Goal: Task Accomplishment & Management: Manage account settings

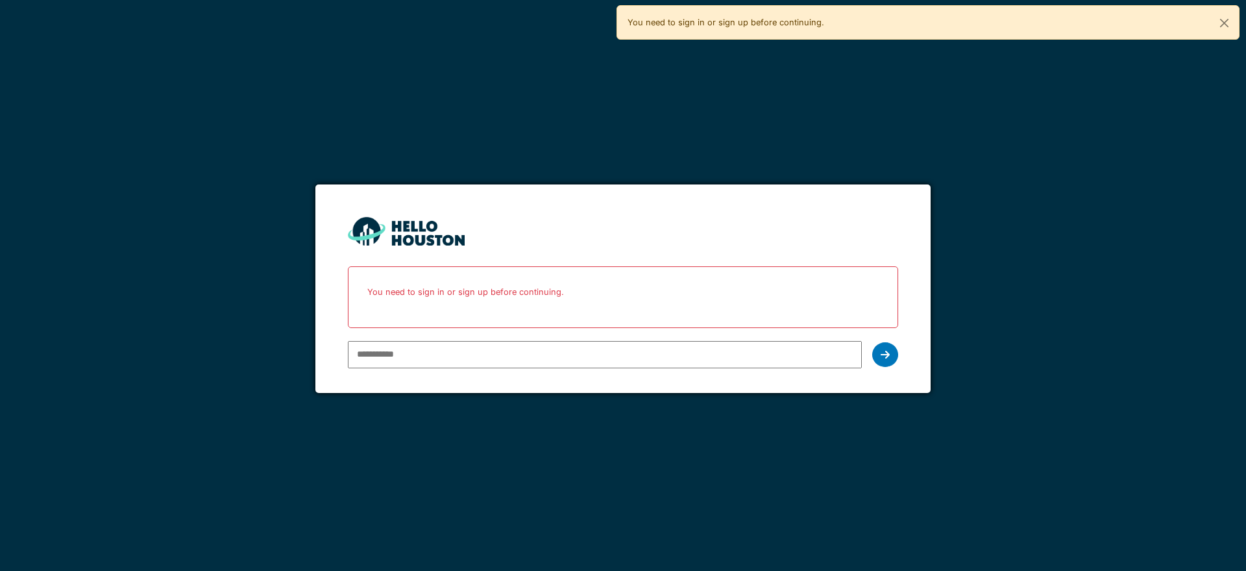
type input "**********"
drag, startPoint x: 0, startPoint y: 0, endPoint x: 879, endPoint y: 351, distance: 946.3
click at [879, 351] on div at bounding box center [885, 354] width 26 height 25
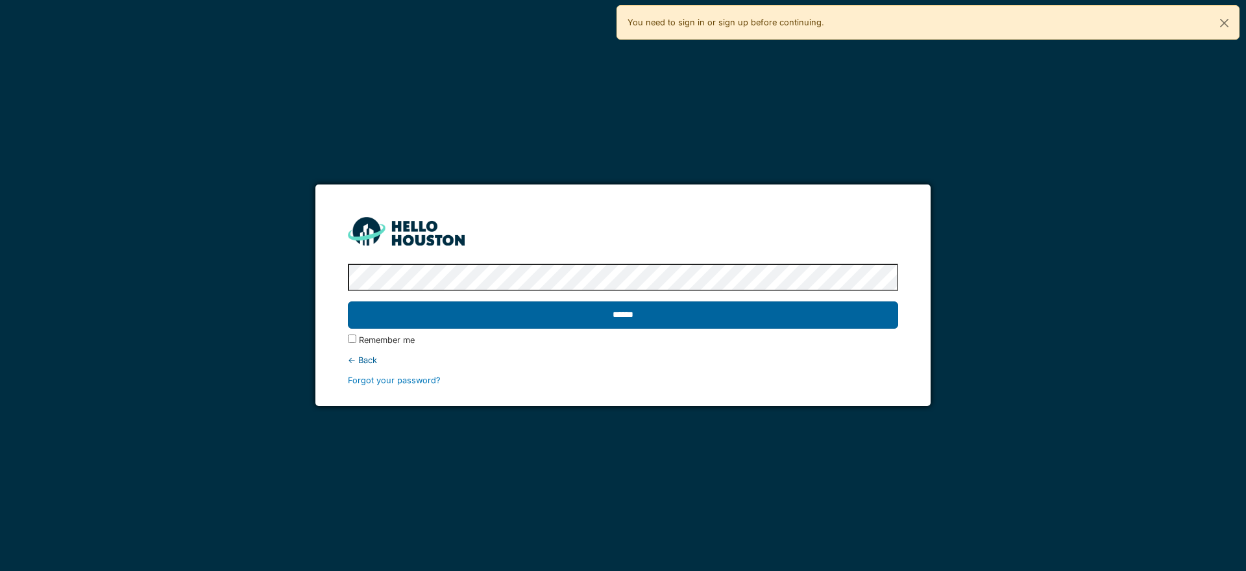
click at [610, 315] on input "******" at bounding box center [623, 314] width 550 height 27
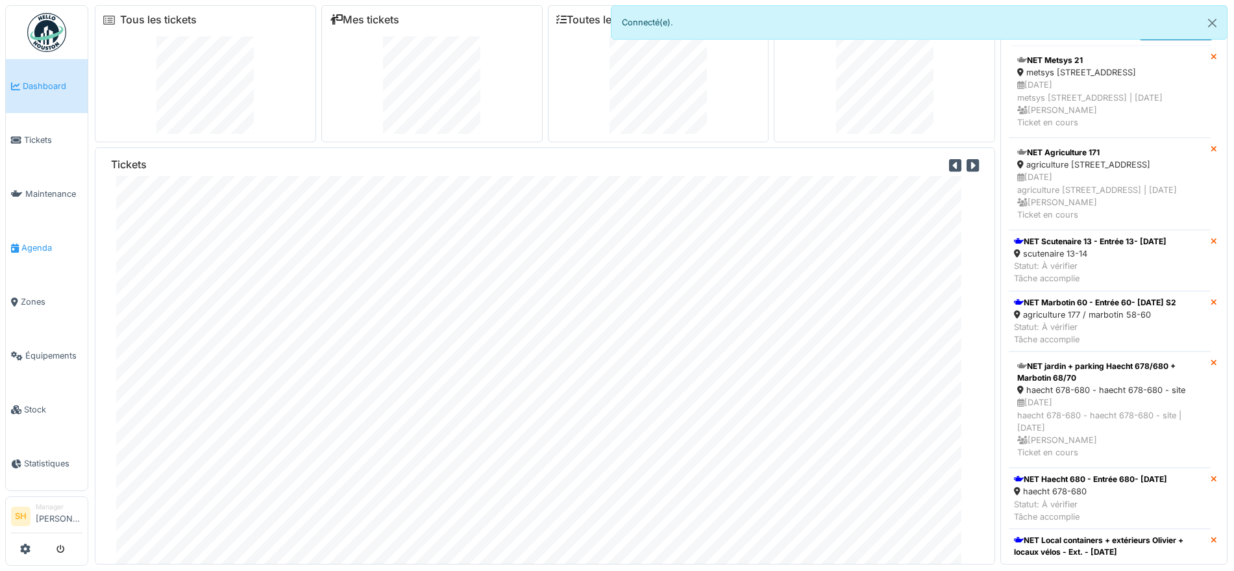
click at [36, 246] on span "Agenda" at bounding box center [51, 247] width 61 height 12
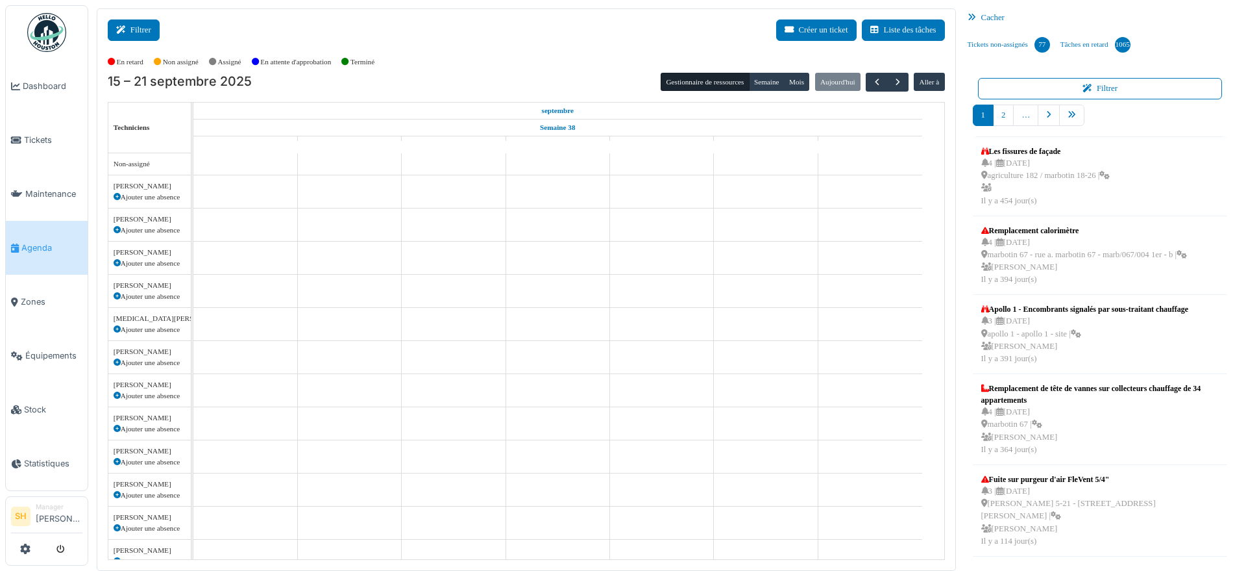
click at [151, 34] on button "Filtrer" at bounding box center [134, 29] width 52 height 21
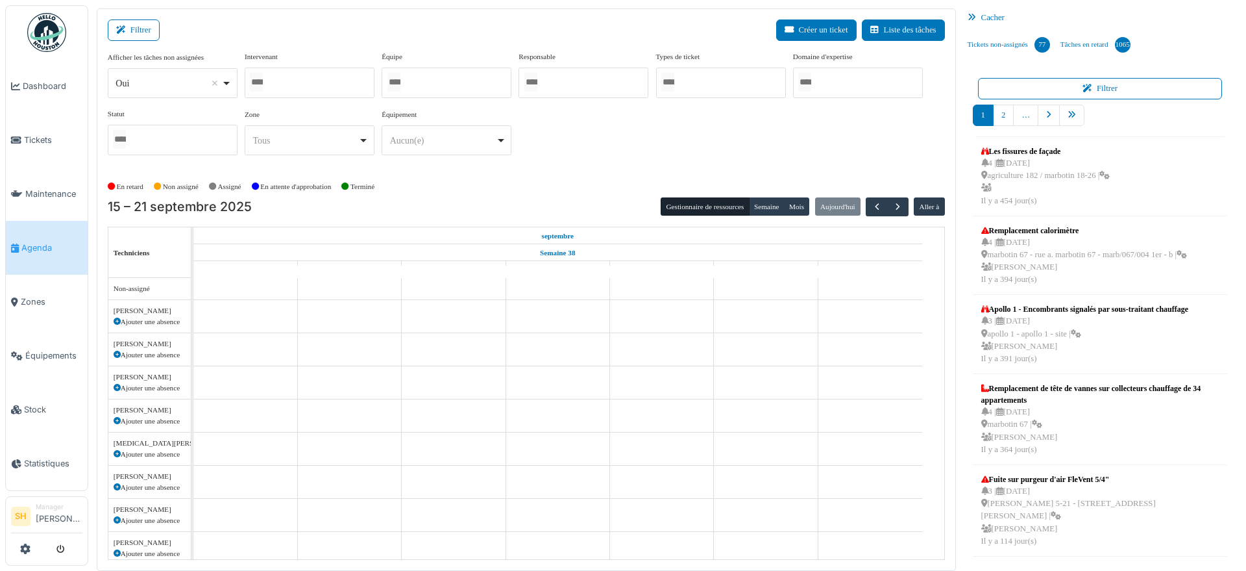
click at [419, 89] on div at bounding box center [447, 83] width 130 height 31
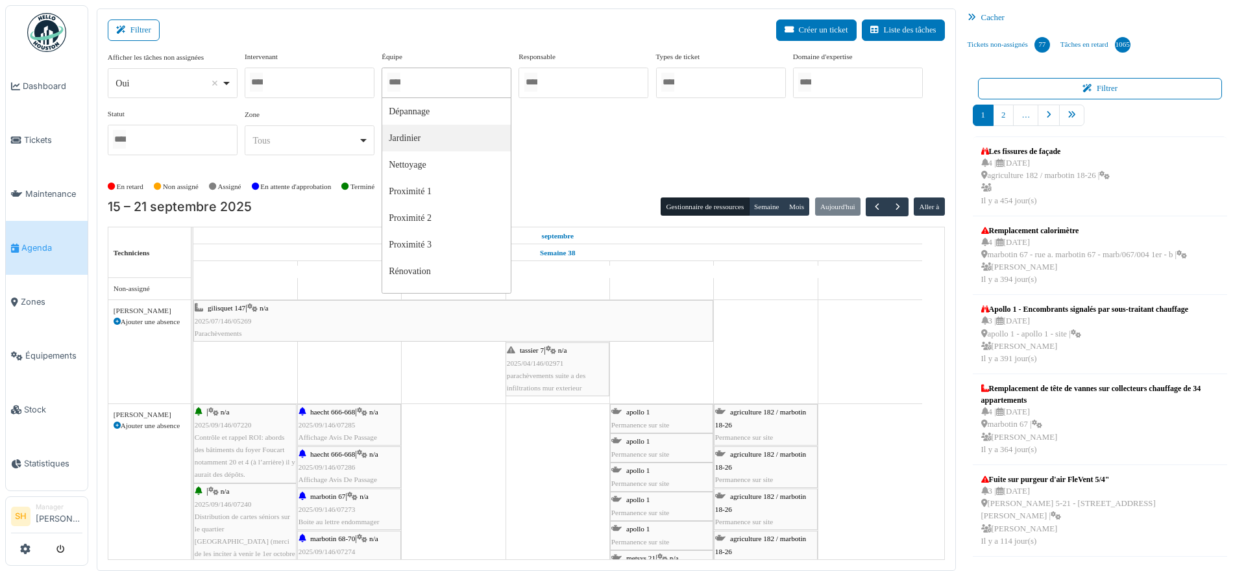
click at [140, 21] on button "Filtrer" at bounding box center [134, 29] width 52 height 21
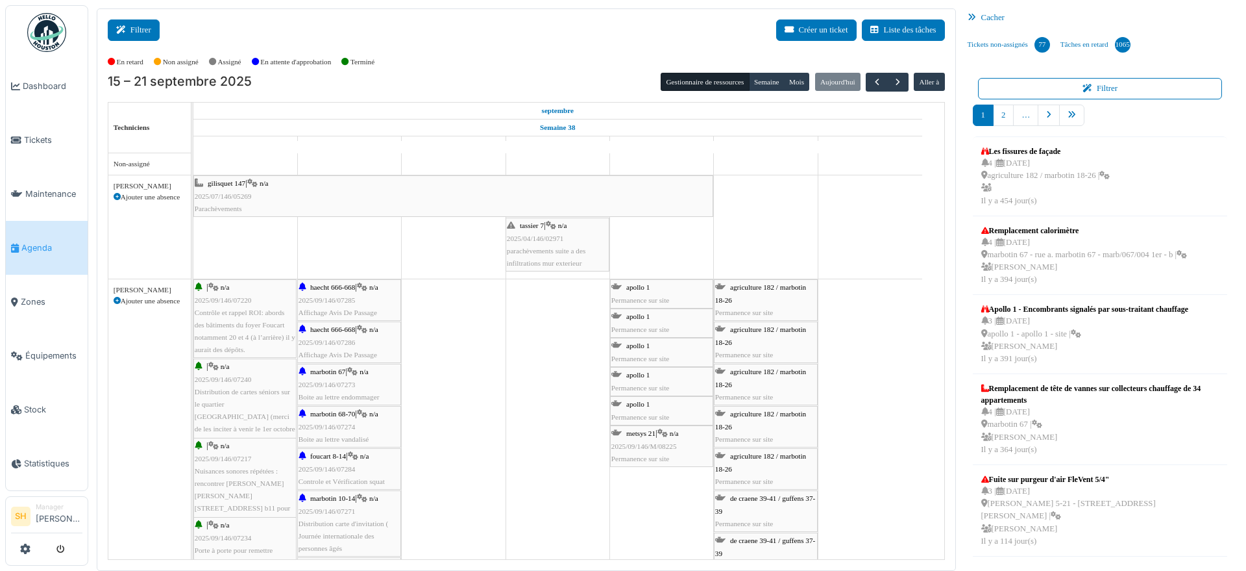
click at [121, 24] on button "Filtrer" at bounding box center [134, 29] width 52 height 21
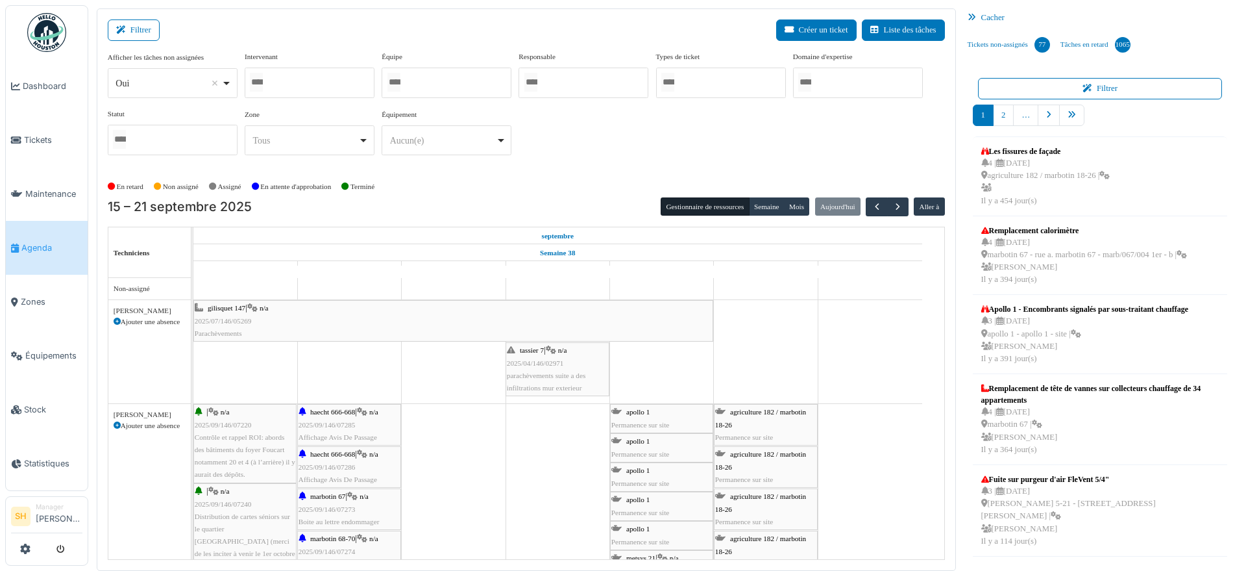
click at [480, 82] on div at bounding box center [447, 83] width 130 height 31
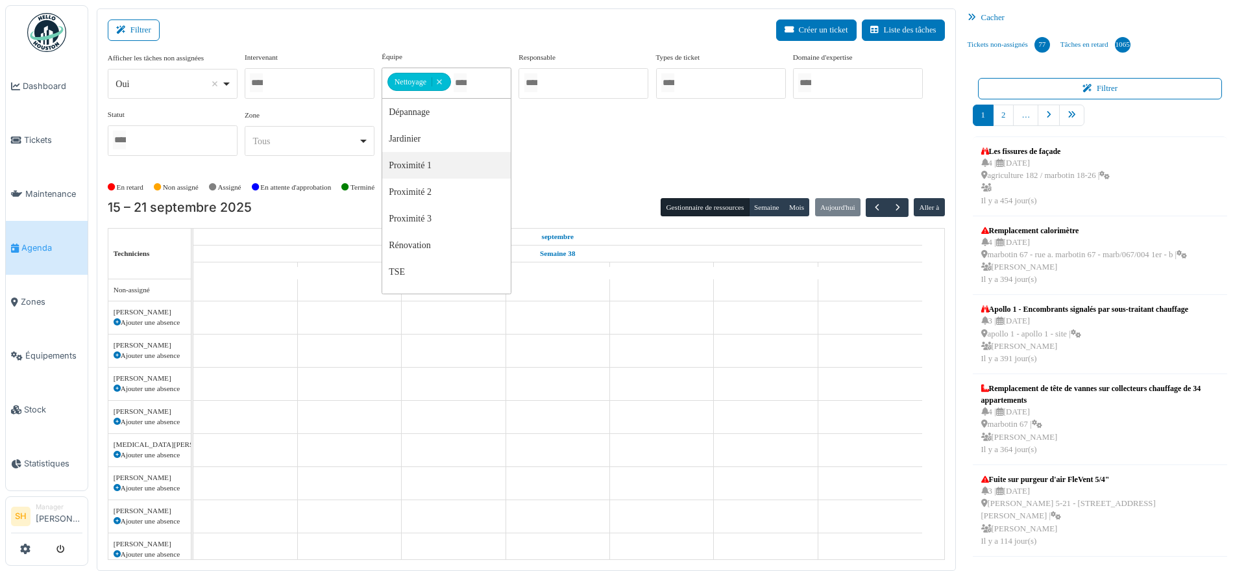
click at [586, 166] on div "Afficher les tâches non assignées *** Oui Remove item Oui Non Intervenant Abdel…" at bounding box center [526, 113] width 837 height 125
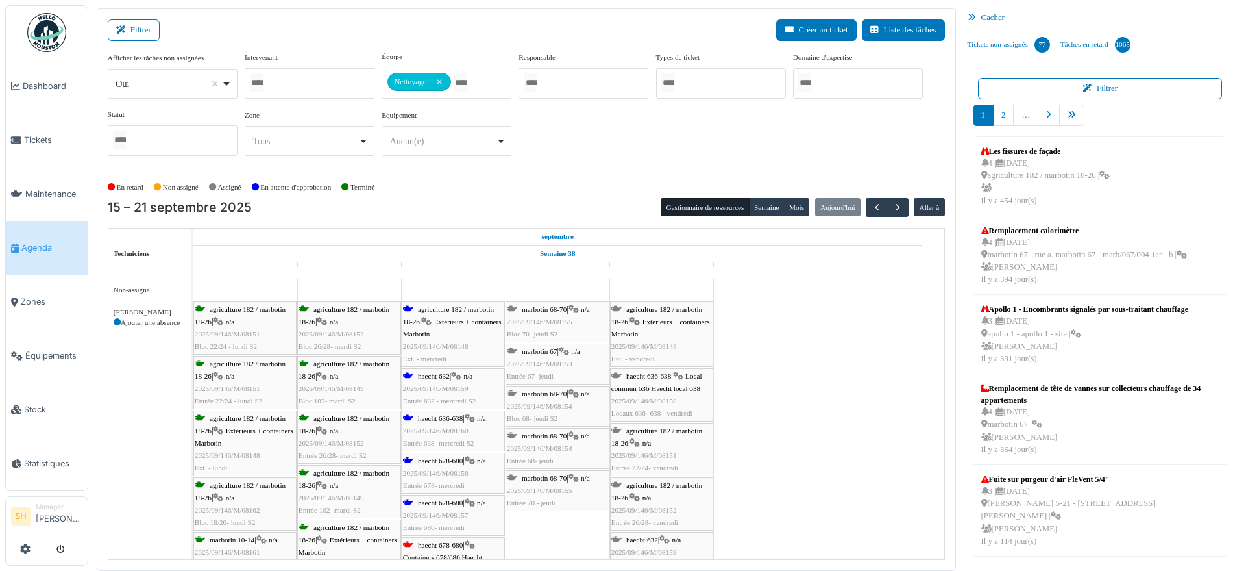
click at [463, 311] on span "agriculture 182 / marbotin 18-26" at bounding box center [448, 315] width 91 height 20
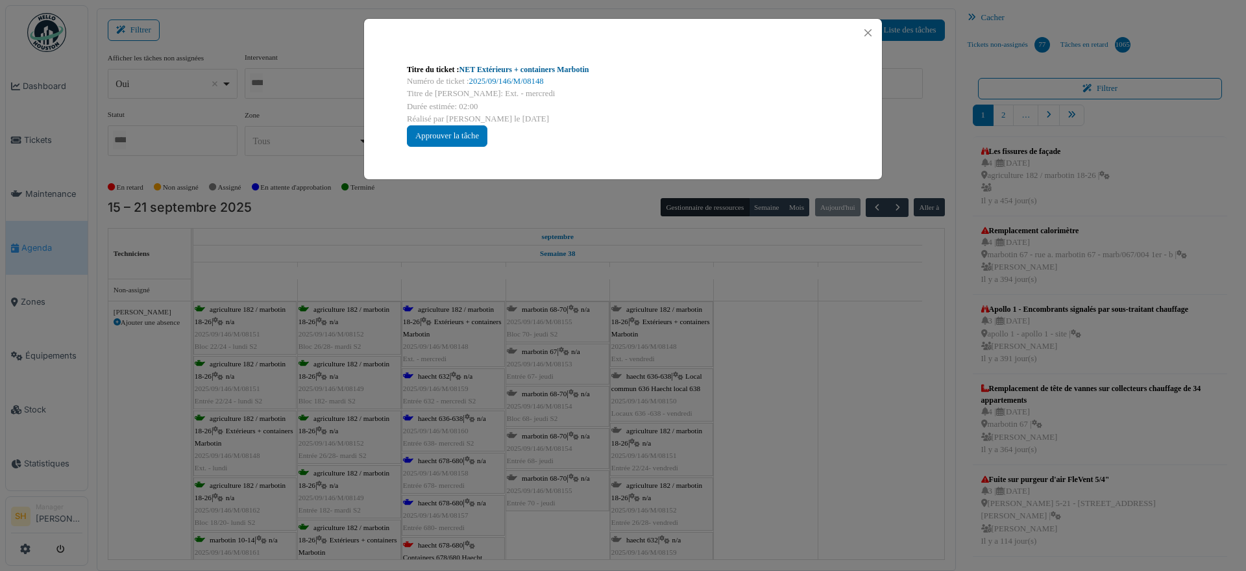
click at [536, 69] on link "NET Extérieurs + containers Marbotin" at bounding box center [525, 69] width 130 height 9
click at [774, 330] on div "Titre du ticket : NET Extérieurs + containers Marbotin Numéro de ticket : 2025/…" at bounding box center [623, 285] width 1246 height 571
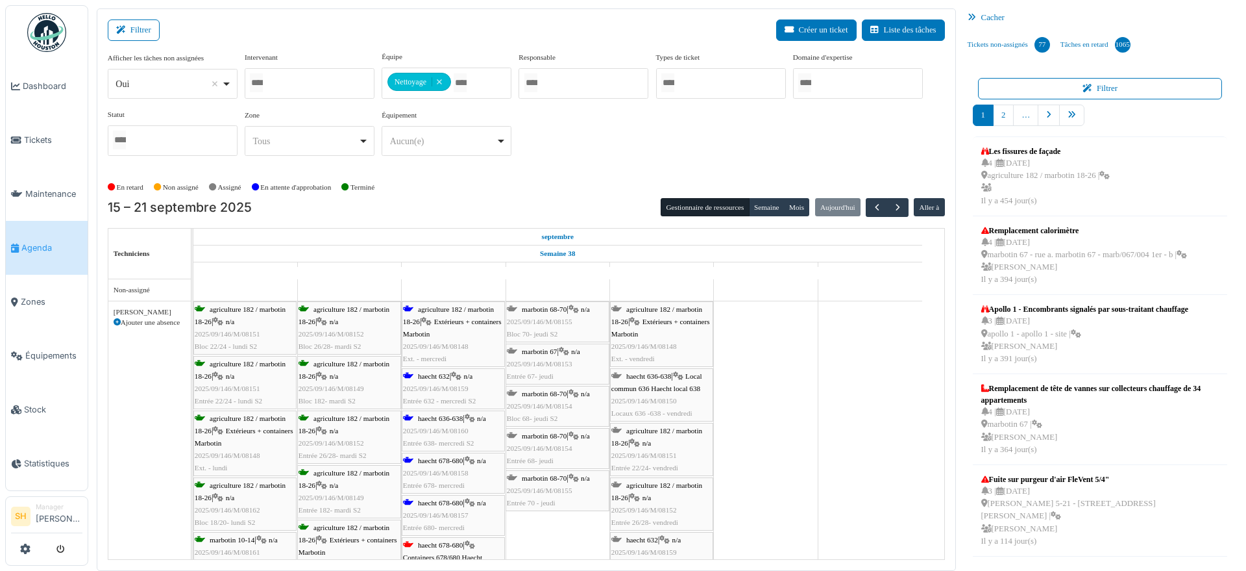
click at [432, 373] on span "haecht 632" at bounding box center [434, 376] width 32 height 8
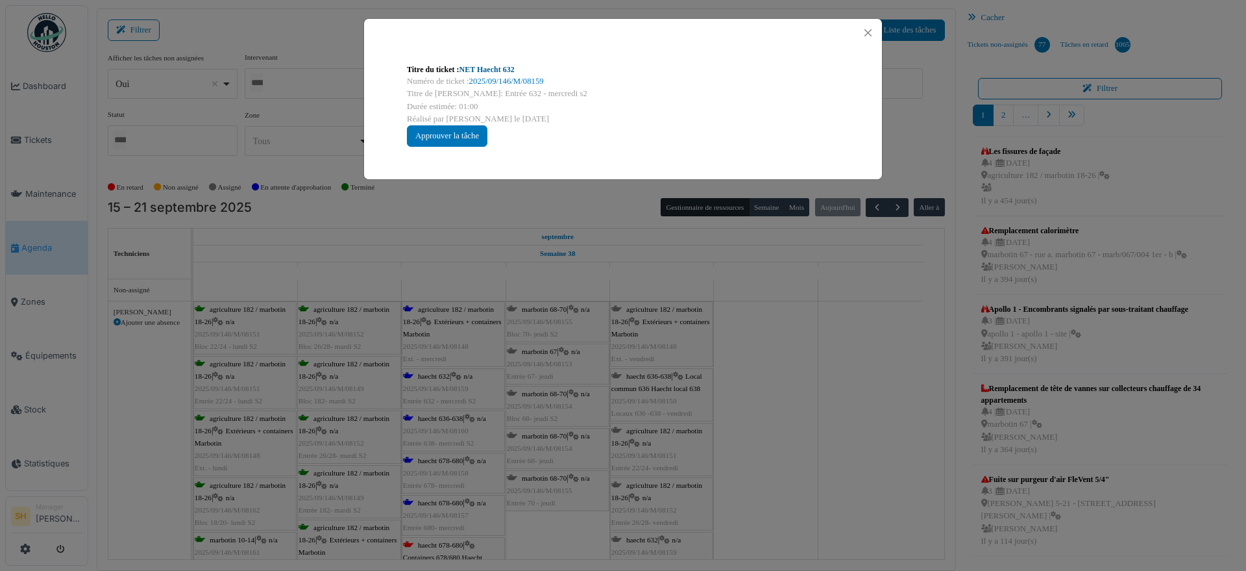
click at [498, 67] on link "NET Haecht 632" at bounding box center [487, 69] width 55 height 9
click at [876, 478] on div "Titre du ticket : NET Haecht 632 Numéro de ticket : 2025/09/146/M/08159 Titre d…" at bounding box center [623, 285] width 1246 height 571
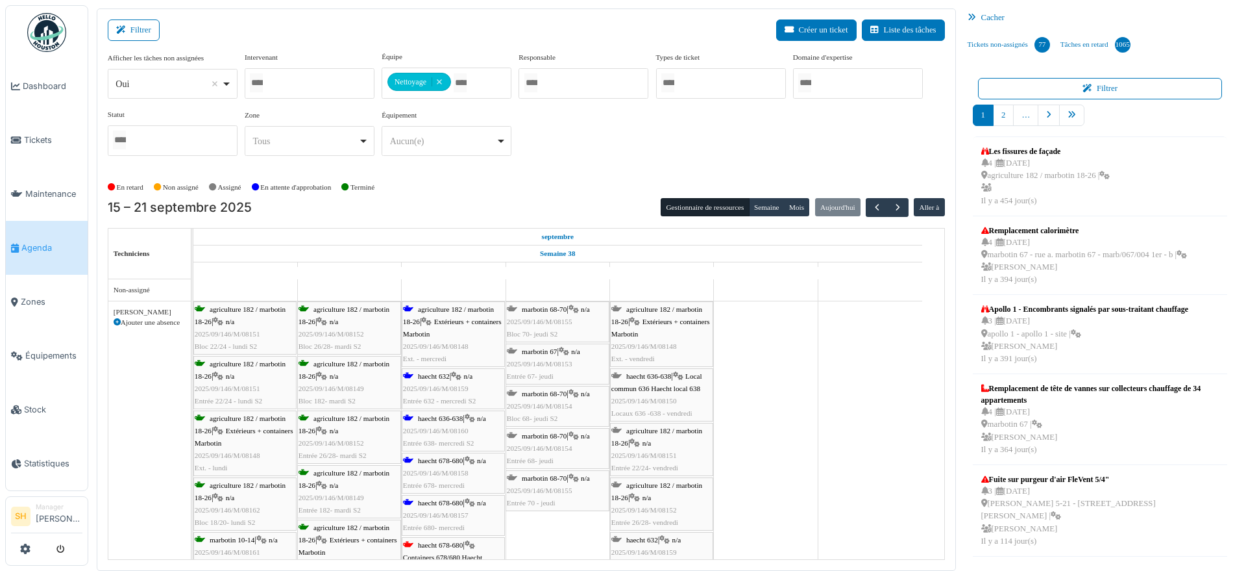
scroll to position [243, 0]
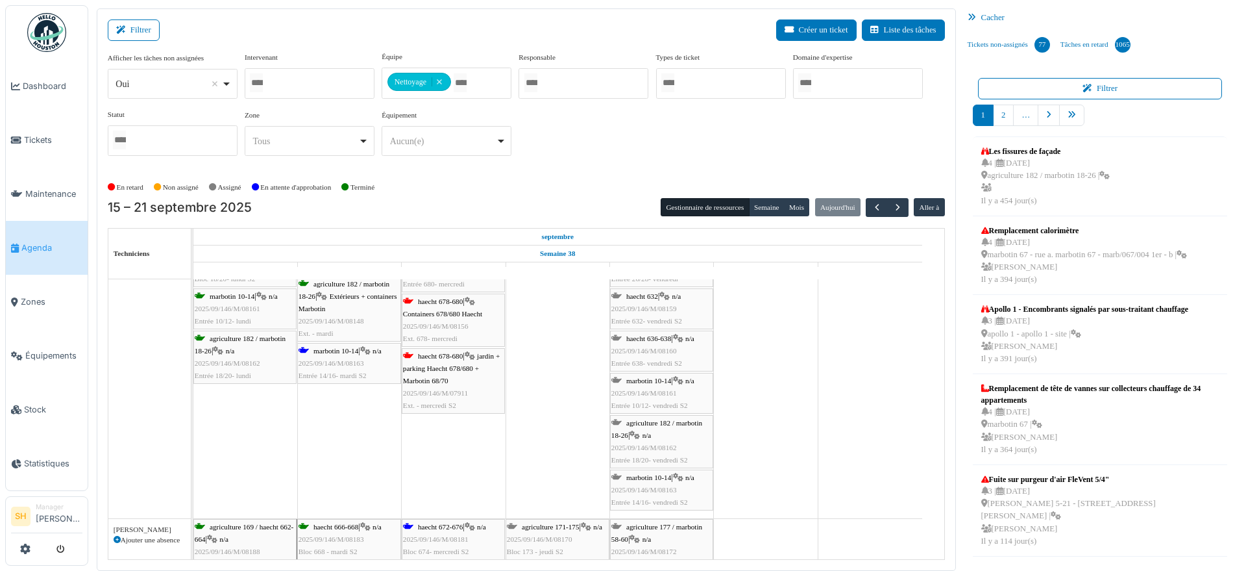
click at [343, 347] on span "marbotin 10-14" at bounding box center [336, 351] width 45 height 8
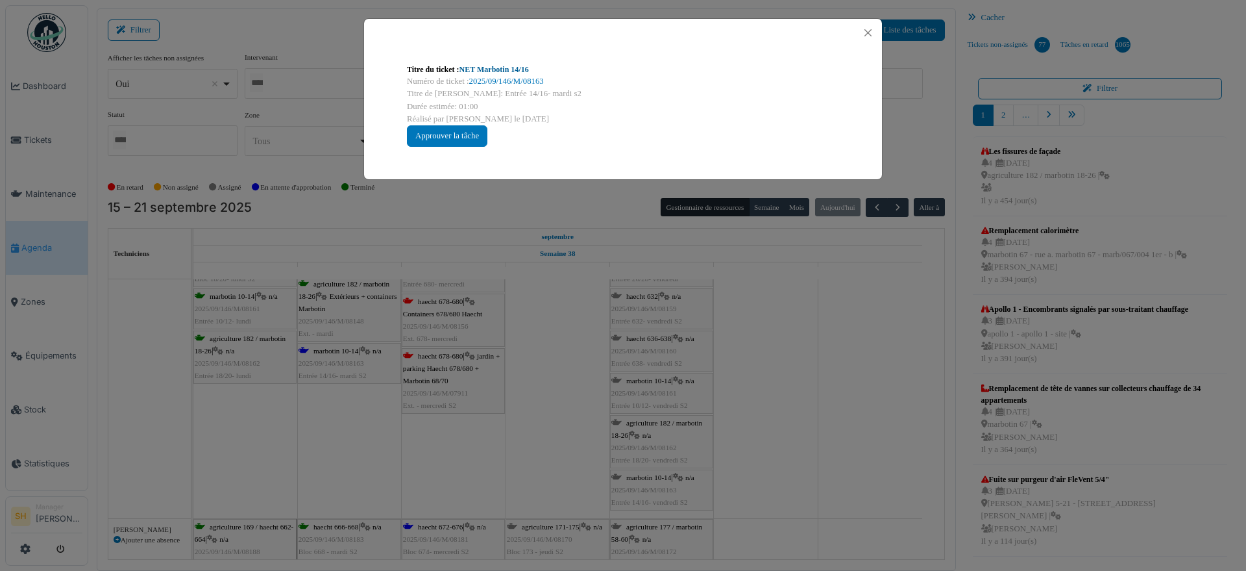
click at [499, 71] on link "NET Marbotin 14/16" at bounding box center [494, 69] width 69 height 9
click at [789, 412] on div "Titre du ticket : NET Marbotin 14/16 Numéro de ticket : 2025/09/146/M/08163 Tit…" at bounding box center [623, 285] width 1246 height 571
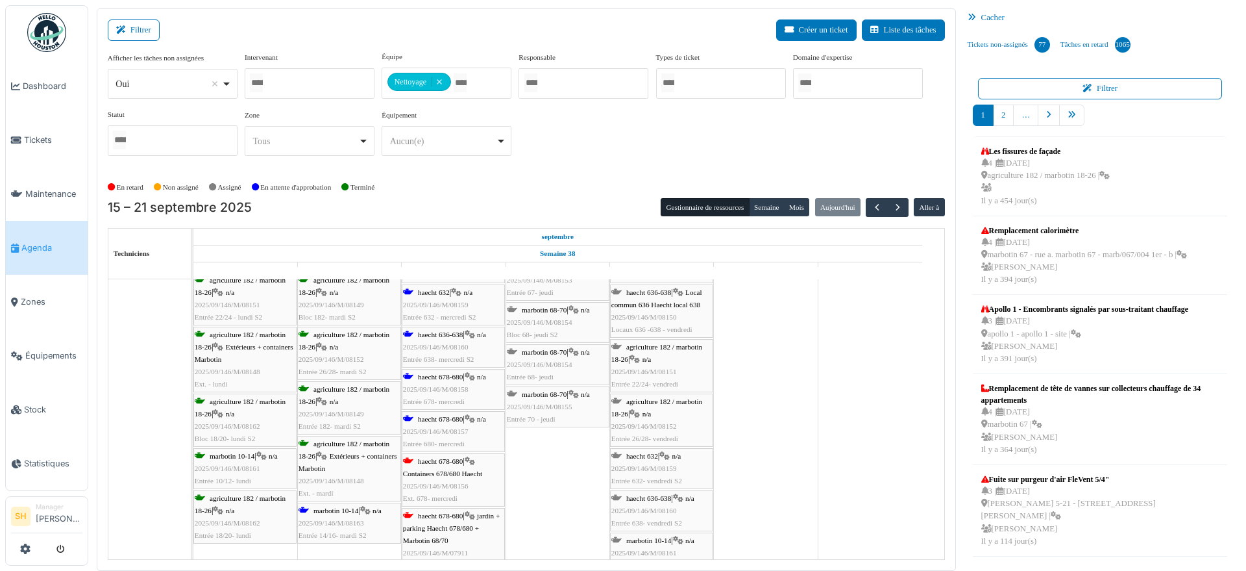
scroll to position [81, 0]
click at [467, 432] on span "2025/09/146/M/08157" at bounding box center [436, 434] width 66 height 8
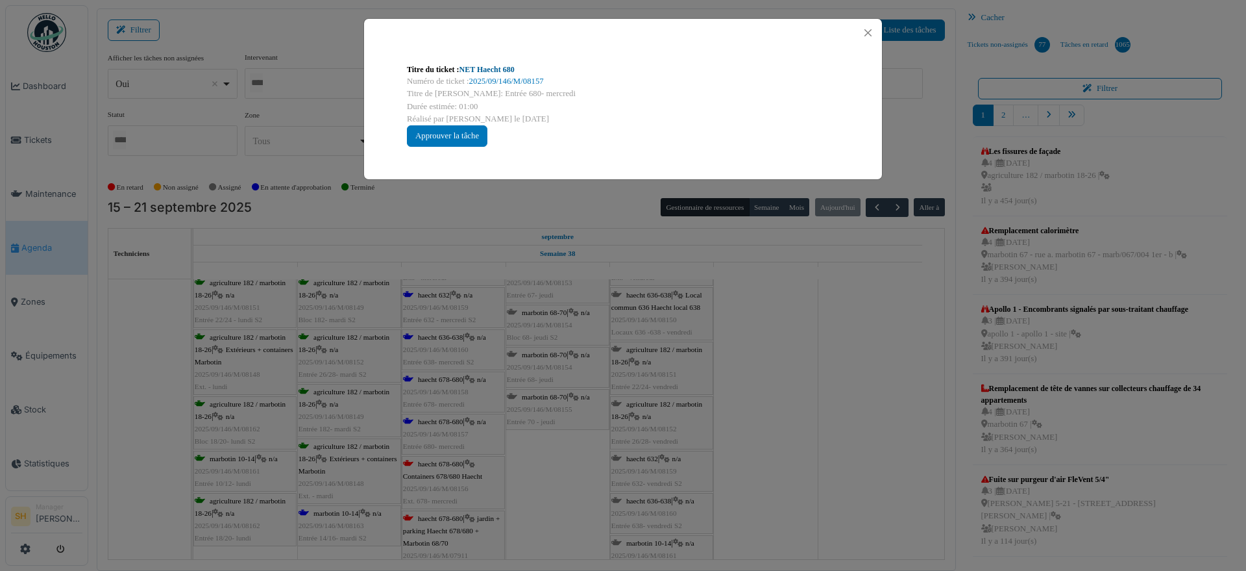
click at [488, 69] on link "NET Haecht 680" at bounding box center [487, 69] width 55 height 9
click at [871, 367] on div "Titre du ticket : NET Haecht 680 Numéro de ticket : 2025/09/146/M/08157 Titre d…" at bounding box center [623, 285] width 1246 height 571
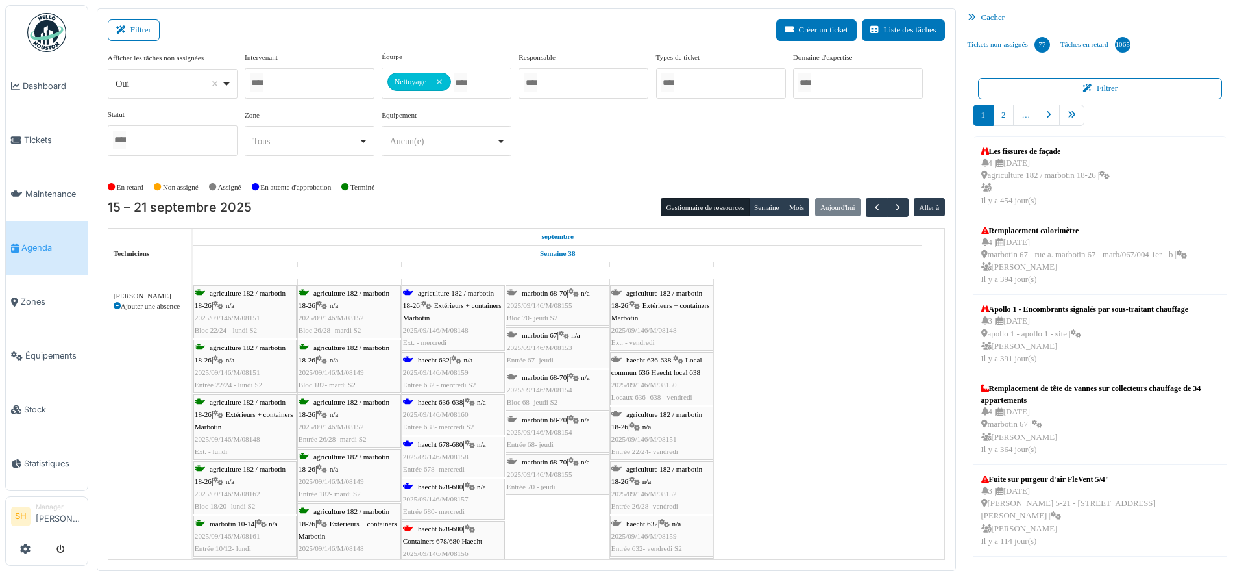
scroll to position [0, 0]
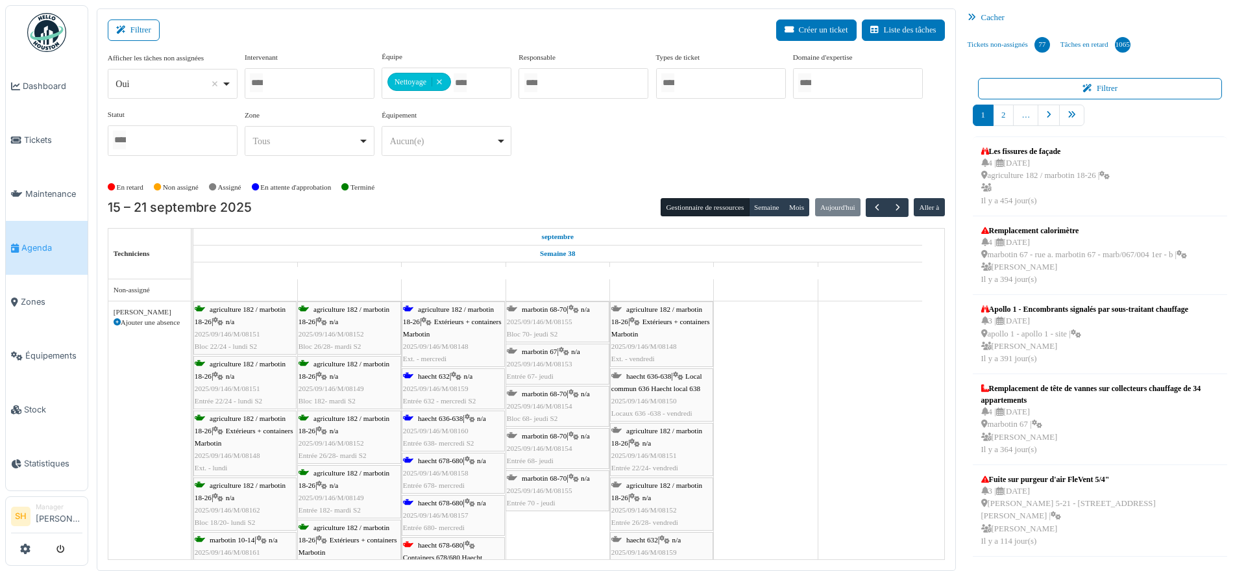
click at [415, 419] on div "haecht 636-638 | n/a 2025/09/146/M/08160 Entrée 638- mercredi S2" at bounding box center [453, 431] width 101 height 38
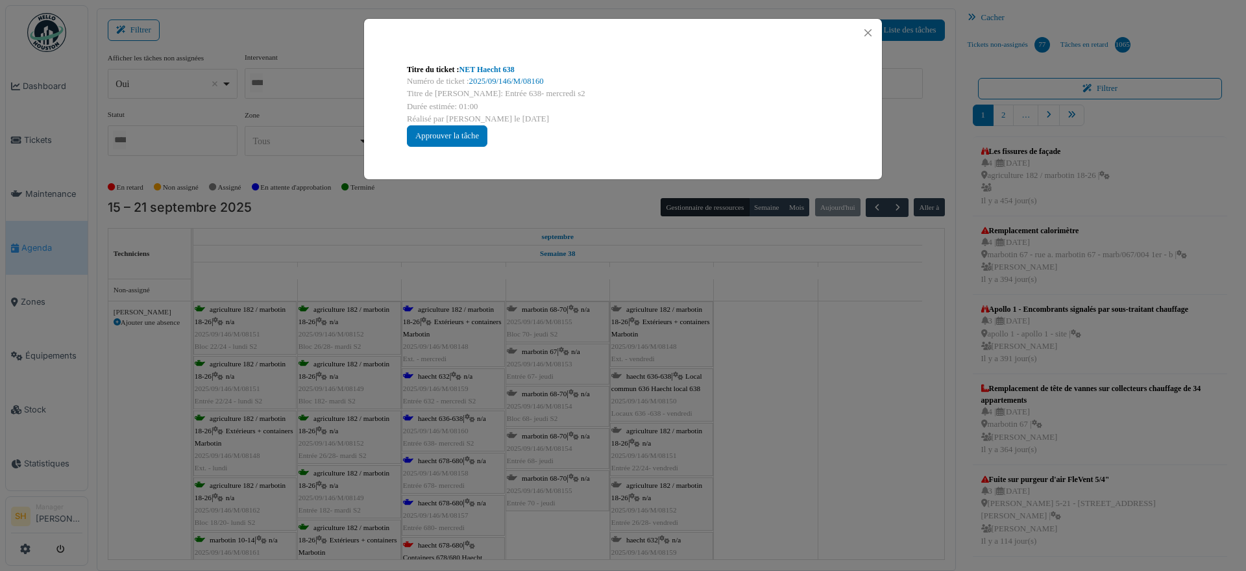
click at [470, 62] on div "Titre du ticket : NET Haecht 638 Numéro de ticket : 2025/09/146/M/08160 Titre d…" at bounding box center [623, 105] width 453 height 104
click at [497, 70] on link "NET Haecht 638" at bounding box center [487, 69] width 55 height 9
click at [854, 360] on div "Titre du ticket : NET Haecht 638 Numéro de ticket : 2025/09/146/M/08160 Titre d…" at bounding box center [623, 285] width 1246 height 571
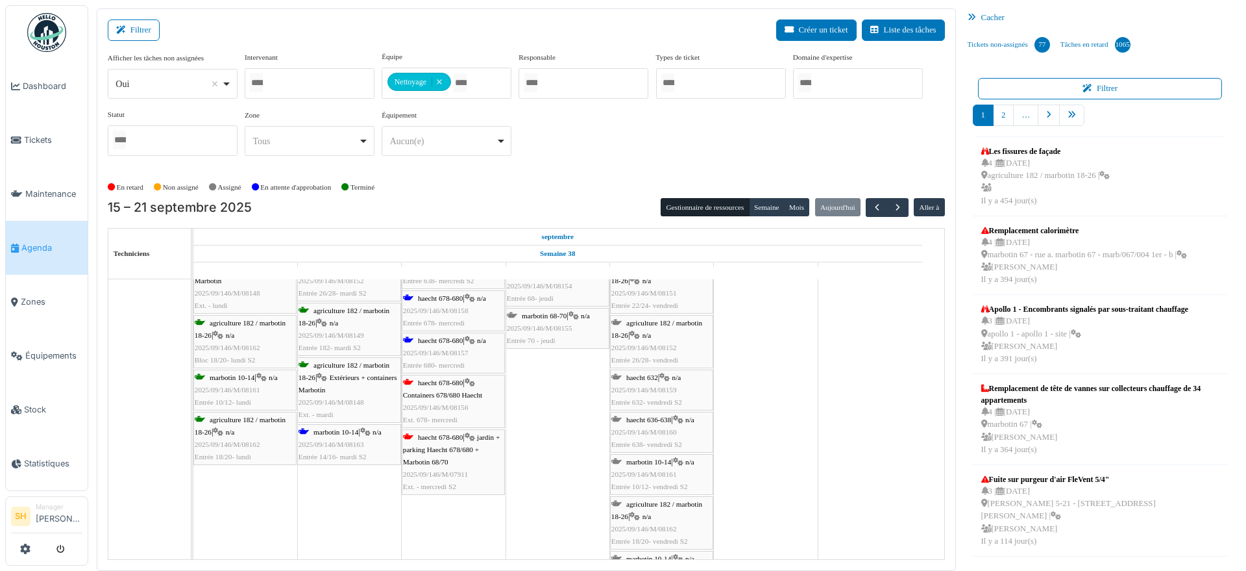
scroll to position [162, 0]
click at [438, 391] on span "Containers 678/680 Haecht" at bounding box center [442, 395] width 79 height 8
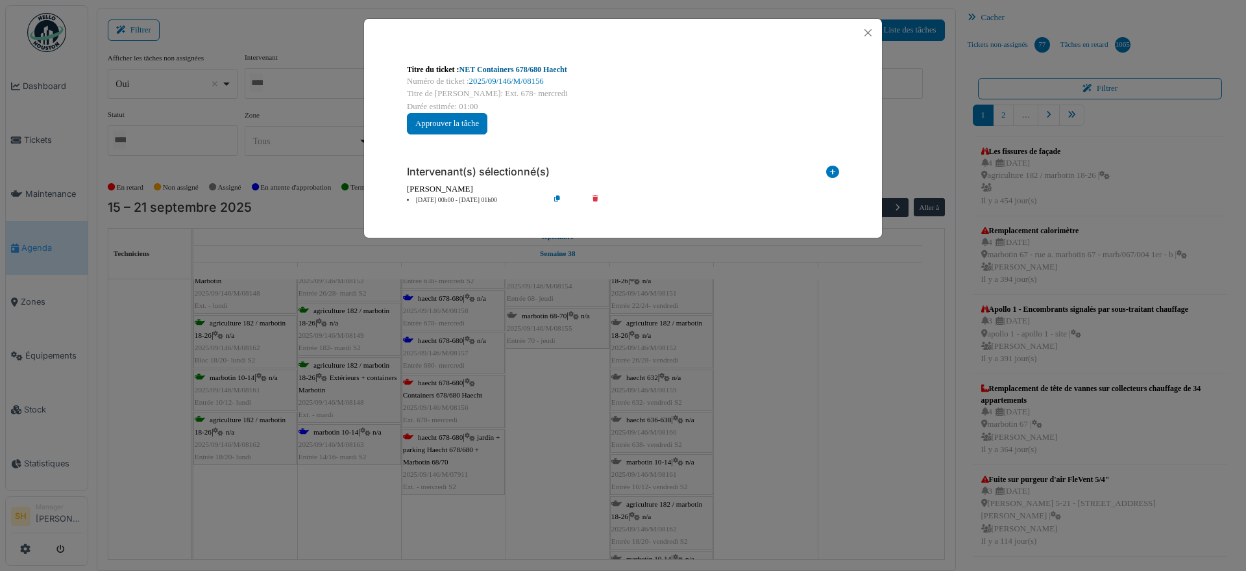
click at [501, 68] on link "NET Containers 678/680 Haecht" at bounding box center [514, 69] width 108 height 9
click at [783, 404] on div "Titre du ticket : NET Containers 678/680 Haecht Numéro de ticket : 2025/09/146/…" at bounding box center [623, 285] width 1246 height 571
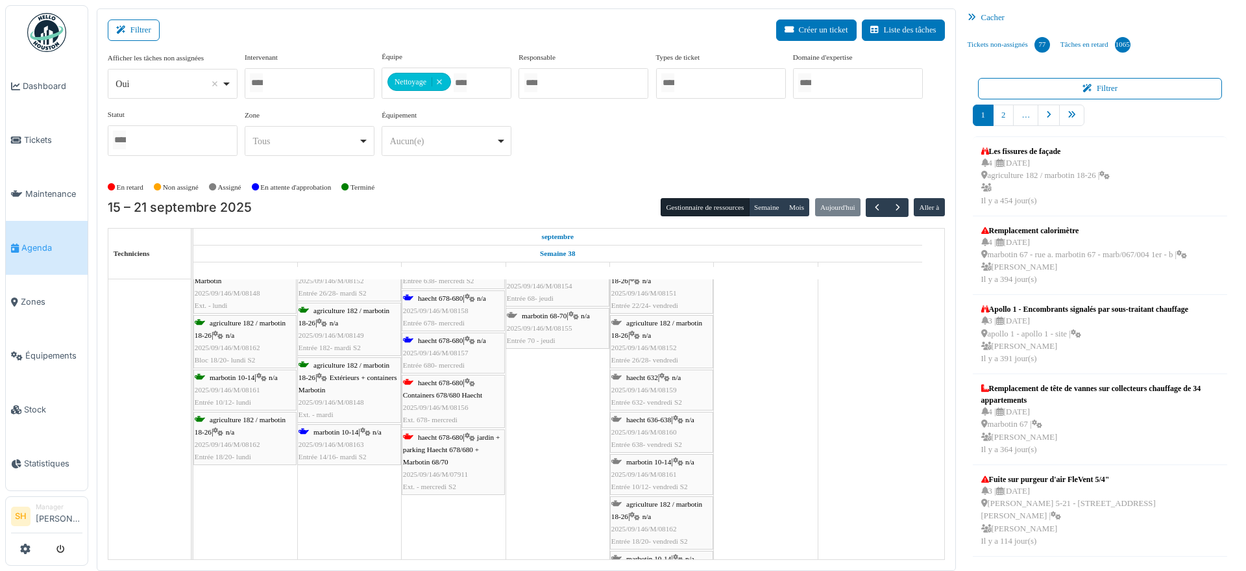
click at [464, 388] on div "haecht 678-680 | Containers 678/680 Haecht 2025/09/146/M/08156 Ext. 678- mercre…" at bounding box center [453, 402] width 101 height 50
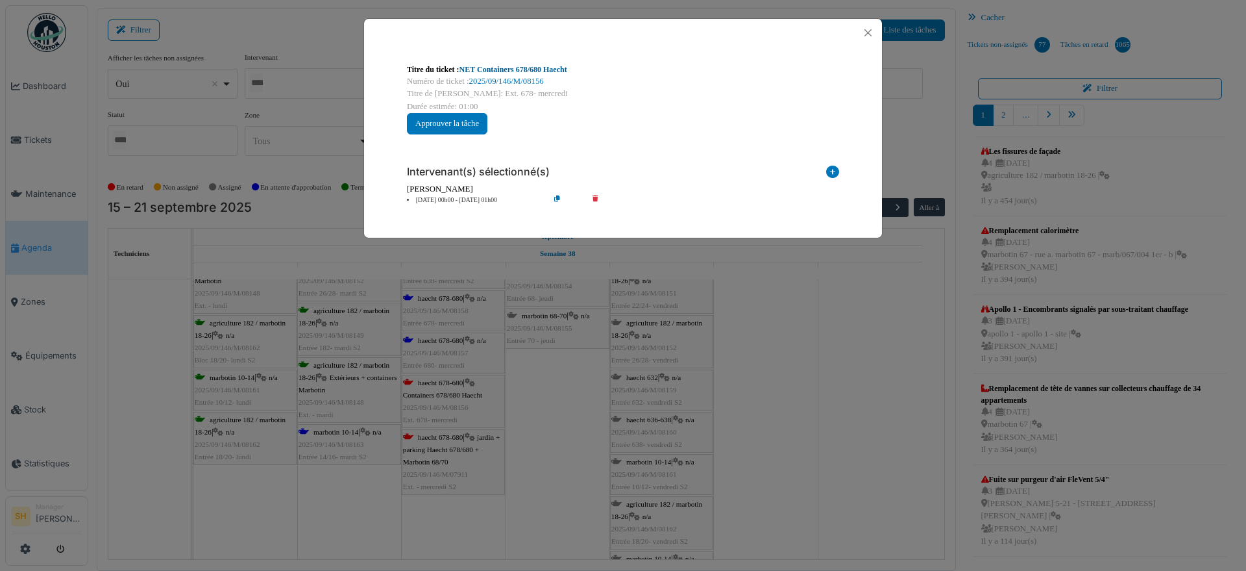
click at [518, 69] on link "NET Containers 678/680 Haecht" at bounding box center [514, 69] width 108 height 9
drag, startPoint x: 832, startPoint y: 381, endPoint x: 646, endPoint y: 438, distance: 194.1
click at [831, 382] on div "Titre du ticket : NET Containers 678/680 Haecht Numéro de ticket : 2025/09/146/…" at bounding box center [623, 285] width 1246 height 571
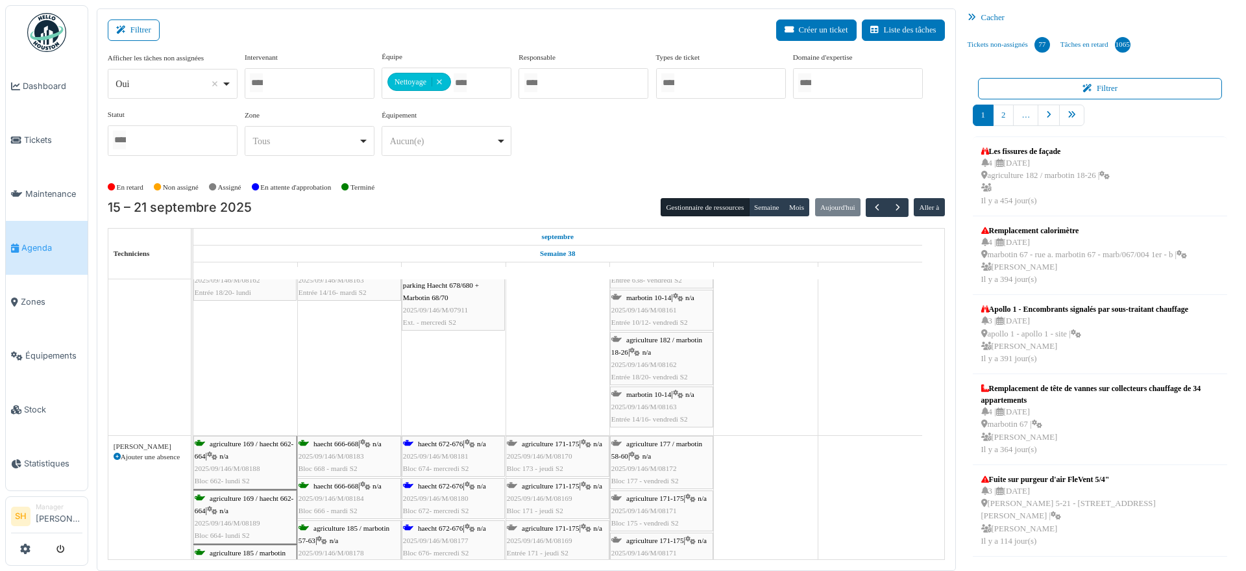
scroll to position [325, 0]
click at [448, 445] on span "haecht 672-676" at bounding box center [440, 445] width 45 height 8
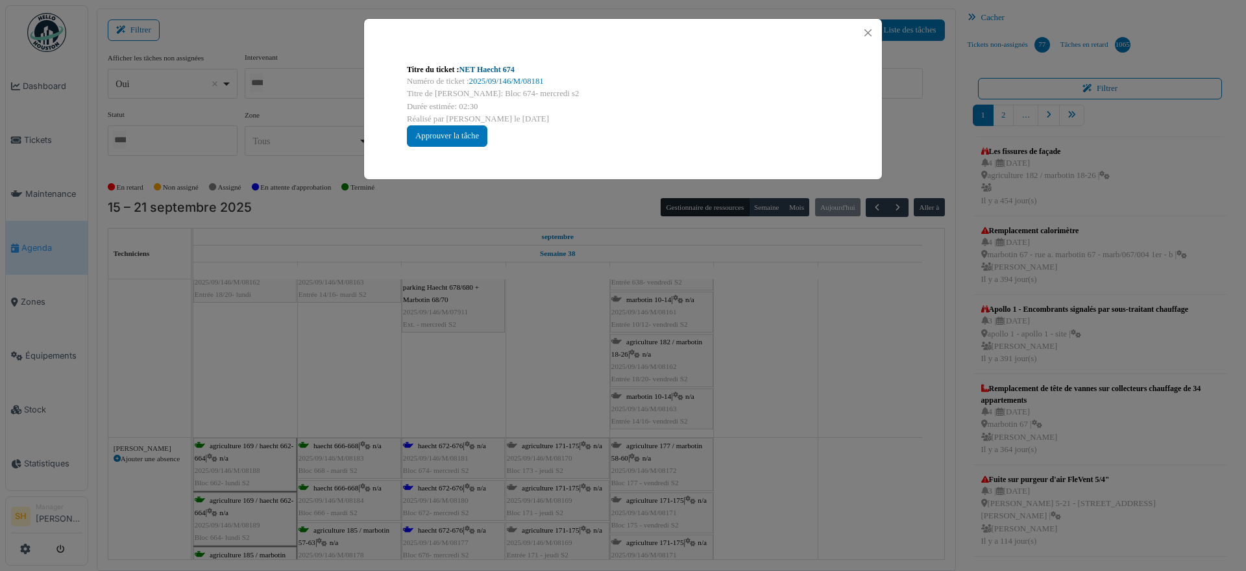
click at [501, 69] on link "NET Haecht 674" at bounding box center [487, 69] width 55 height 9
click at [876, 373] on div "Titre du ticket : NET Haecht 674 Numéro de ticket : 2025/09/146/M/08181 Titre d…" at bounding box center [623, 285] width 1246 height 571
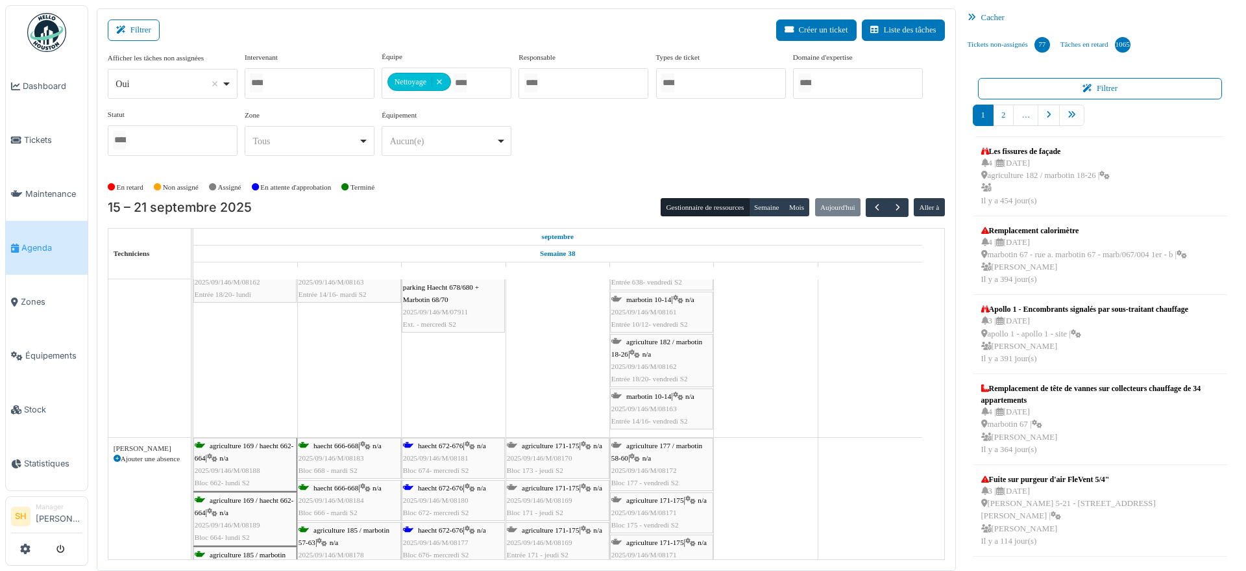
scroll to position [406, 0]
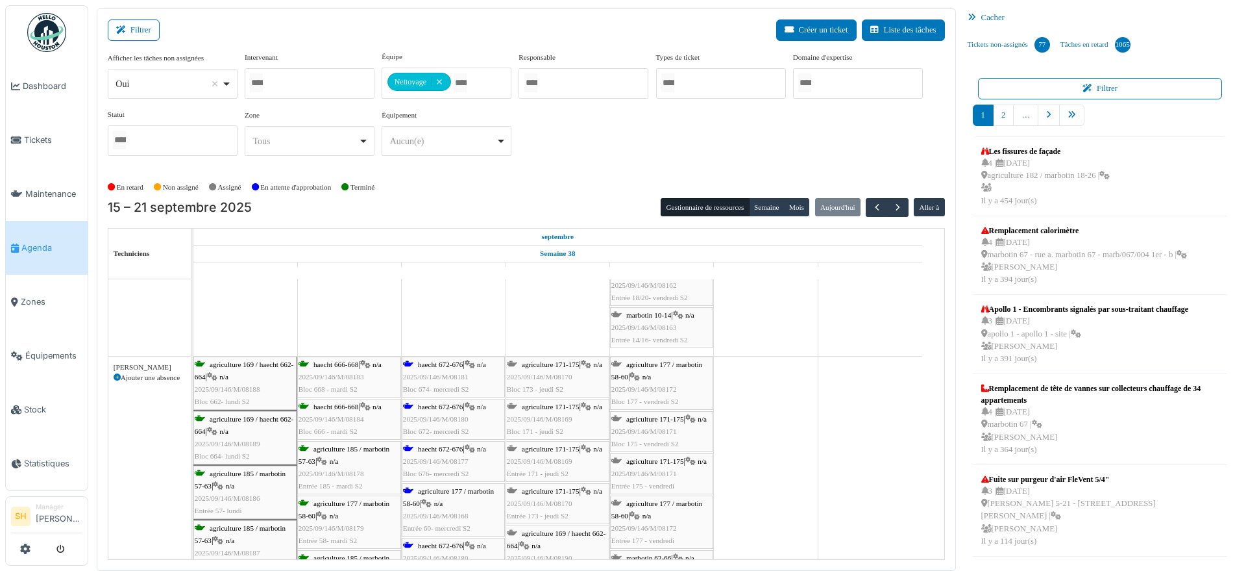
click at [449, 408] on span "haecht 672-676" at bounding box center [440, 406] width 45 height 8
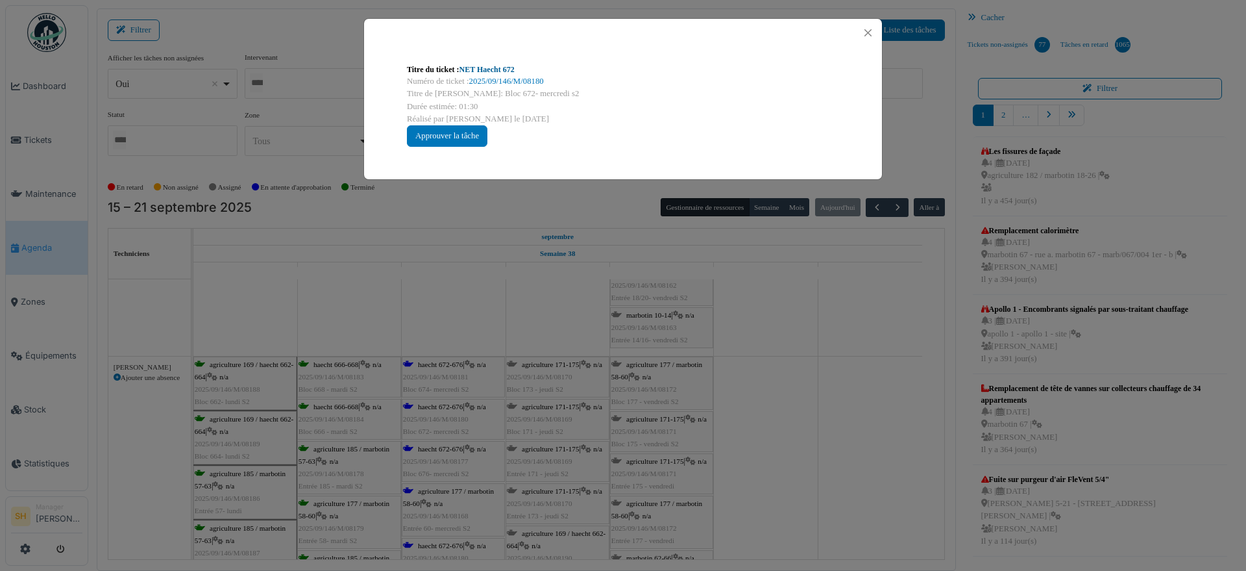
click at [486, 68] on link "NET Haecht 672" at bounding box center [487, 69] width 55 height 9
drag, startPoint x: 1019, startPoint y: 364, endPoint x: 960, endPoint y: 367, distance: 58.5
click at [995, 367] on div "Titre du ticket : NET Haecht 672 Numéro de ticket : 2025/09/146/M/08180 Titre d…" at bounding box center [623, 285] width 1246 height 571
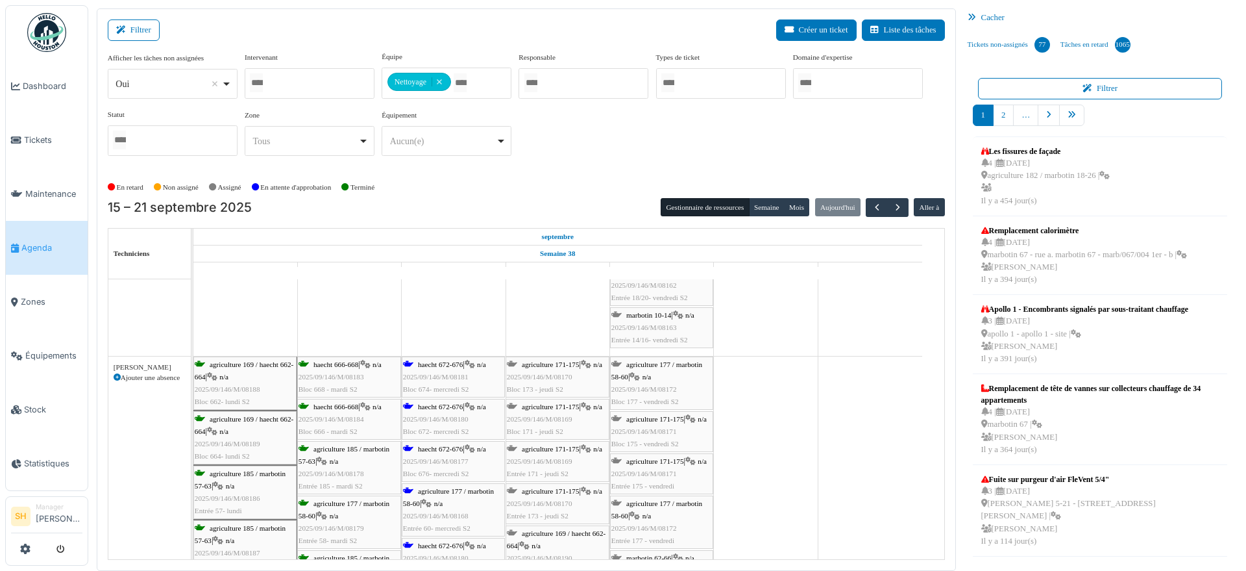
click at [422, 450] on span "haecht 672-676" at bounding box center [440, 449] width 45 height 8
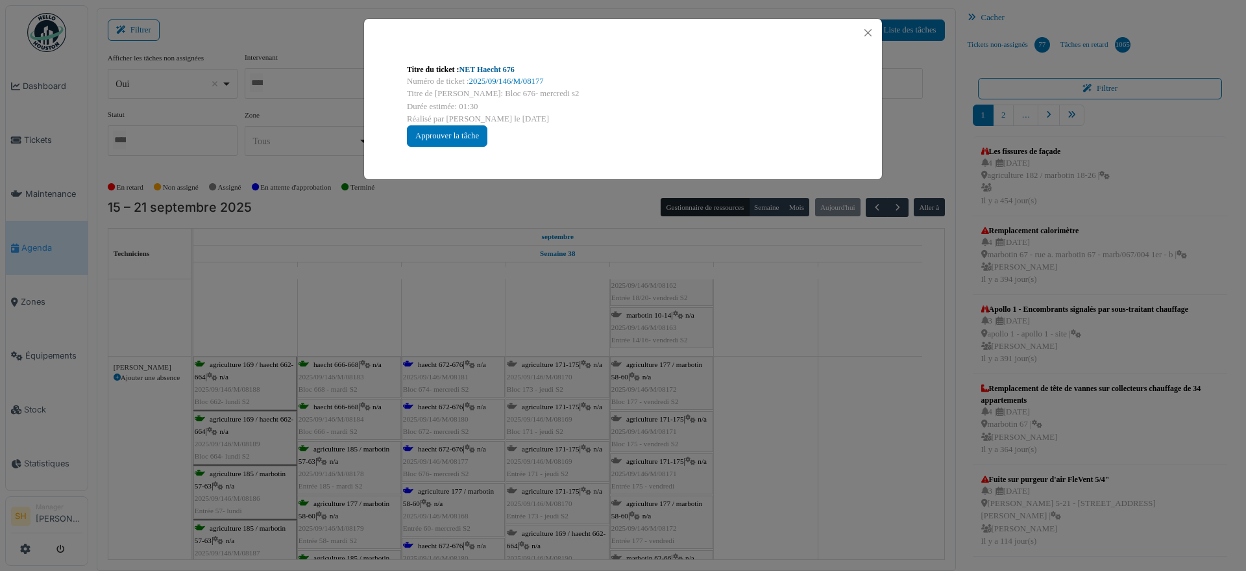
click at [480, 65] on link "NET Haecht 676" at bounding box center [487, 69] width 55 height 9
click at [744, 438] on div "Titre du ticket : NET Haecht 676 Numéro de ticket : 2025/09/146/M/08177 Titre d…" at bounding box center [623, 285] width 1246 height 571
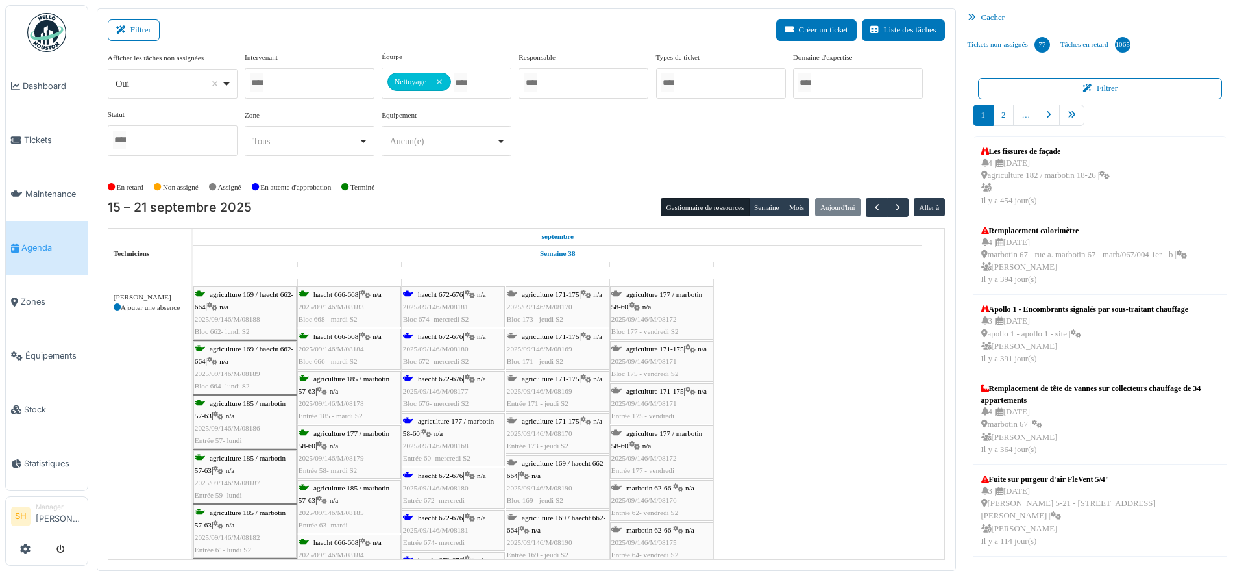
scroll to position [568, 0]
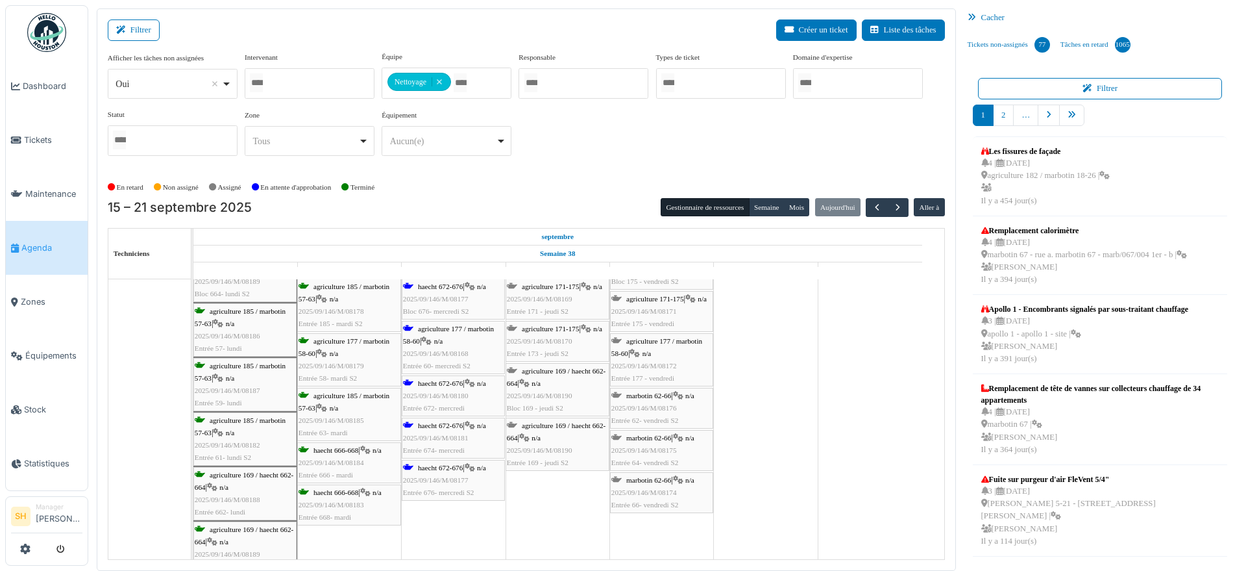
click at [424, 468] on span "haecht 672-676" at bounding box center [440, 468] width 45 height 8
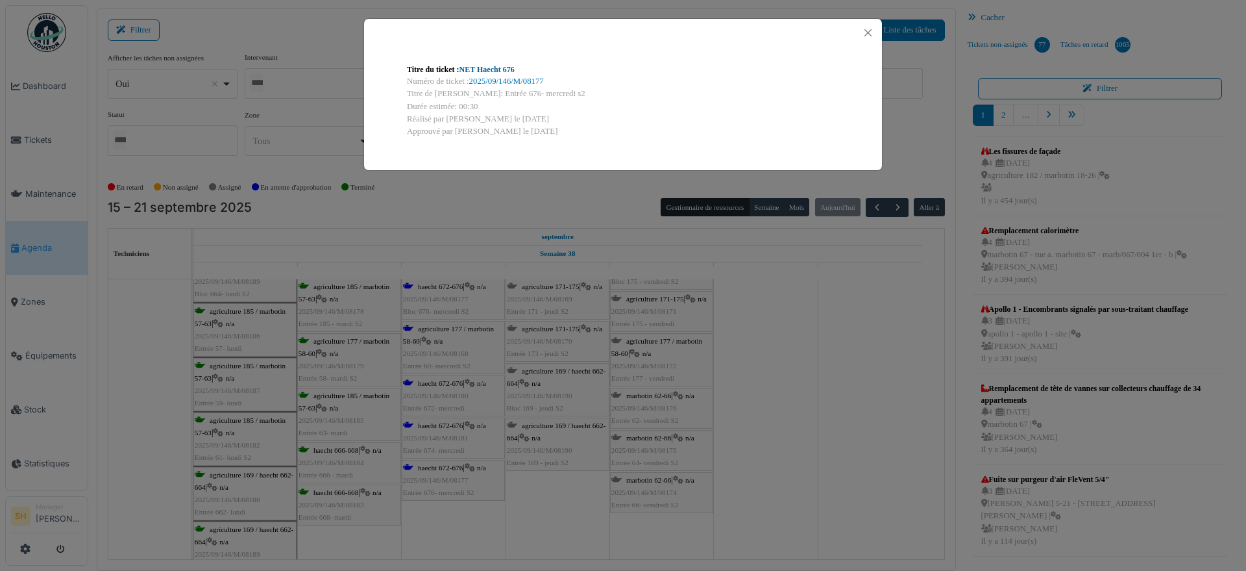
click at [490, 67] on link "NET Haecht 676" at bounding box center [487, 69] width 55 height 9
click at [750, 448] on div "Titre du ticket : NET Haecht 676 Numéro de ticket : 2025/09/146/M/08177 Titre d…" at bounding box center [623, 285] width 1246 height 571
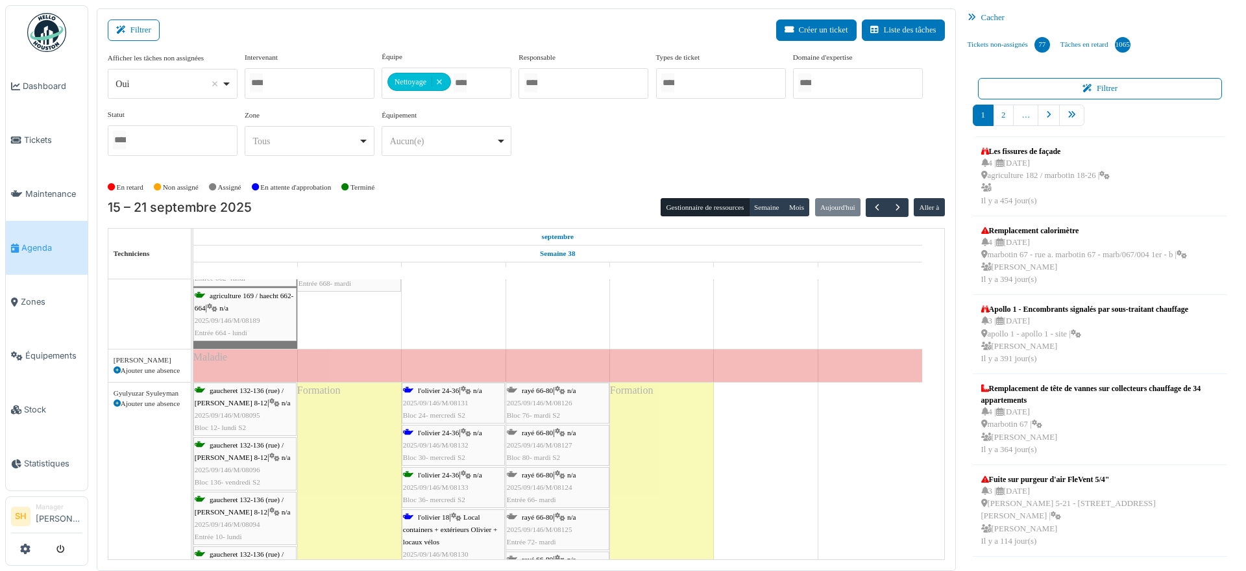
scroll to position [893, 0]
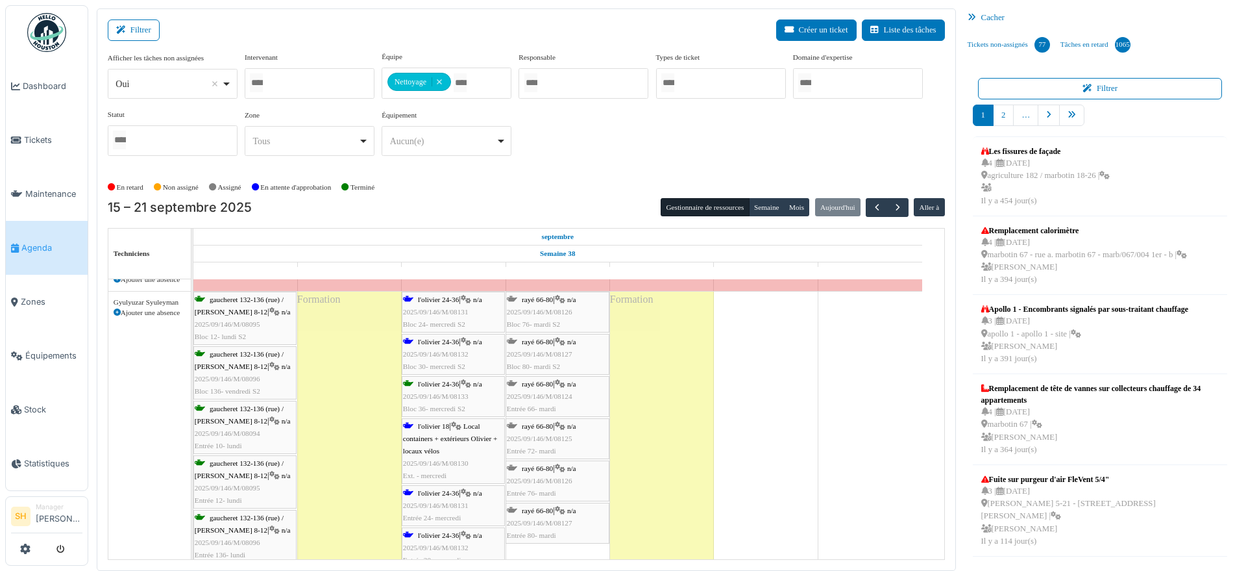
click at [445, 304] on div "l'olivier 24-36 | n/a 2025/09/146/M/08131 Bloc 24- mercredi S2" at bounding box center [453, 312] width 101 height 38
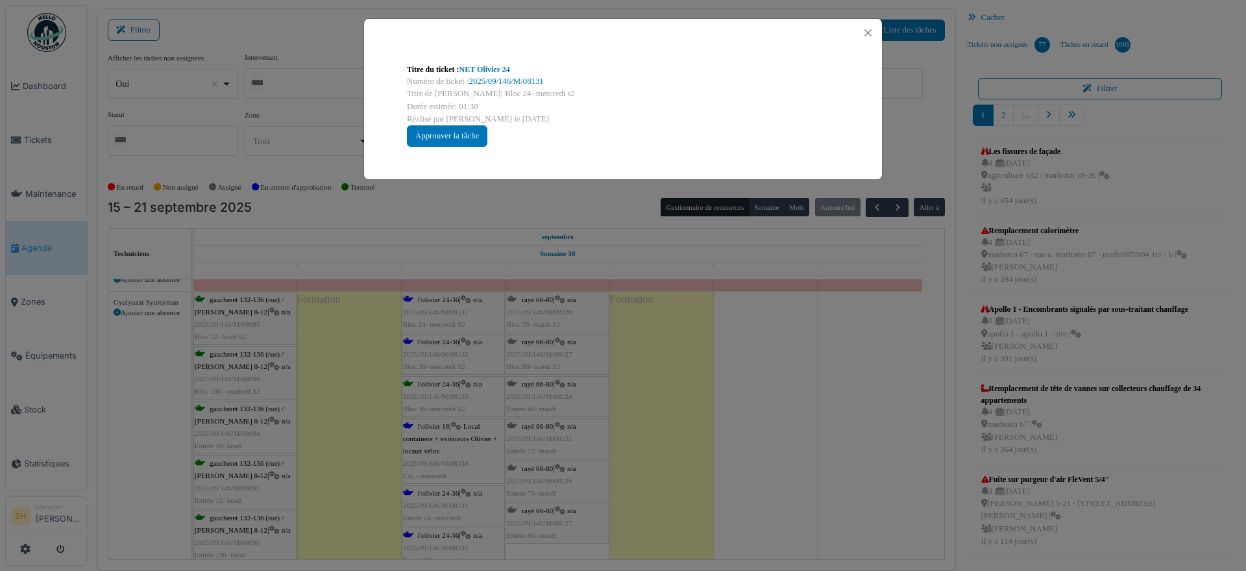
click at [459, 62] on div "Titre du ticket : NET Olivier 24 Numéro de ticket : 2025/09/146/M/08131 Titre d…" at bounding box center [623, 105] width 453 height 104
click at [459, 73] on div "Titre du ticket : NET Olivier 24" at bounding box center [623, 70] width 432 height 12
click at [488, 66] on link "NET Olivier 24" at bounding box center [485, 69] width 51 height 9
click at [763, 447] on div "Titre du ticket : NET Olivier 24 Numéro de ticket : 2025/09/146/M/08131 Titre d…" at bounding box center [623, 285] width 1246 height 571
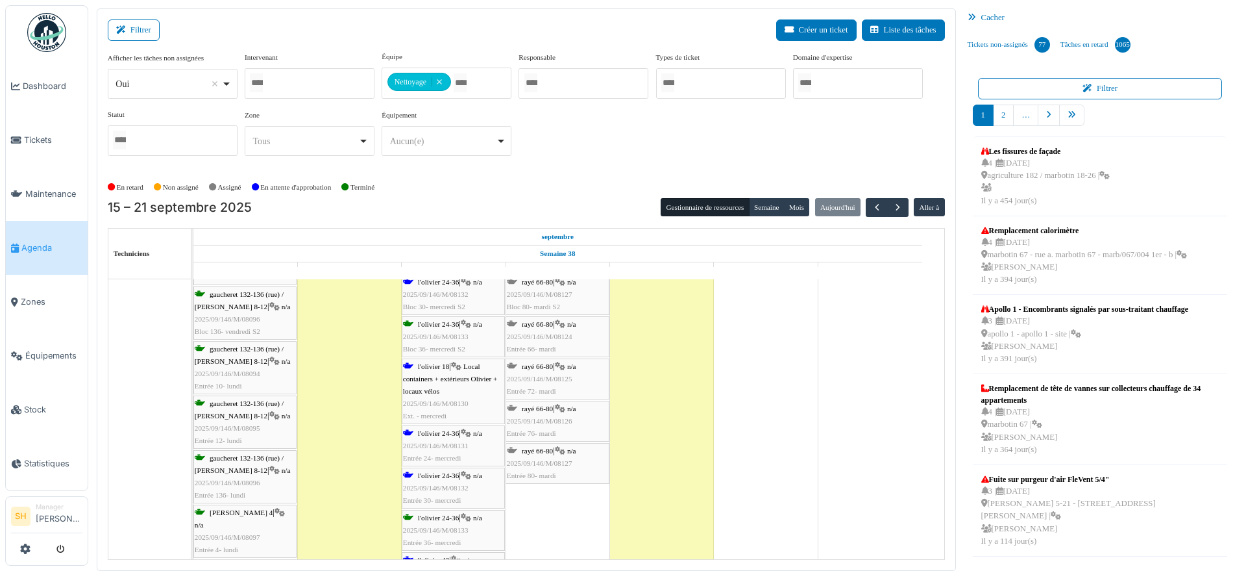
scroll to position [974, 0]
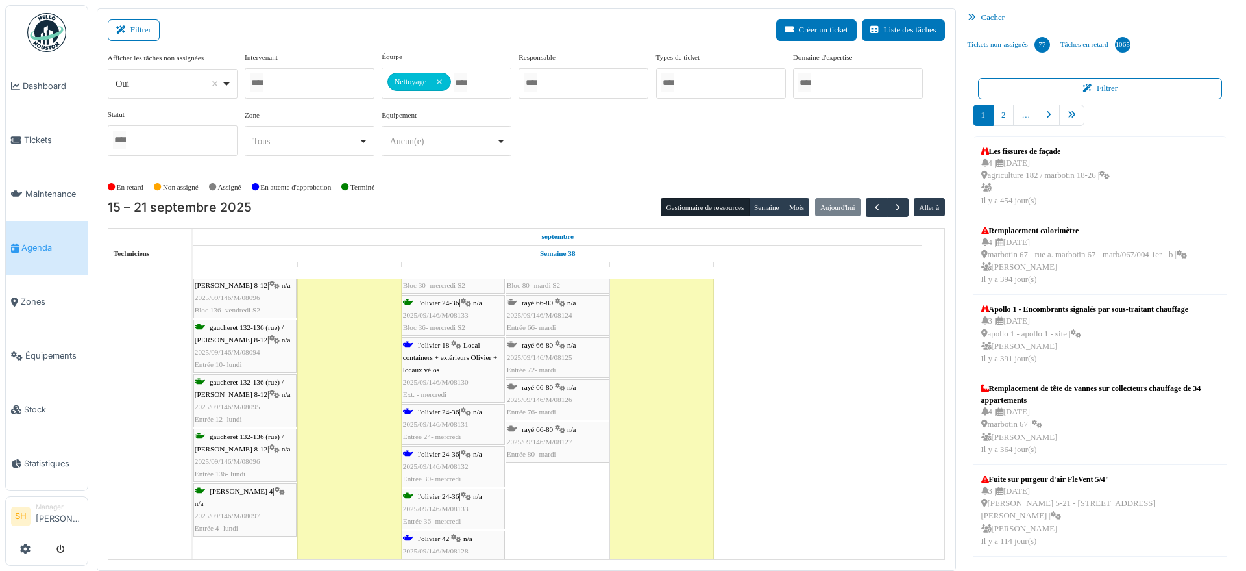
click at [458, 456] on span "l'olivier 24-36" at bounding box center [438, 454] width 41 height 8
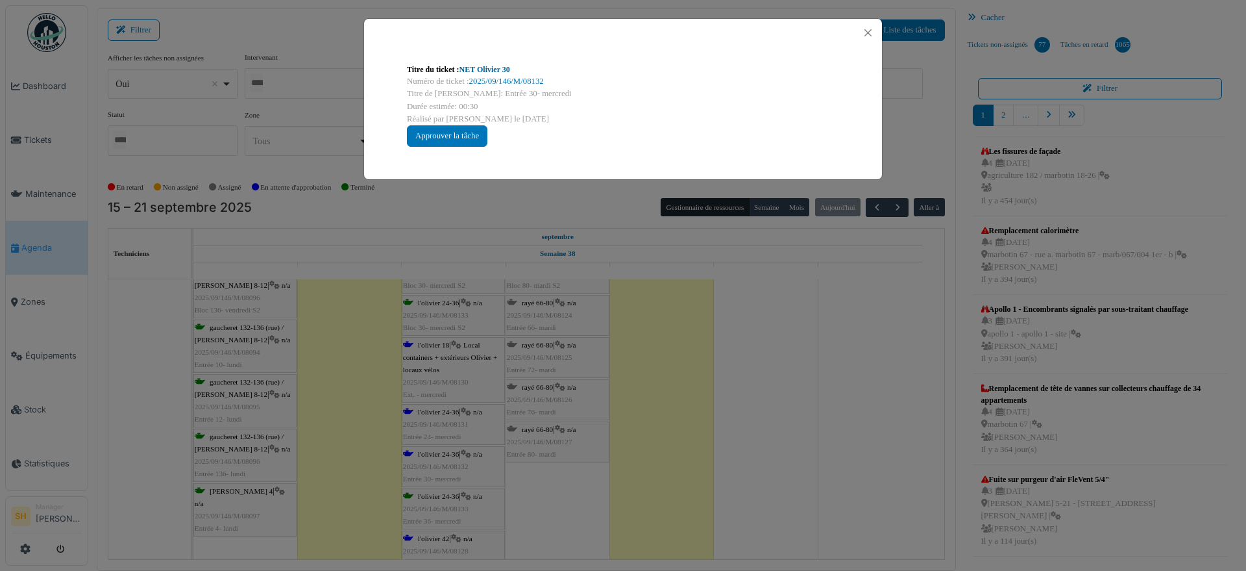
click at [499, 71] on link "NET Olivier 30" at bounding box center [485, 69] width 51 height 9
click at [792, 364] on div "Titre du ticket : NET Olivier 30 Numéro de ticket : 2025/09/146/M/08132 Titre d…" at bounding box center [623, 285] width 1246 height 571
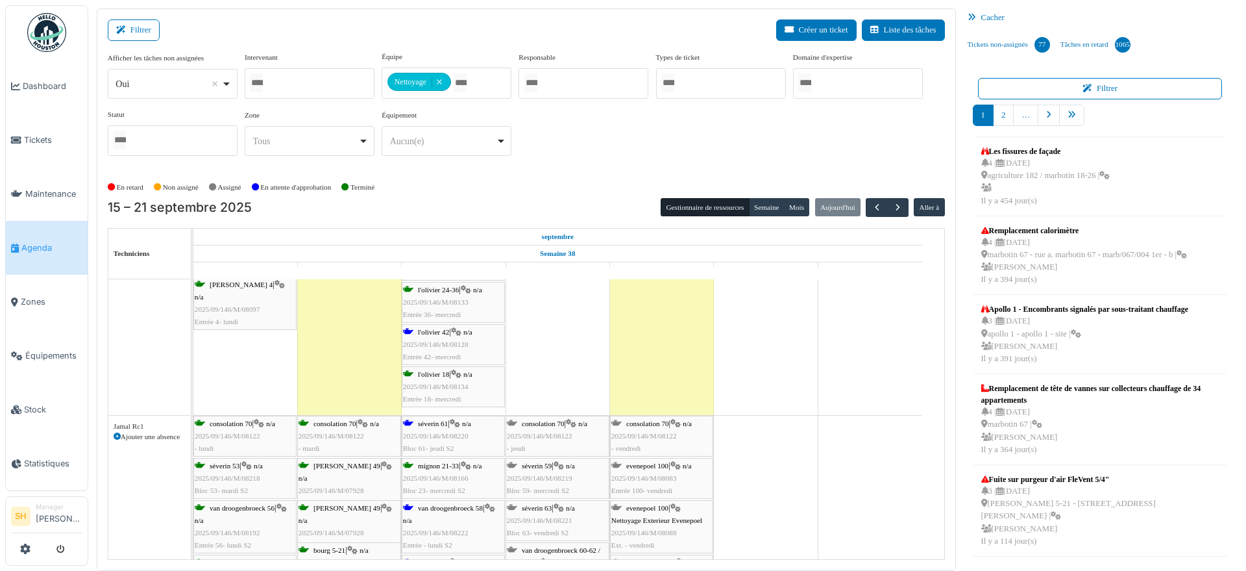
scroll to position [1217, 0]
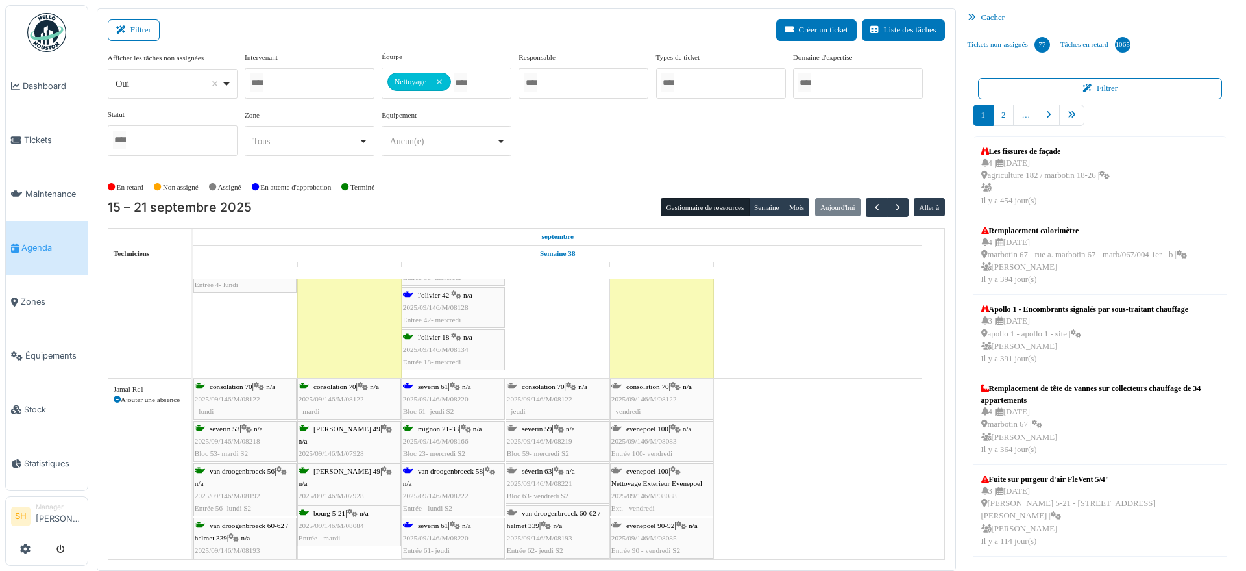
click at [448, 388] on span "séverin 61" at bounding box center [433, 386] width 30 height 8
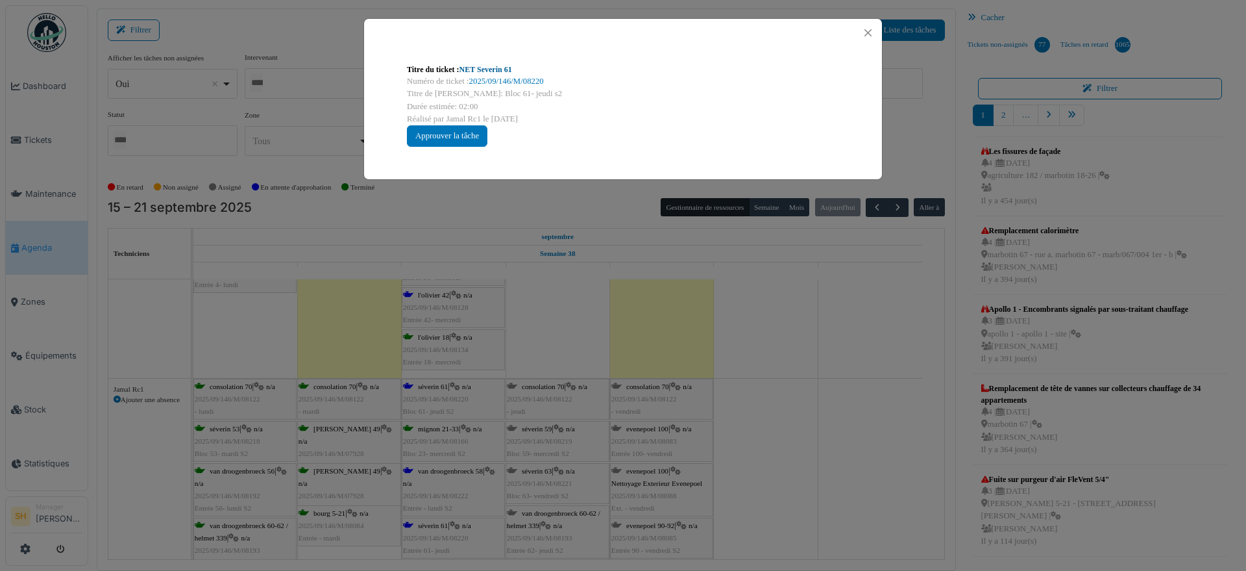
click at [488, 68] on link "NET Severin 61" at bounding box center [486, 69] width 53 height 9
click at [768, 380] on div "Titre du ticket : NET Severin 61 Numéro de ticket : 2025/09/146/M/08220 Titre d…" at bounding box center [623, 285] width 1246 height 571
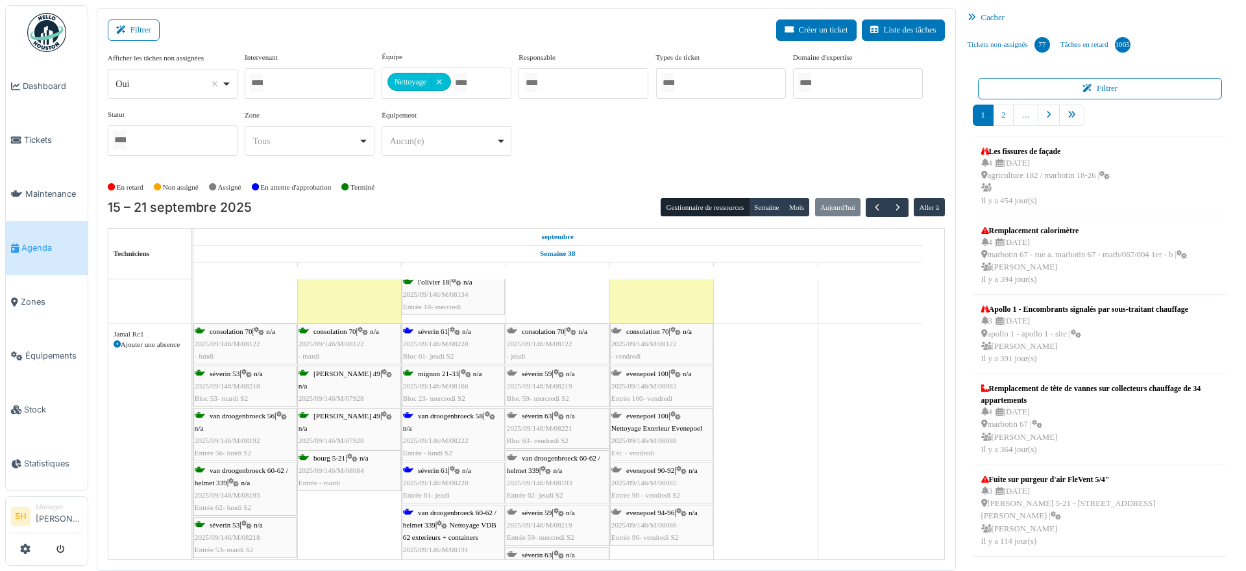
scroll to position [1298, 0]
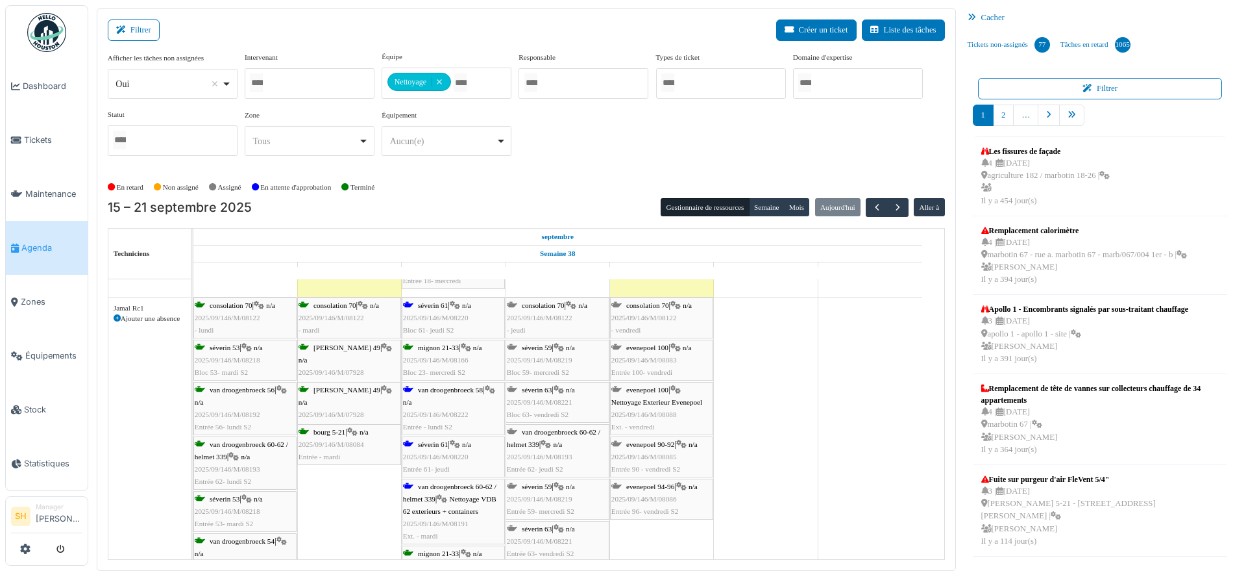
click at [427, 397] on div "van droogenbroeck 58 | n/a 2025/09/146/M/08222 Entrée - lundi S2" at bounding box center [453, 409] width 101 height 50
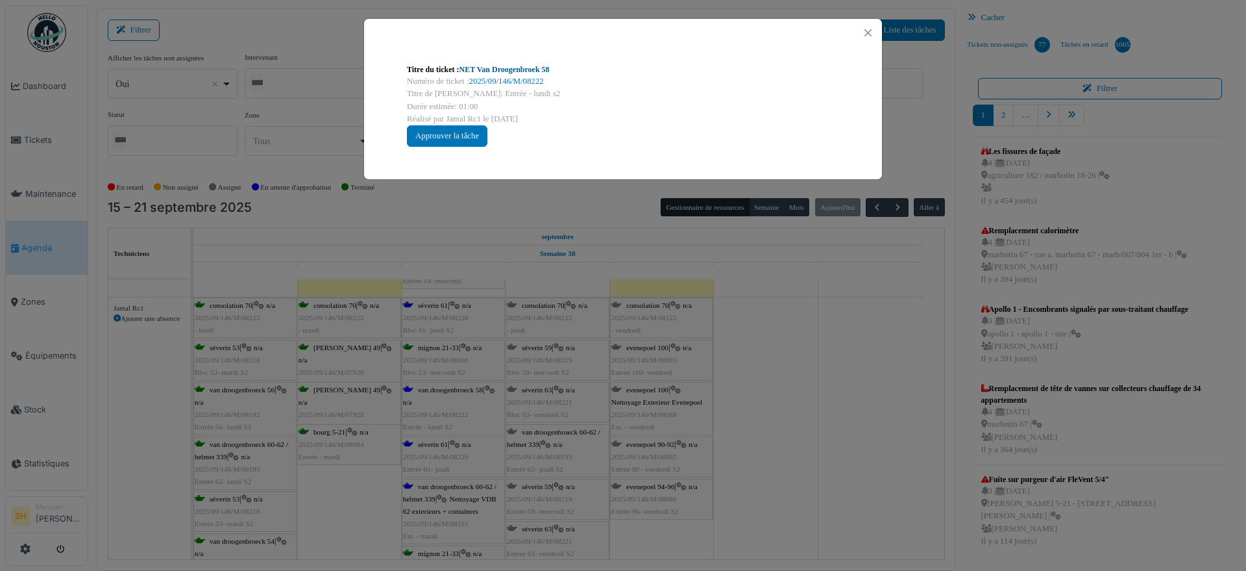
click at [516, 67] on link "NET Van Droogenbroek 58" at bounding box center [505, 69] width 90 height 9
click at [761, 363] on div "Titre du ticket : NET Van Droogenbroek 58 Numéro de ticket : 2025/09/146/M/0822…" at bounding box center [623, 285] width 1246 height 571
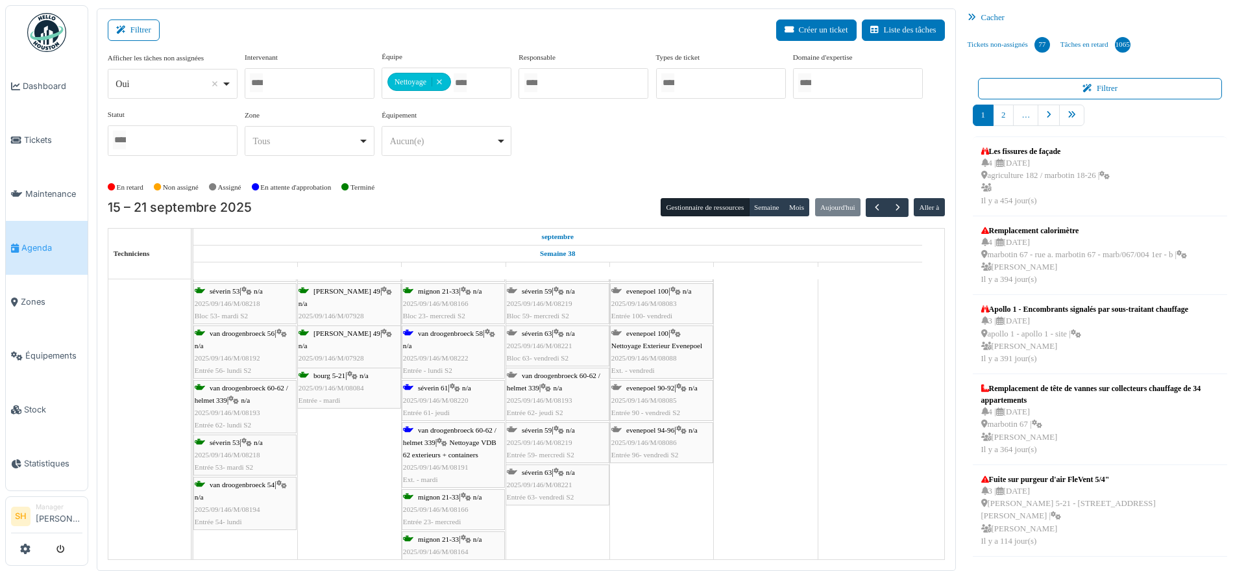
scroll to position [1379, 0]
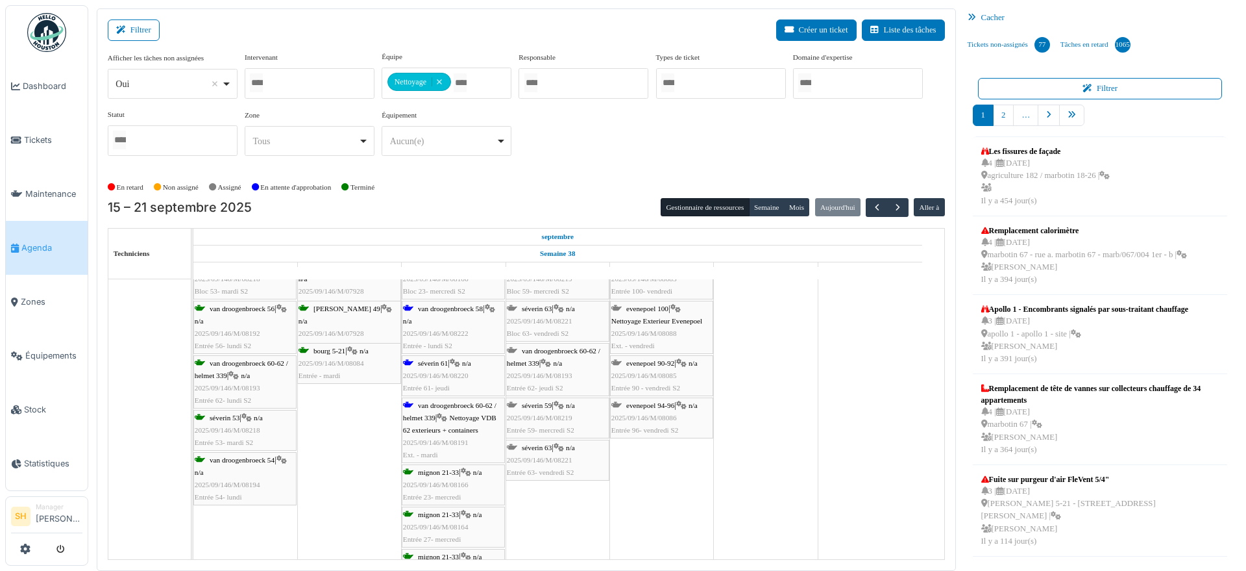
click at [461, 414] on span "Nettoyage VDB 62 exterieurs + containers" at bounding box center [449, 424] width 93 height 20
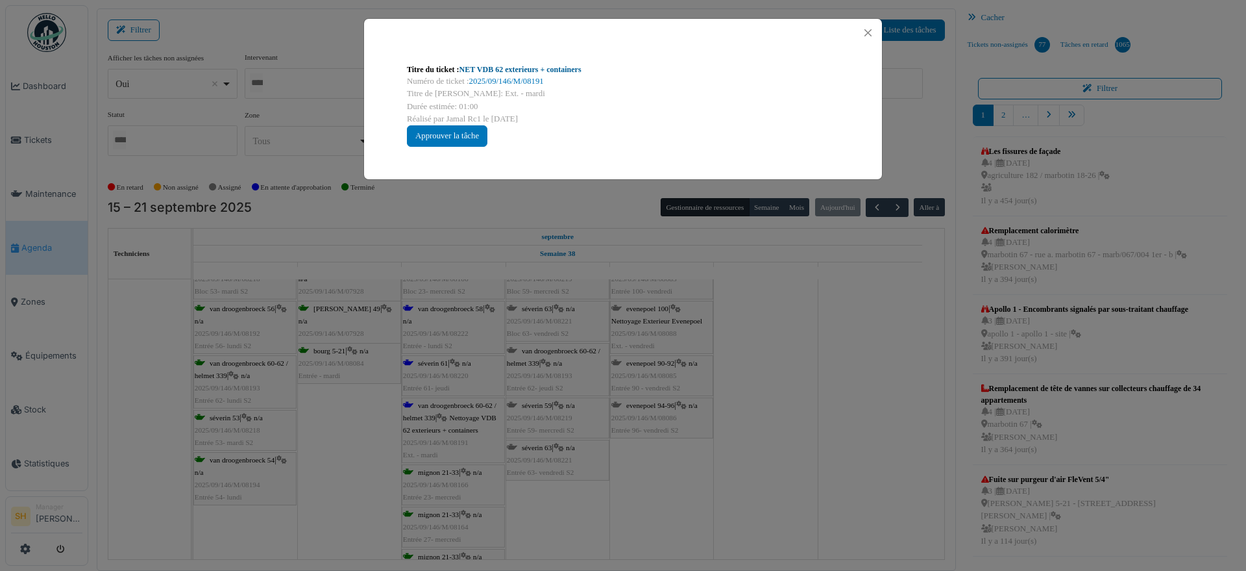
click at [519, 65] on link "NET VDB 62 exterieurs + containers" at bounding box center [521, 69] width 122 height 9
click at [808, 366] on div "Titre du ticket : NET VDB 62 exterieurs + containers Numéro de ticket : 2025/09…" at bounding box center [623, 285] width 1246 height 571
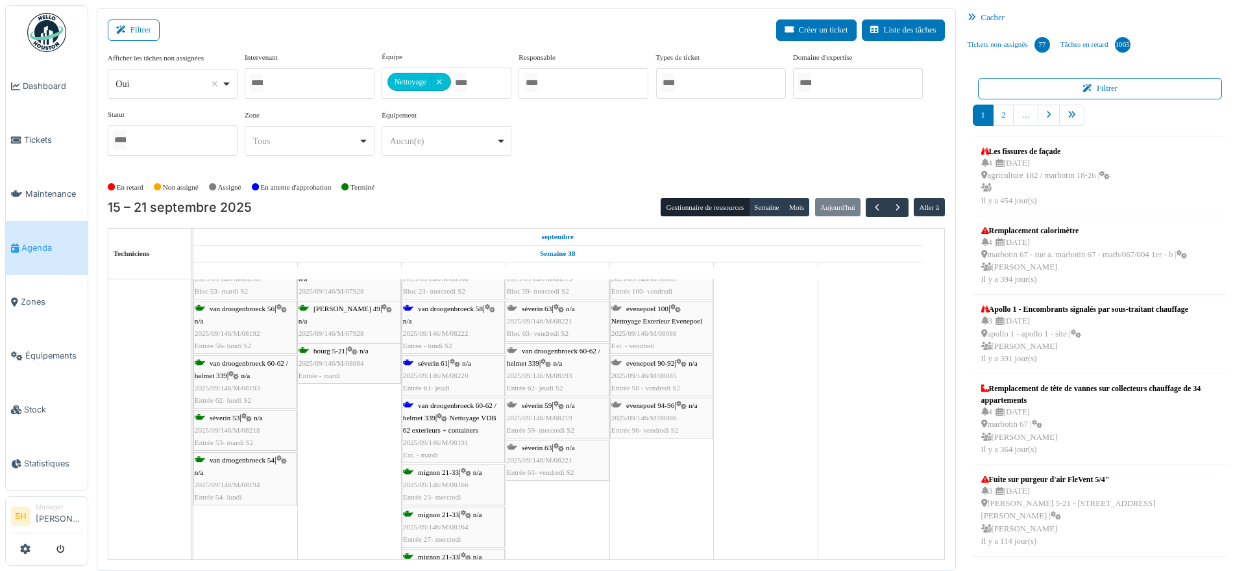
scroll to position [1542, 0]
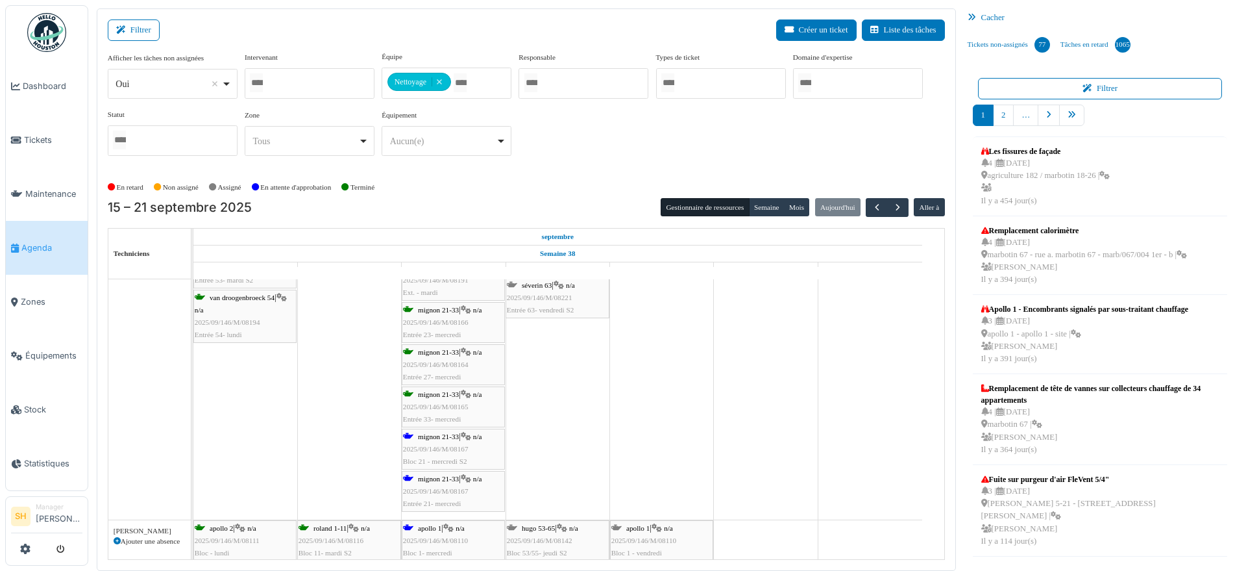
click at [440, 438] on span "mignon 21-33" at bounding box center [438, 436] width 41 height 8
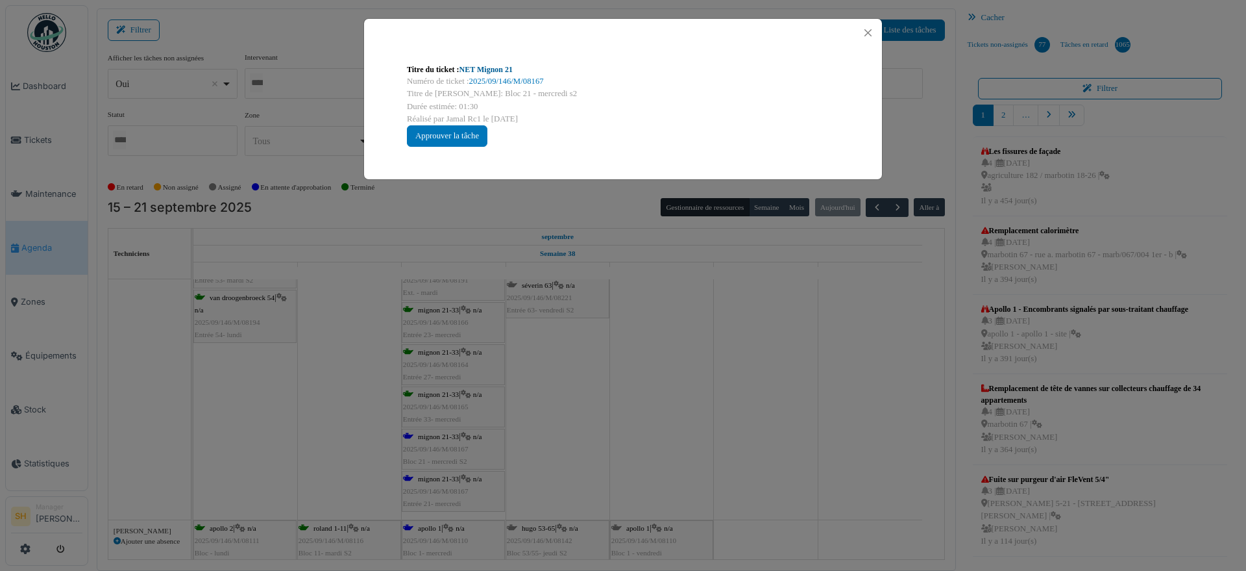
click at [484, 68] on link "NET Mignon 21" at bounding box center [486, 69] width 53 height 9
drag, startPoint x: 756, startPoint y: 361, endPoint x: 606, endPoint y: 394, distance: 153.6
click at [756, 362] on div "Titre du ticket : NET Mignon 21 Numéro de ticket : 2025/09/146/M/08167 Titre de…" at bounding box center [623, 285] width 1246 height 571
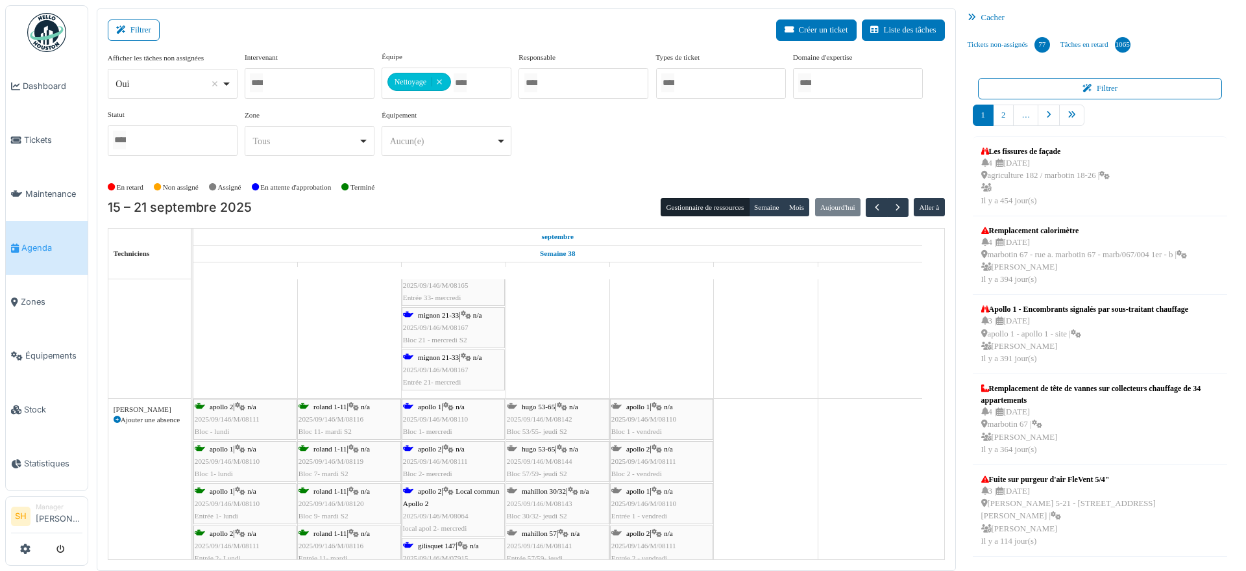
scroll to position [1623, 0]
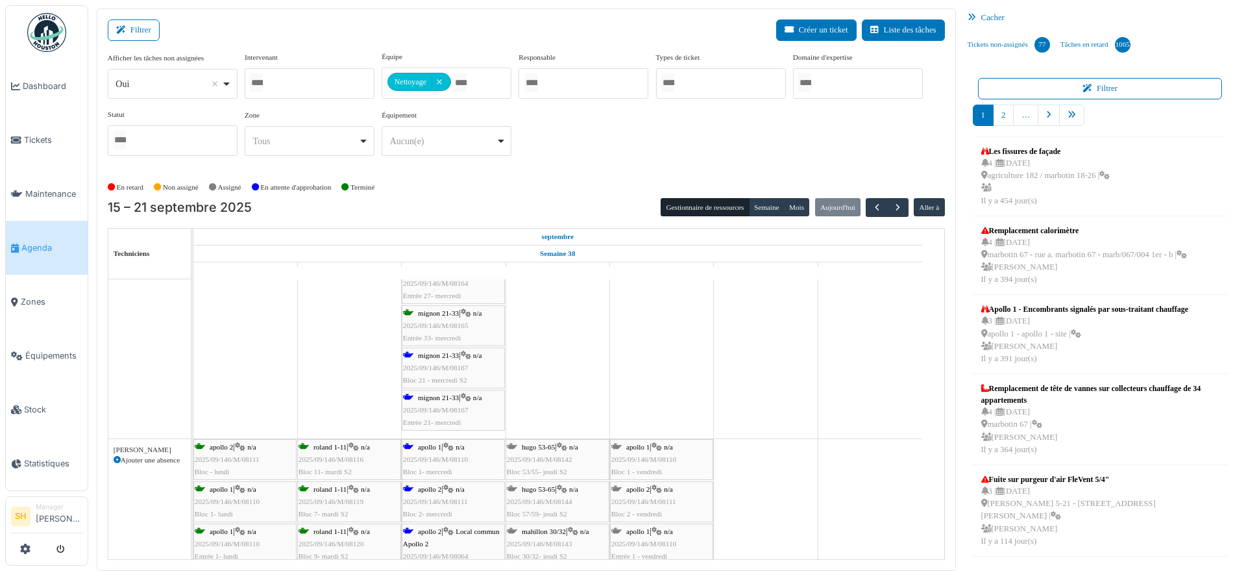
click at [416, 445] on div "apollo 1 | n/a 2025/09/146/M/08110 Bloc 1- mercredi" at bounding box center [453, 460] width 101 height 38
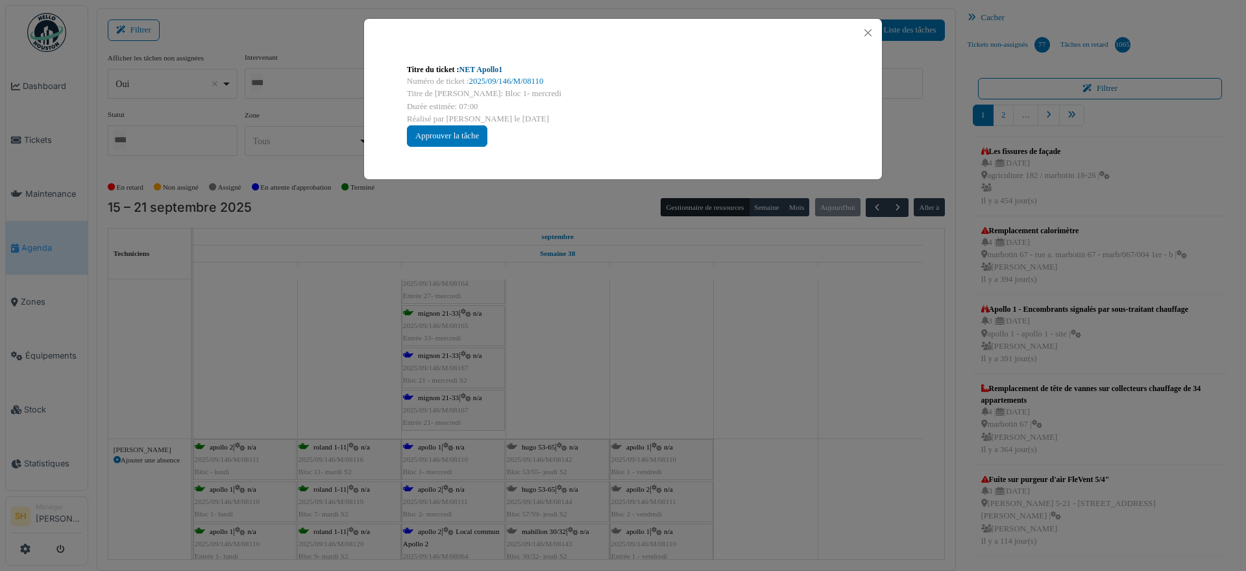
click at [469, 69] on link "NET Apollo1" at bounding box center [481, 69] width 43 height 9
click at [446, 491] on div "Titre du ticket : NET Apollo1 Numéro de ticket : 2025/09/146/M/08110 Titre de l…" at bounding box center [623, 285] width 1246 height 571
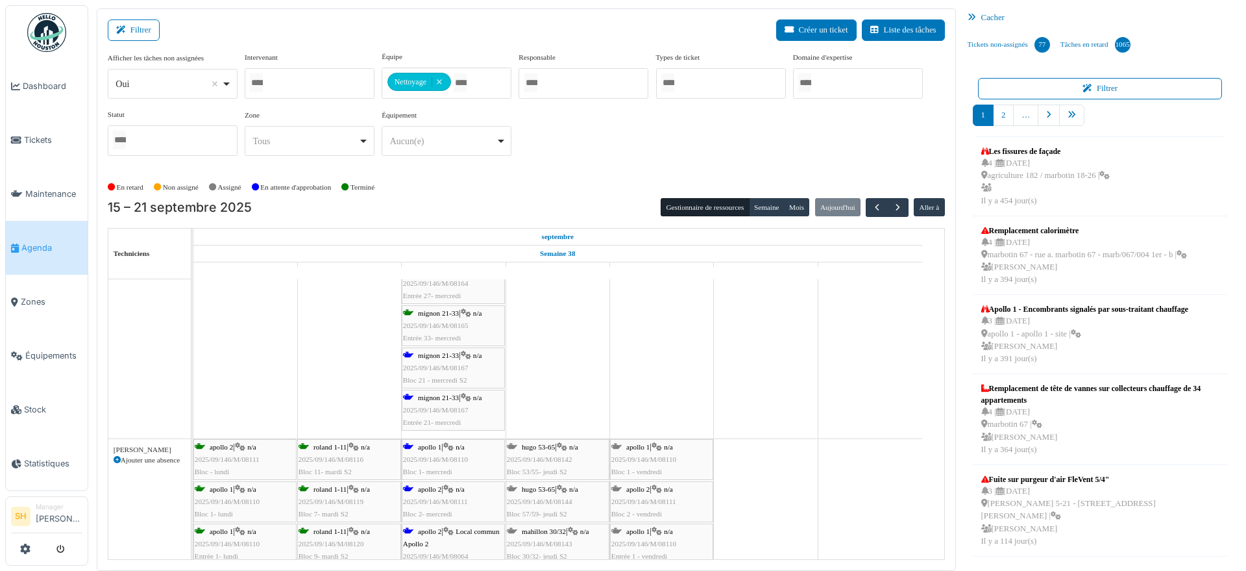
click at [435, 488] on span "apollo 2" at bounding box center [429, 489] width 23 height 8
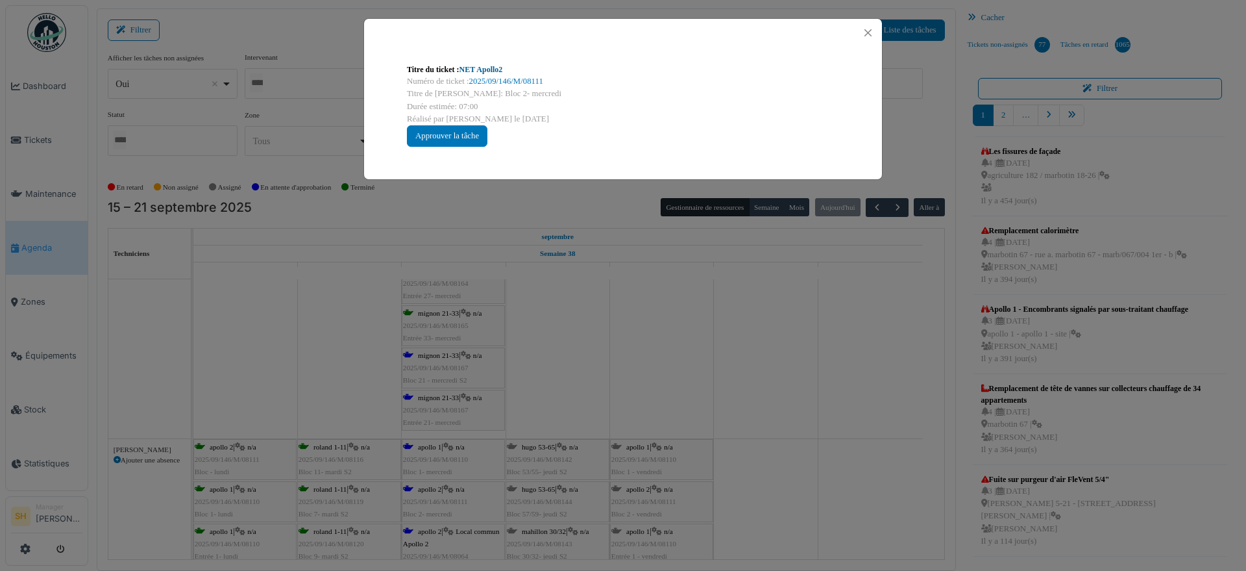
click at [482, 71] on link "NET Apollo2" at bounding box center [481, 69] width 43 height 9
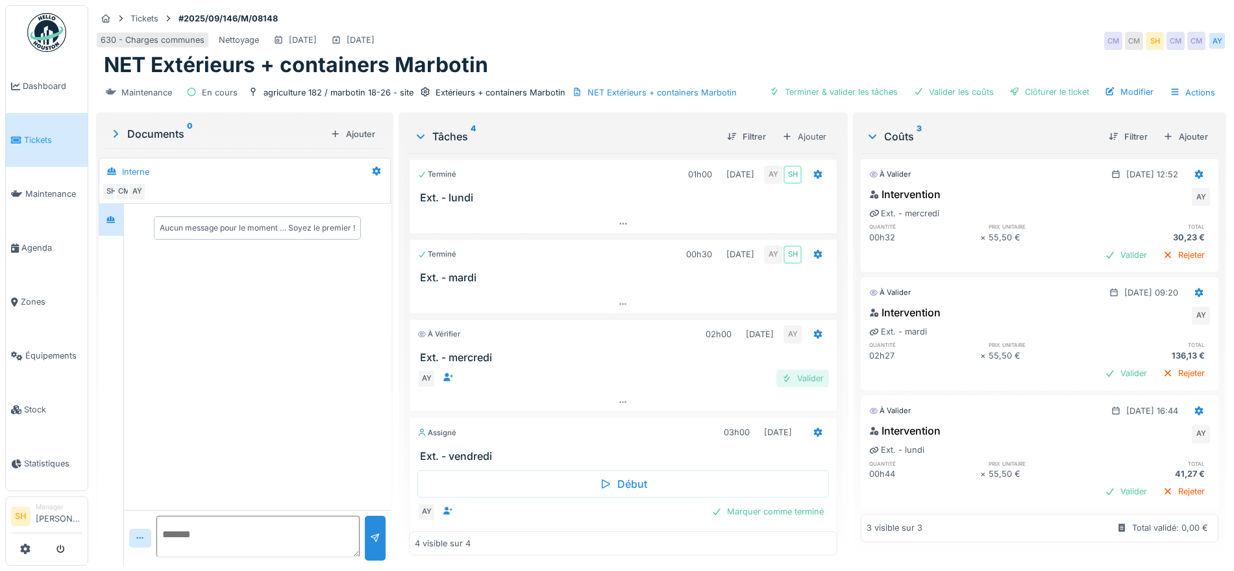
click at [786, 377] on div "Valider" at bounding box center [802, 378] width 53 height 18
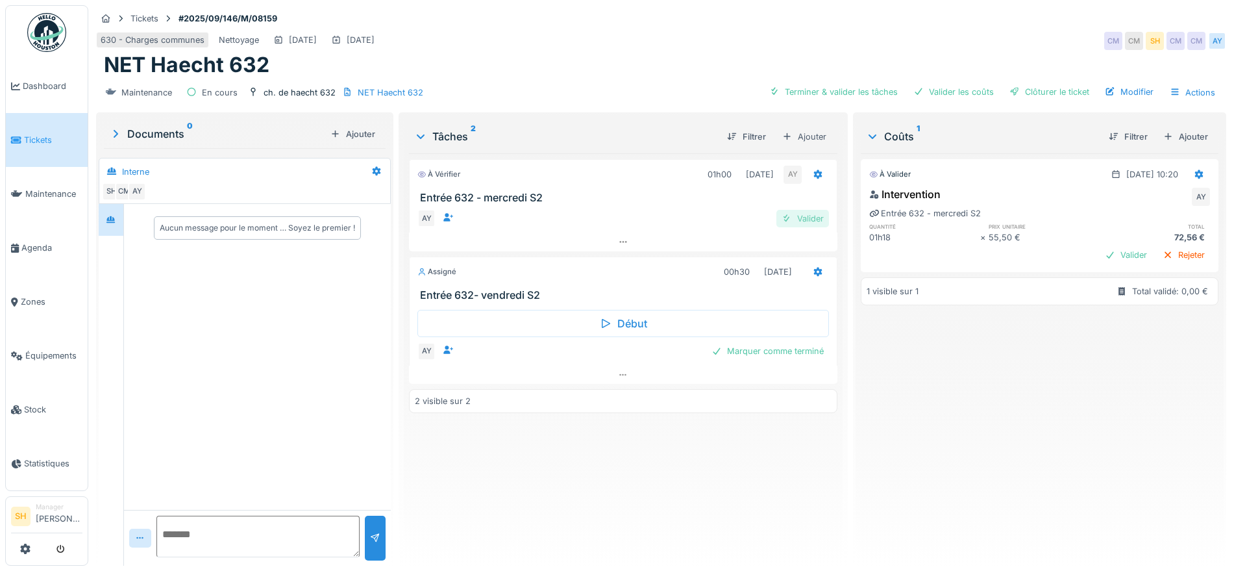
click at [792, 217] on div "Valider" at bounding box center [802, 219] width 53 height 18
click at [800, 215] on div "Valider" at bounding box center [802, 219] width 53 height 18
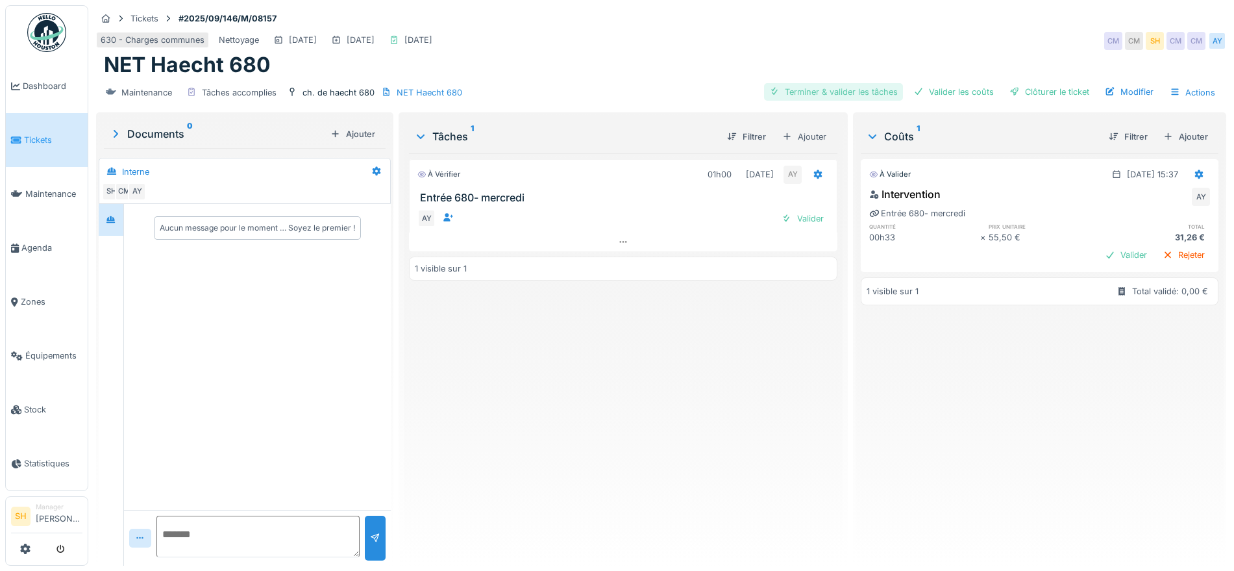
click at [811, 92] on div "Terminer & valider les tâches" at bounding box center [833, 92] width 139 height 18
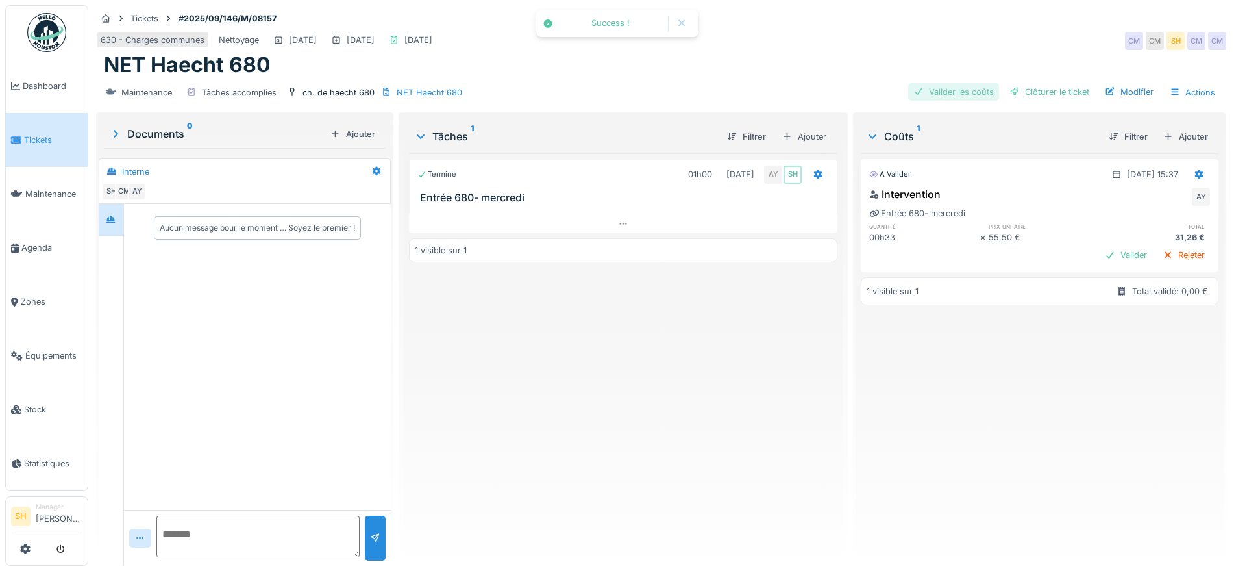
click at [919, 91] on div "Valider les coûts" at bounding box center [953, 92] width 91 height 18
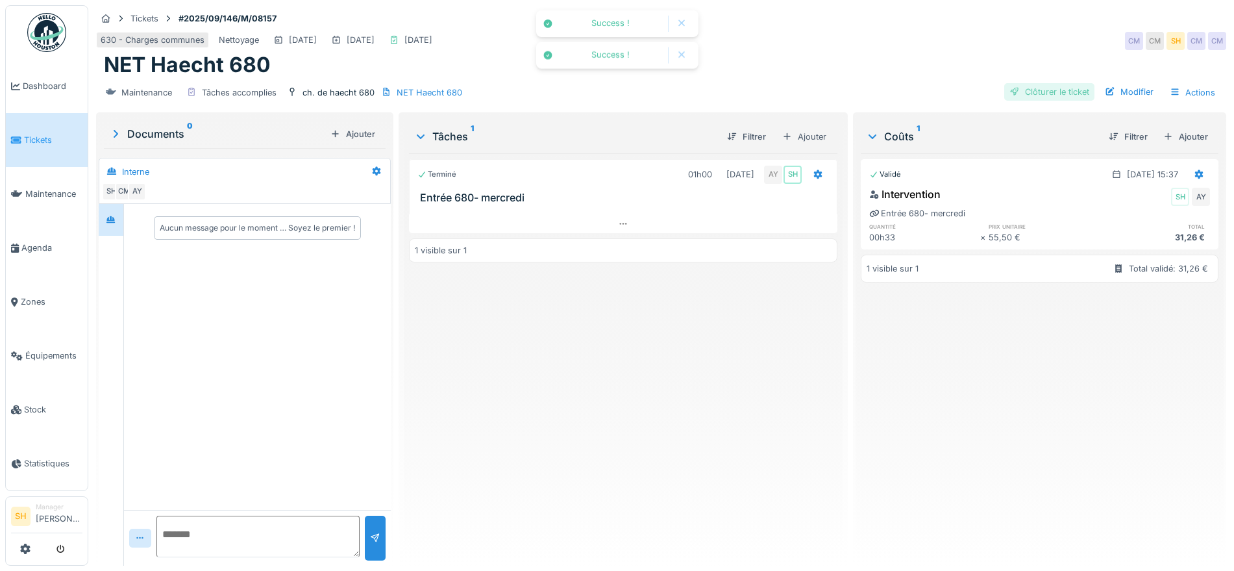
click at [1023, 91] on div "Clôturer le ticket" at bounding box center [1049, 92] width 90 height 18
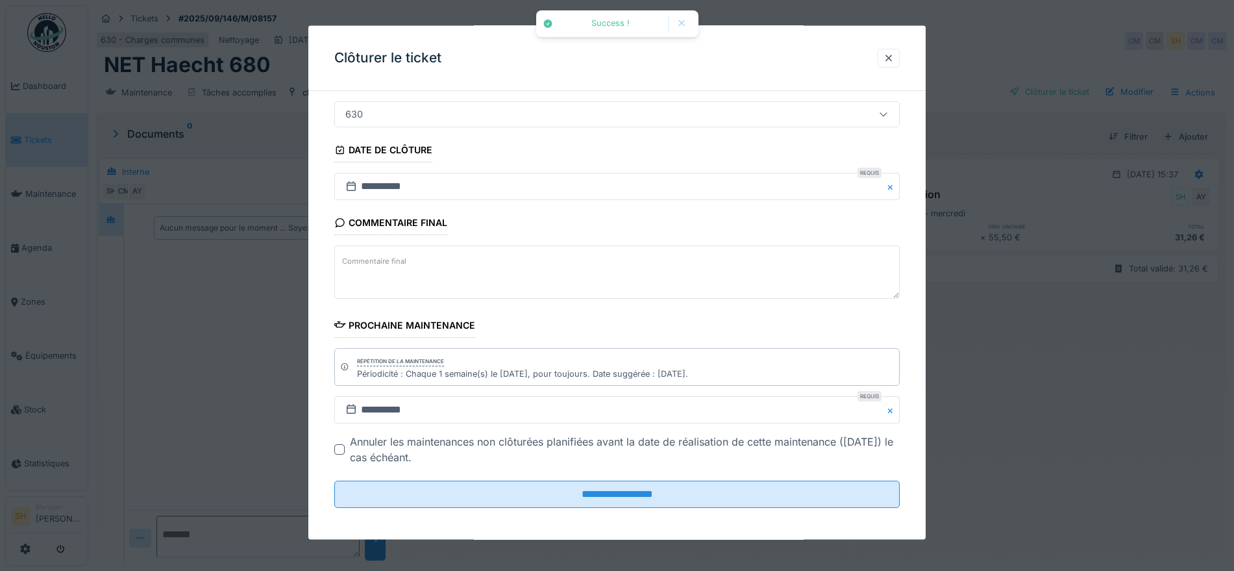
scroll to position [111, 0]
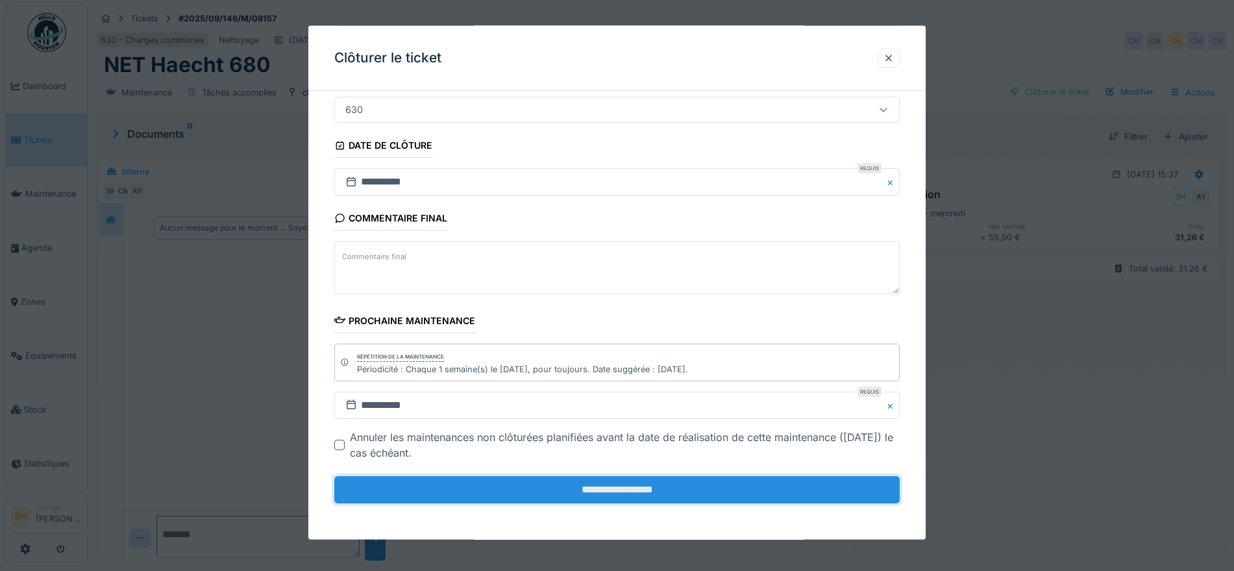
click at [691, 480] on input "**********" at bounding box center [616, 489] width 565 height 27
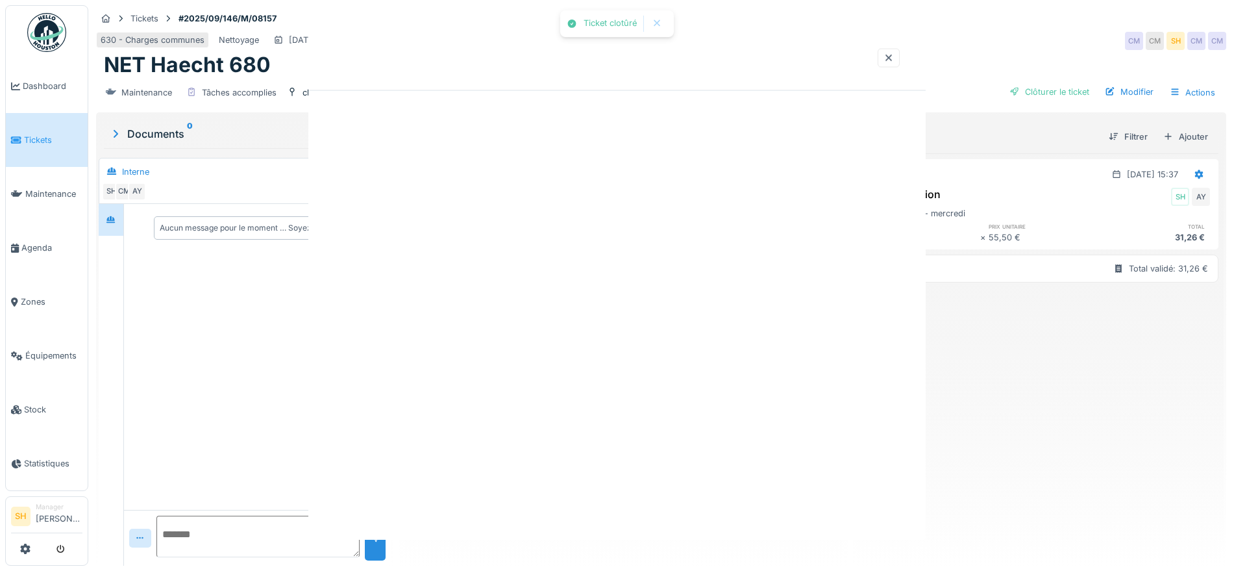
scroll to position [0, 0]
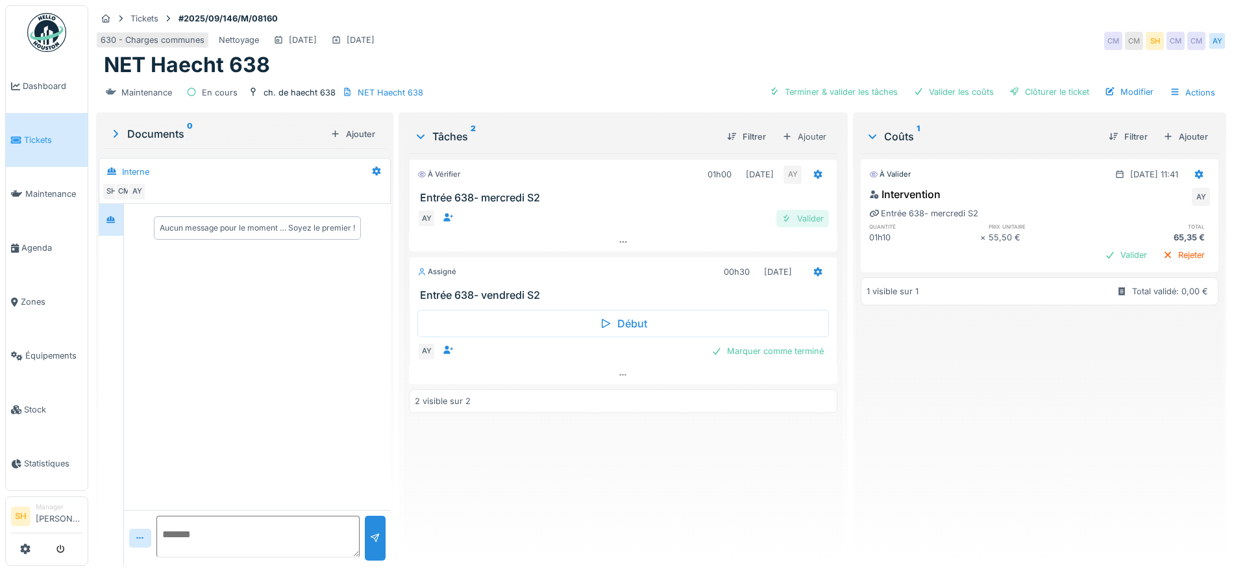
click at [812, 218] on div "Valider" at bounding box center [802, 219] width 53 height 18
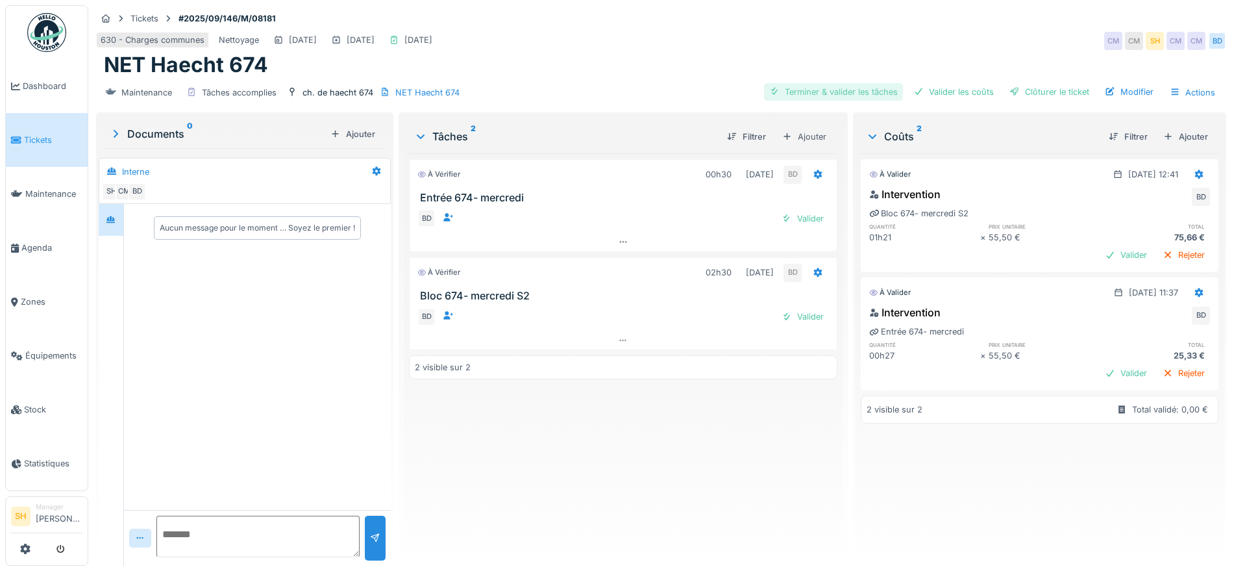
click at [853, 93] on div "Terminer & valider les tâches" at bounding box center [833, 92] width 139 height 18
drag, startPoint x: 948, startPoint y: 96, endPoint x: 1015, endPoint y: 95, distance: 66.9
click at [951, 96] on div "Valider les coûts" at bounding box center [953, 92] width 91 height 18
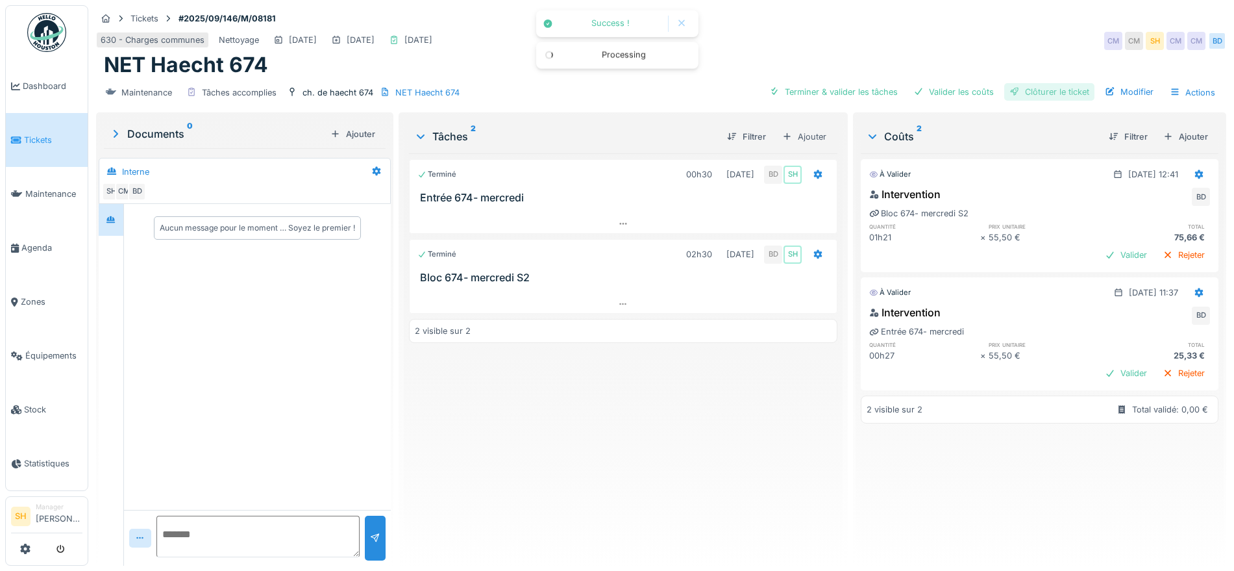
click at [1025, 95] on div "Clôturer le ticket" at bounding box center [1049, 92] width 90 height 18
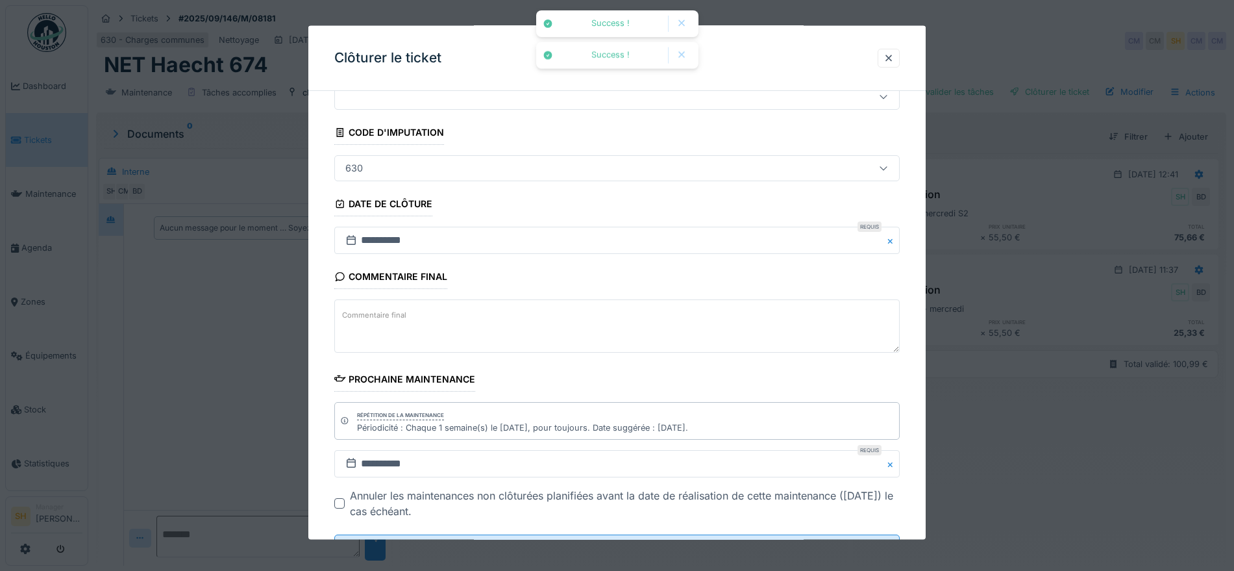
scroll to position [111, 0]
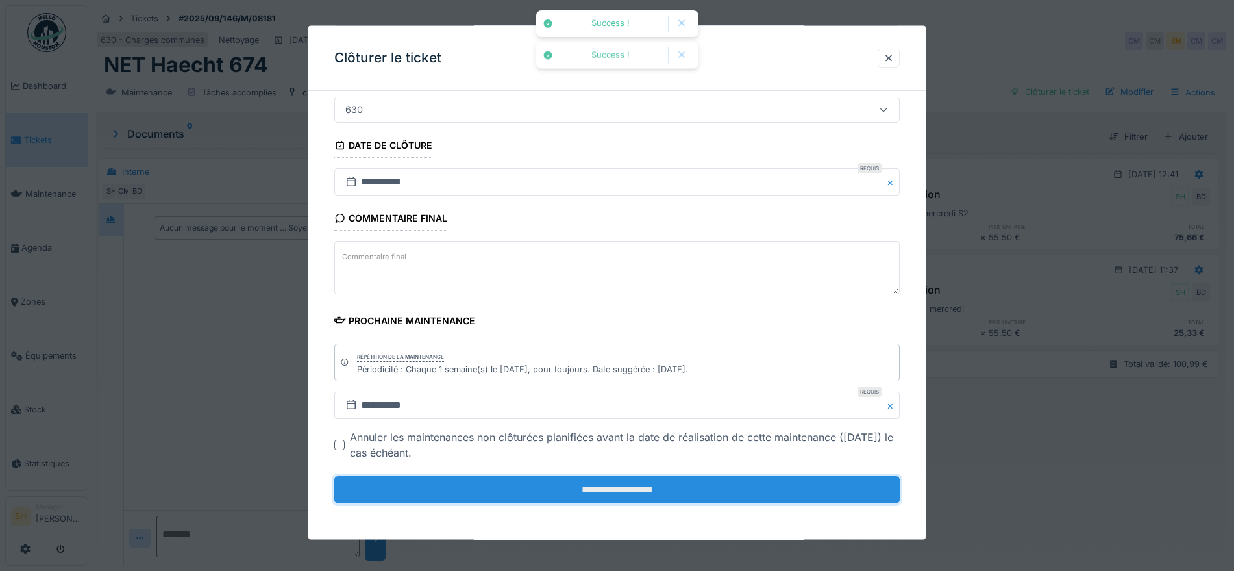
click at [696, 482] on input "**********" at bounding box center [616, 489] width 565 height 27
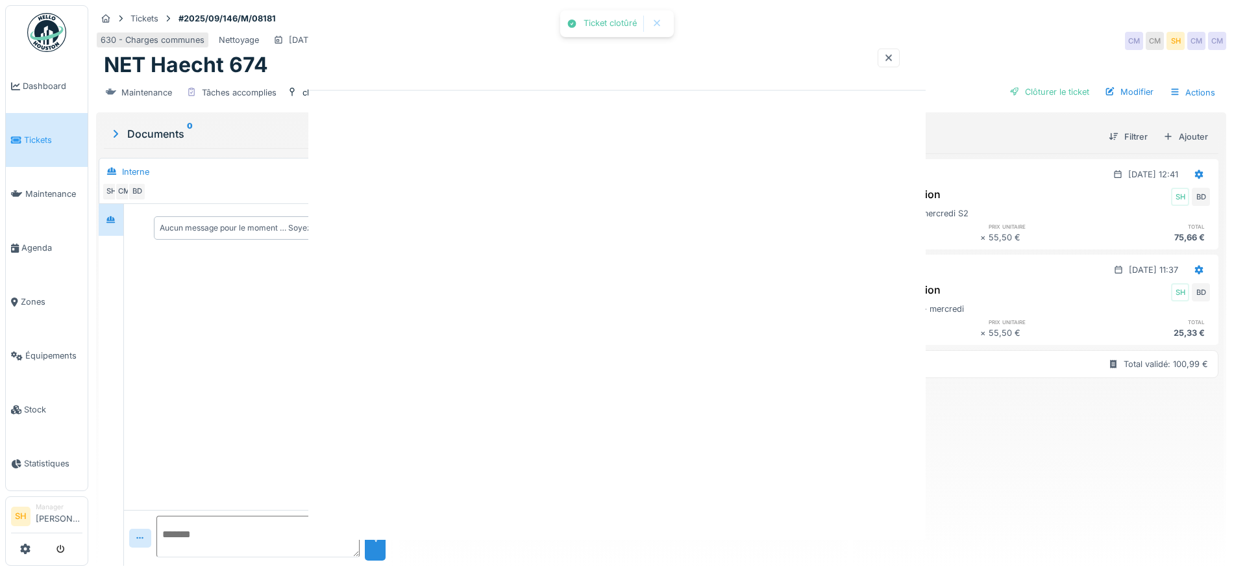
scroll to position [0, 0]
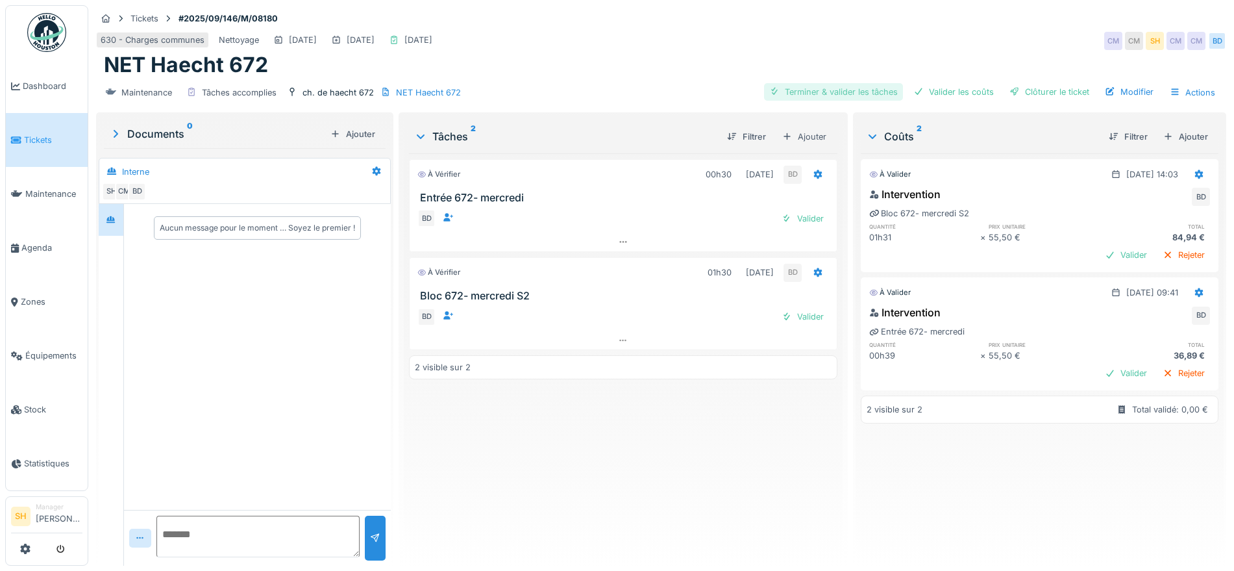
click at [837, 90] on div "Terminer & valider les tâches" at bounding box center [833, 92] width 139 height 18
drag, startPoint x: 914, startPoint y: 90, endPoint x: 978, endPoint y: 88, distance: 63.6
click at [916, 90] on div "Valider les coûts" at bounding box center [953, 92] width 91 height 18
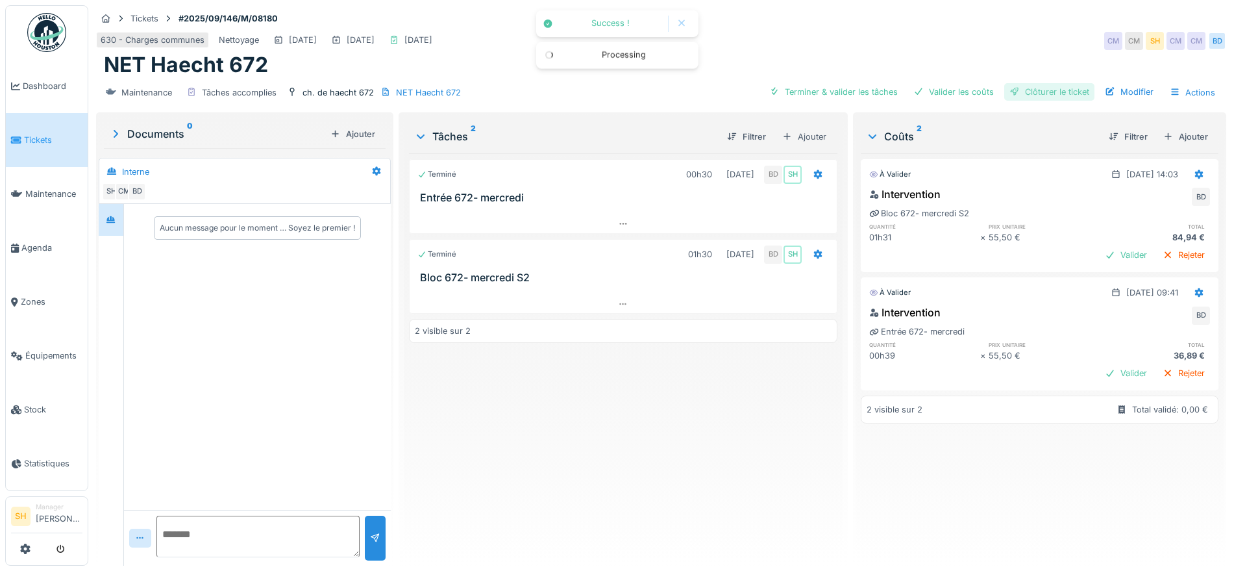
click at [1010, 88] on div "Clôturer le ticket" at bounding box center [1049, 92] width 90 height 18
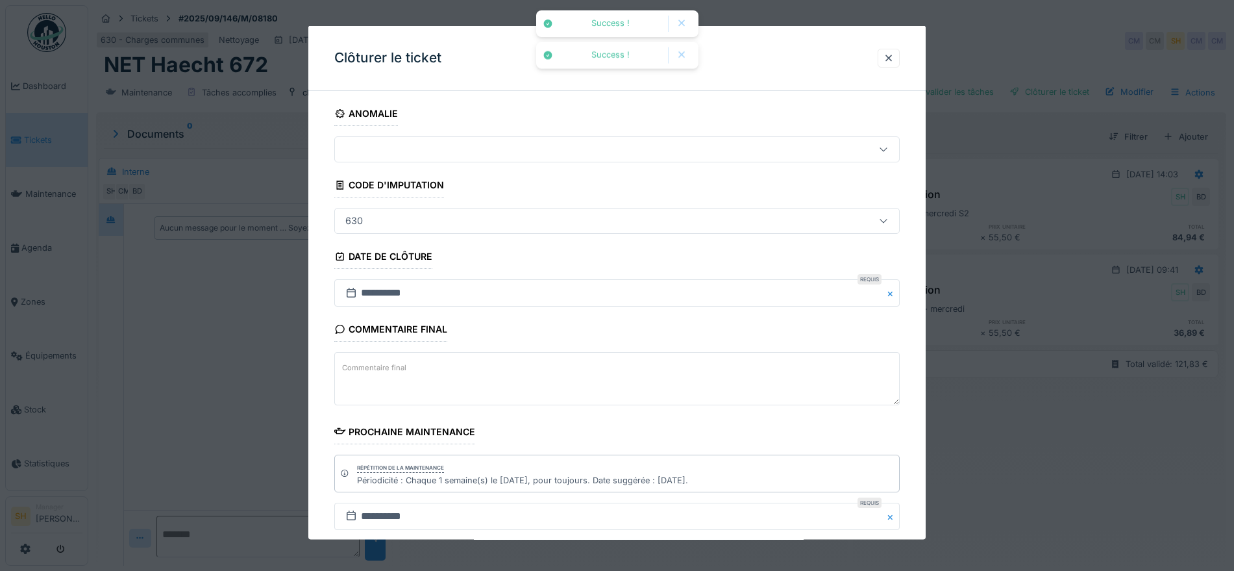
scroll to position [111, 0]
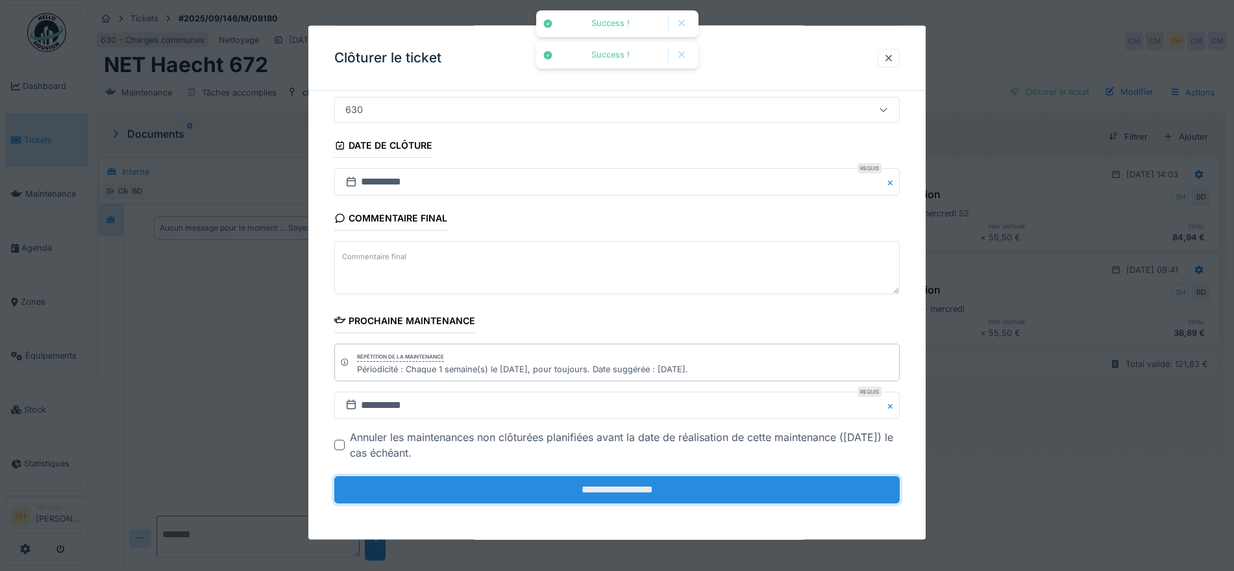
click at [689, 488] on input "**********" at bounding box center [616, 489] width 565 height 27
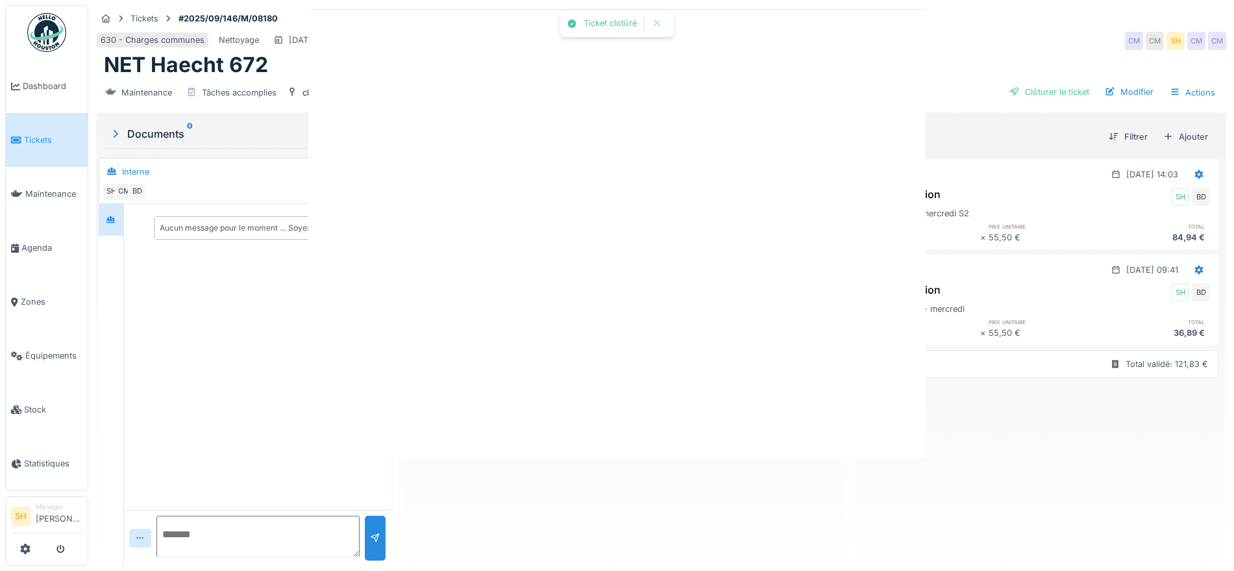
scroll to position [0, 0]
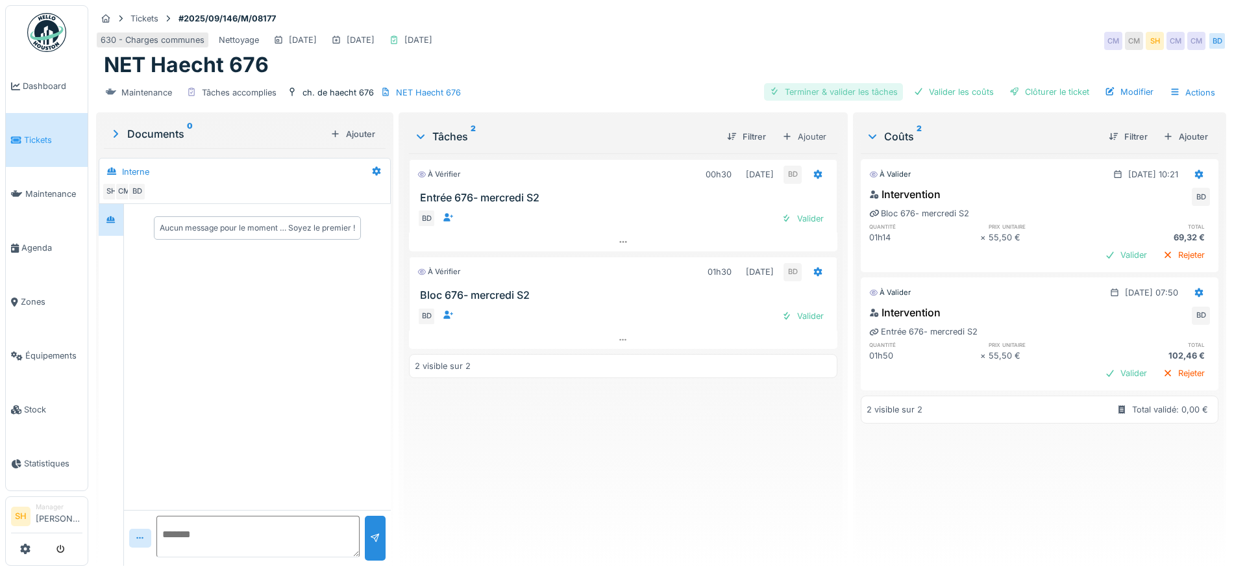
click at [807, 91] on div "Terminer & valider les tâches" at bounding box center [833, 92] width 139 height 18
drag, startPoint x: 943, startPoint y: 90, endPoint x: 1009, endPoint y: 92, distance: 66.2
click at [945, 90] on div "Valider les coûts" at bounding box center [953, 92] width 91 height 18
click at [1030, 92] on div "Clôturer le ticket" at bounding box center [1049, 92] width 90 height 18
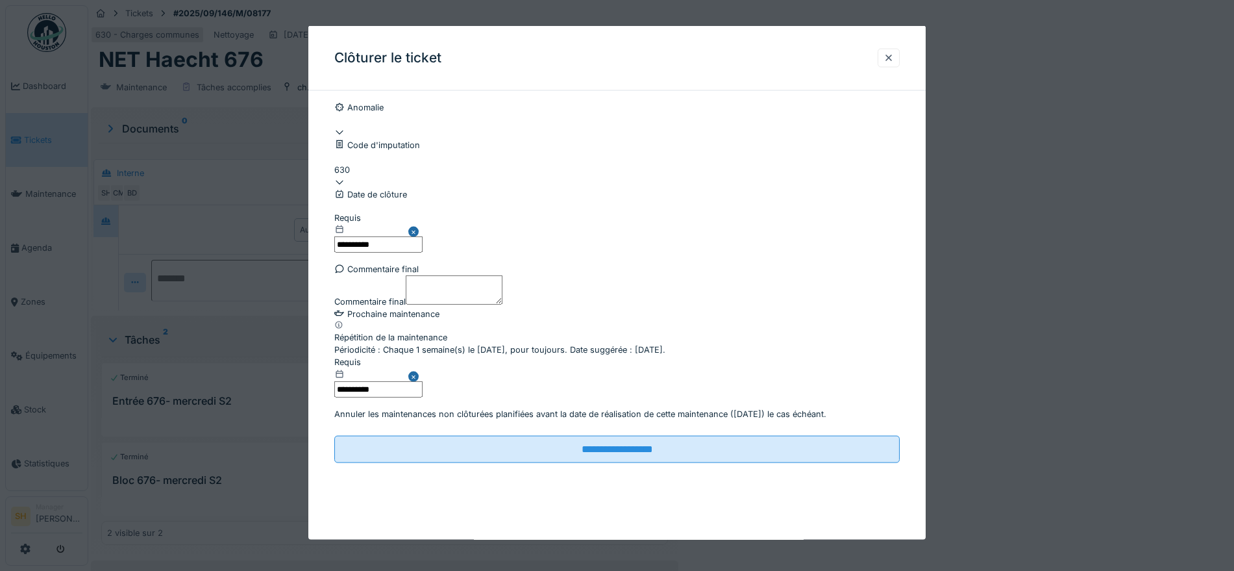
scroll to position [111, 0]
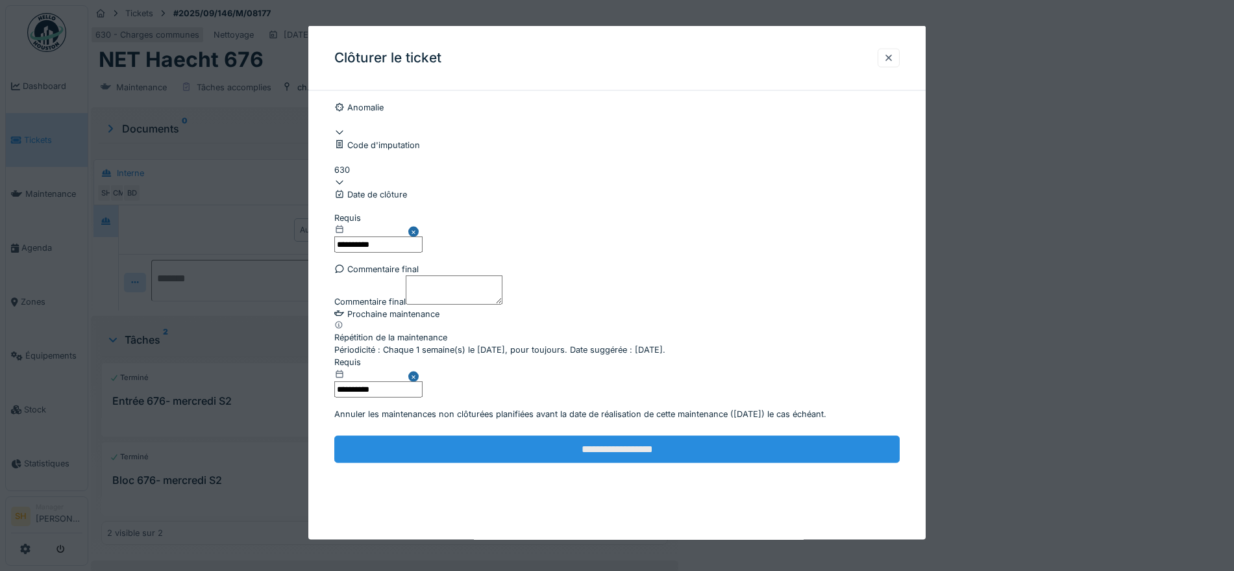
click at [627, 462] on input "**********" at bounding box center [616, 448] width 565 height 27
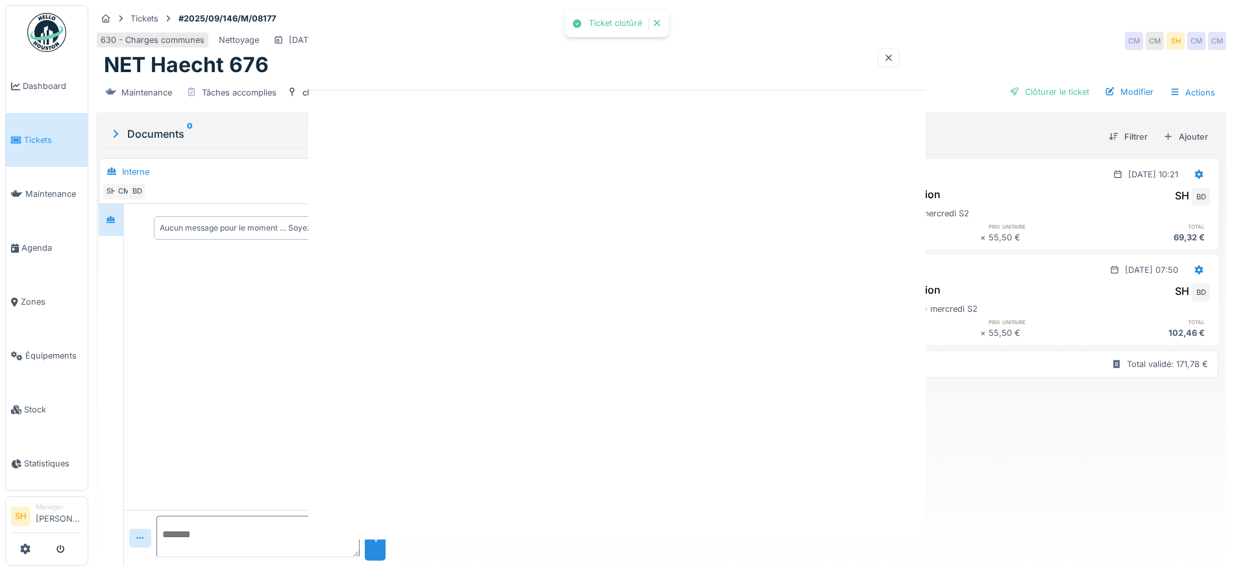
scroll to position [0, 0]
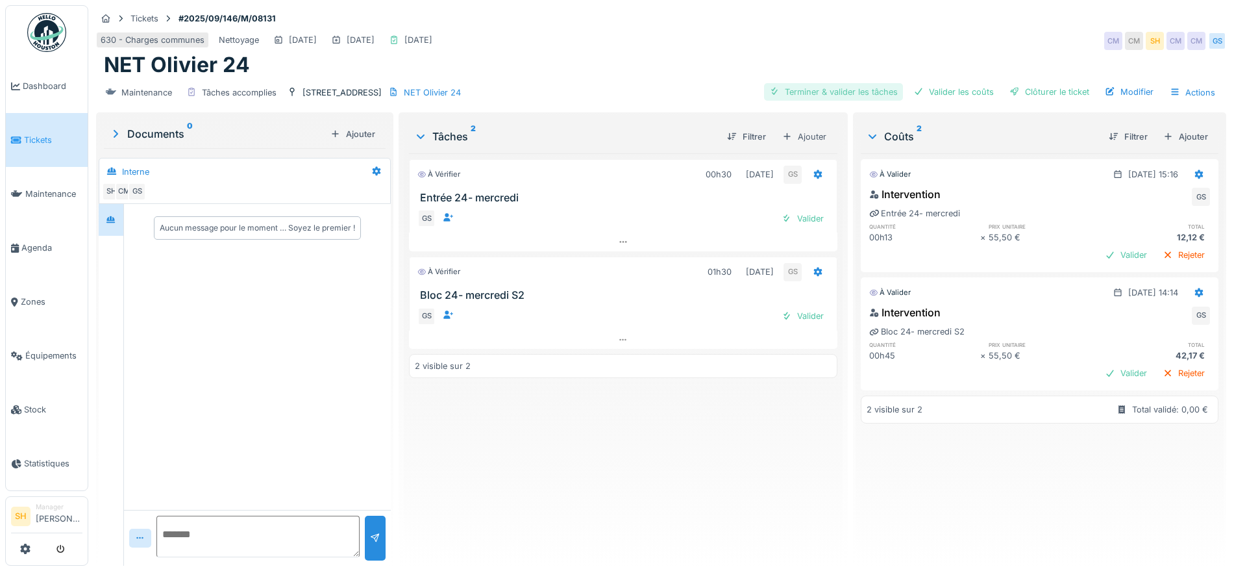
click at [848, 86] on div "Terminer & valider les tâches" at bounding box center [833, 92] width 139 height 18
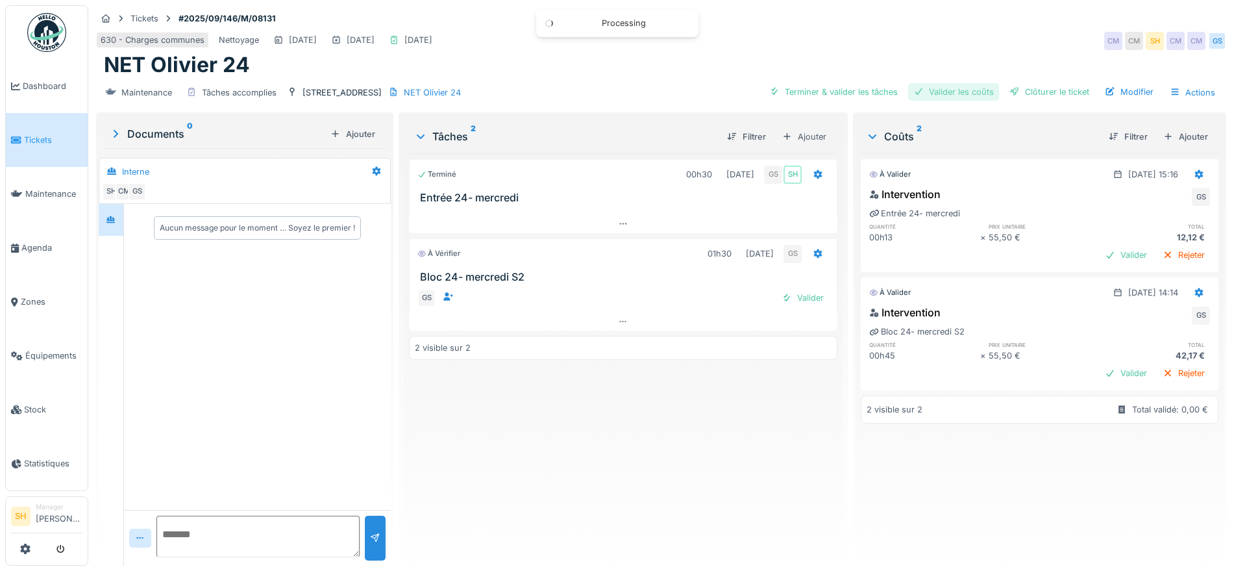
click at [967, 93] on div "Valider les coûts" at bounding box center [953, 92] width 91 height 18
click at [1030, 95] on div "Clôturer le ticket" at bounding box center [1049, 92] width 90 height 18
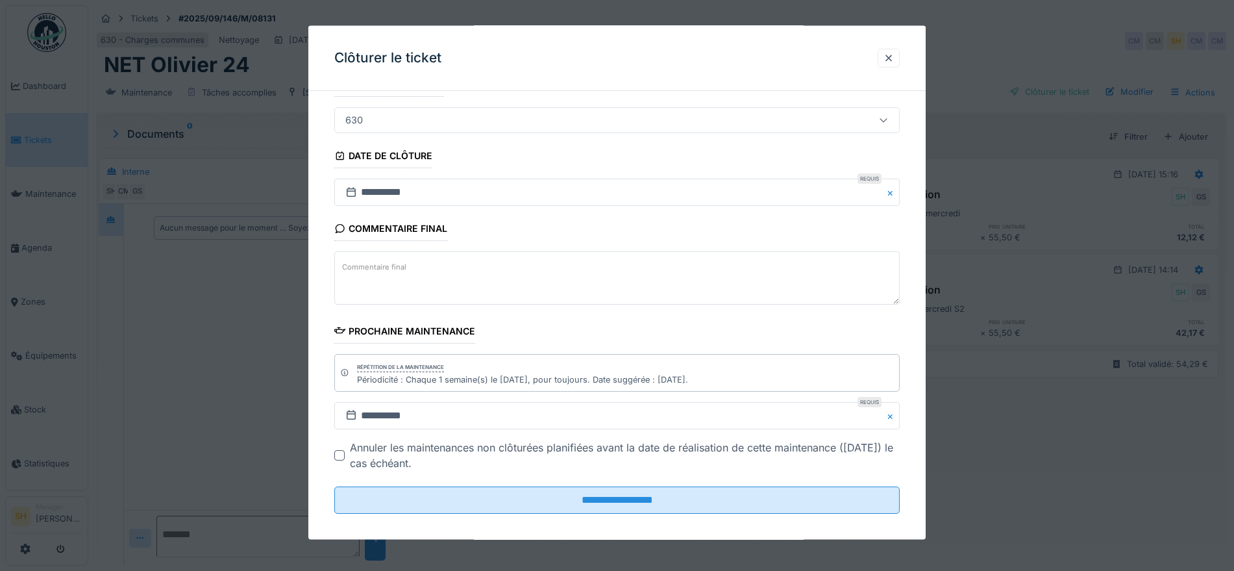
scroll to position [111, 0]
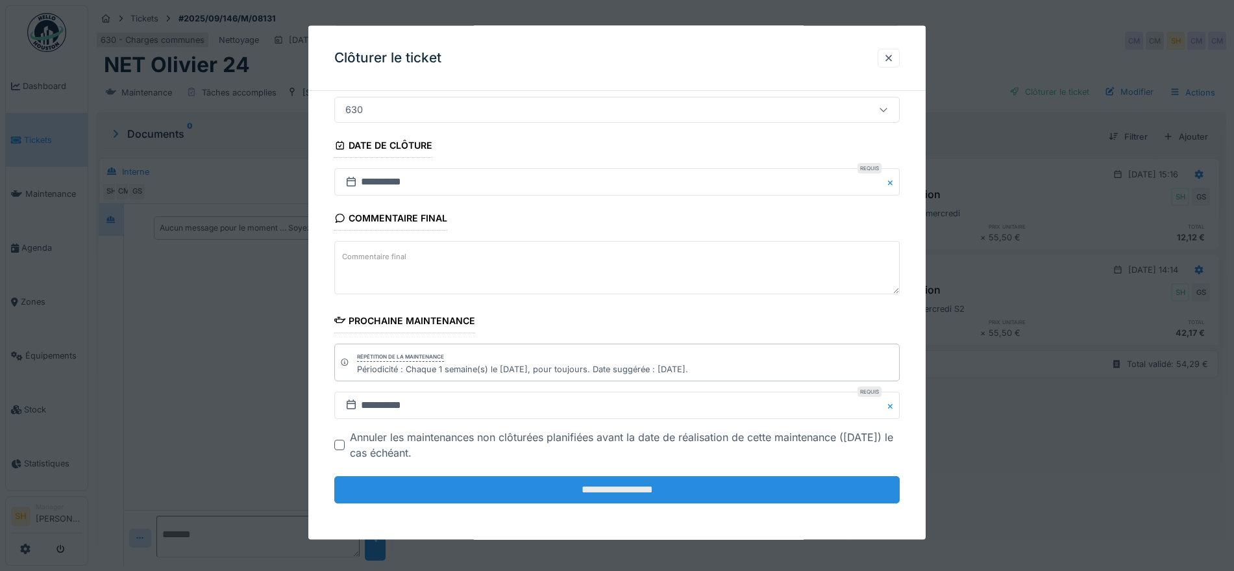
click at [587, 484] on input "**********" at bounding box center [616, 489] width 565 height 27
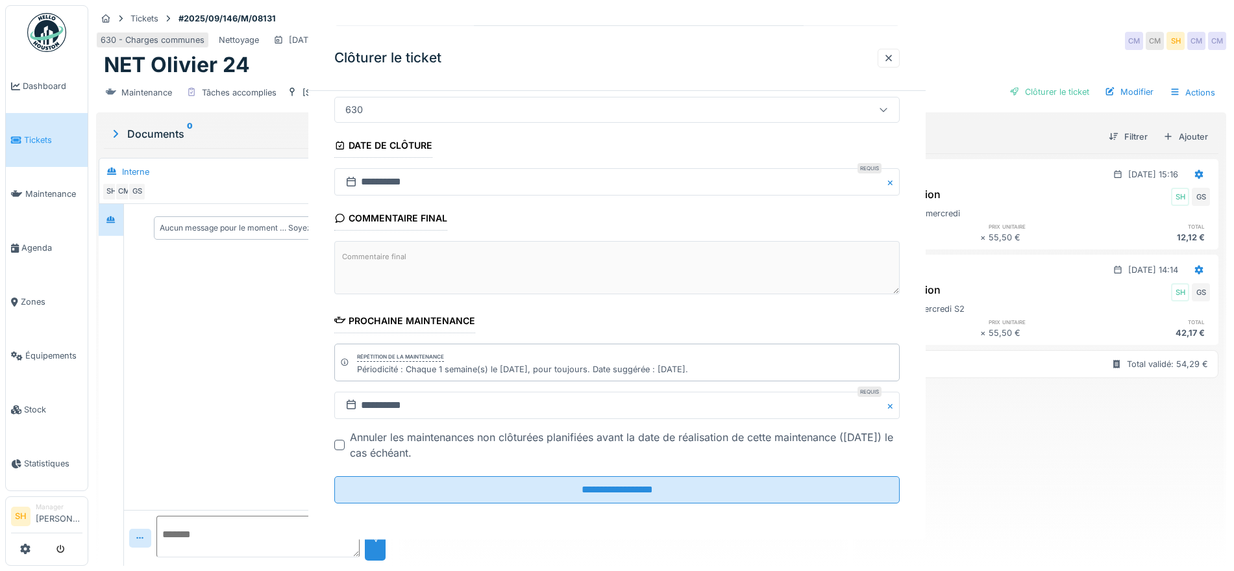
scroll to position [0, 0]
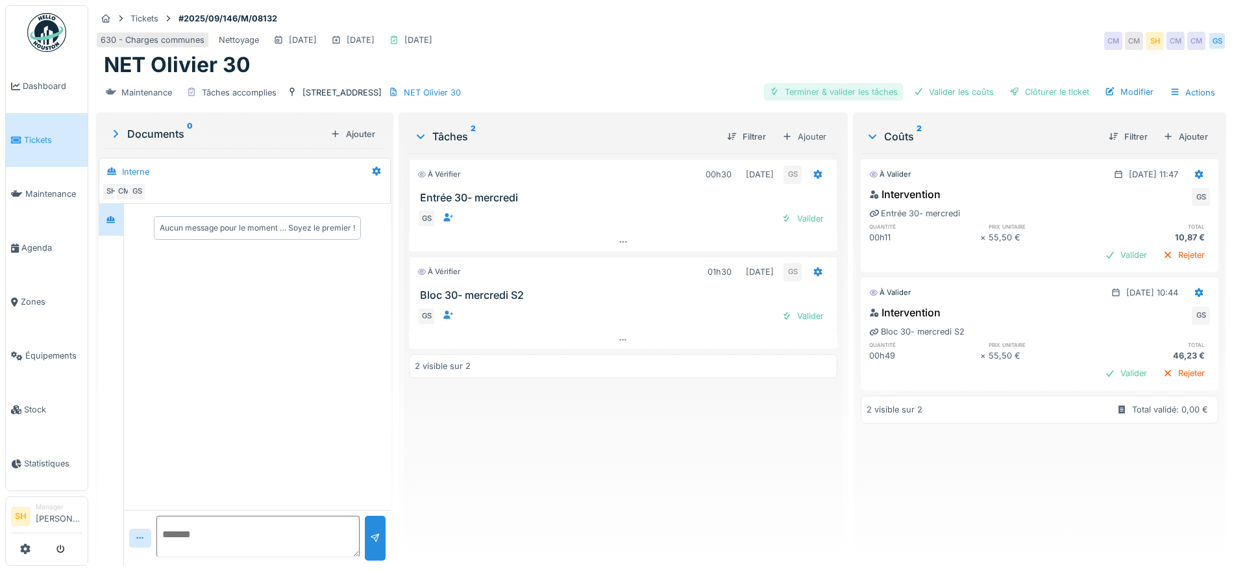
click at [802, 88] on div "Terminer & valider les tâches" at bounding box center [833, 92] width 139 height 18
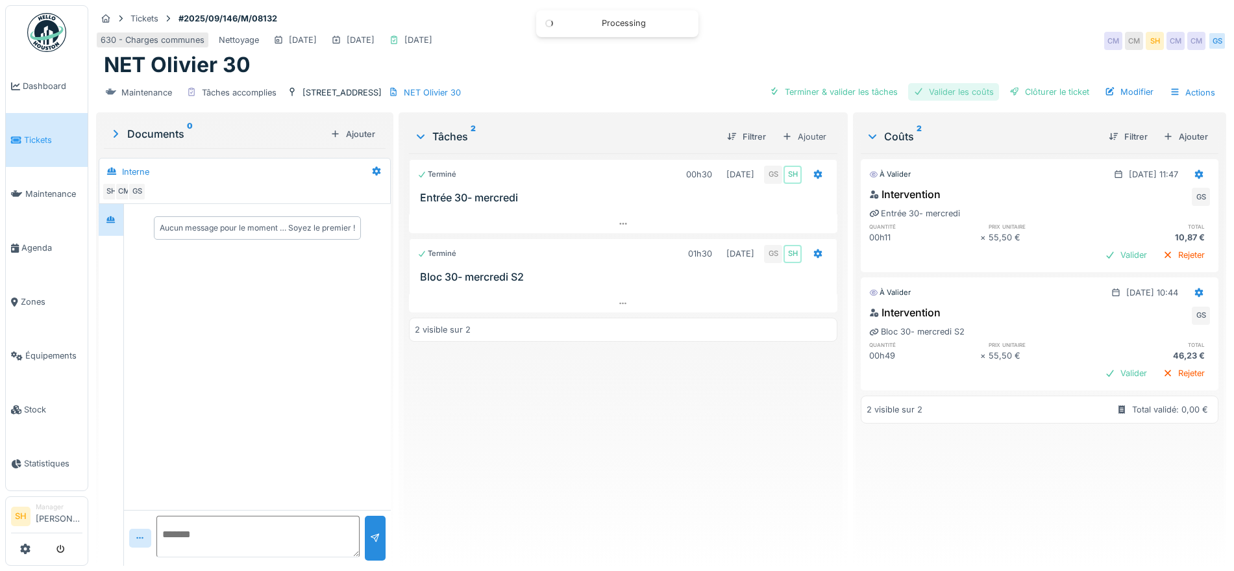
click at [967, 92] on div "Valider les coûts" at bounding box center [953, 92] width 91 height 18
click at [1027, 94] on div "Clôturer le ticket" at bounding box center [1049, 92] width 90 height 18
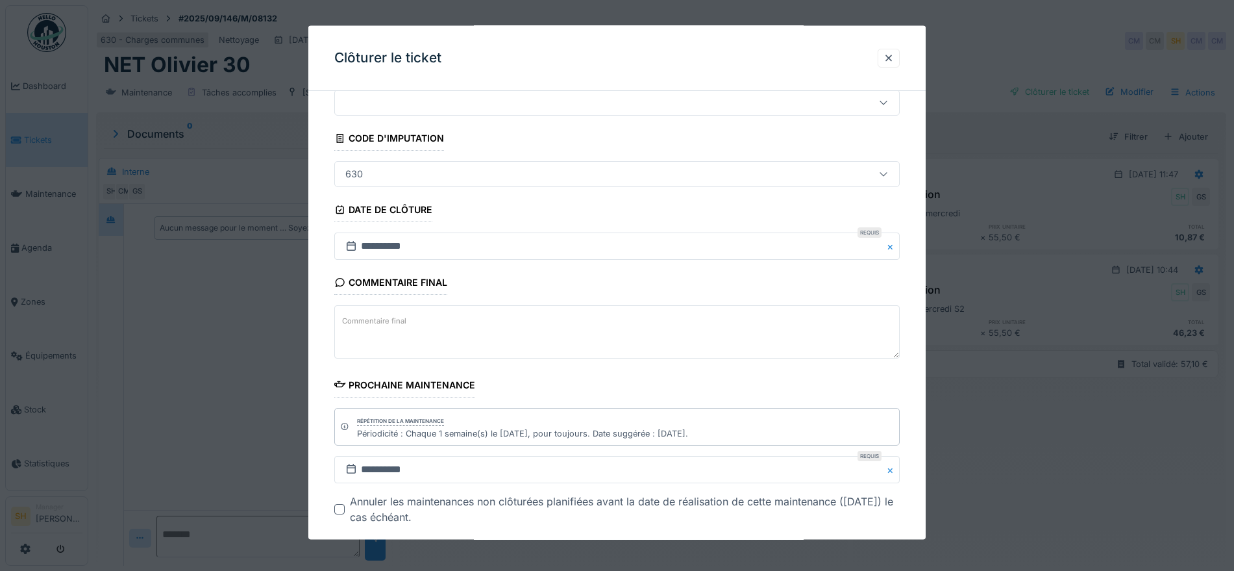
scroll to position [111, 0]
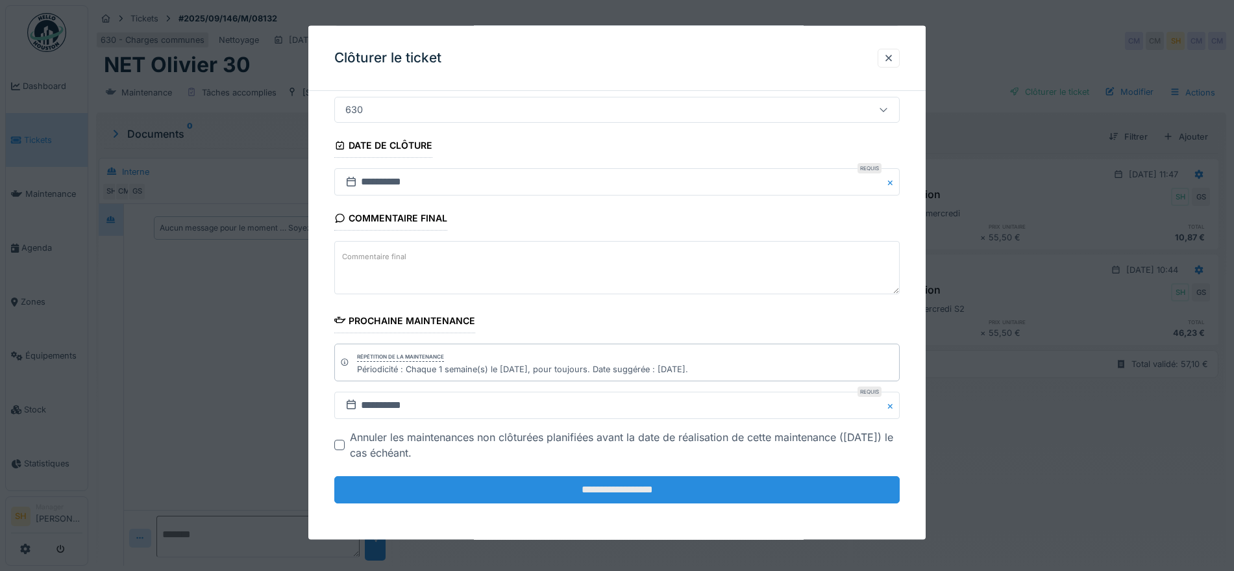
click at [598, 497] on input "**********" at bounding box center [616, 489] width 565 height 27
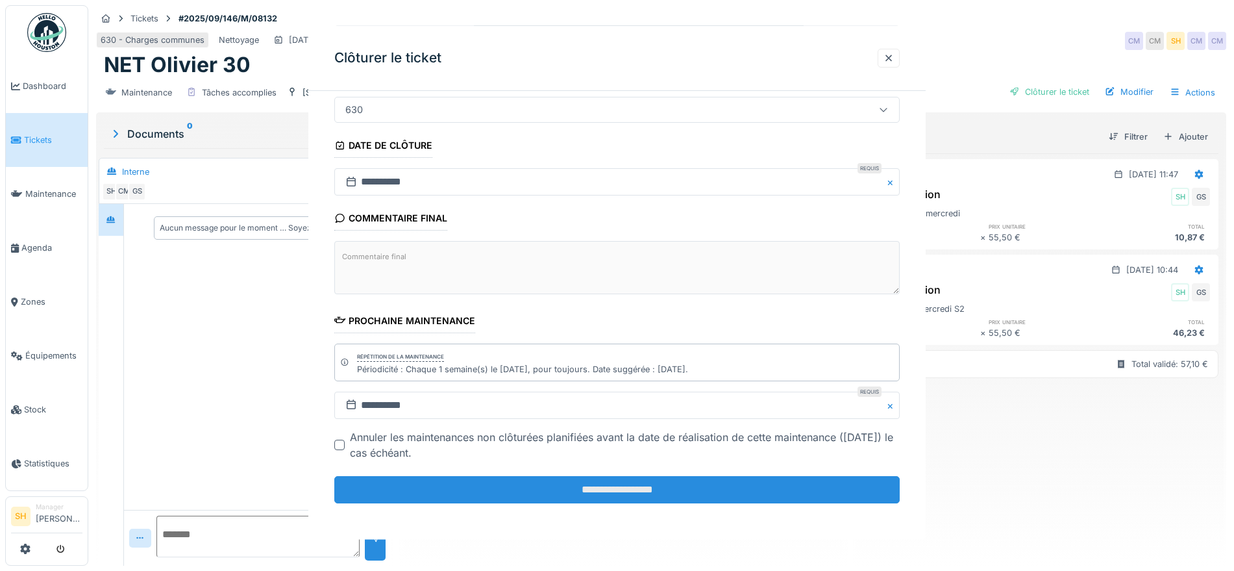
scroll to position [0, 0]
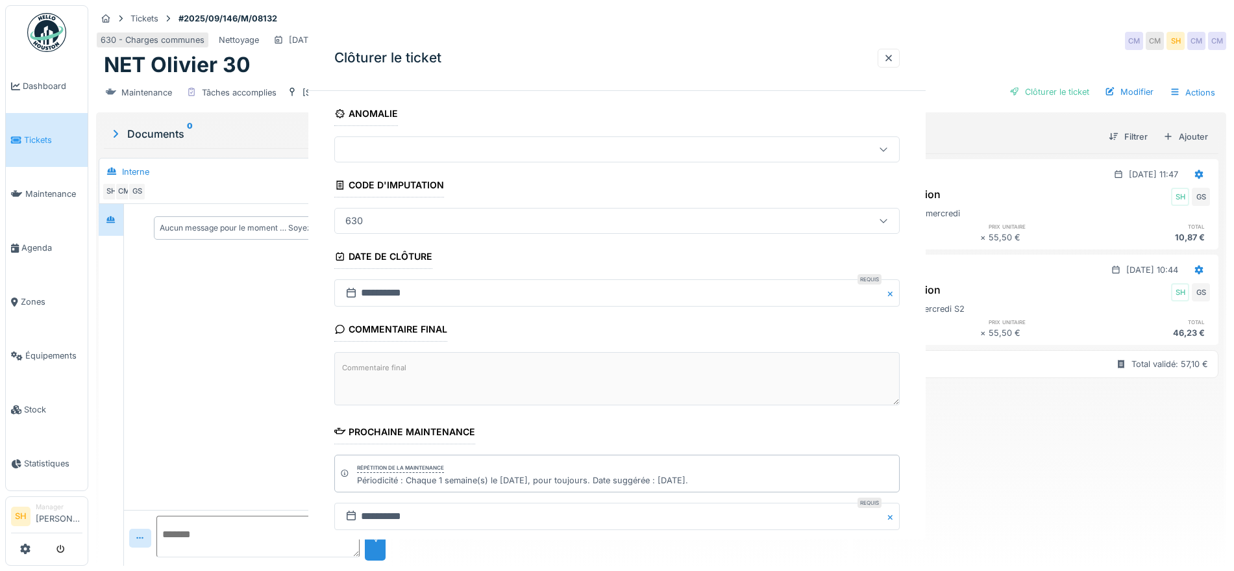
click at [598, 490] on div "**********" at bounding box center [661, 285] width 1146 height 571
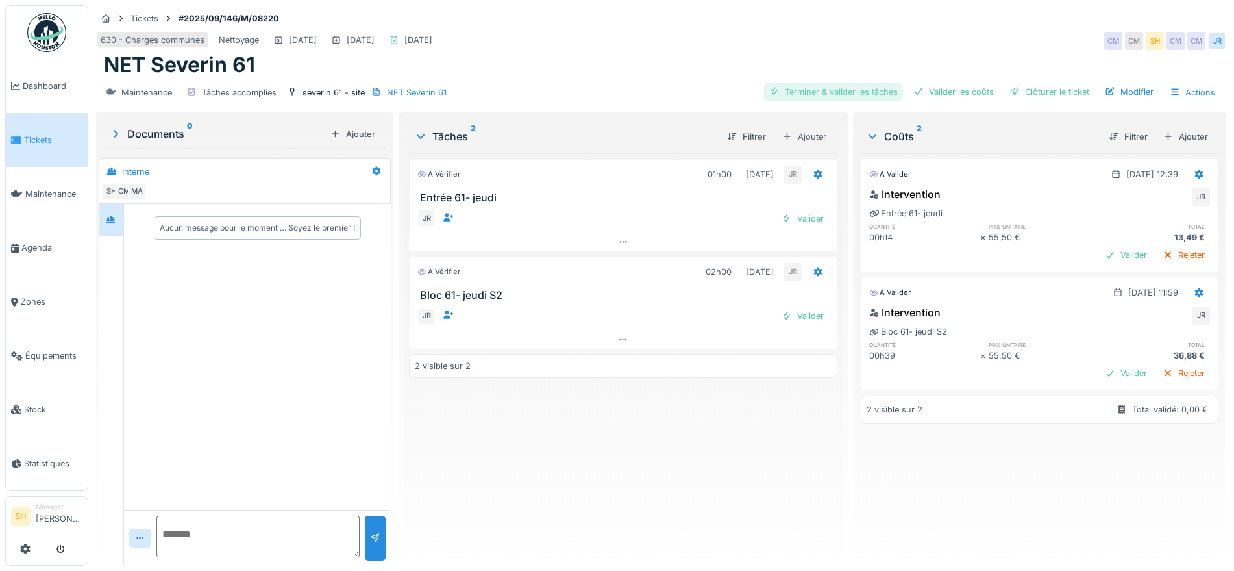
click at [811, 89] on div "Terminer & valider les tâches" at bounding box center [833, 92] width 139 height 18
click at [924, 84] on div "Valider les coûts" at bounding box center [953, 92] width 91 height 18
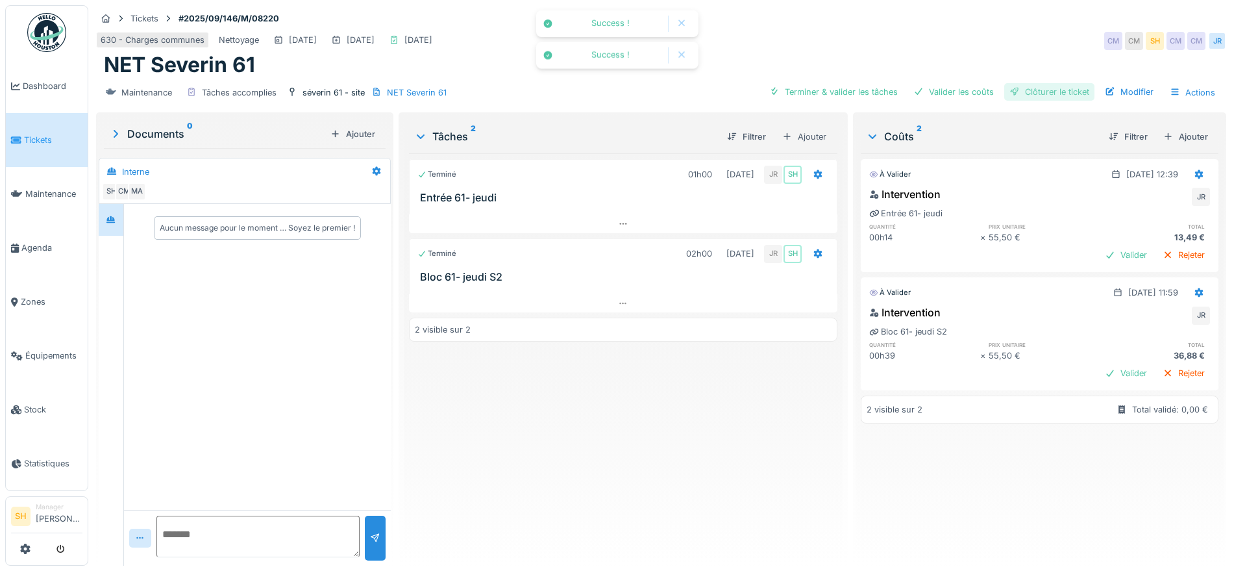
click at [1009, 91] on div at bounding box center [1014, 92] width 10 height 12
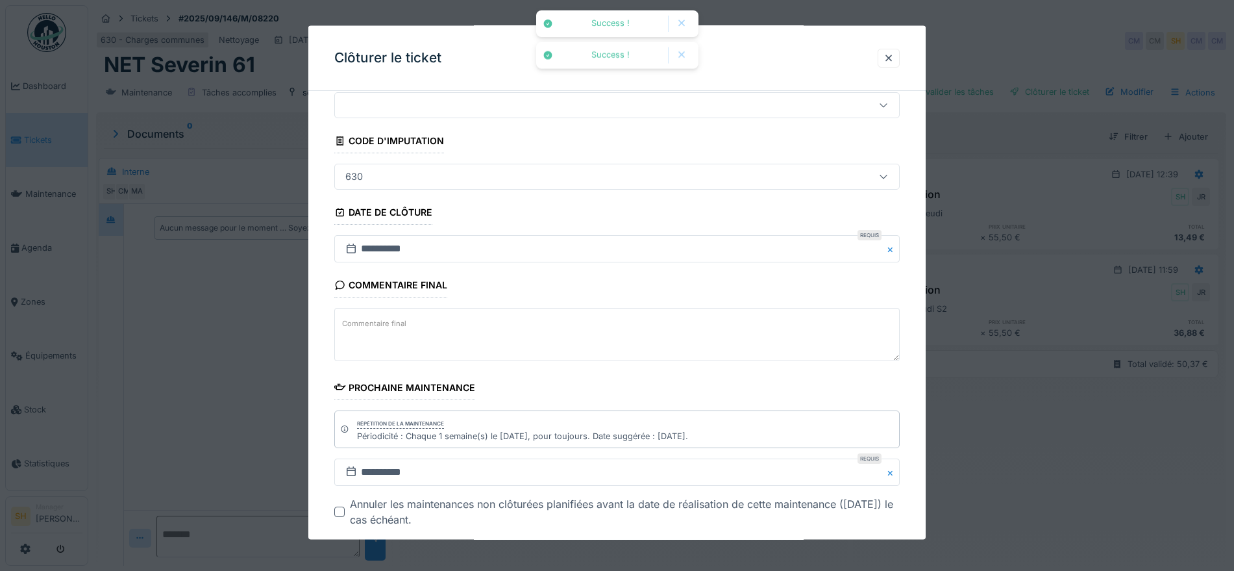
scroll to position [111, 0]
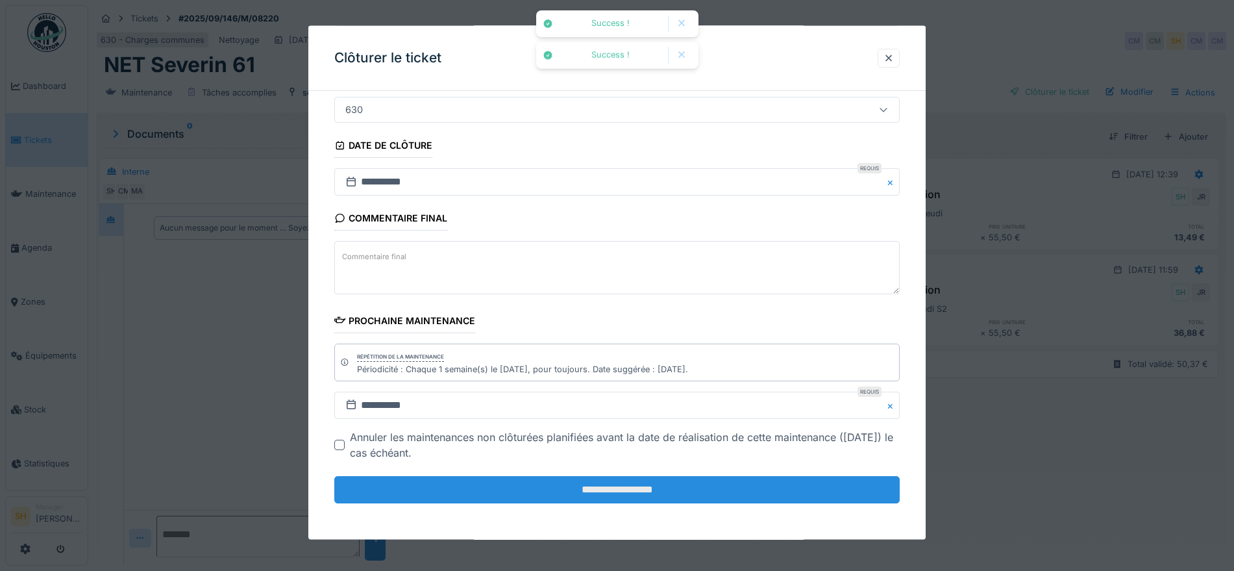
click at [660, 495] on input "**********" at bounding box center [616, 489] width 565 height 27
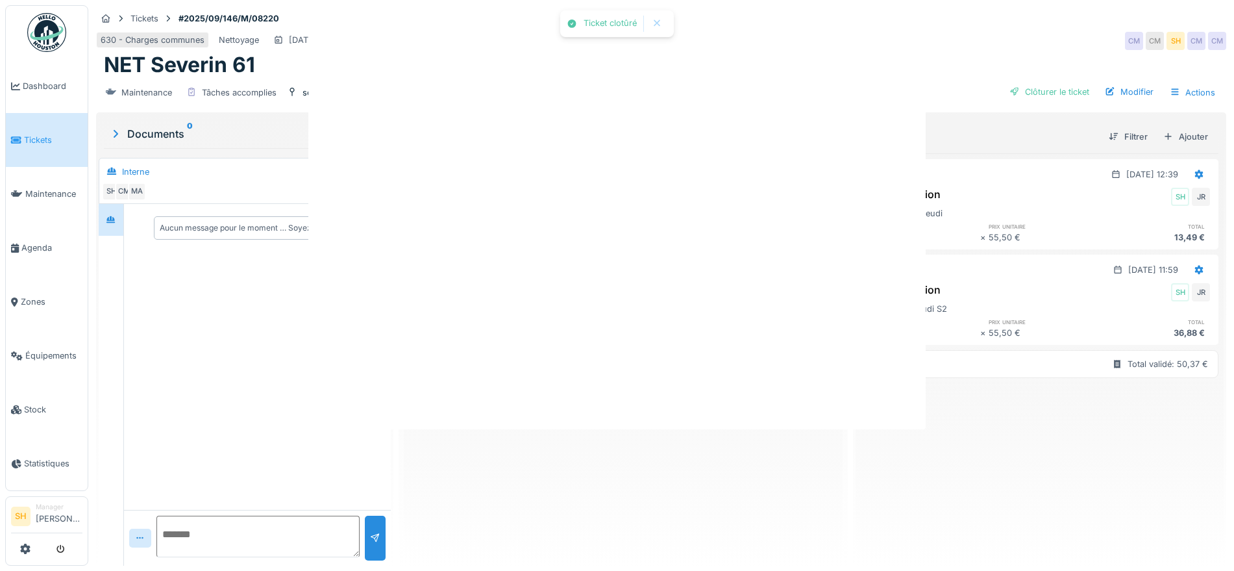
scroll to position [0, 0]
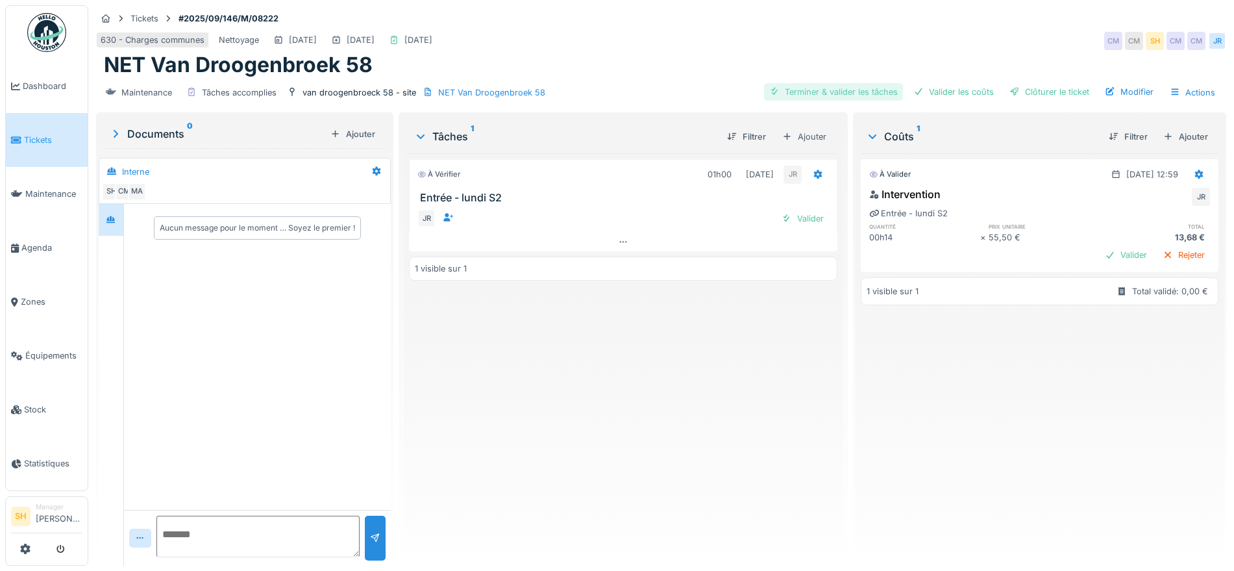
click at [829, 89] on div "Terminer & valider les tâches" at bounding box center [833, 92] width 139 height 18
drag, startPoint x: 927, startPoint y: 86, endPoint x: 1013, endPoint y: 88, distance: 85.7
click at [928, 86] on div "Valider les coûts" at bounding box center [953, 92] width 91 height 18
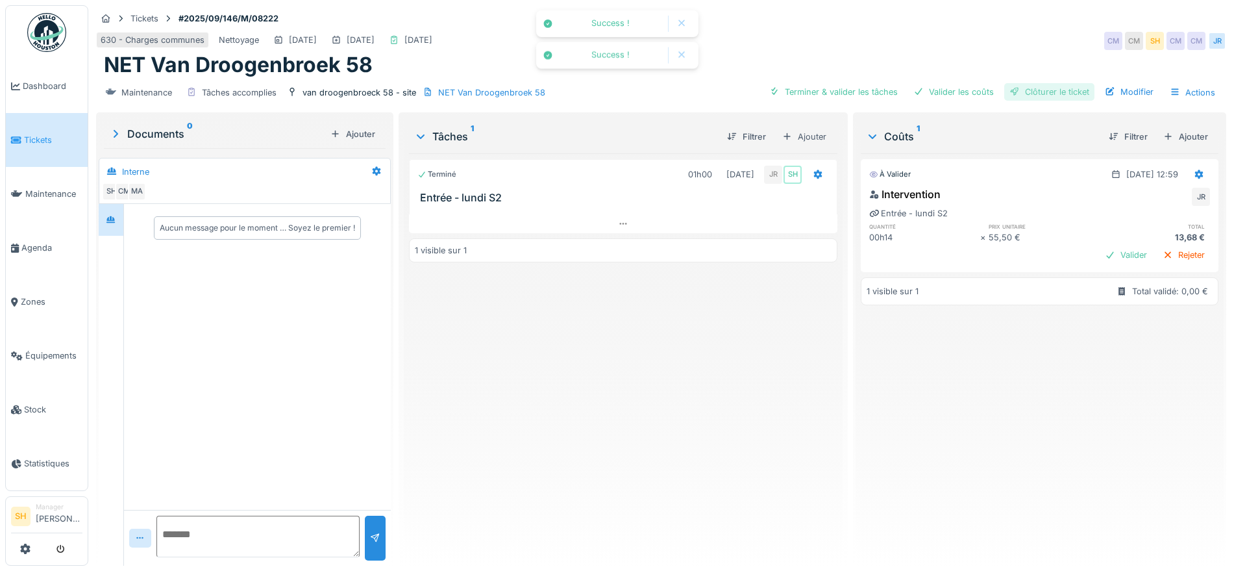
click at [1016, 88] on div "Clôturer le ticket" at bounding box center [1049, 92] width 90 height 18
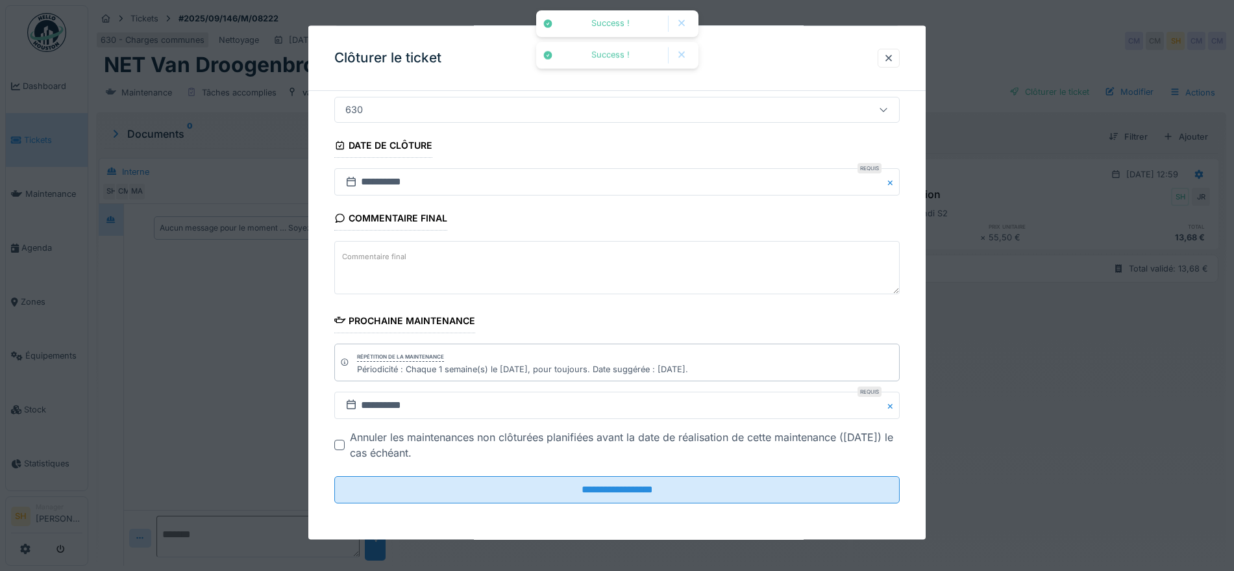
scroll to position [12, 0]
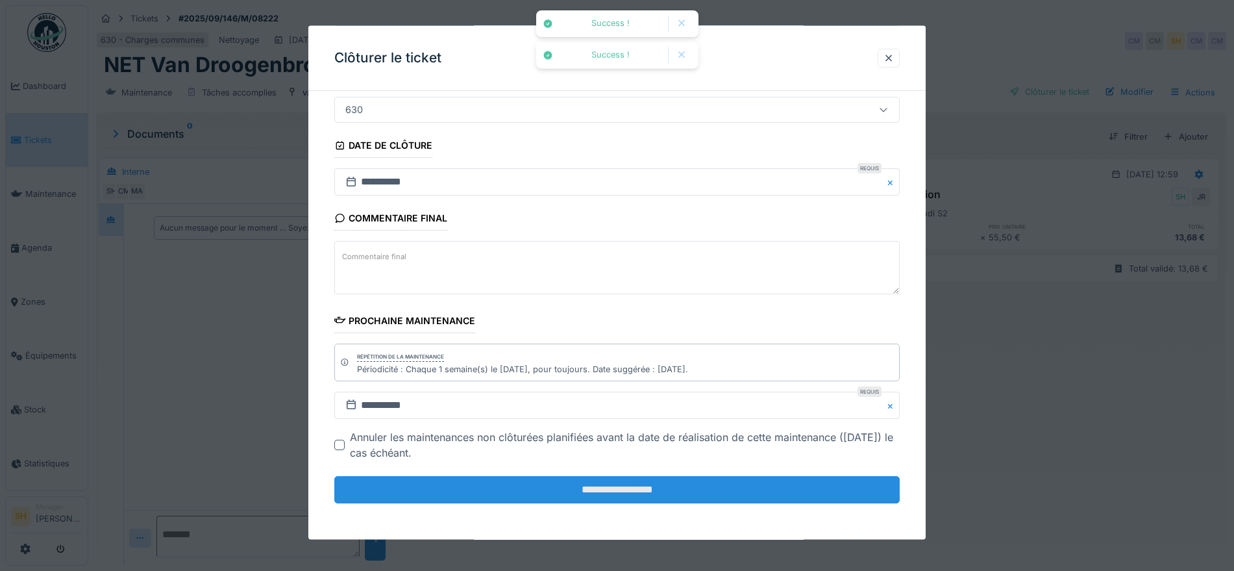
click at [619, 493] on input "**********" at bounding box center [616, 489] width 565 height 27
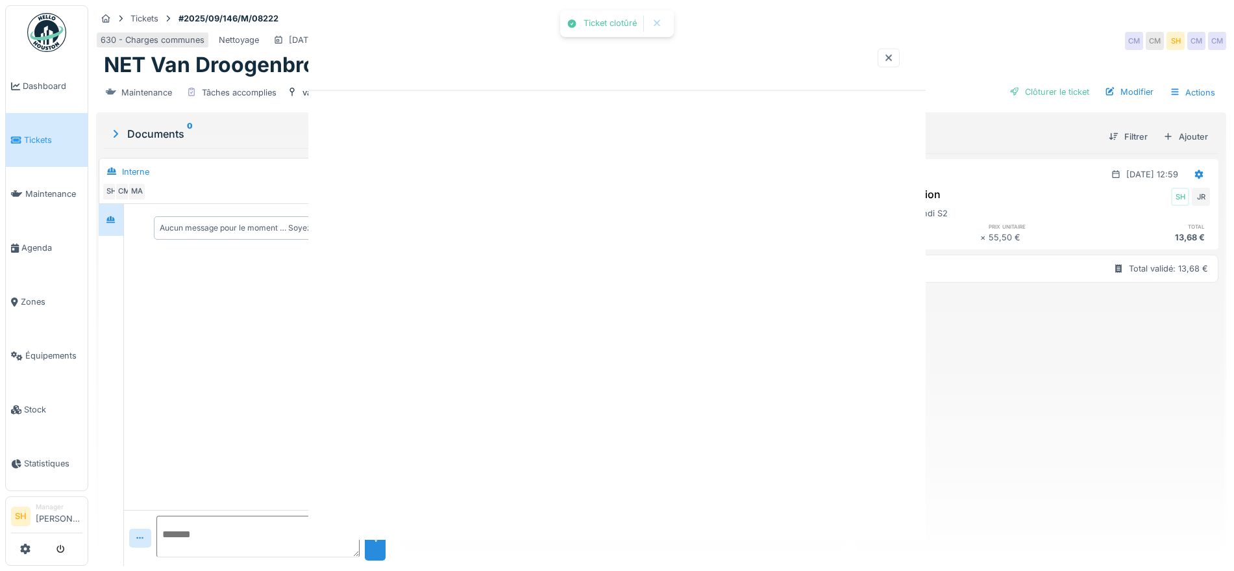
scroll to position [0, 0]
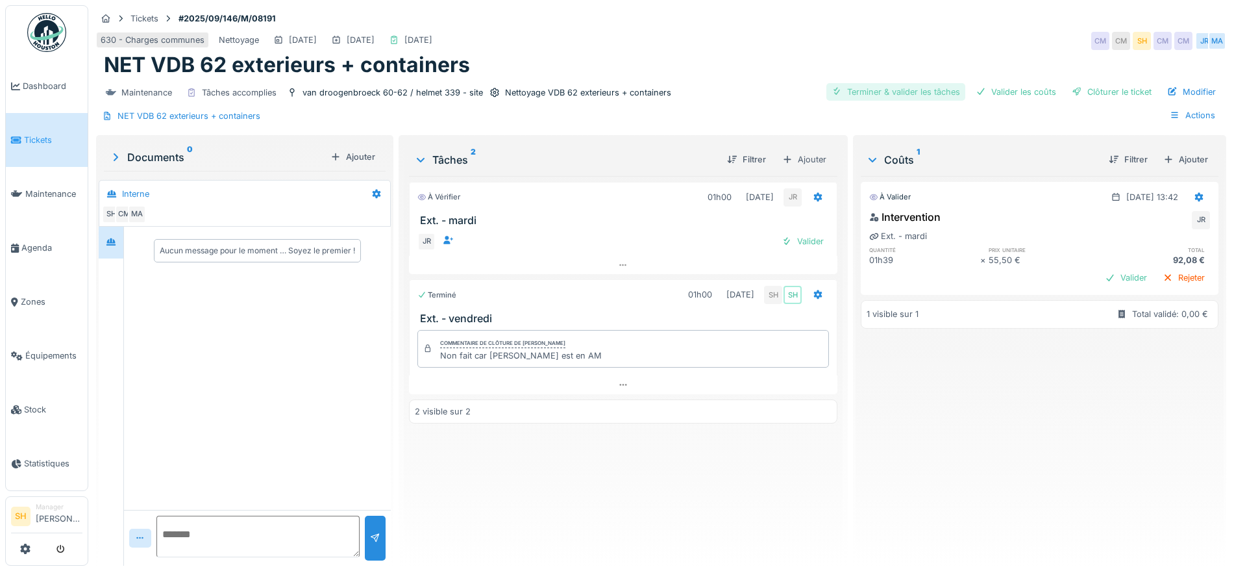
click at [882, 88] on div "Terminer & valider les tâches" at bounding box center [895, 92] width 139 height 18
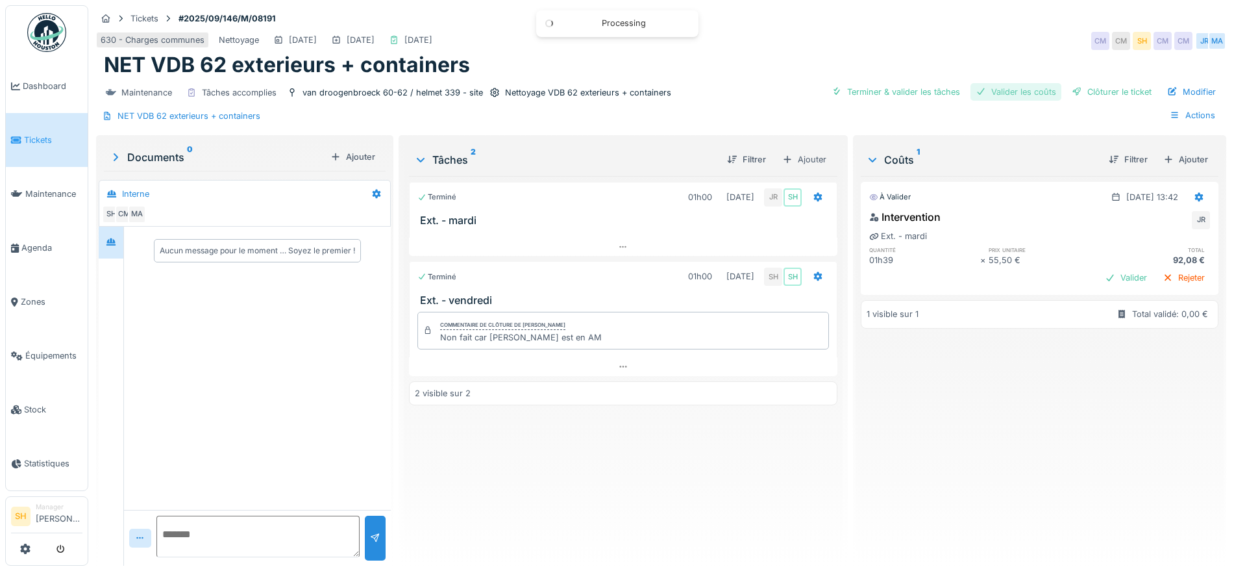
click at [1000, 93] on div "Valider les coûts" at bounding box center [1015, 92] width 91 height 18
click at [1076, 92] on div "Clôturer le ticket" at bounding box center [1112, 92] width 90 height 18
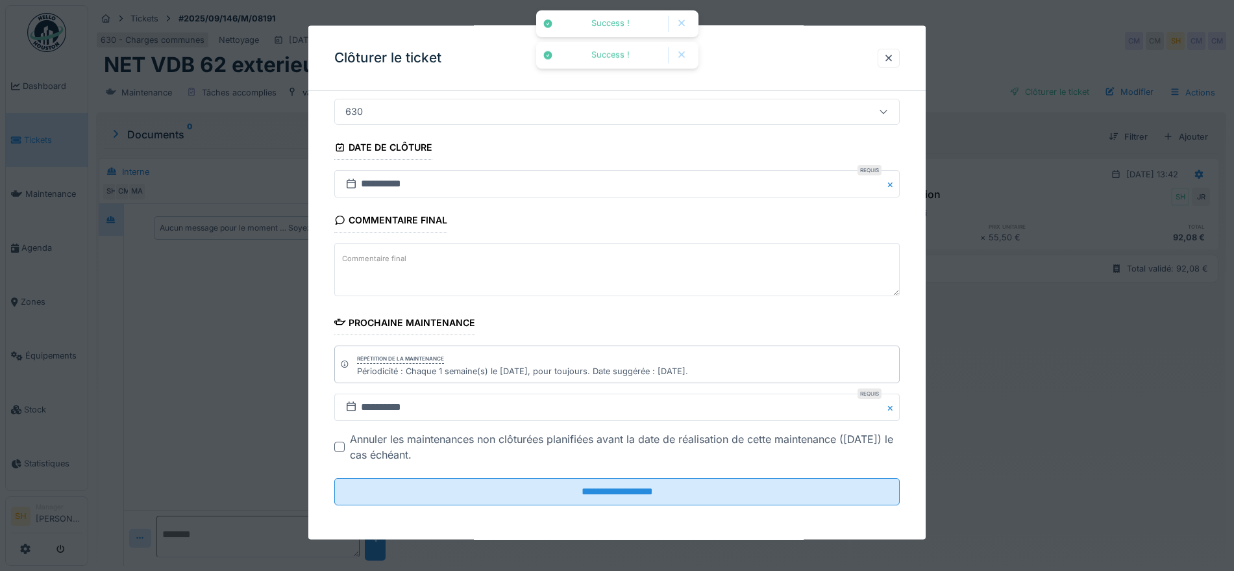
scroll to position [111, 0]
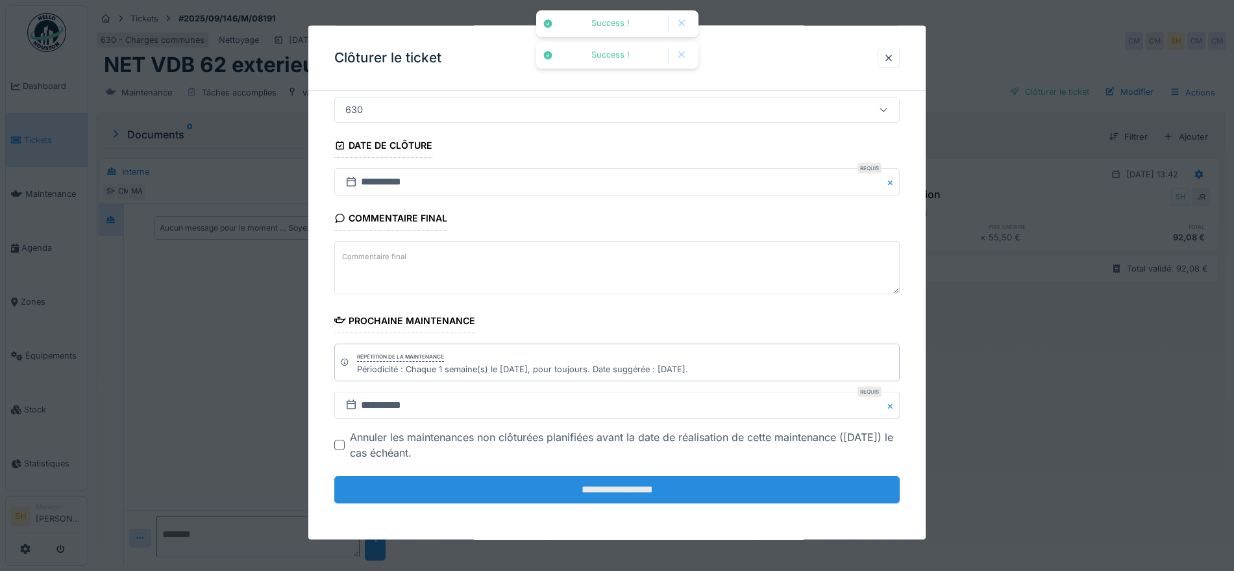
click at [610, 482] on input "**********" at bounding box center [616, 489] width 565 height 27
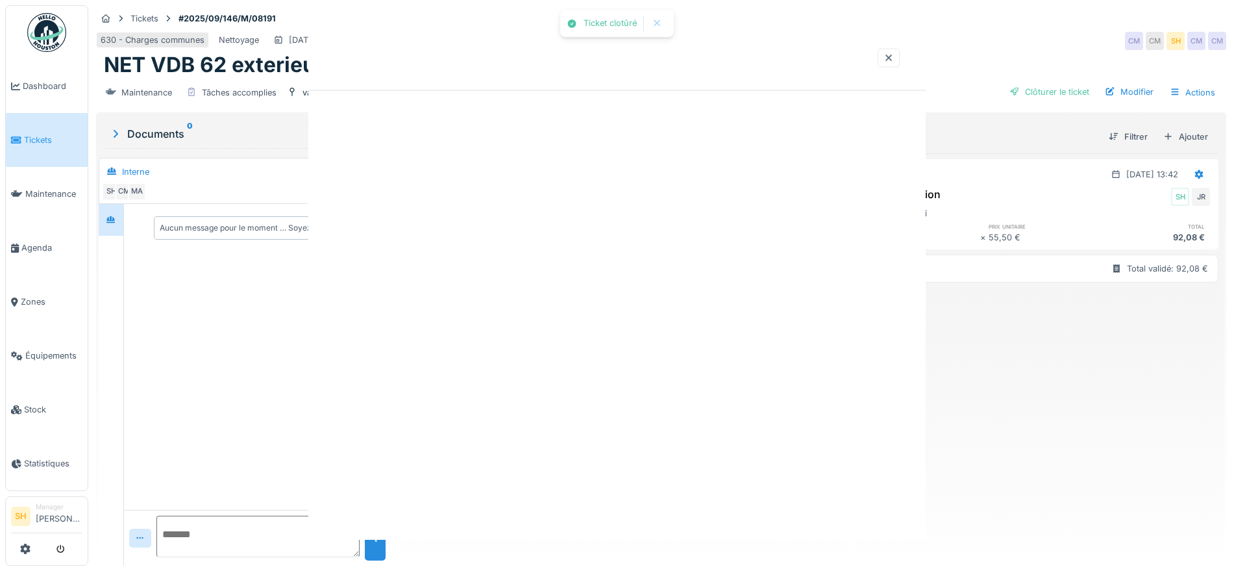
scroll to position [0, 0]
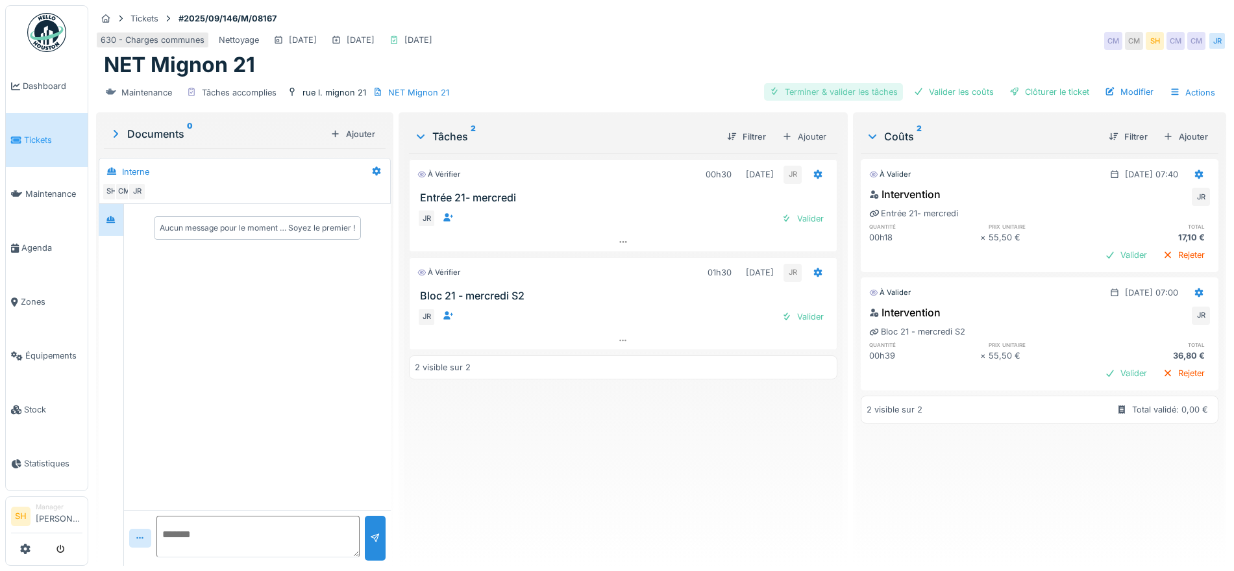
click at [835, 90] on div "Terminer & valider les tâches" at bounding box center [833, 92] width 139 height 18
click at [949, 93] on div "Valider les coûts" at bounding box center [953, 92] width 91 height 18
click at [1046, 85] on div "Clôturer le ticket" at bounding box center [1049, 92] width 90 height 18
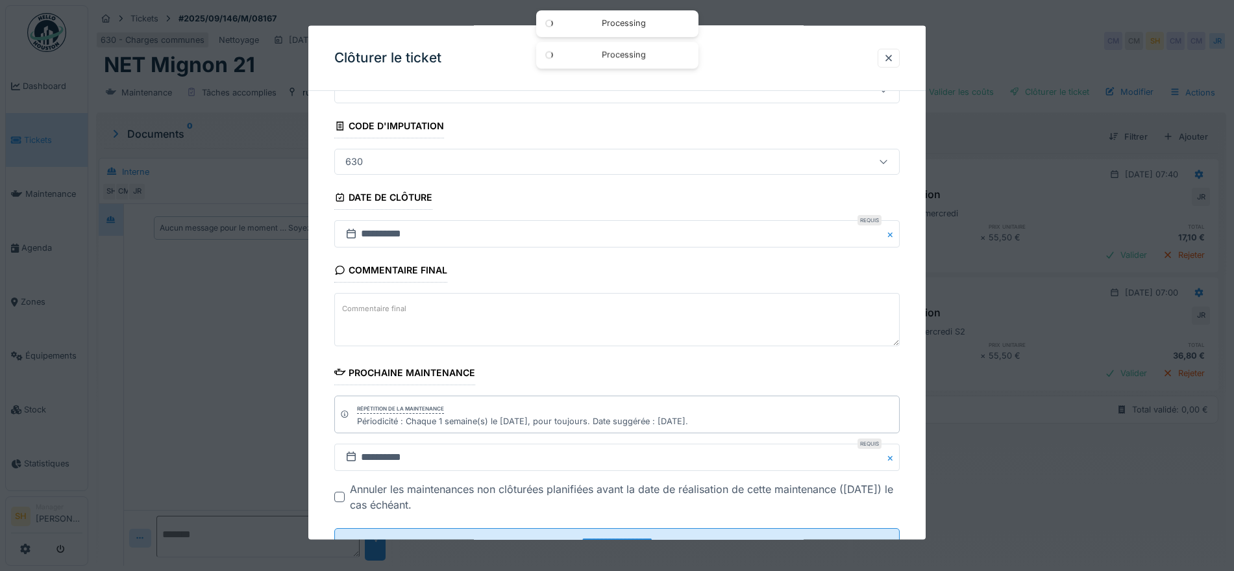
scroll to position [111, 0]
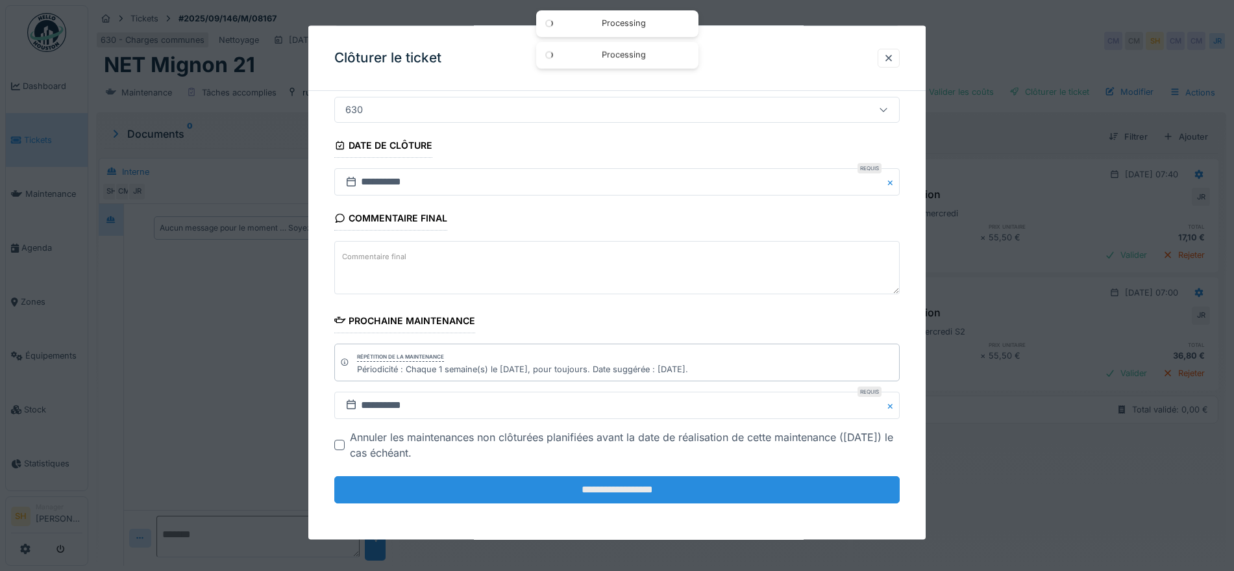
click at [564, 484] on input "**********" at bounding box center [616, 489] width 565 height 27
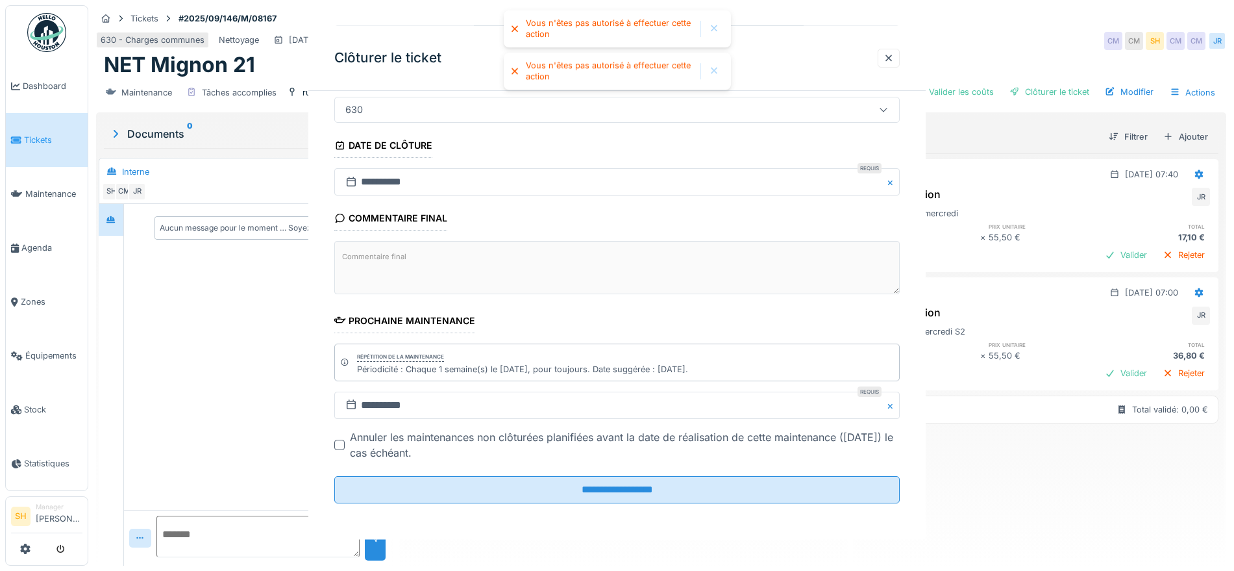
scroll to position [0, 0]
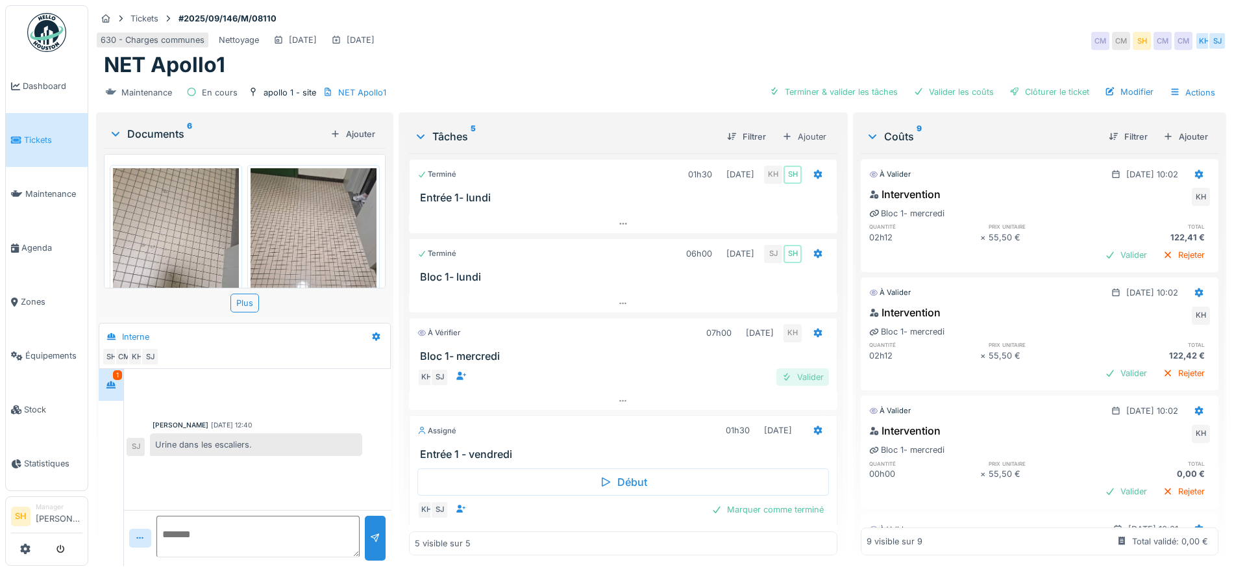
click at [782, 373] on div "Valider" at bounding box center [802, 377] width 53 height 18
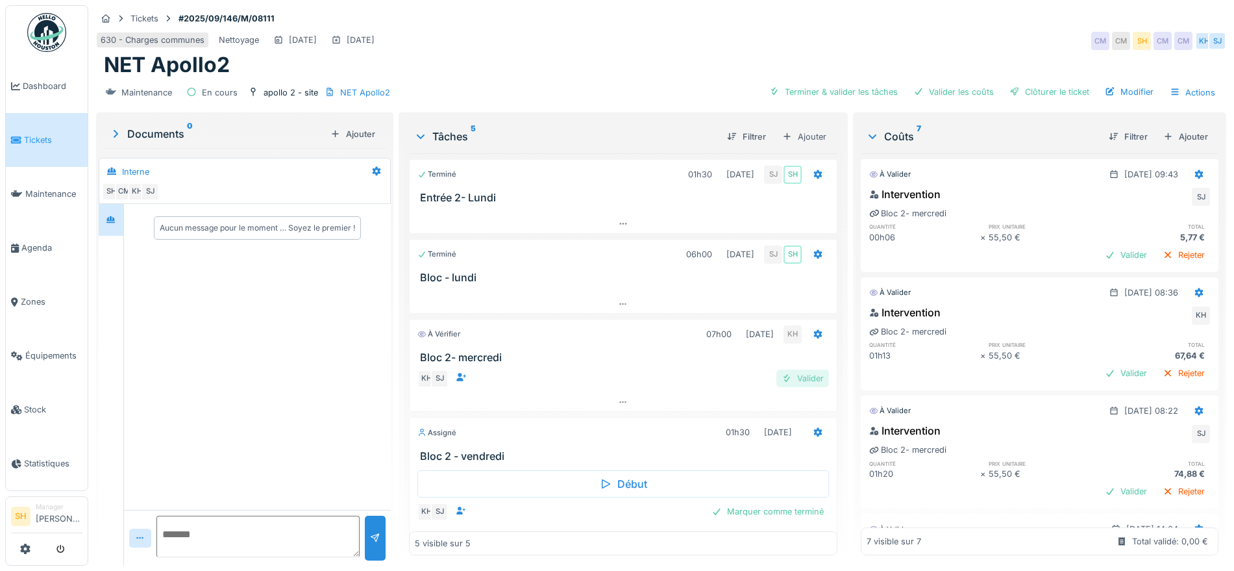
click at [785, 376] on div "Valider" at bounding box center [802, 378] width 53 height 18
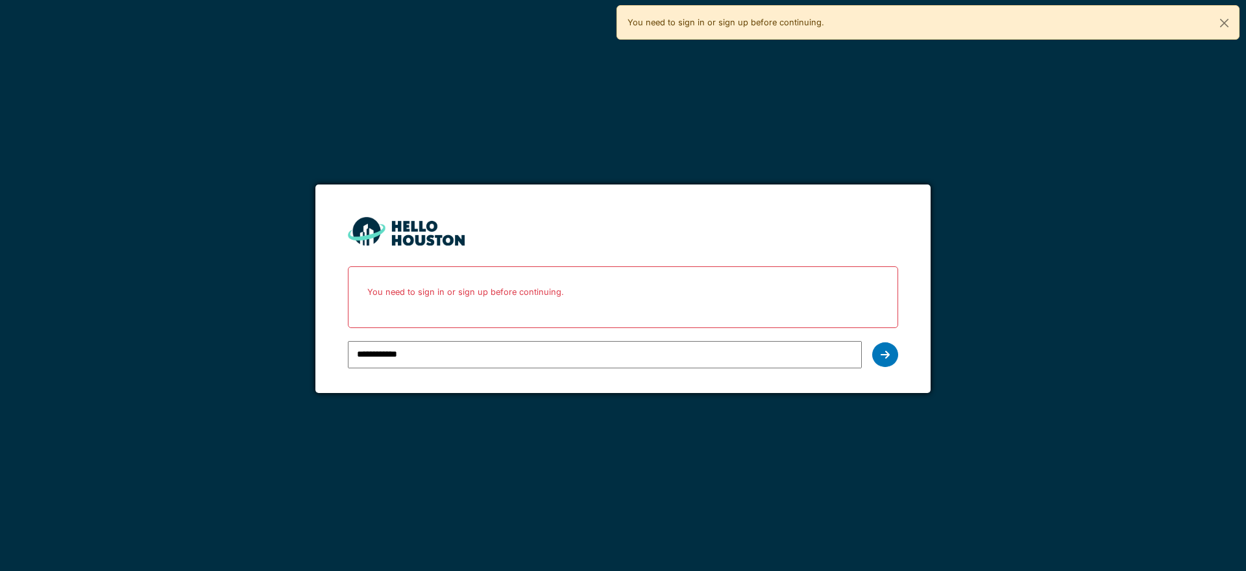
click at [889, 356] on icon at bounding box center [885, 354] width 9 height 10
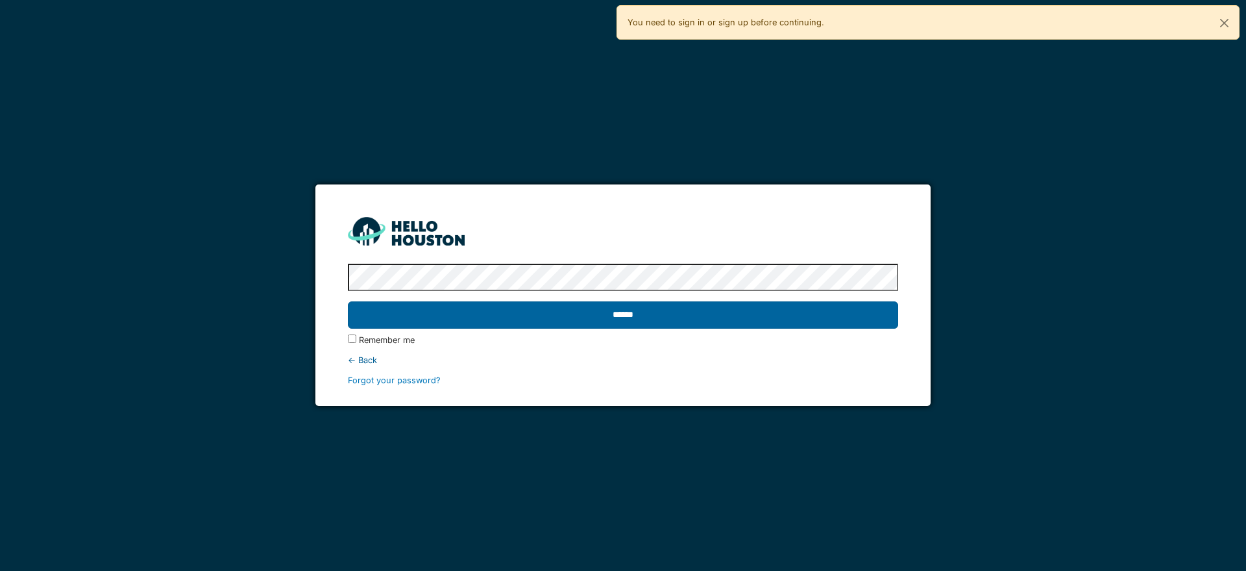
click at [625, 313] on input "******" at bounding box center [623, 314] width 550 height 27
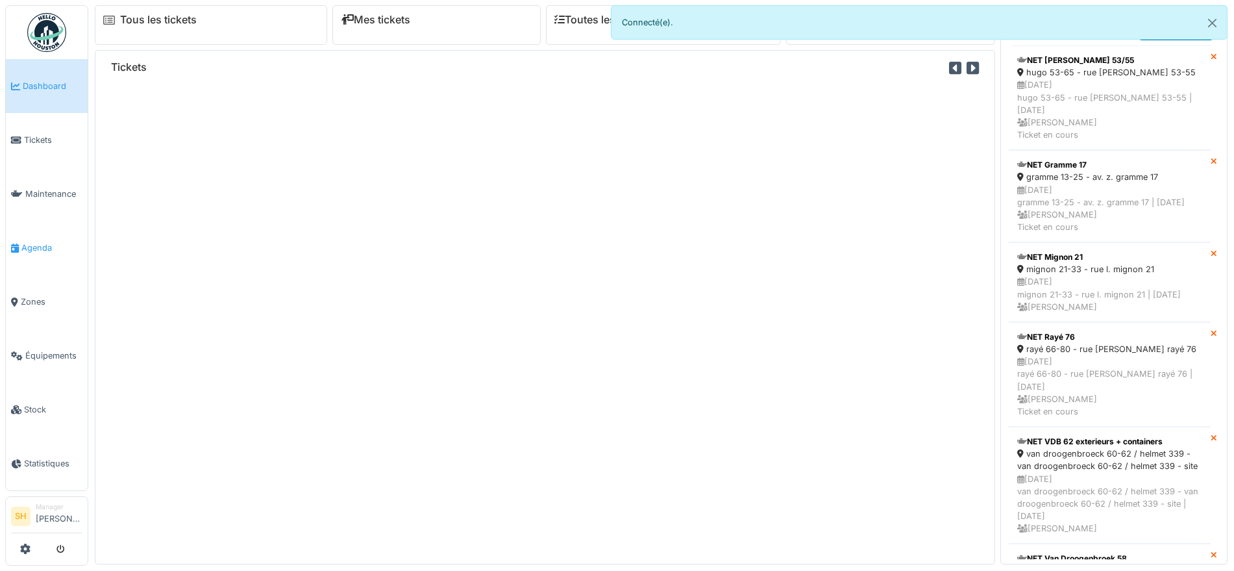
click at [53, 245] on span "Agenda" at bounding box center [51, 247] width 61 height 12
click at [51, 242] on span "Agenda" at bounding box center [51, 247] width 61 height 12
click at [52, 241] on span "Agenda" at bounding box center [51, 247] width 61 height 12
click at [42, 247] on span "Agenda" at bounding box center [51, 247] width 61 height 12
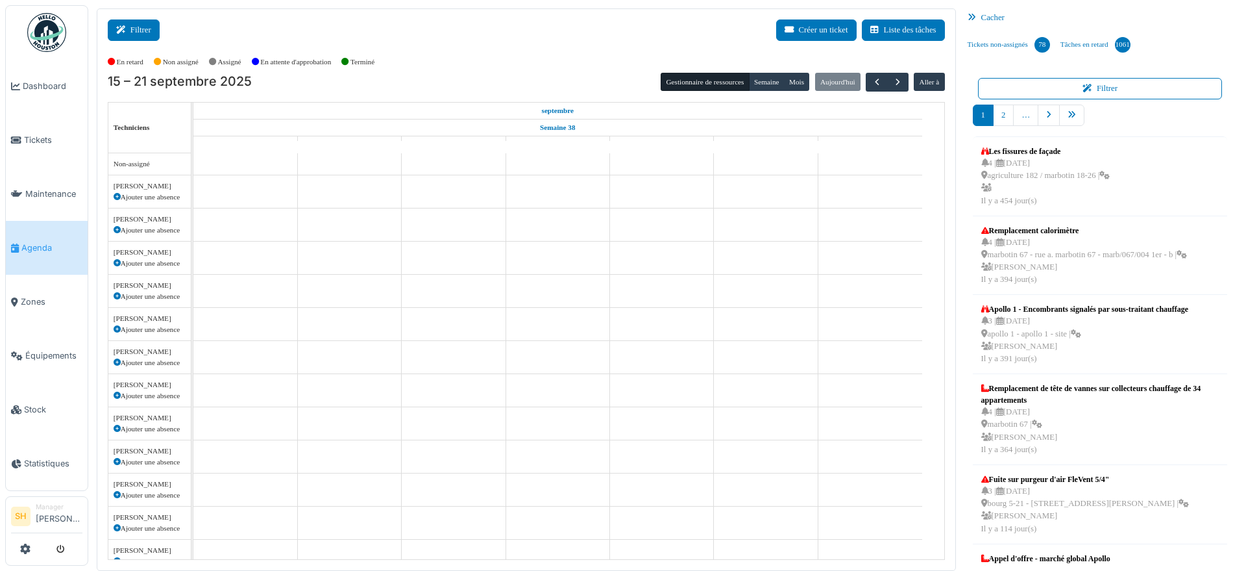
click at [134, 36] on button "Filtrer" at bounding box center [134, 29] width 52 height 21
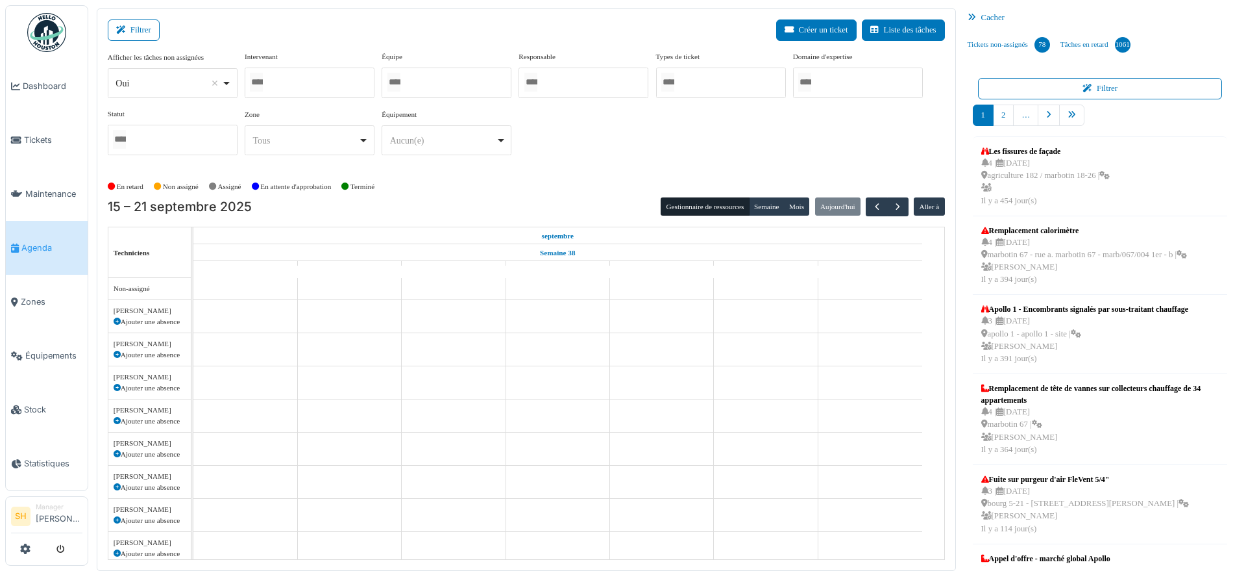
click at [425, 85] on div at bounding box center [447, 83] width 130 height 31
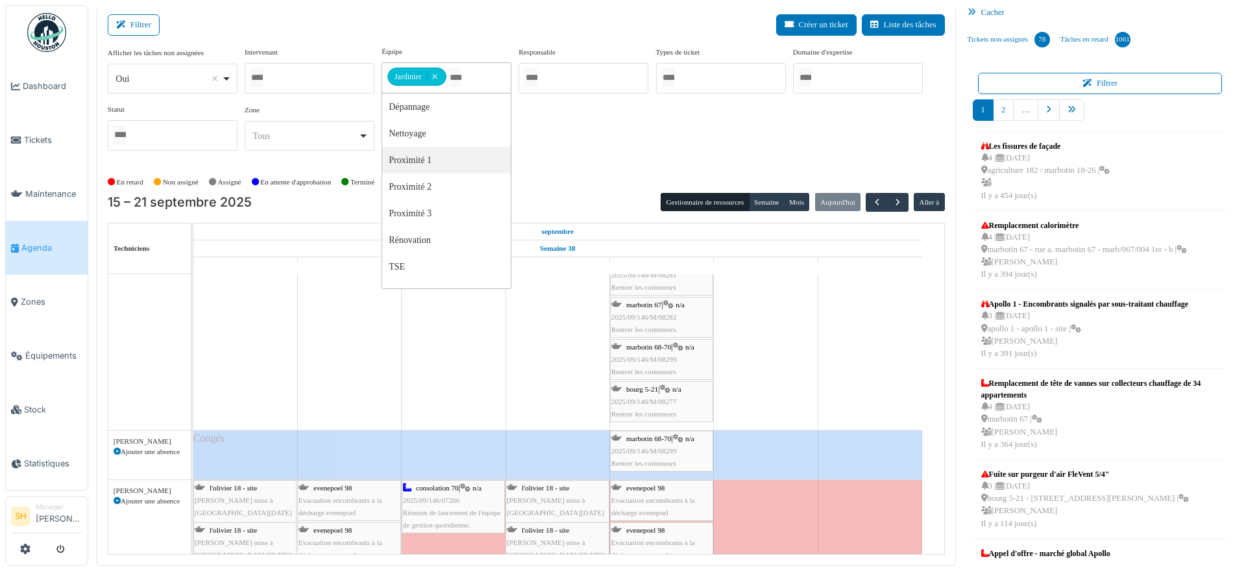
scroll to position [1136, 0]
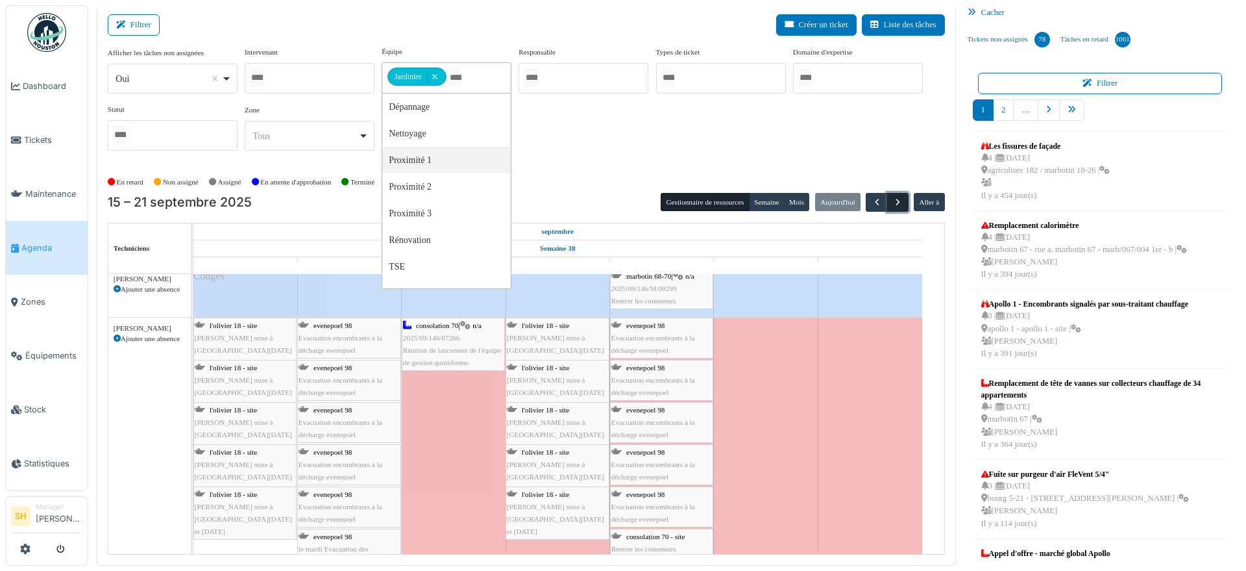
click at [893, 199] on span "button" at bounding box center [898, 202] width 11 height 11
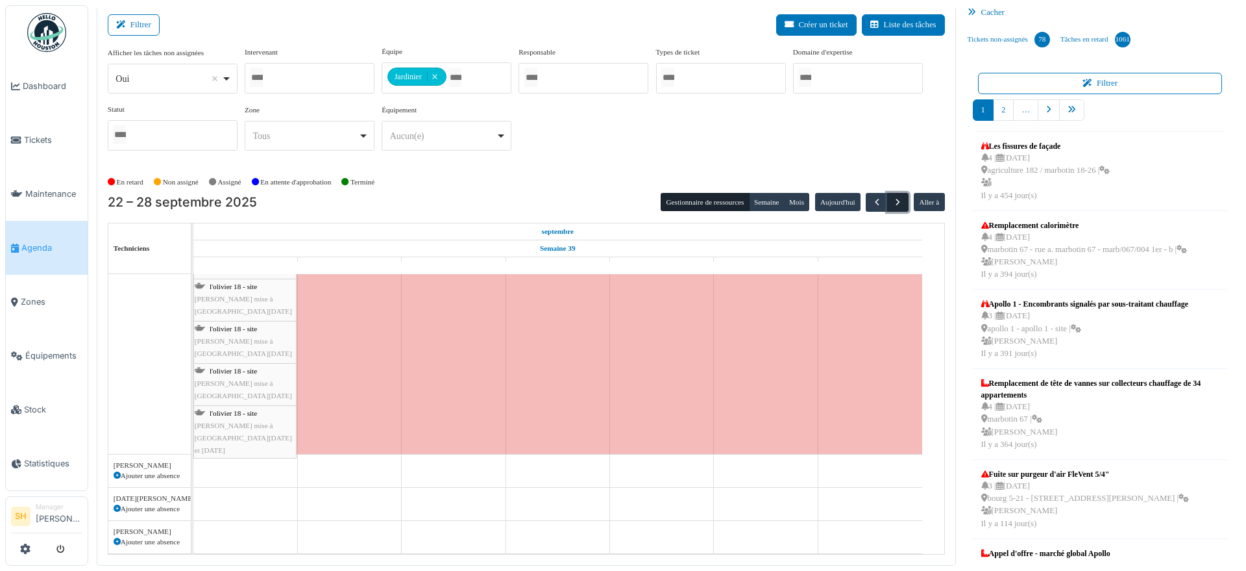
scroll to position [125, 0]
click at [893, 199] on span "button" at bounding box center [898, 202] width 11 height 11
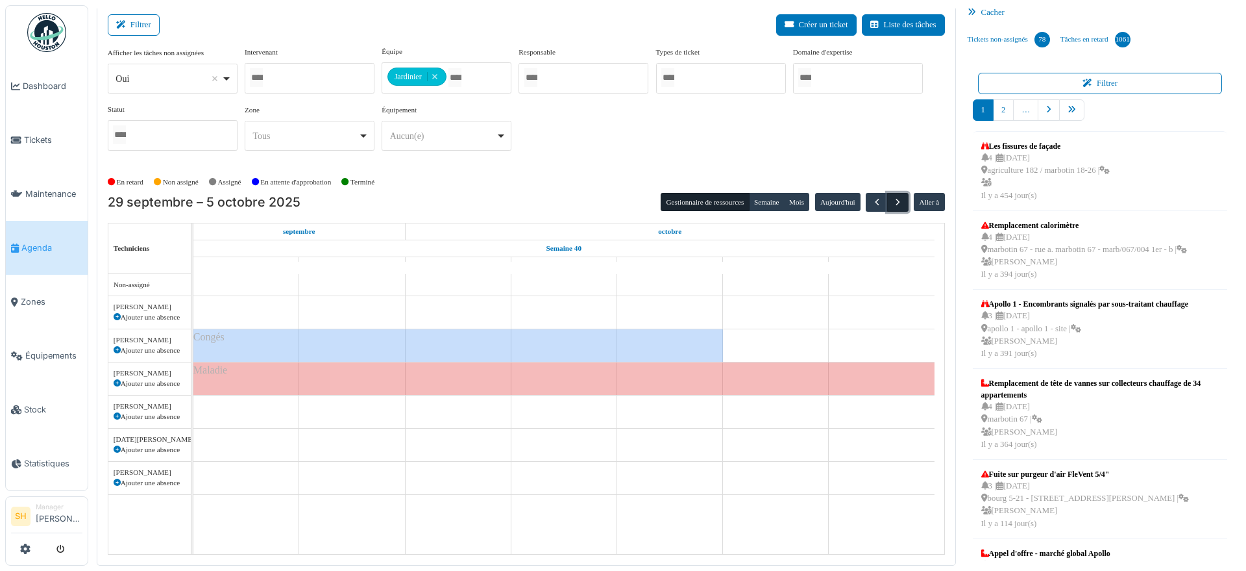
scroll to position [0, 0]
click at [893, 199] on span "button" at bounding box center [898, 202] width 11 height 11
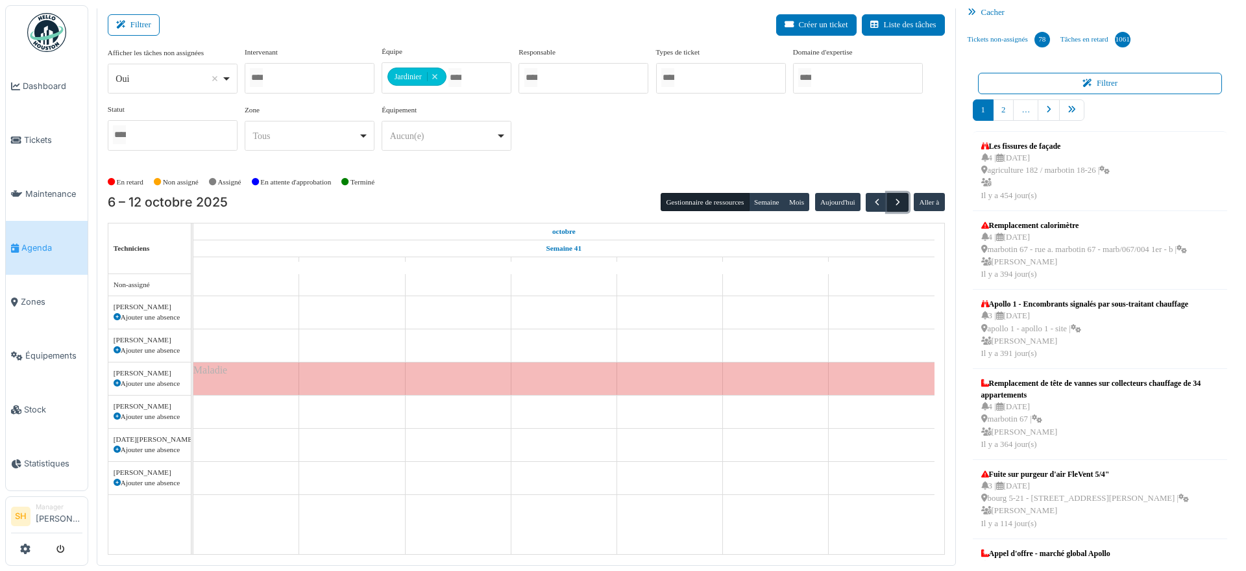
click at [893, 199] on span "button" at bounding box center [898, 202] width 11 height 11
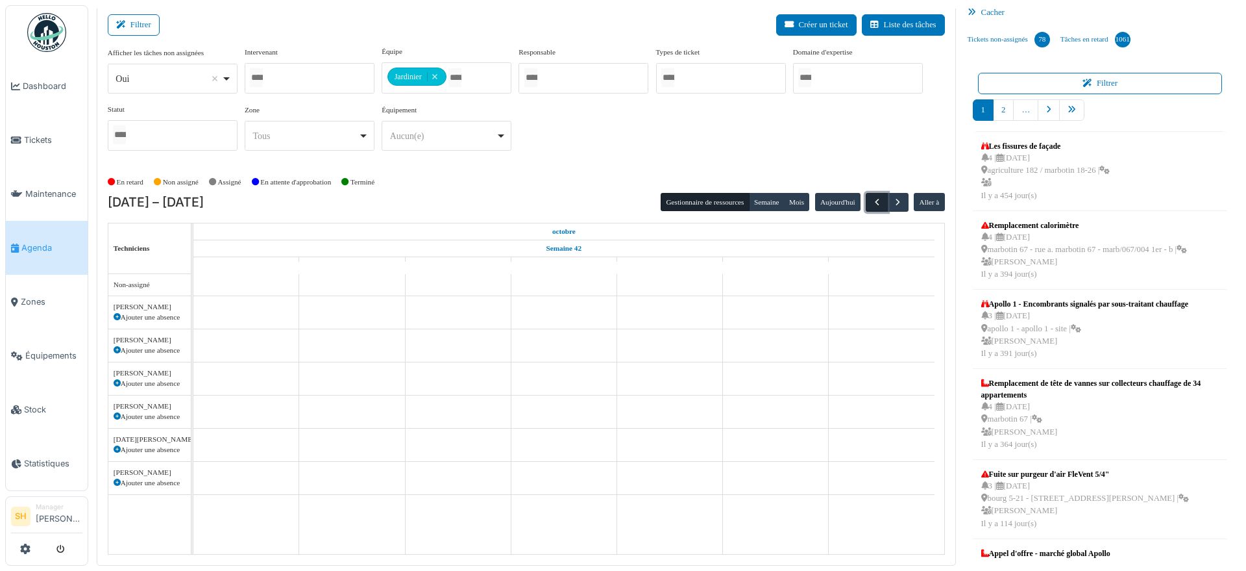
click at [872, 199] on span "button" at bounding box center [877, 202] width 11 height 11
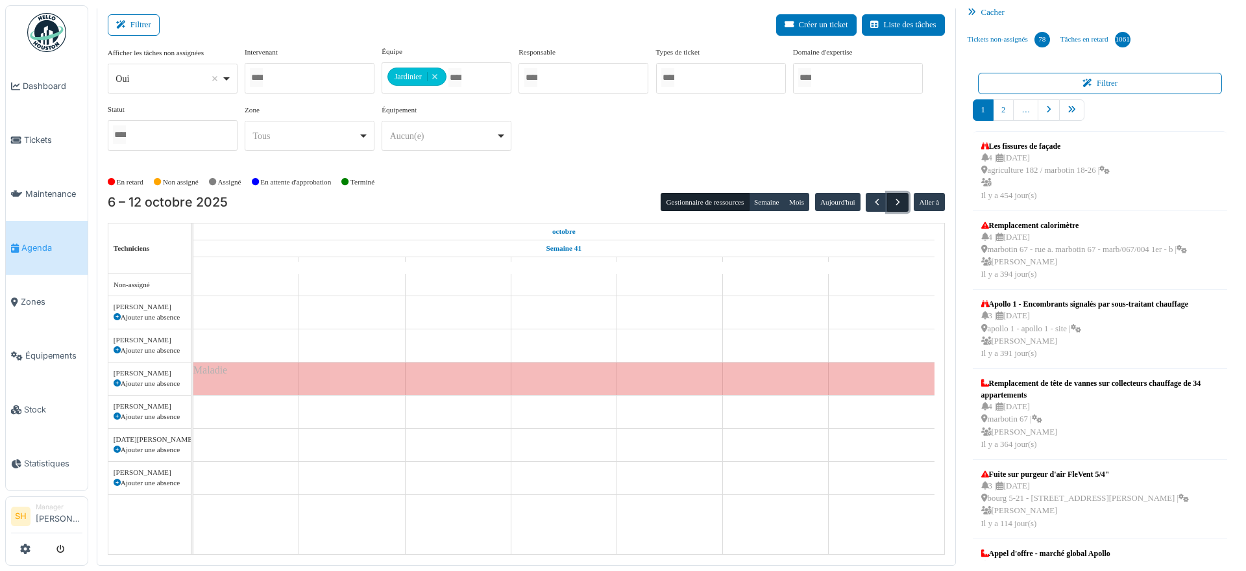
click at [893, 203] on span "button" at bounding box center [898, 202] width 11 height 11
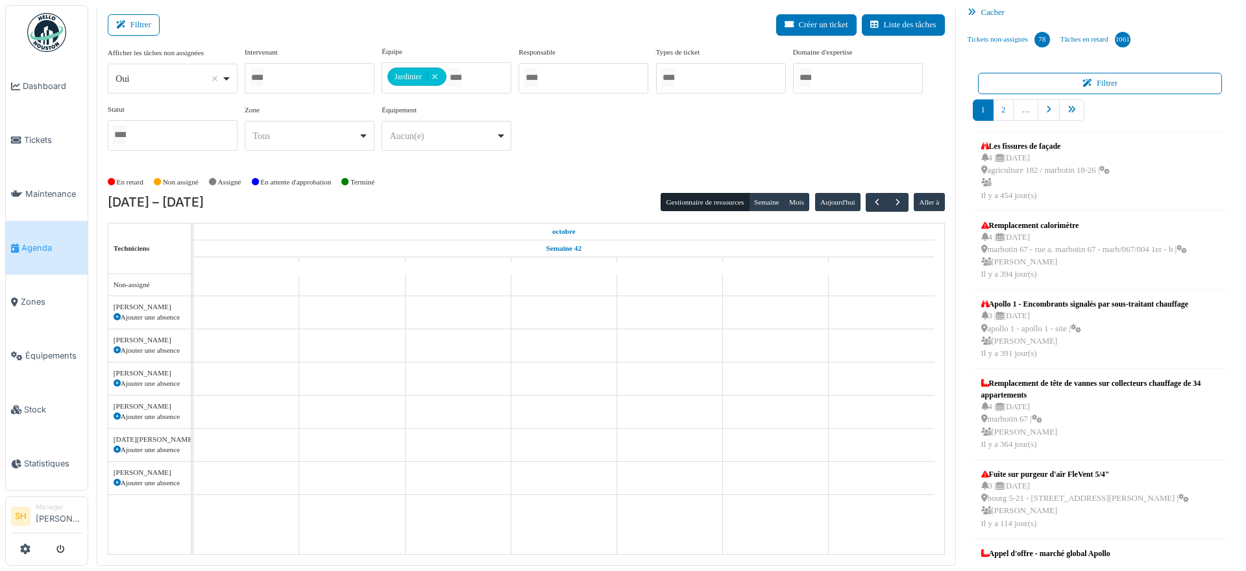
click at [116, 380] on icon at bounding box center [117, 383] width 7 height 7
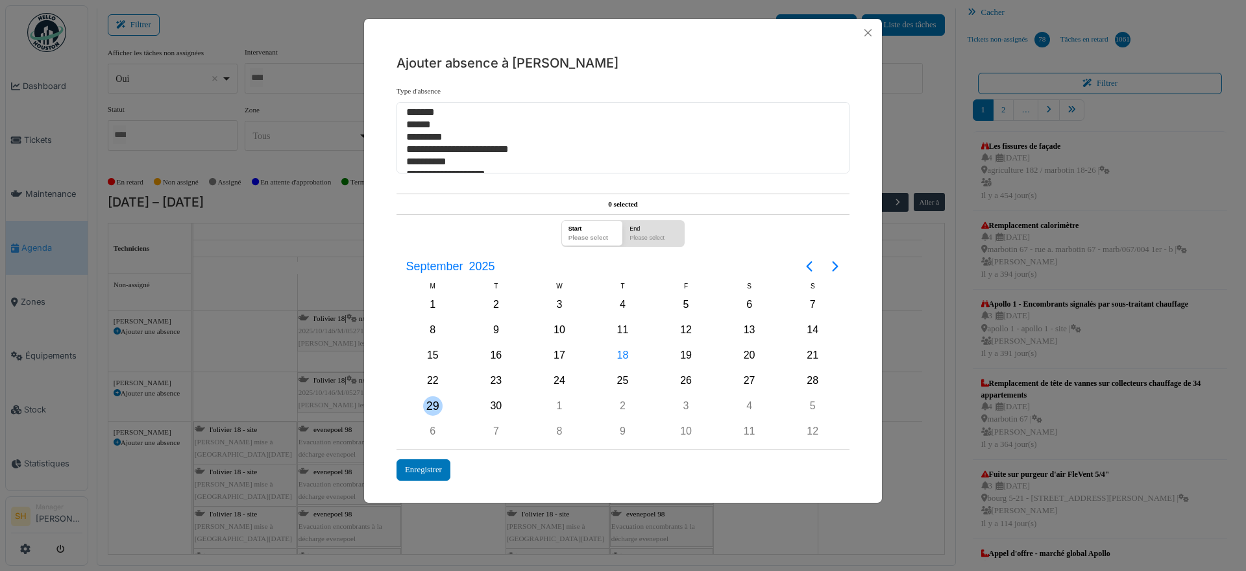
click at [439, 405] on div "29" at bounding box center [432, 405] width 19 height 19
click at [837, 265] on icon "Next page" at bounding box center [835, 266] width 6 height 10
click at [689, 401] on div "31" at bounding box center [685, 405] width 19 height 19
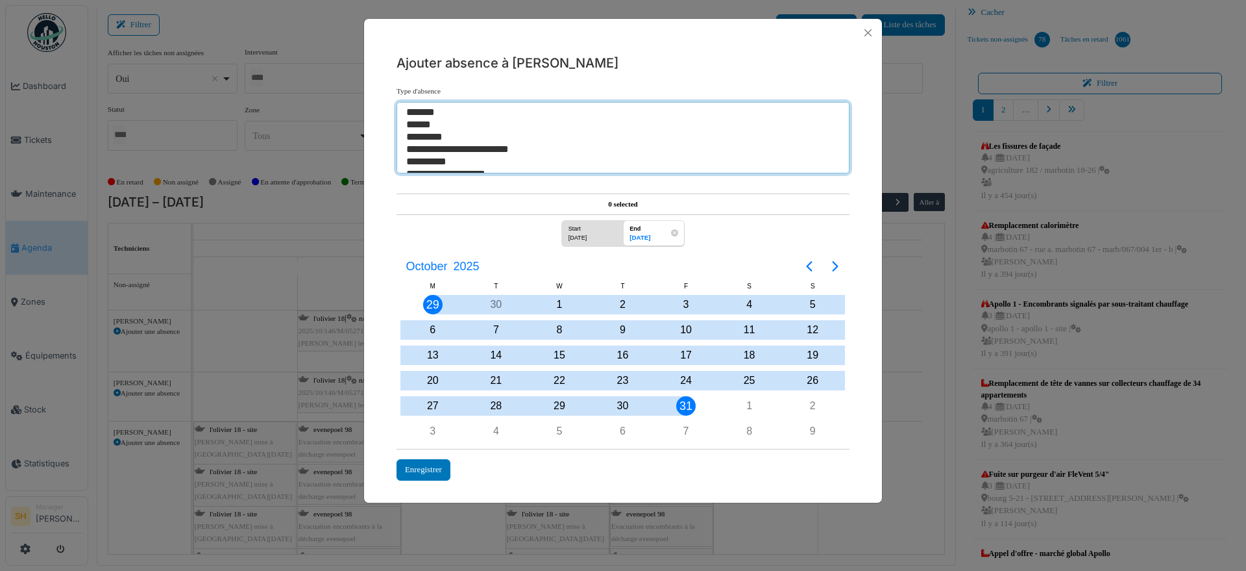
select select "**"
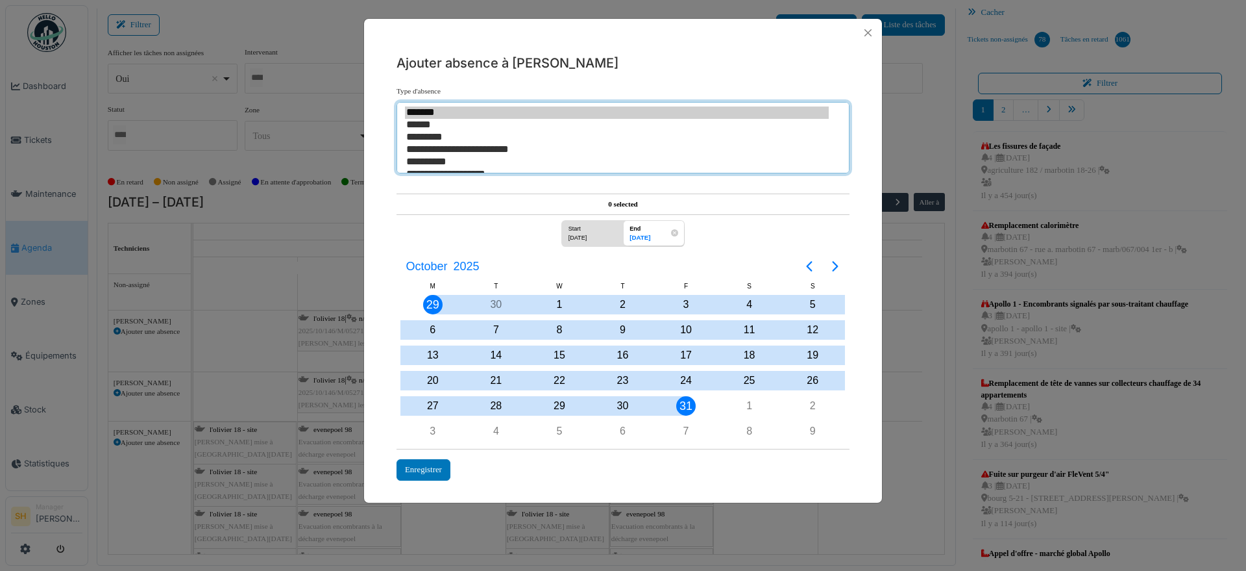
click at [432, 108] on option "*******" at bounding box center [617, 112] width 424 height 12
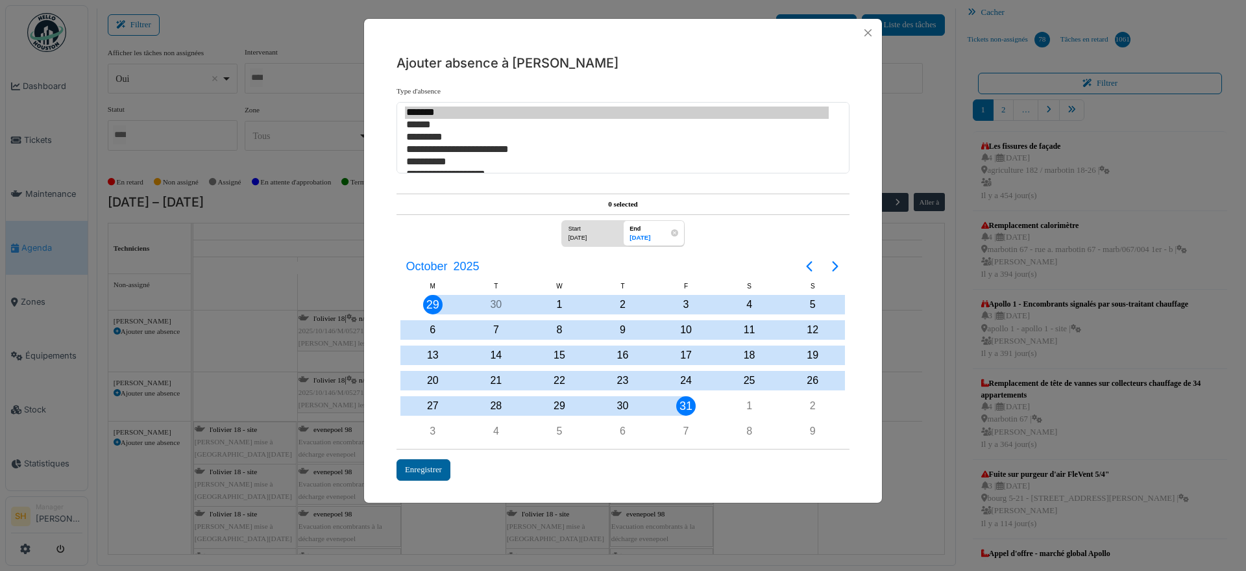
click at [429, 470] on div "Enregistrer" at bounding box center [424, 469] width 54 height 21
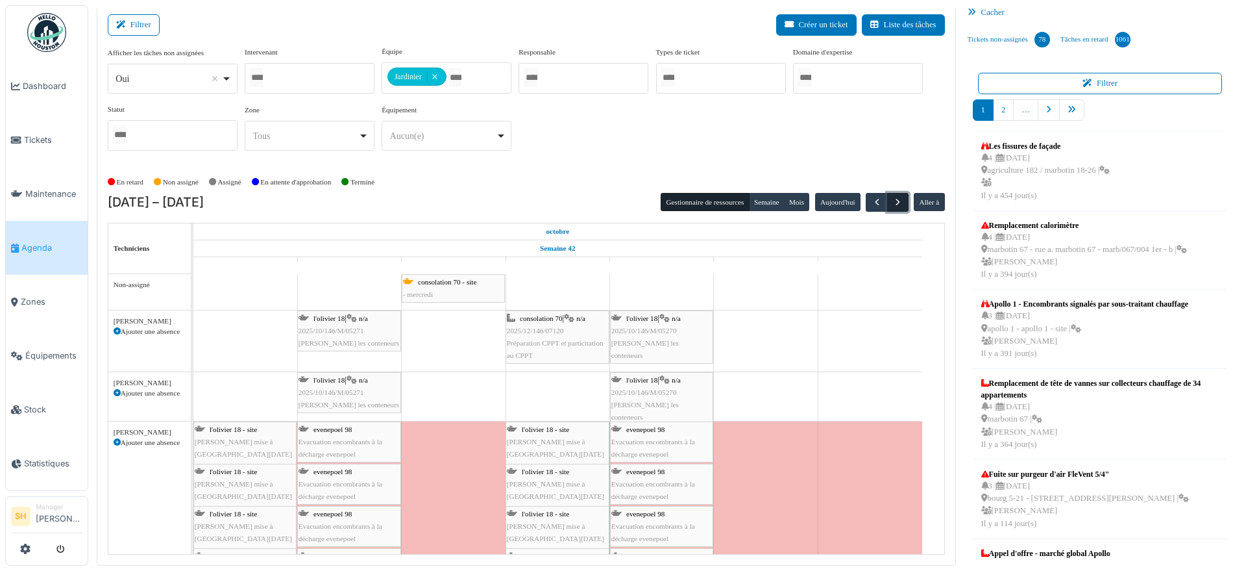
click at [893, 200] on span "button" at bounding box center [898, 202] width 11 height 11
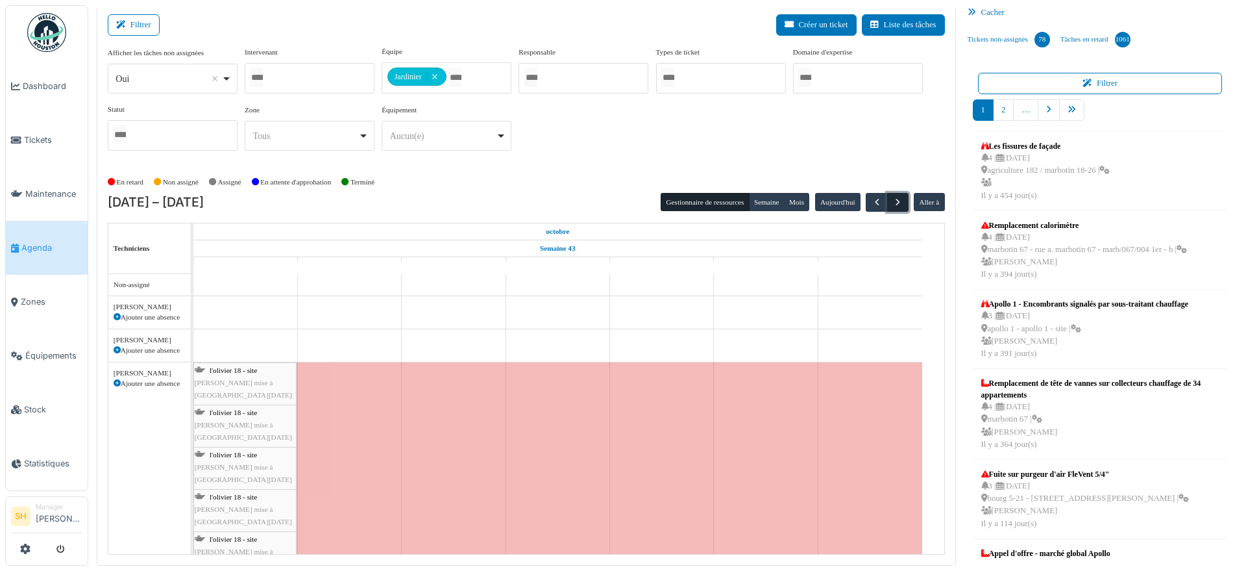
click at [893, 200] on span "button" at bounding box center [898, 202] width 11 height 11
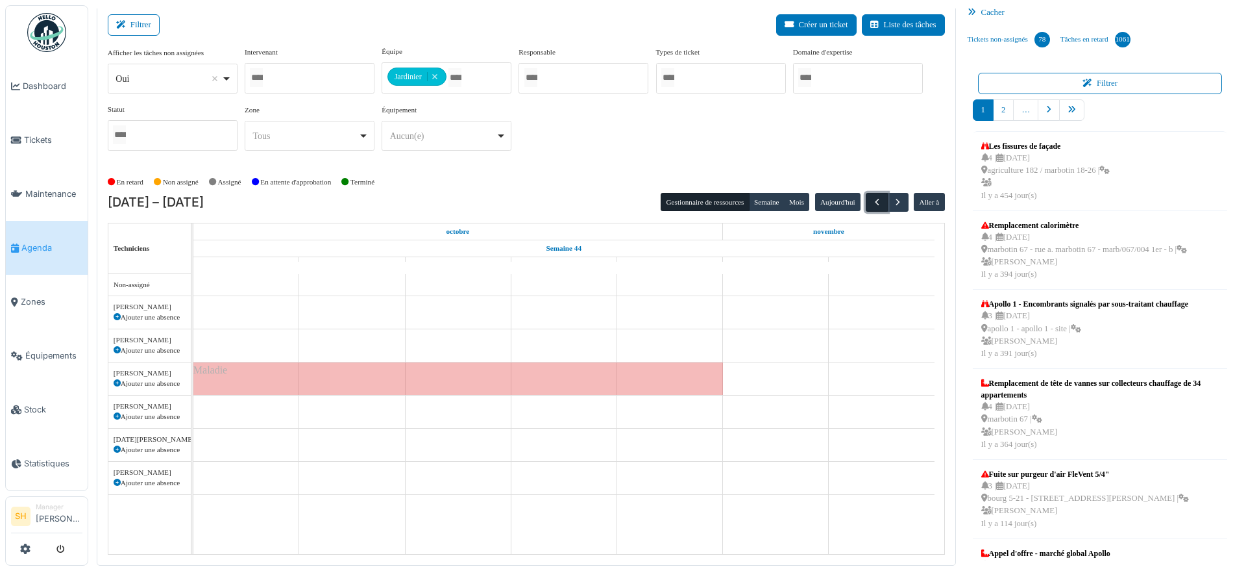
click at [872, 201] on span "button" at bounding box center [877, 202] width 11 height 11
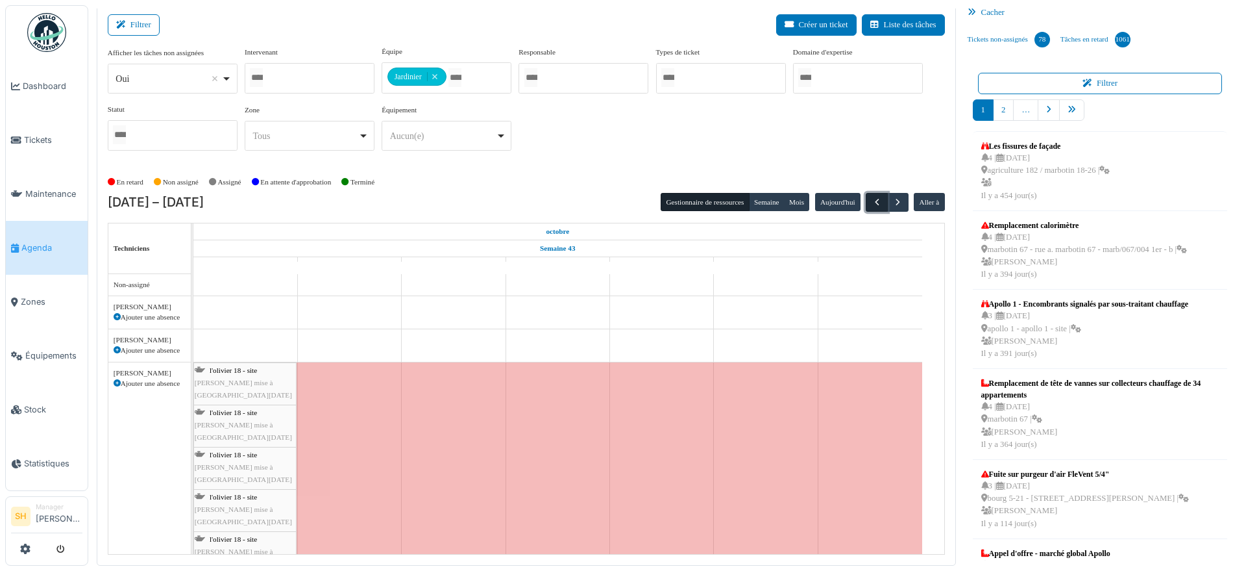
click at [872, 201] on span "button" at bounding box center [877, 202] width 11 height 11
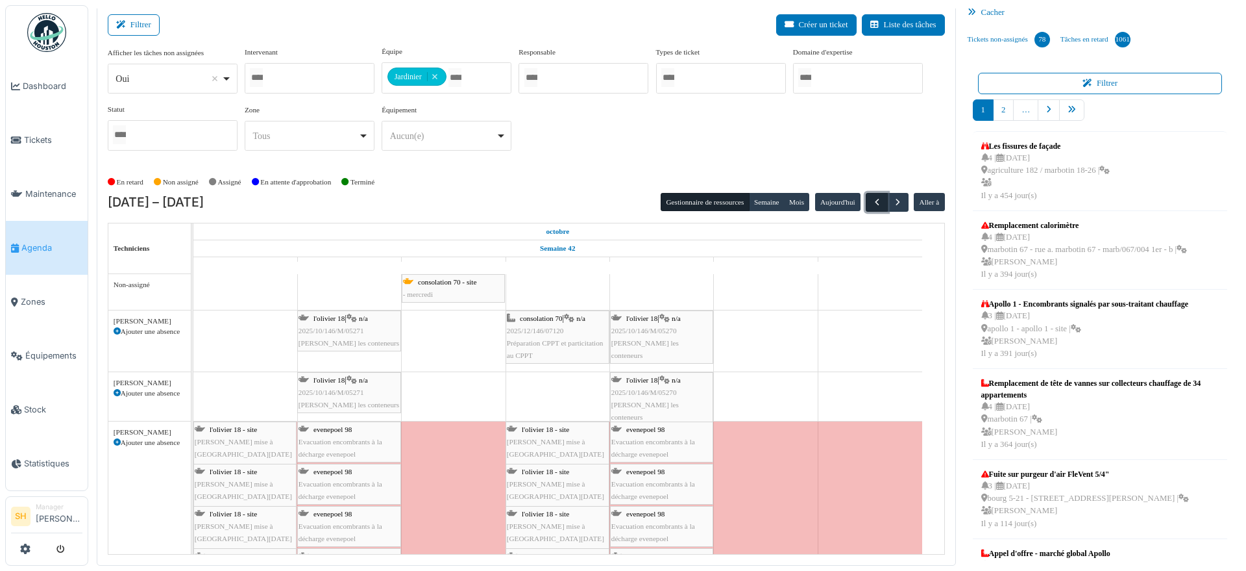
click at [872, 203] on span "button" at bounding box center [877, 202] width 11 height 11
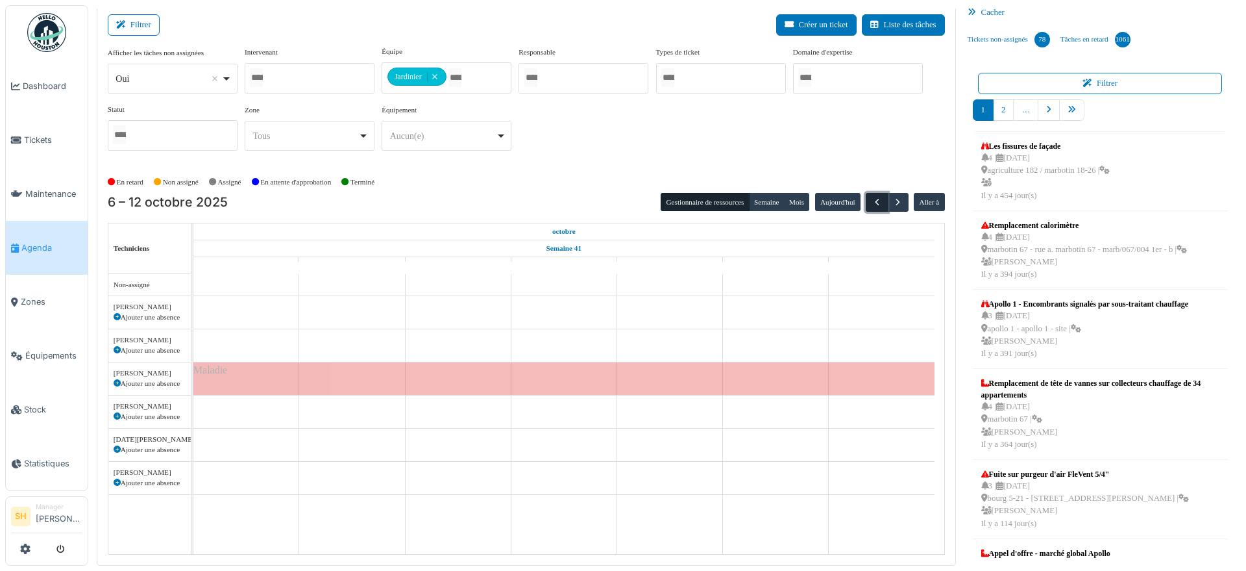
click at [872, 203] on span "button" at bounding box center [877, 202] width 11 height 11
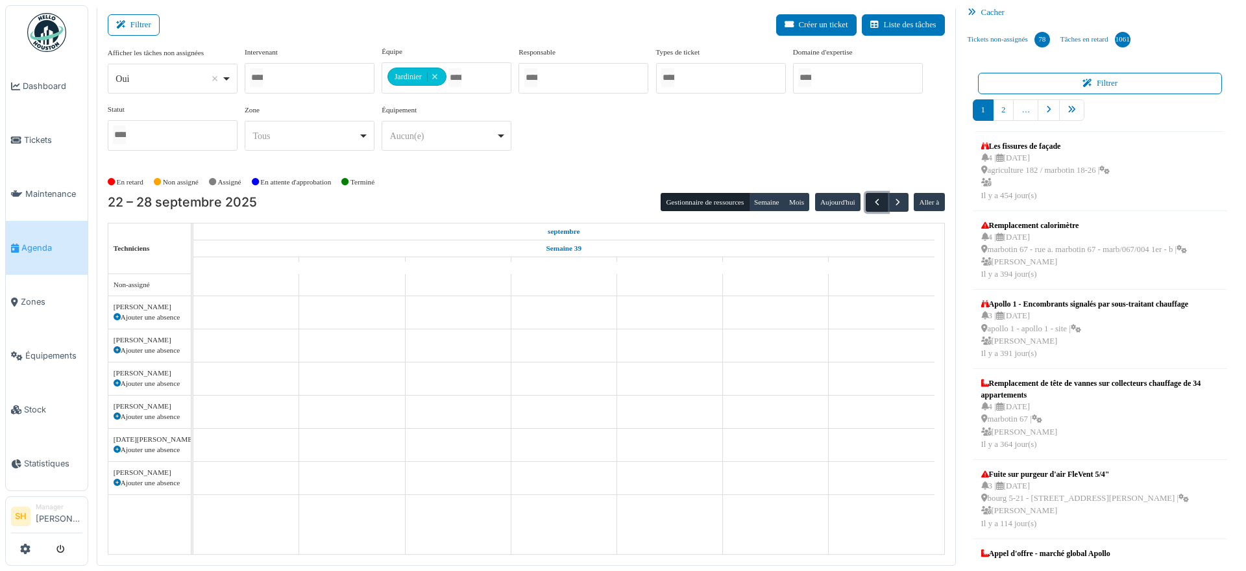
click at [872, 203] on span "button" at bounding box center [877, 202] width 11 height 11
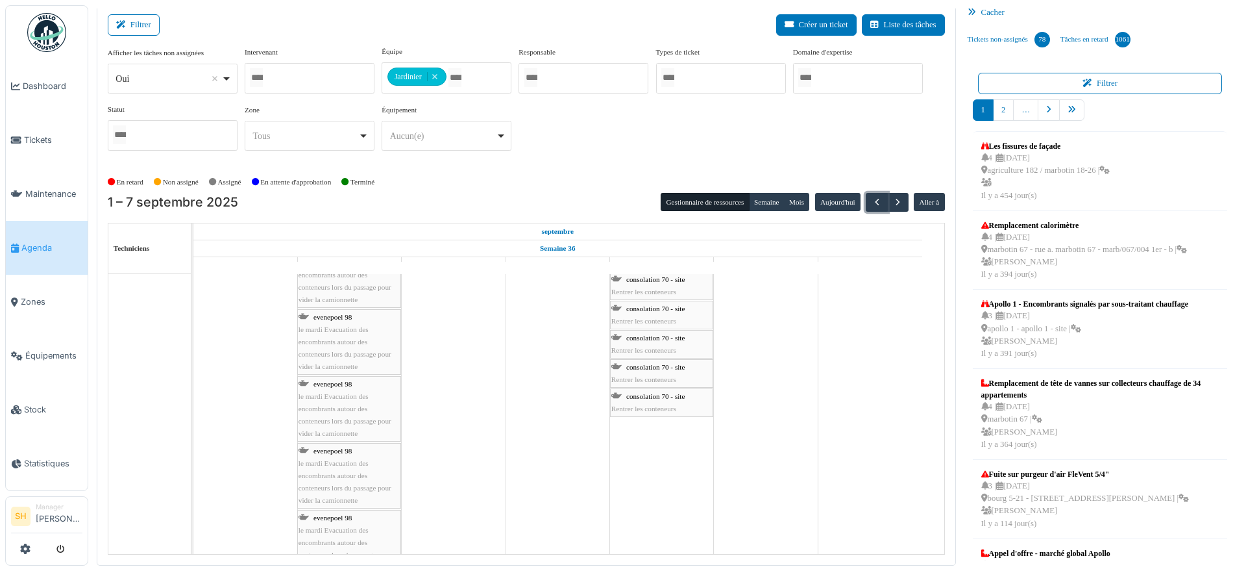
scroll to position [1133, 0]
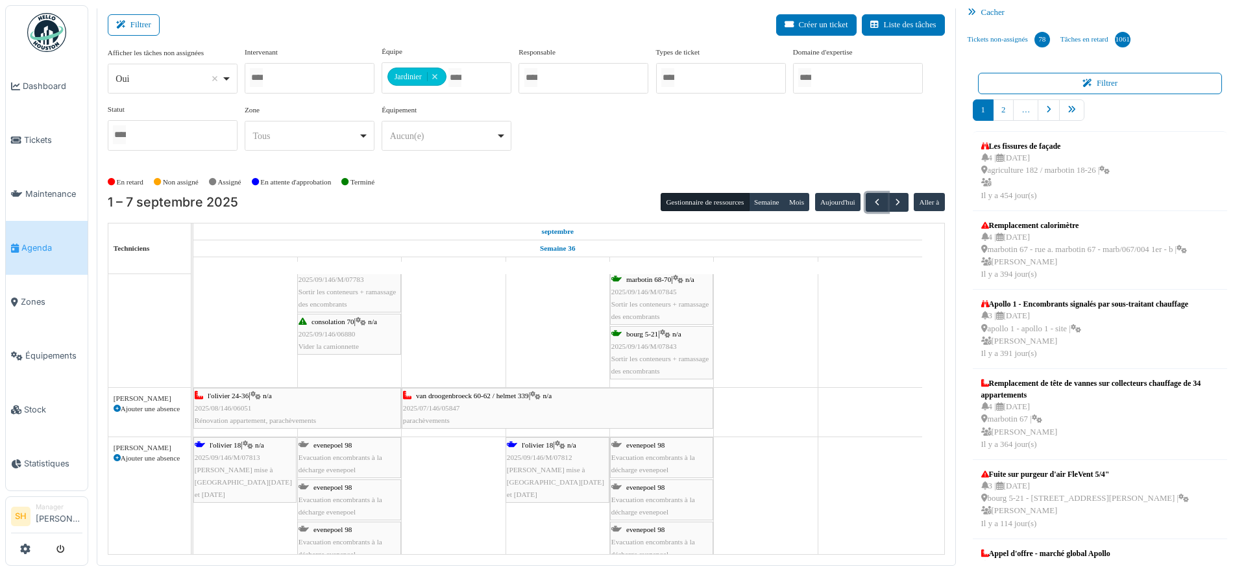
click at [347, 78] on div at bounding box center [310, 78] width 130 height 31
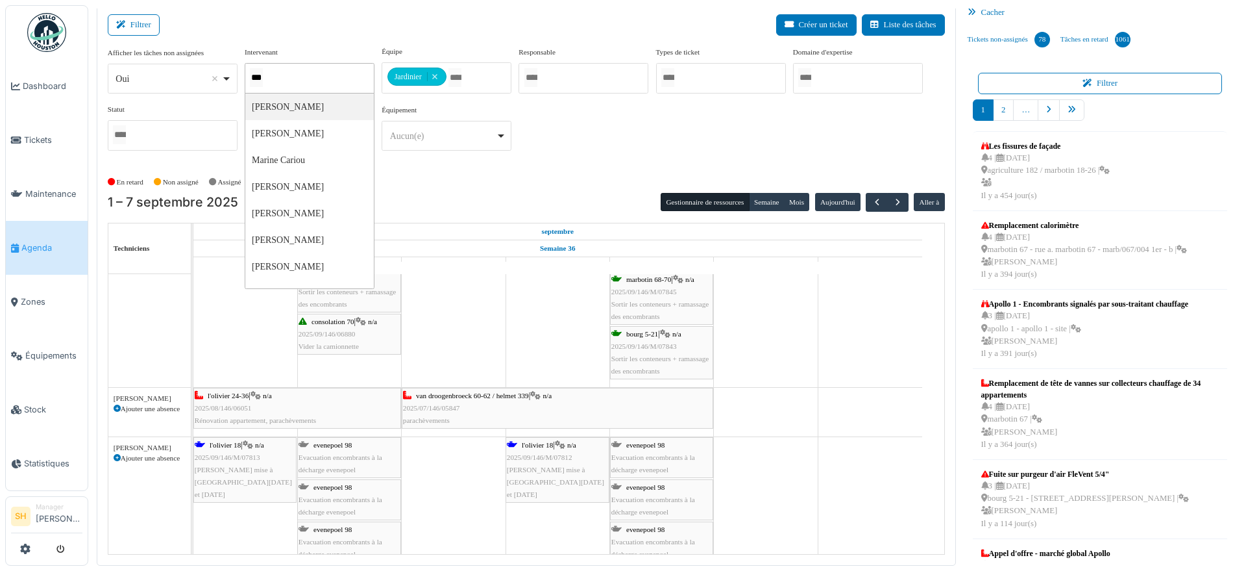
type input "****"
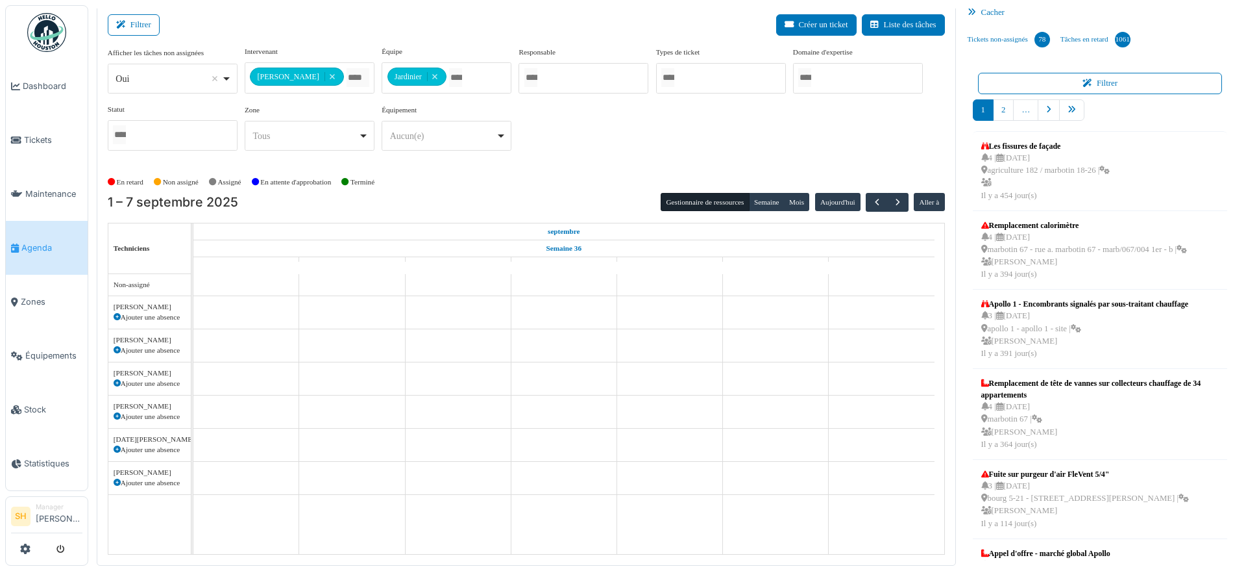
click at [485, 186] on div "En retard Non assigné Assigné En attente d'approbation Terminé" at bounding box center [526, 181] width 837 height 21
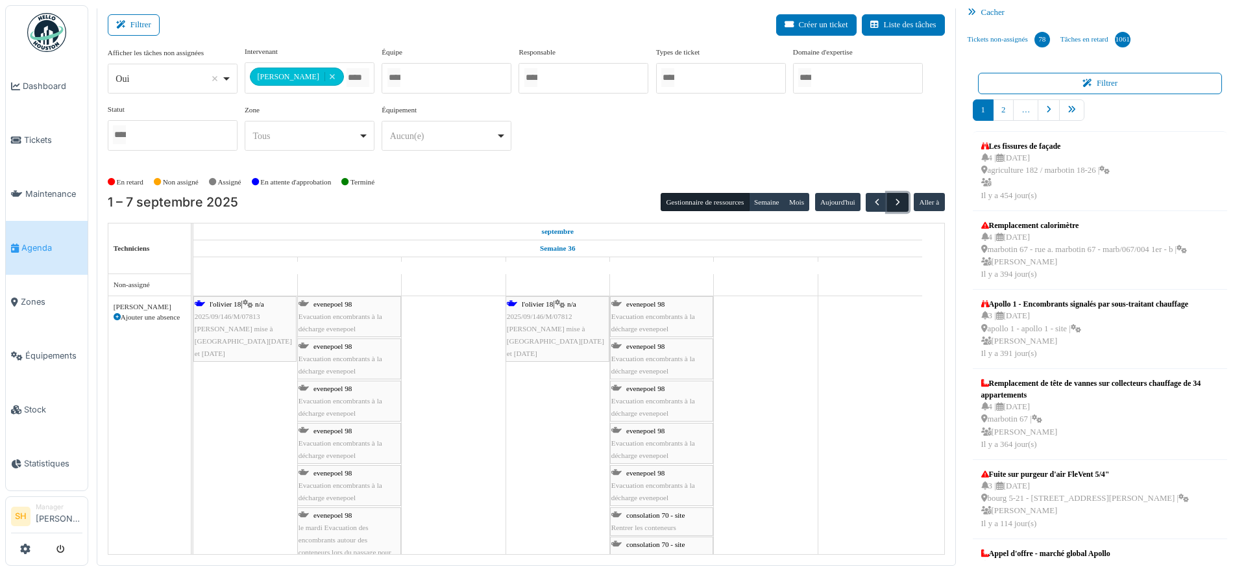
click at [893, 199] on span "button" at bounding box center [898, 202] width 11 height 11
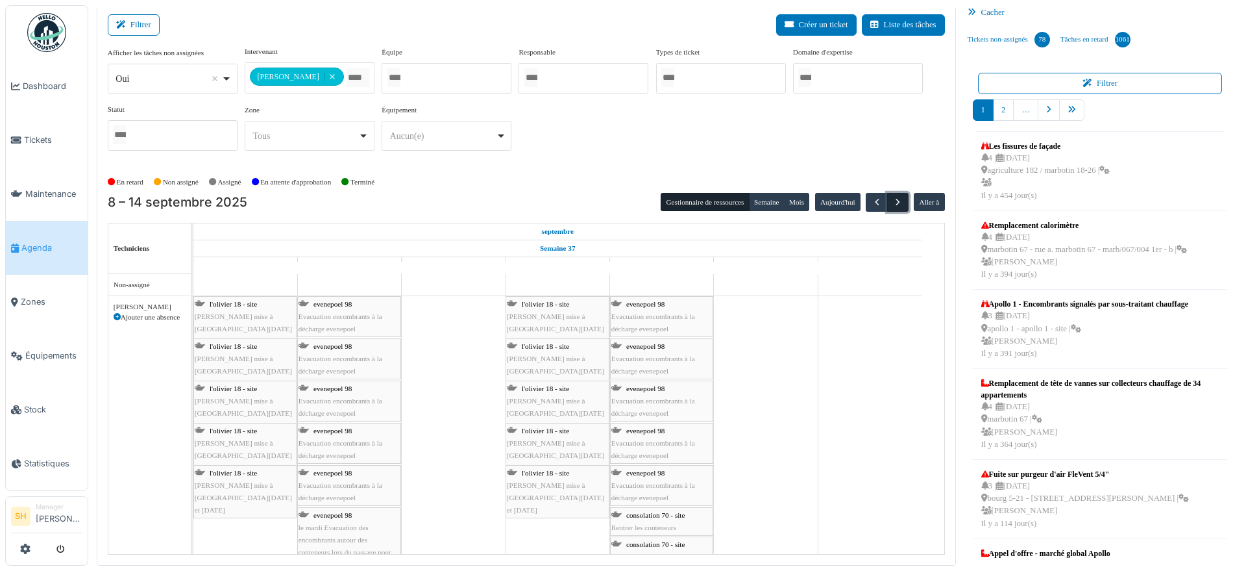
click at [893, 199] on span "button" at bounding box center [898, 202] width 11 height 11
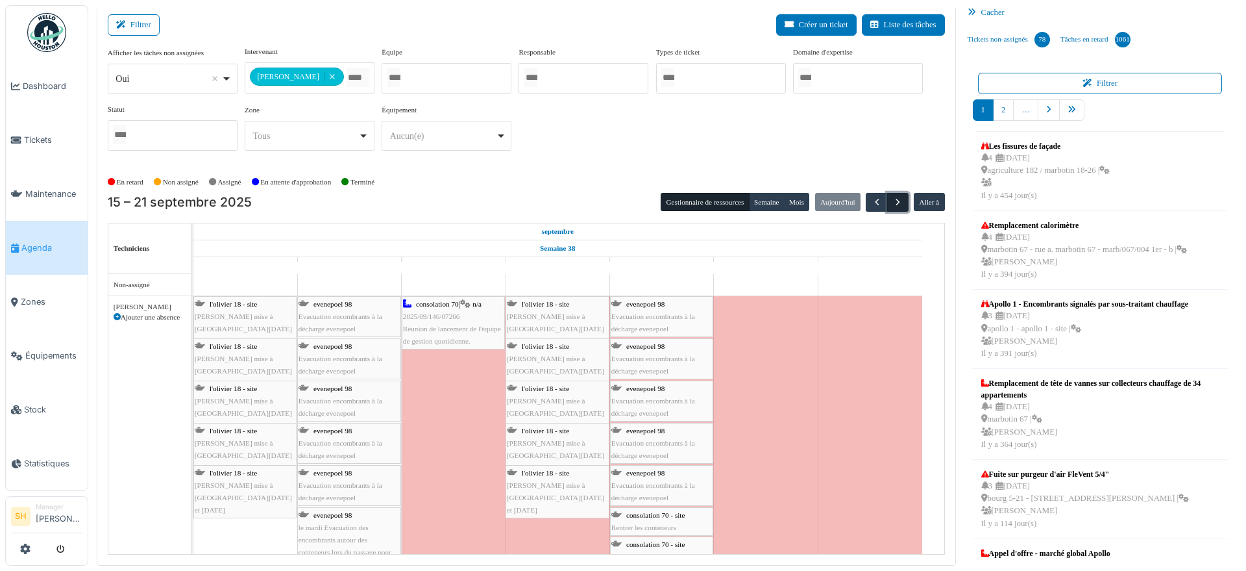
click at [893, 199] on span "button" at bounding box center [898, 202] width 11 height 11
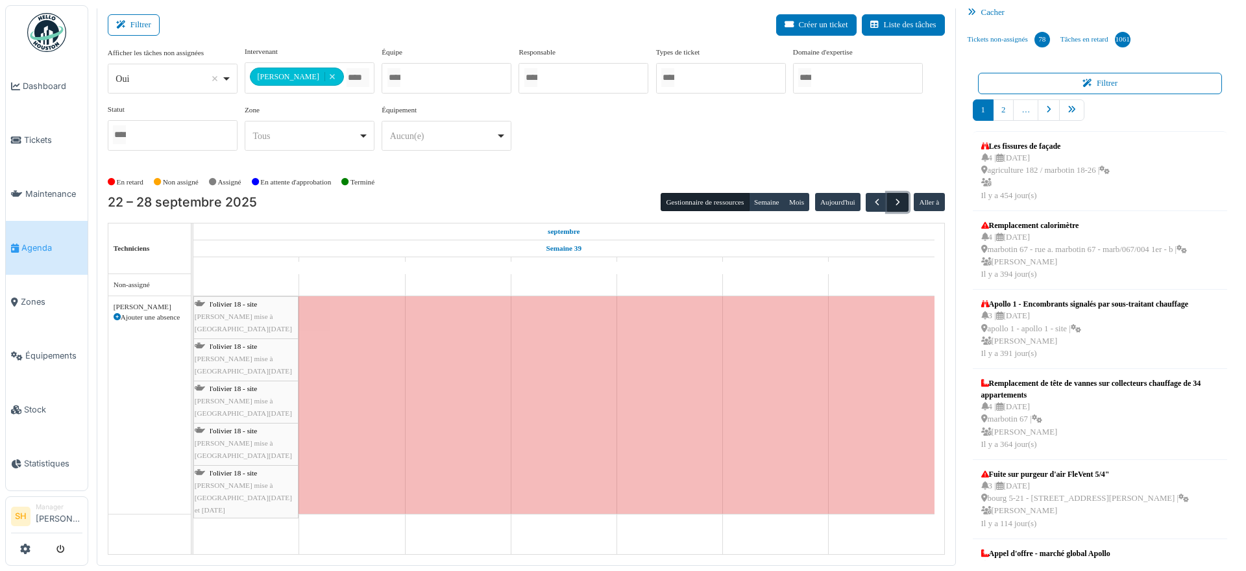
click at [893, 199] on span "button" at bounding box center [898, 202] width 11 height 11
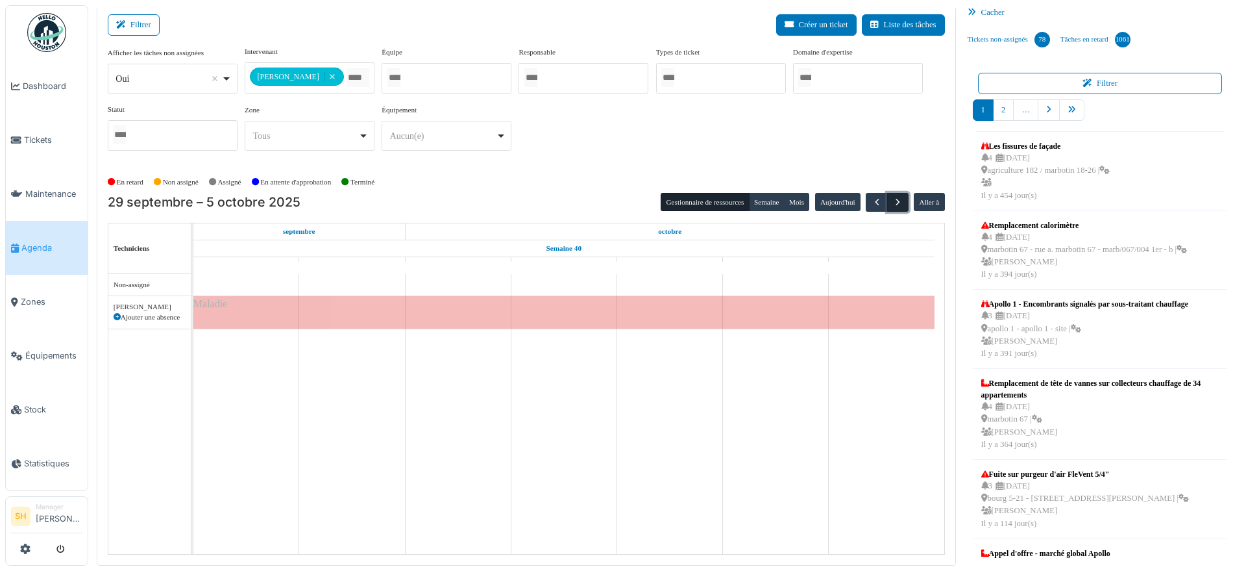
click at [893, 199] on span "button" at bounding box center [898, 202] width 11 height 11
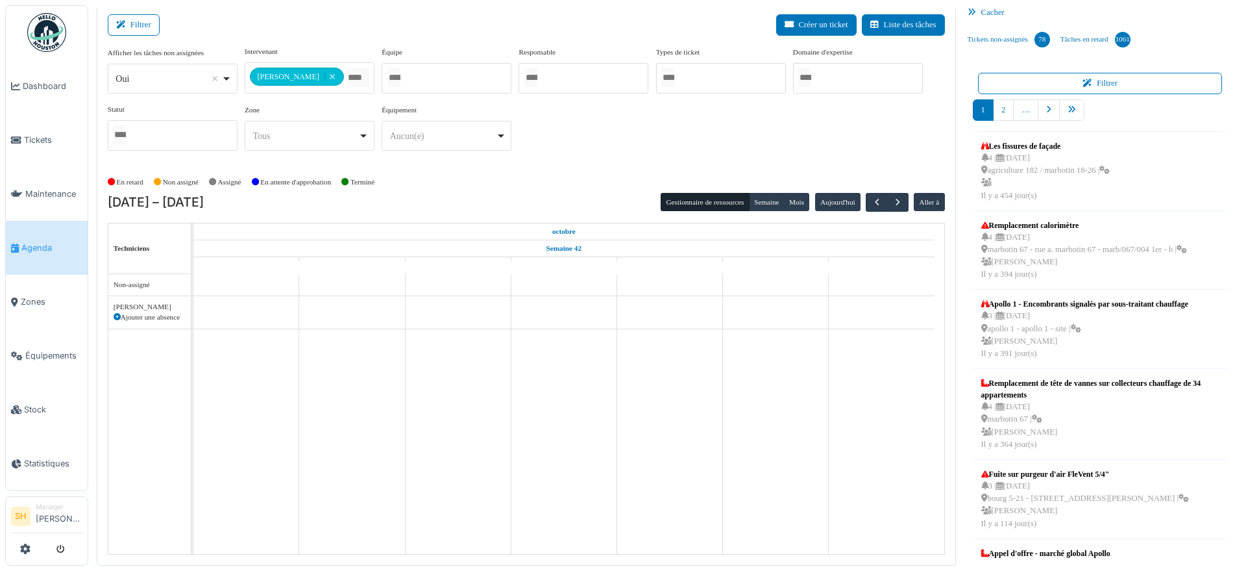
click at [117, 314] on icon at bounding box center [117, 317] width 7 height 7
click at [116, 314] on icon at bounding box center [117, 317] width 7 height 7
select select
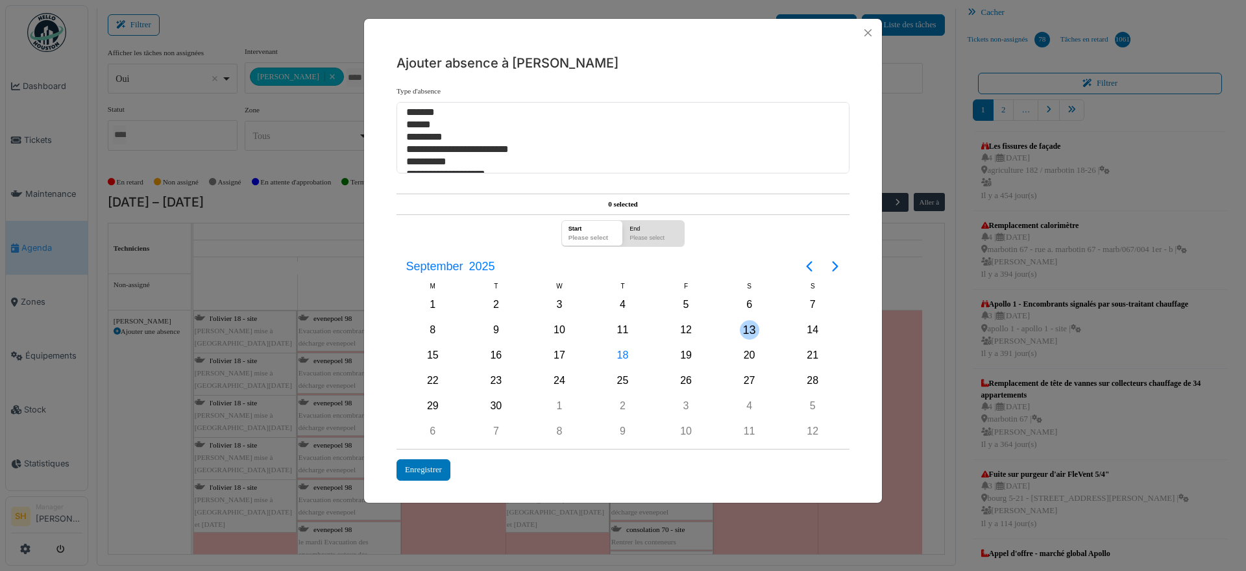
click at [747, 331] on div "13" at bounding box center [749, 329] width 19 height 19
drag, startPoint x: 689, startPoint y: 356, endPoint x: 615, endPoint y: 294, distance: 96.3
click at [688, 356] on div "19" at bounding box center [685, 354] width 19 height 19
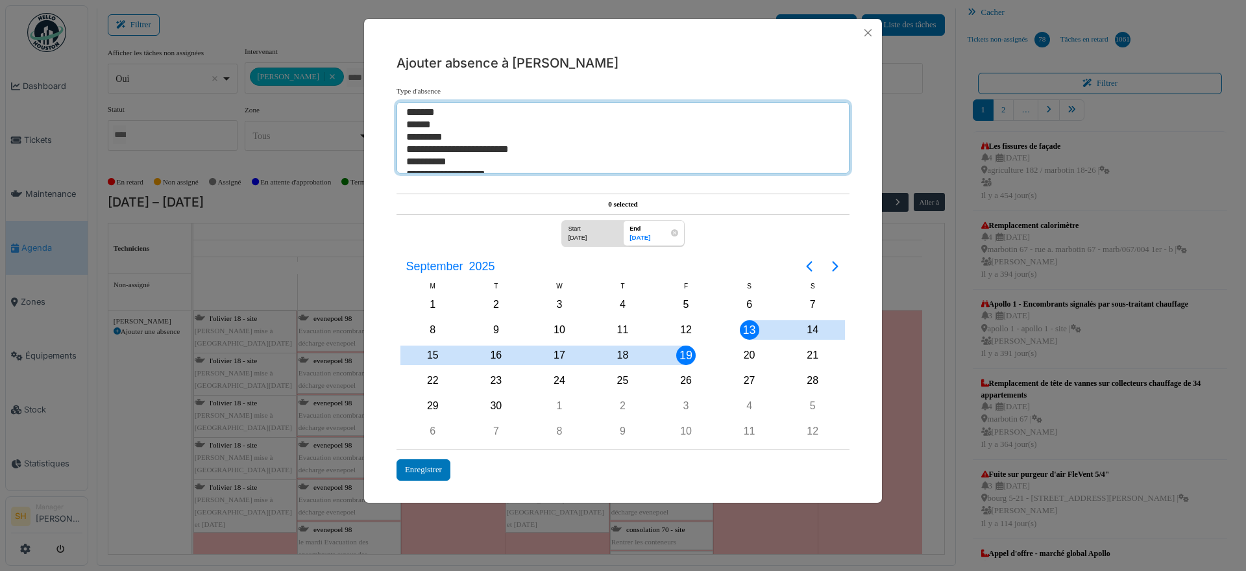
select select "**"
click at [430, 112] on option "*******" at bounding box center [617, 112] width 424 height 12
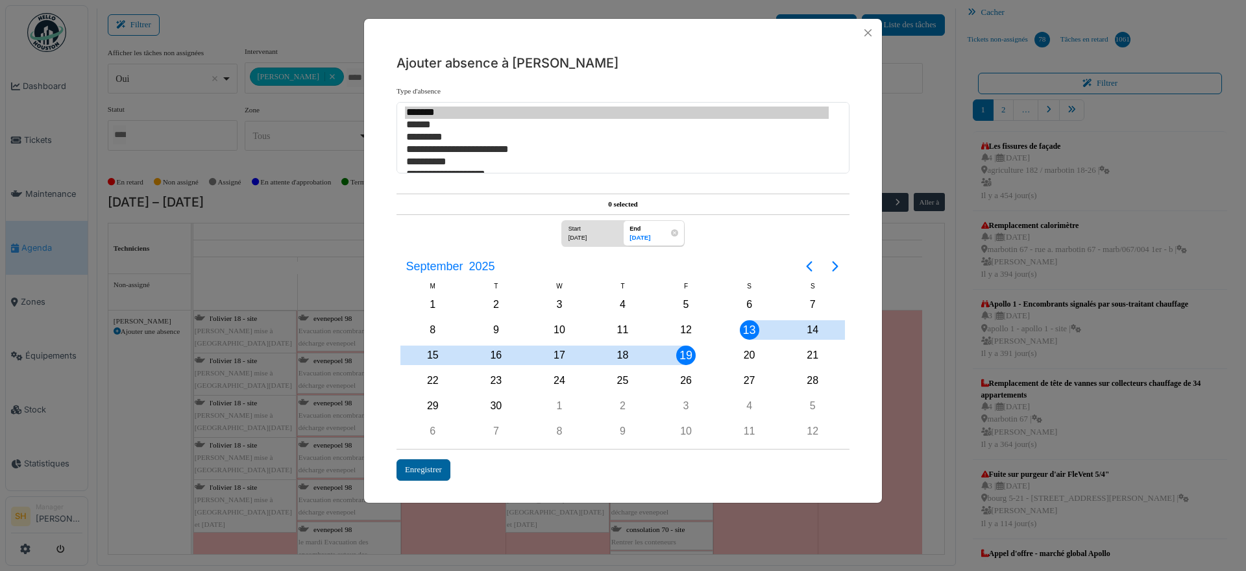
click at [432, 472] on div "Enregistrer" at bounding box center [424, 469] width 54 height 21
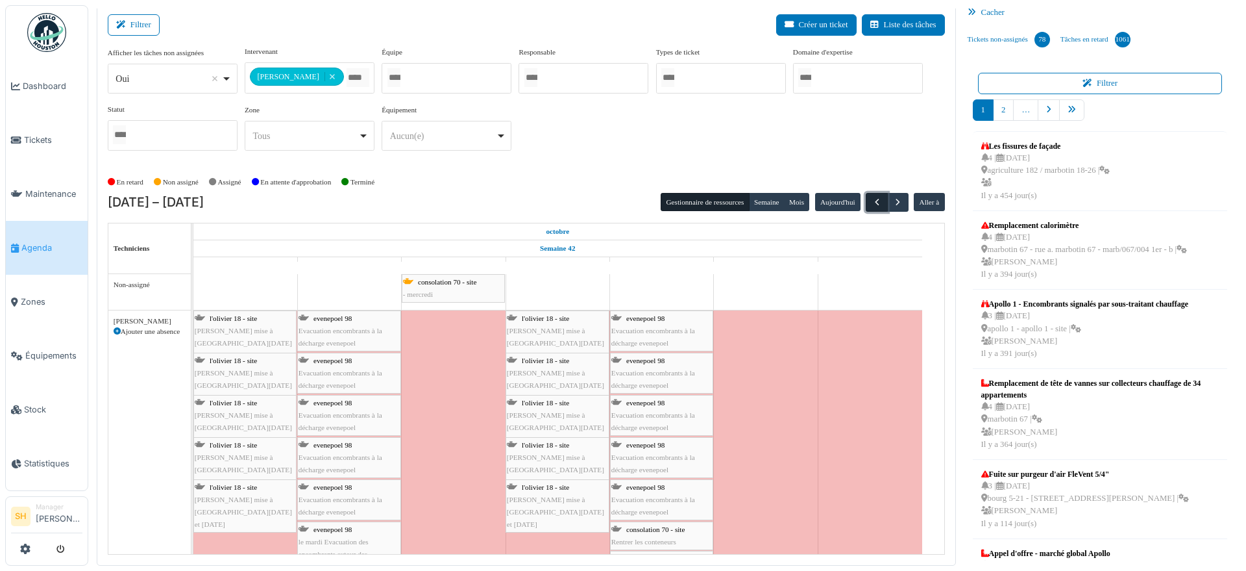
click at [872, 201] on span "button" at bounding box center [877, 202] width 11 height 11
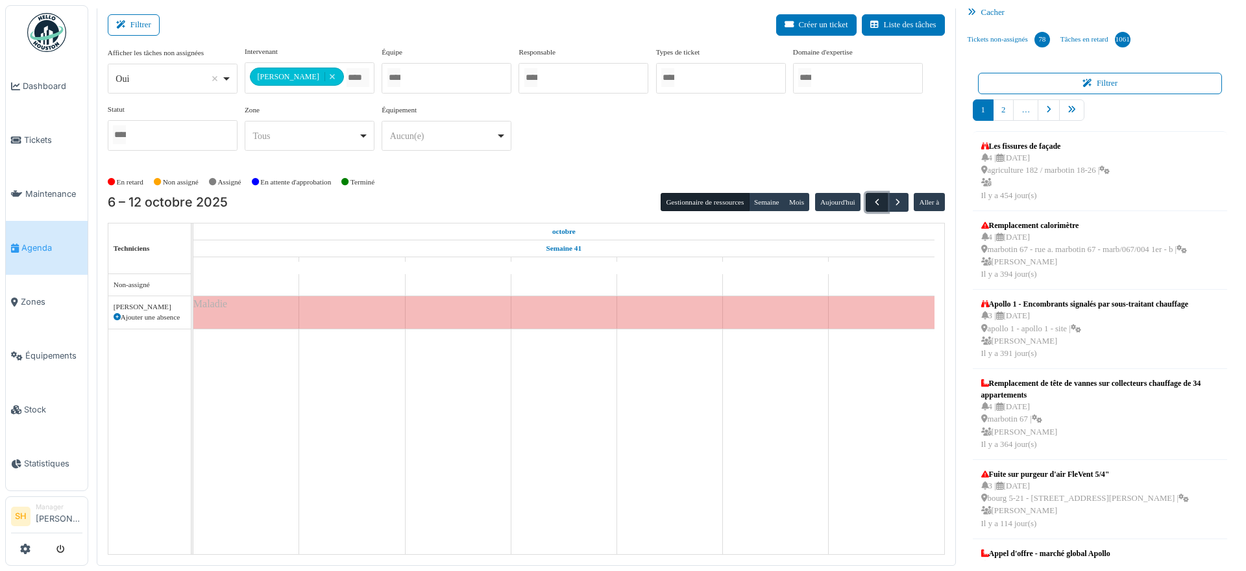
click at [872, 201] on span "button" at bounding box center [877, 202] width 11 height 11
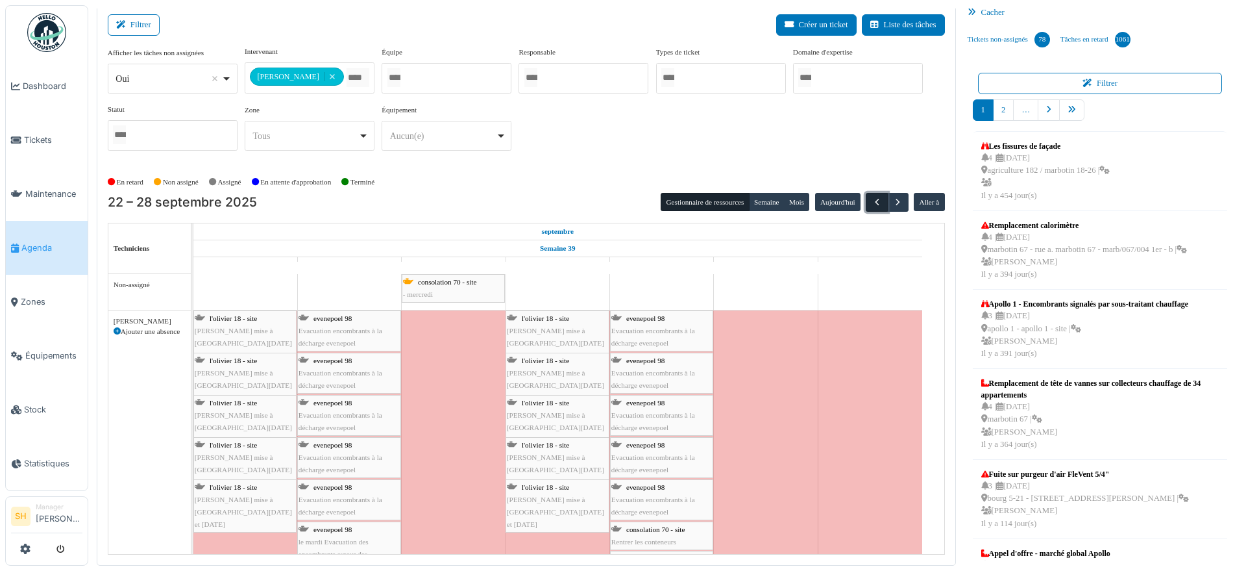
click at [872, 201] on span "button" at bounding box center [877, 202] width 11 height 11
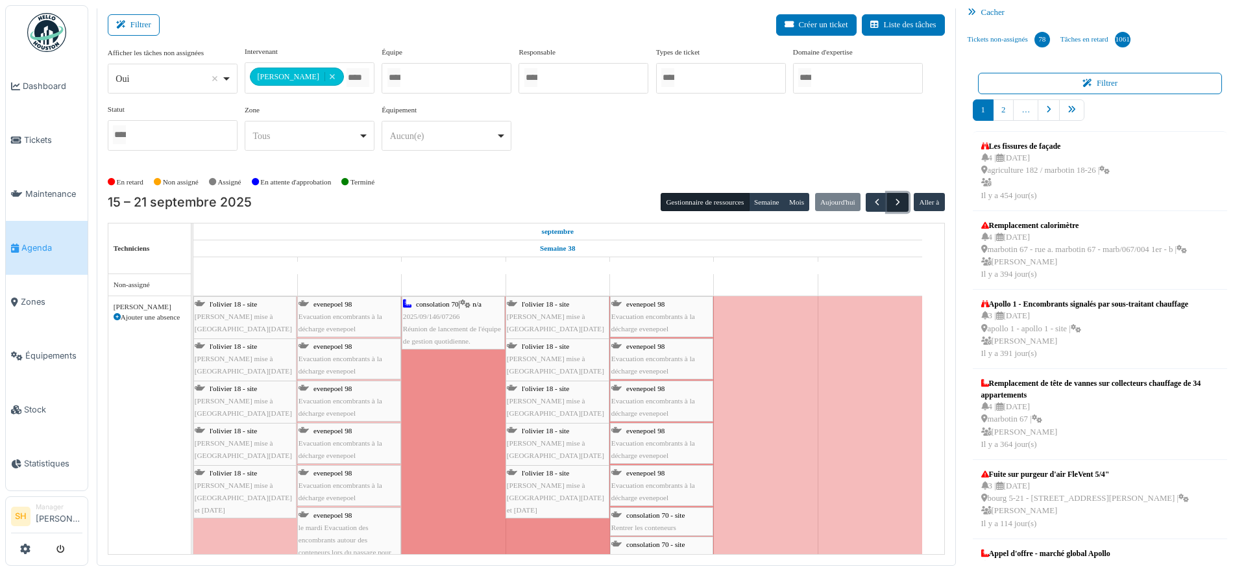
click at [893, 202] on span "button" at bounding box center [898, 202] width 11 height 11
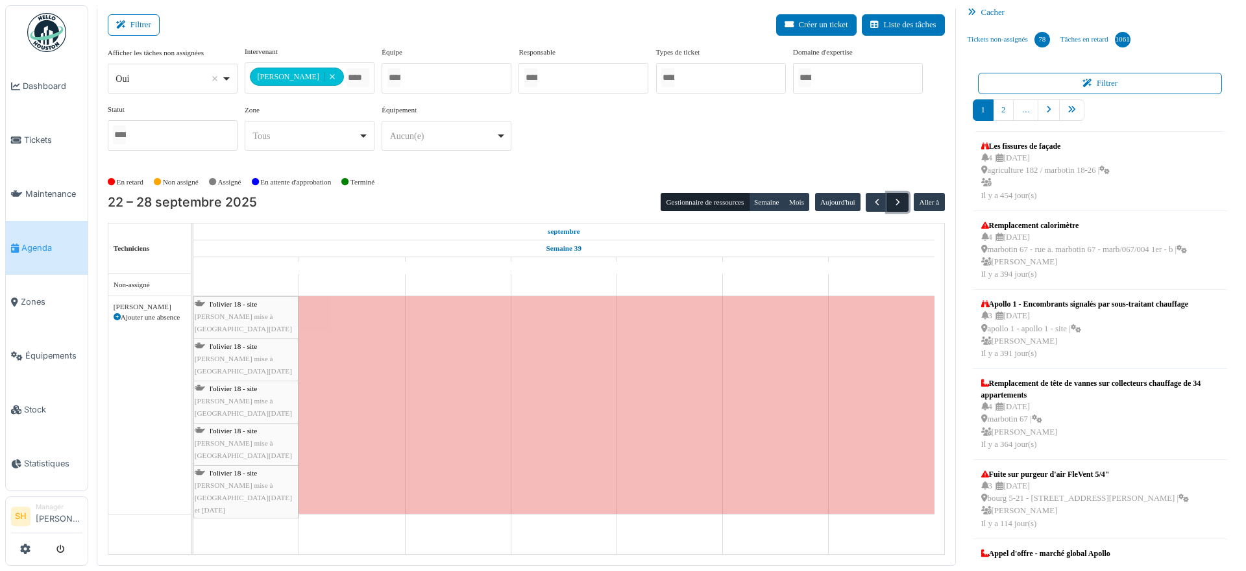
click at [893, 202] on span "button" at bounding box center [898, 202] width 11 height 11
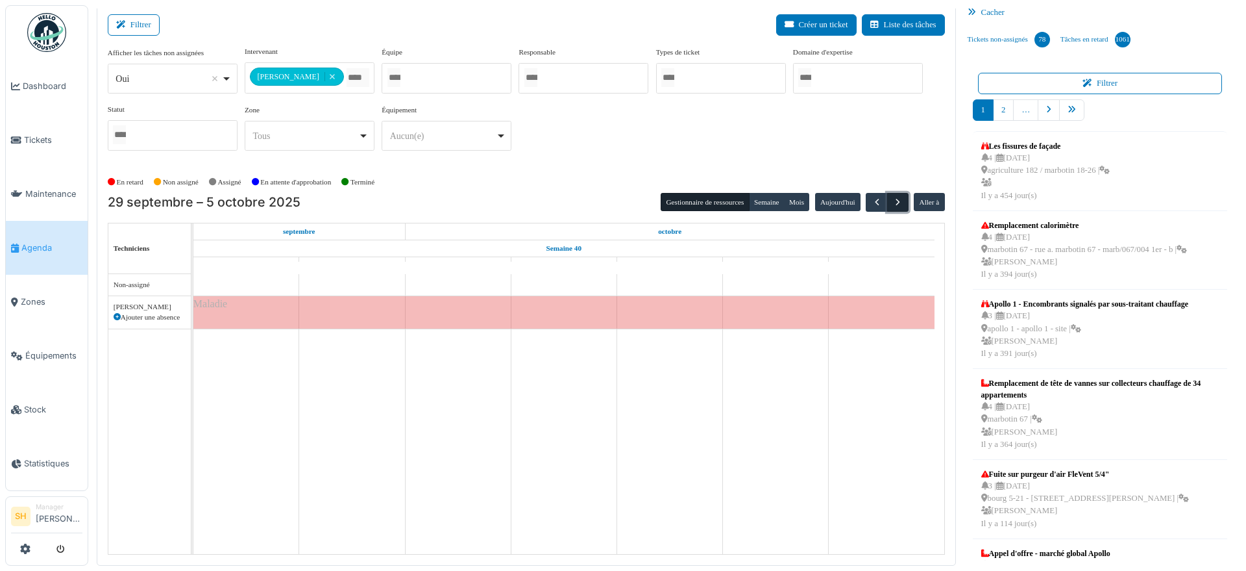
click at [893, 202] on span "button" at bounding box center [898, 202] width 11 height 11
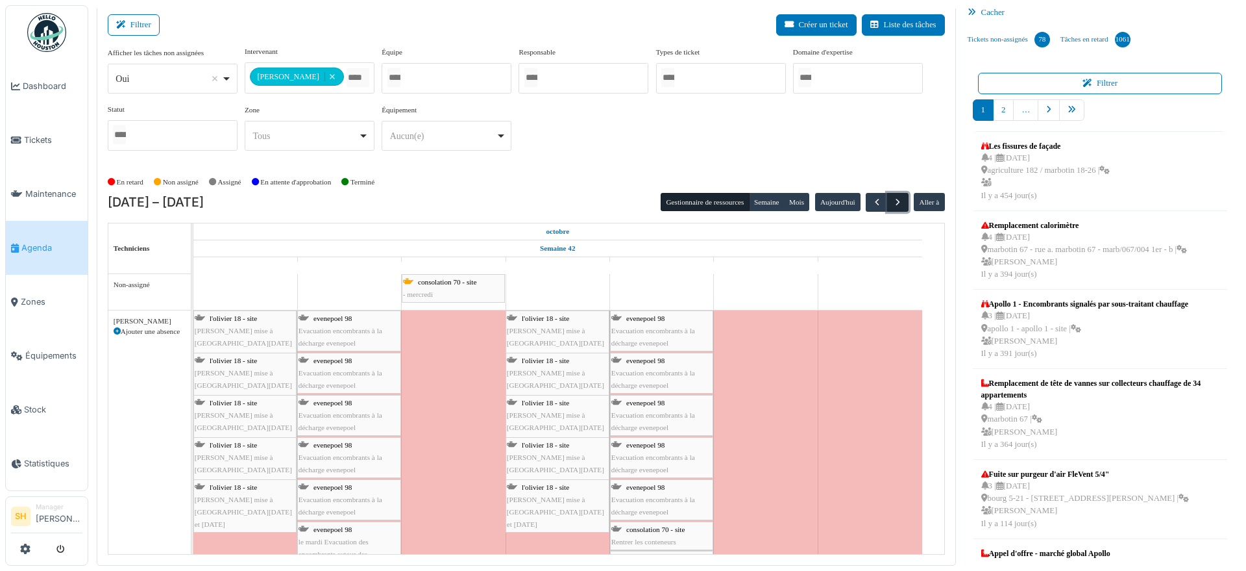
click at [893, 201] on span "button" at bounding box center [898, 202] width 11 height 11
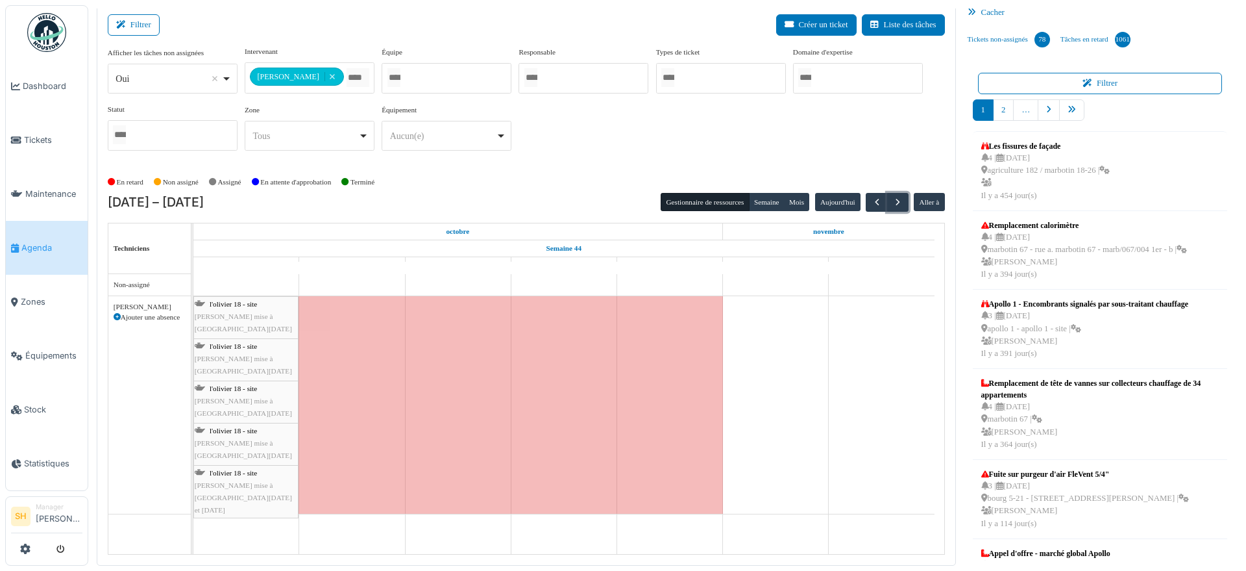
scroll to position [0, 0]
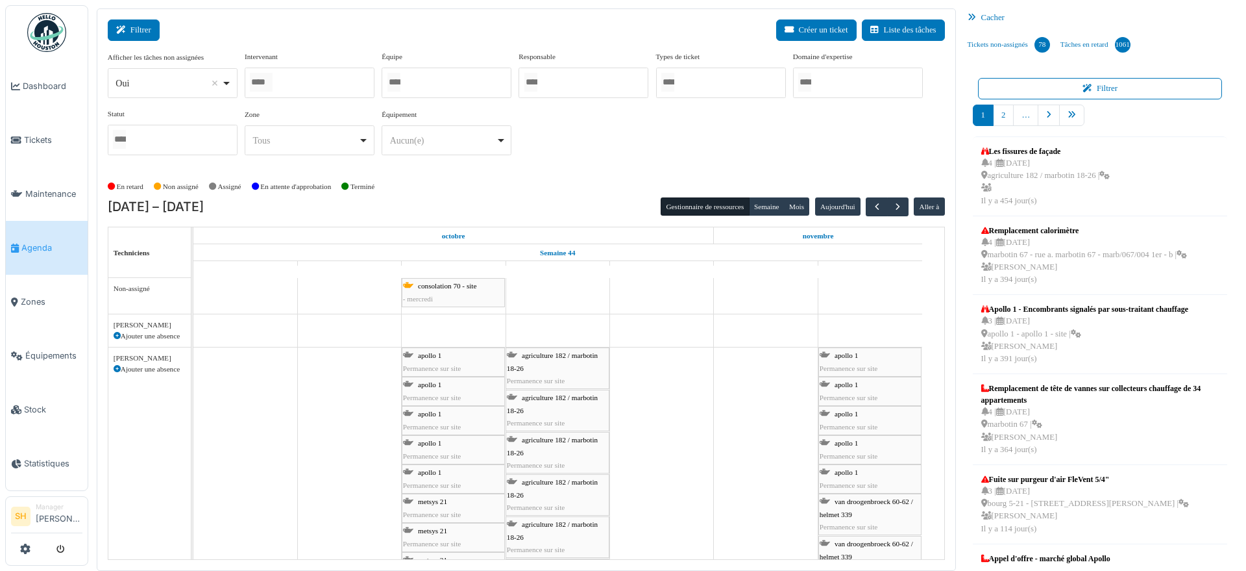
click at [128, 29] on icon at bounding box center [123, 30] width 14 height 8
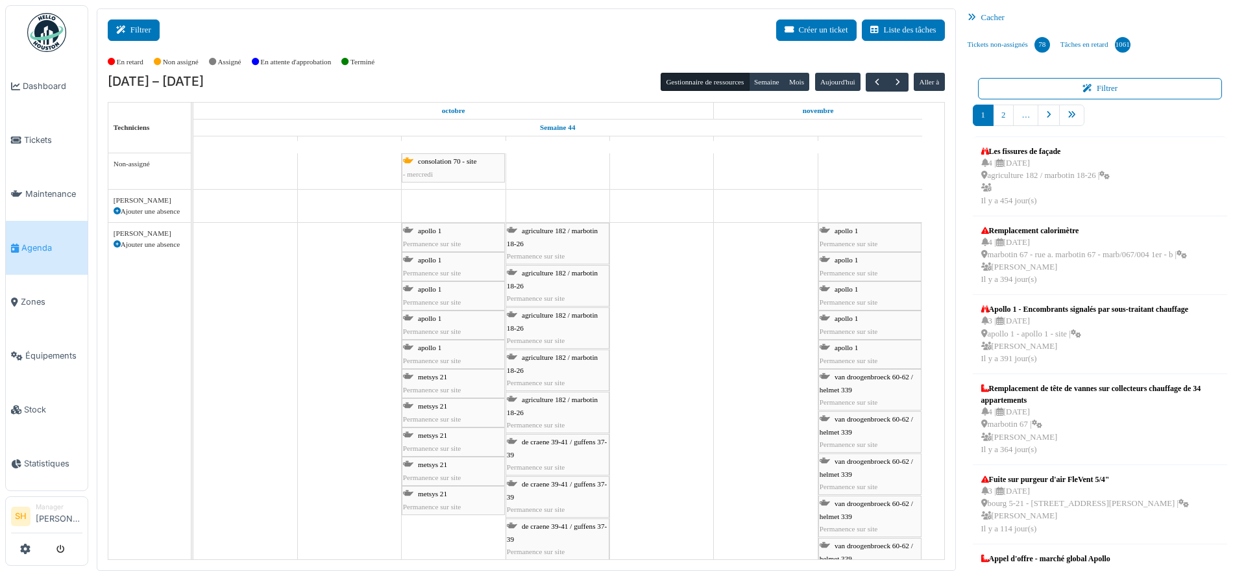
click at [145, 25] on button "Filtrer" at bounding box center [134, 29] width 52 height 21
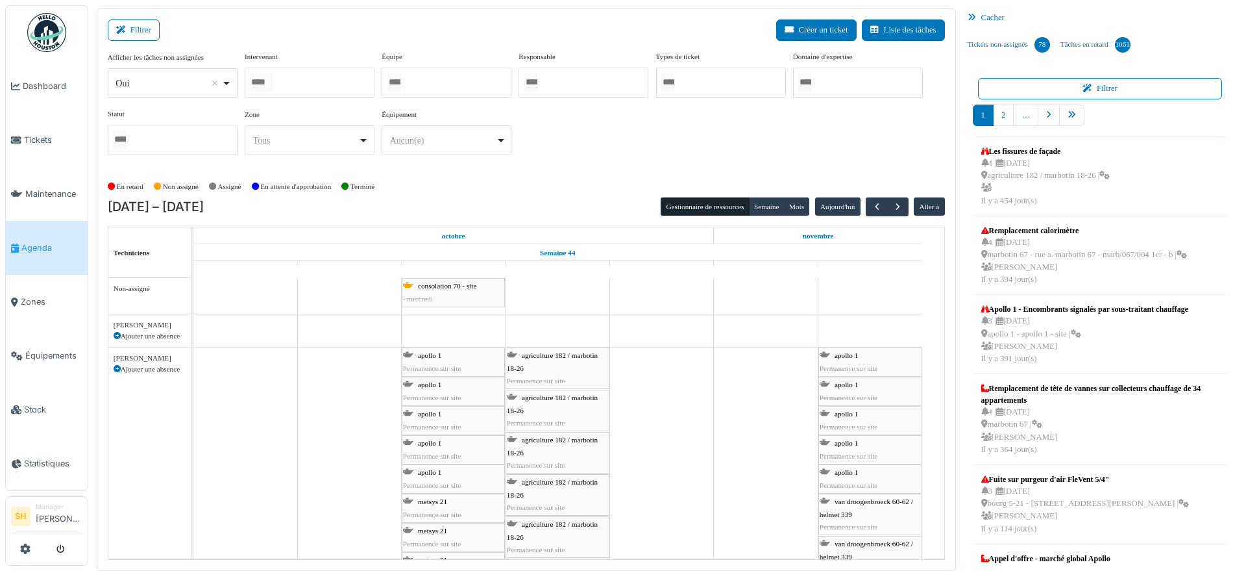
click at [439, 86] on div at bounding box center [447, 83] width 130 height 31
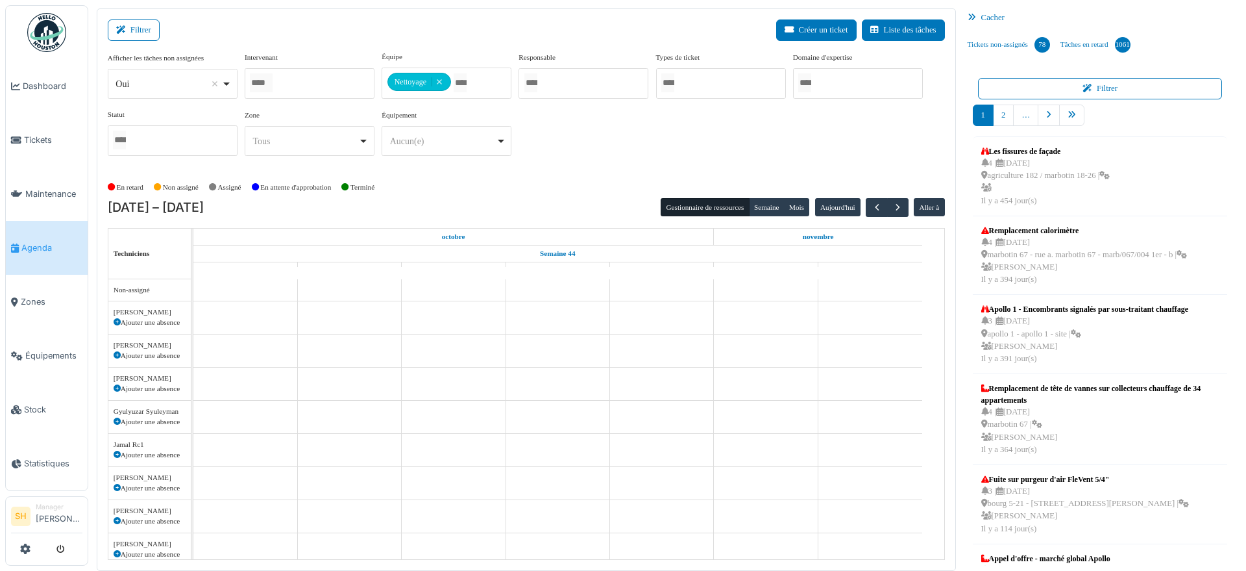
click at [621, 179] on div "En retard Non assigné Assigné En attente d'approbation Terminé" at bounding box center [526, 187] width 837 height 21
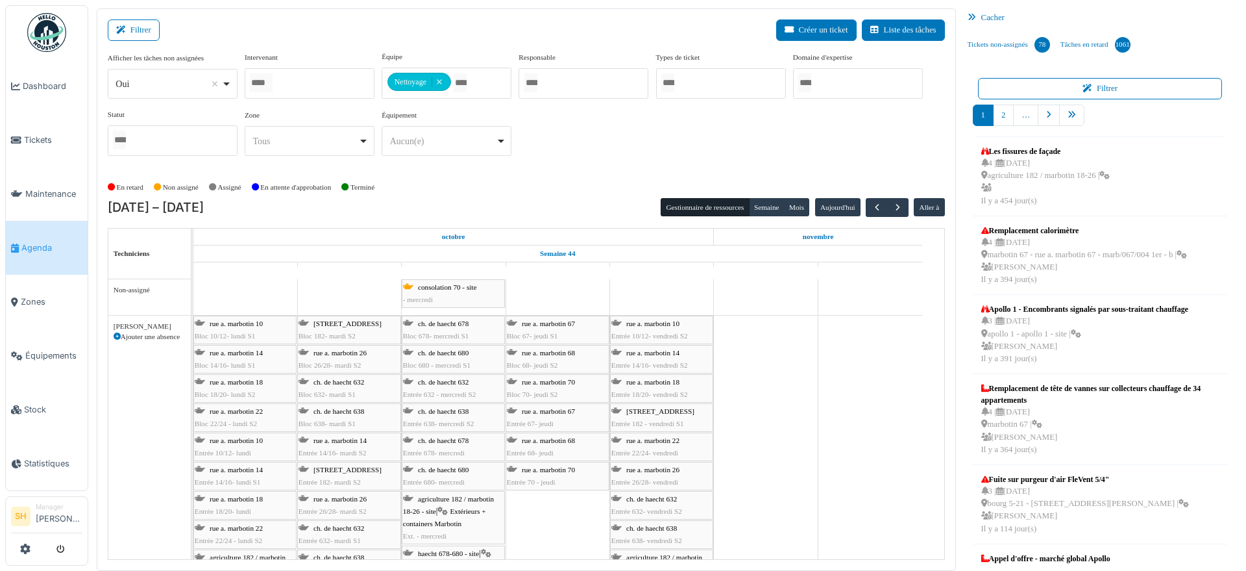
click at [872, 208] on span "button" at bounding box center [877, 207] width 11 height 11
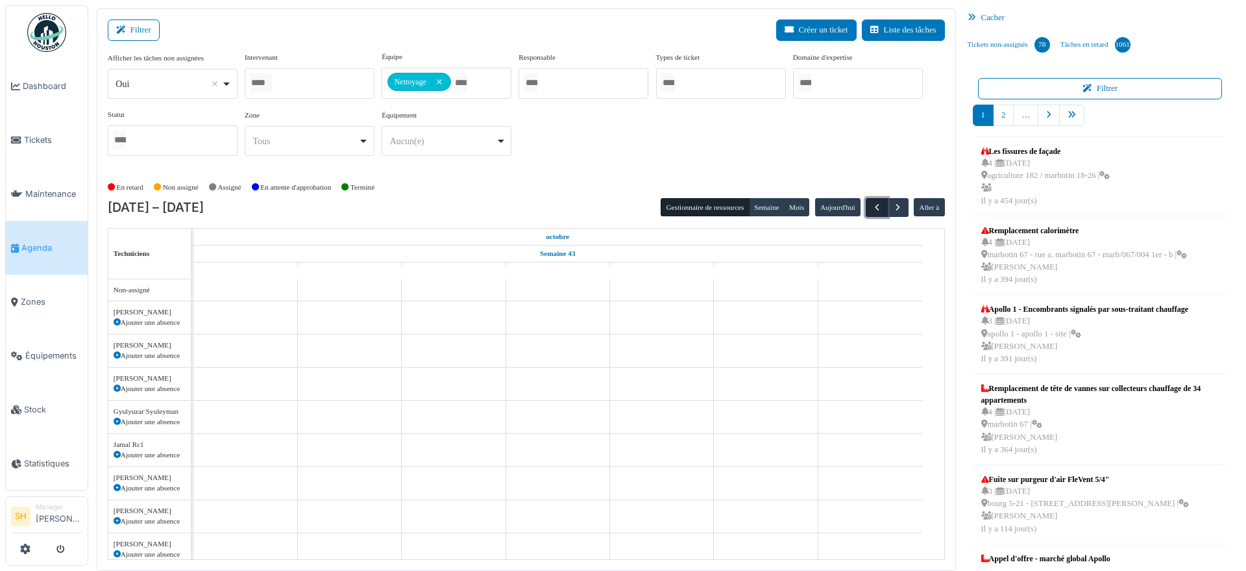
click at [872, 208] on span "button" at bounding box center [877, 207] width 11 height 11
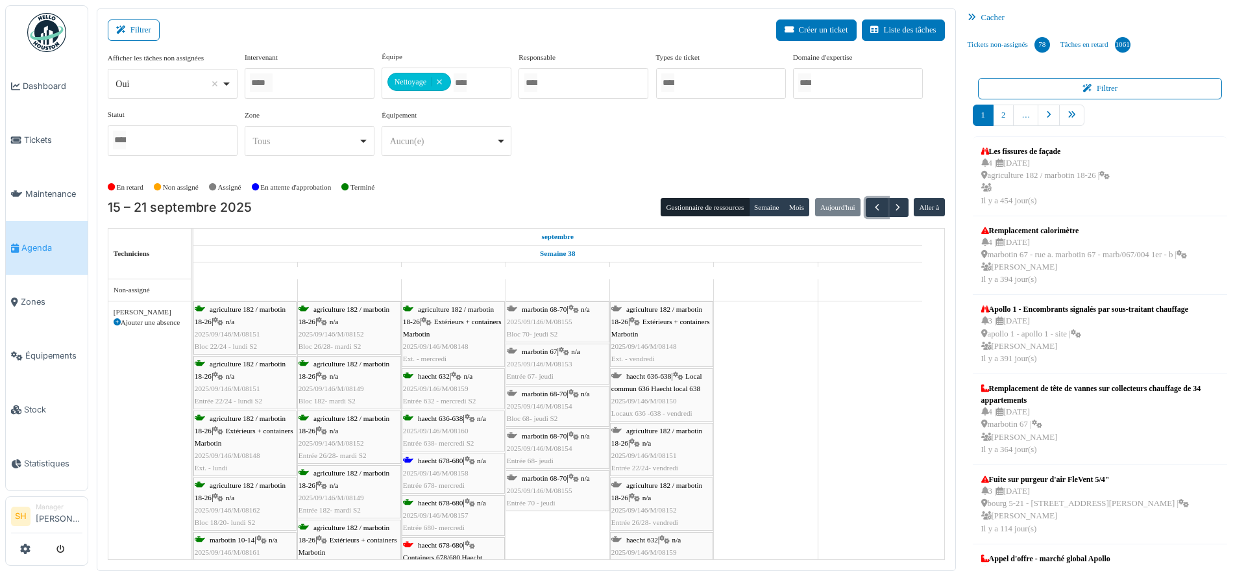
click at [441, 460] on span "haecht 678-680" at bounding box center [440, 460] width 45 height 8
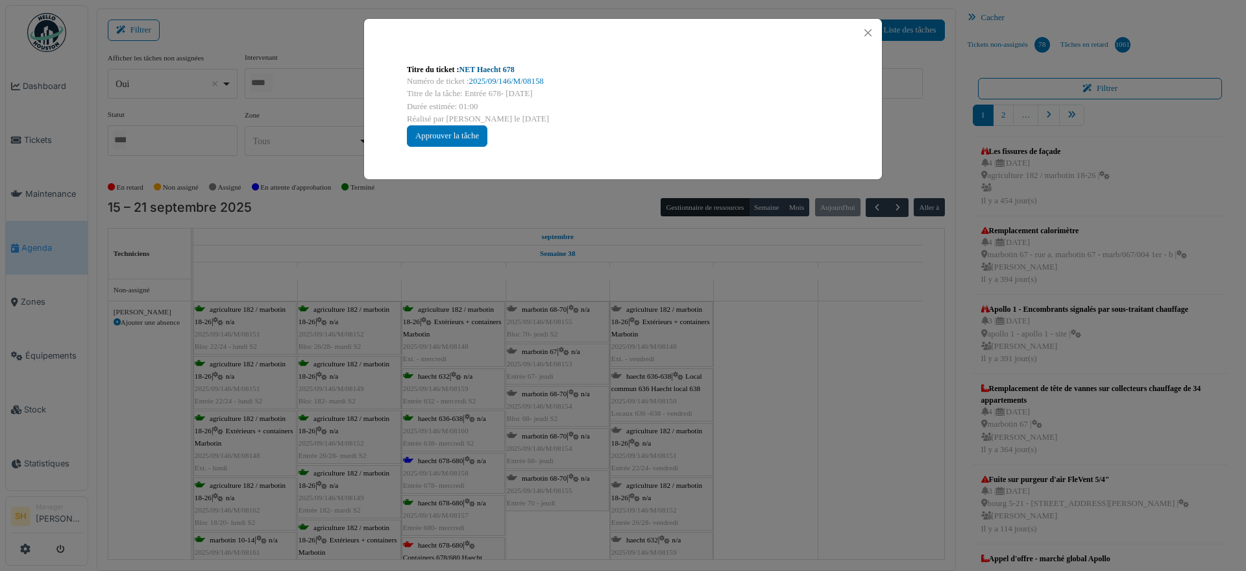
click at [483, 66] on link "NET Haecht 678" at bounding box center [487, 69] width 55 height 9
click at [822, 414] on div "Titre du ticket : NET Haecht 678 Numéro de ticket : 2025/09/146/M/08158 Titre d…" at bounding box center [623, 285] width 1246 height 571
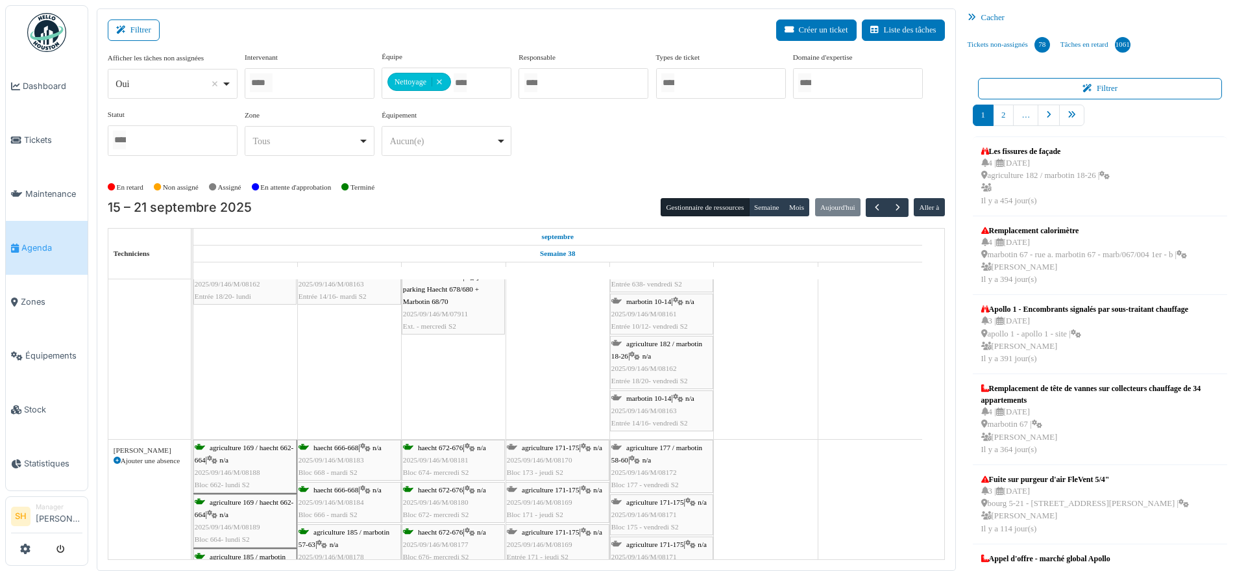
scroll to position [406, 0]
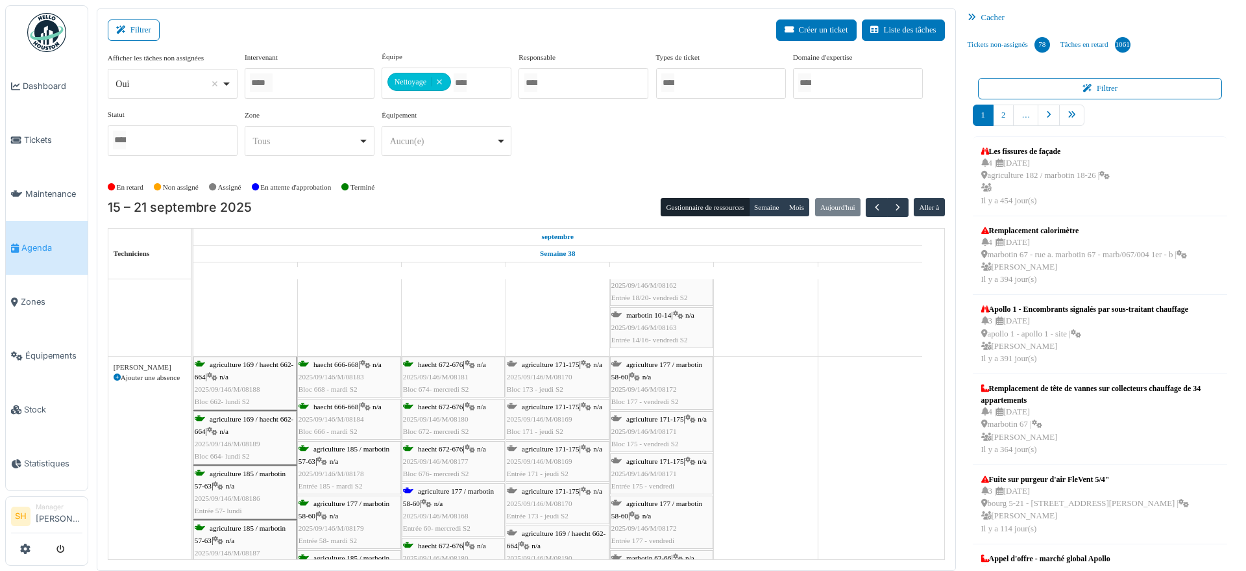
click at [432, 491] on span "agriculture 177 / marbotin 58-60" at bounding box center [448, 497] width 91 height 20
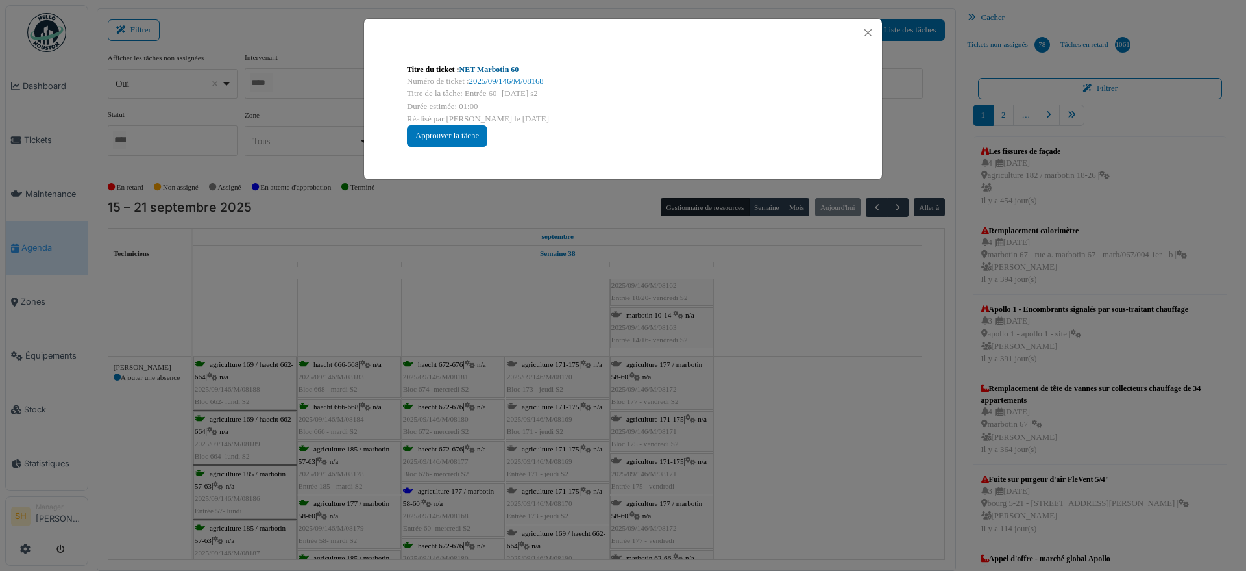
click at [496, 67] on link "NET Marbotin 60" at bounding box center [490, 69] width 60 height 9
click at [787, 439] on div "Titre du ticket : NET Marbotin 60 Numéro de ticket : 2025/09/146/M/08168 Titre …" at bounding box center [623, 285] width 1246 height 571
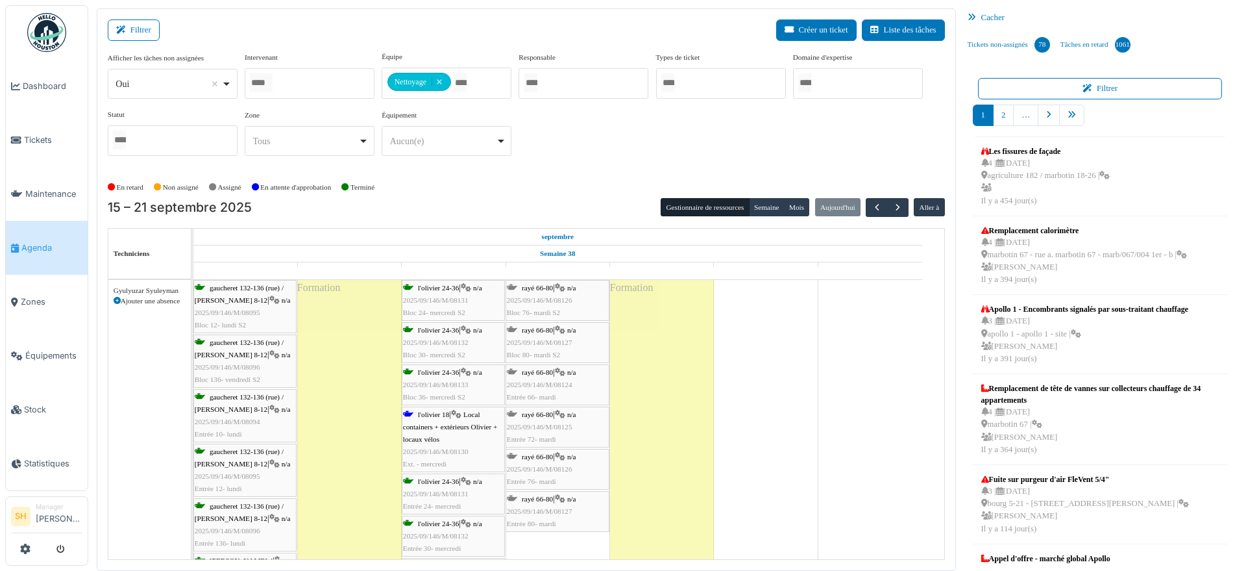
scroll to position [974, 0]
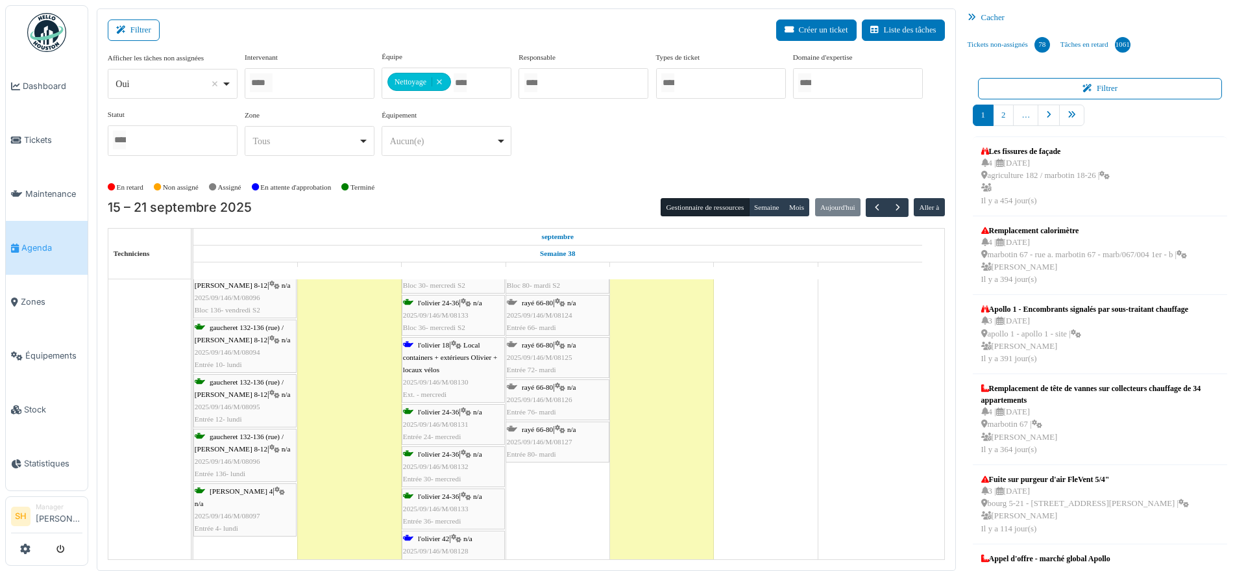
click at [426, 343] on span "l'olivier 18" at bounding box center [433, 345] width 31 height 8
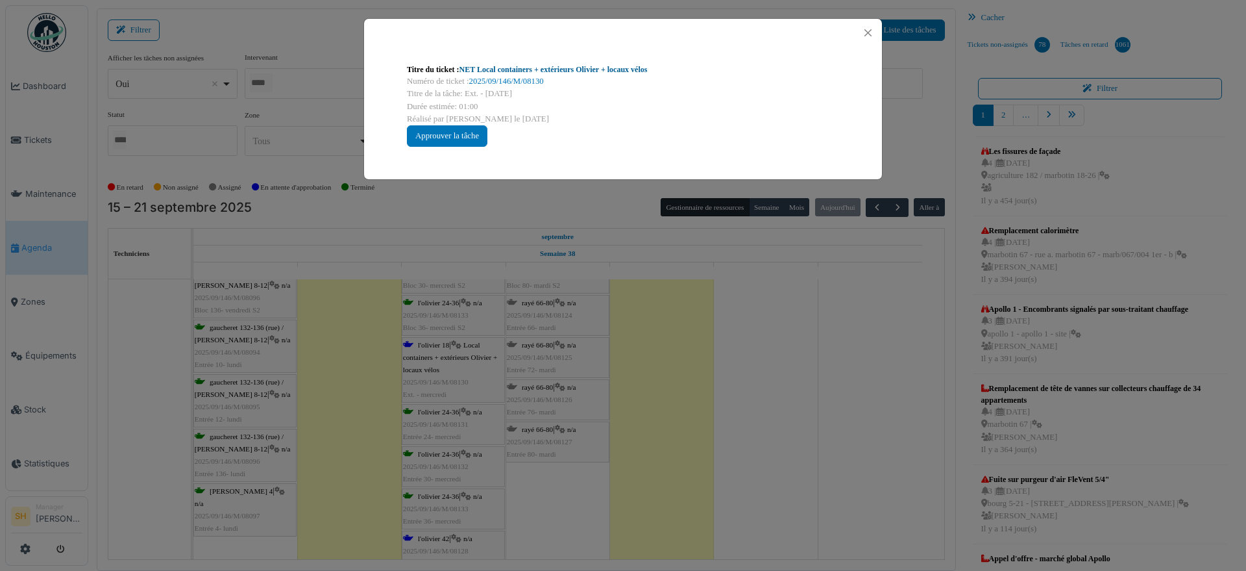
click at [504, 69] on link "NET Local containers + extérieurs Olivier + locaux vélos" at bounding box center [554, 69] width 188 height 9
click at [785, 401] on div "Titre du ticket : NET Local containers + extérieurs Olivier + locaux vélos Numé…" at bounding box center [623, 285] width 1246 height 571
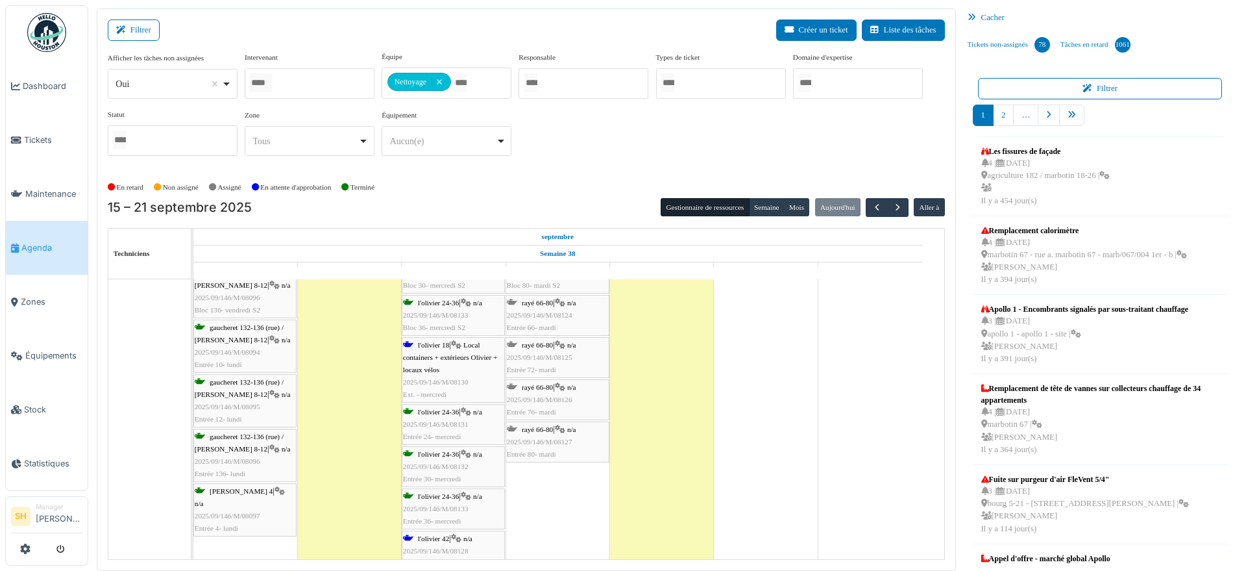
scroll to position [1055, 0]
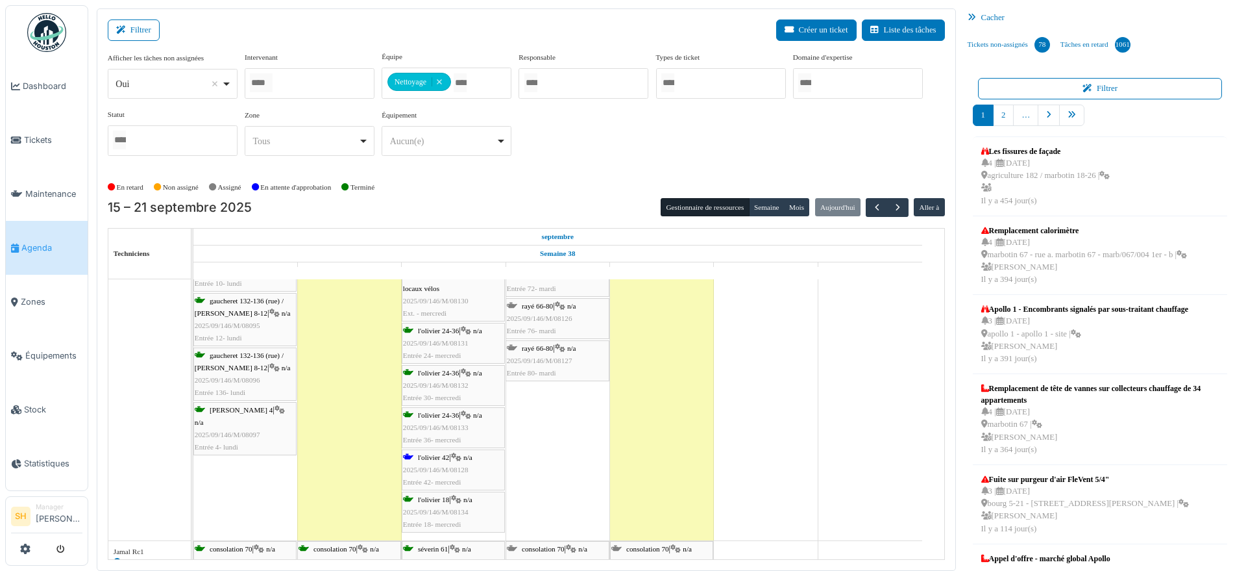
click at [434, 460] on span "l'olivier 42" at bounding box center [433, 457] width 31 height 8
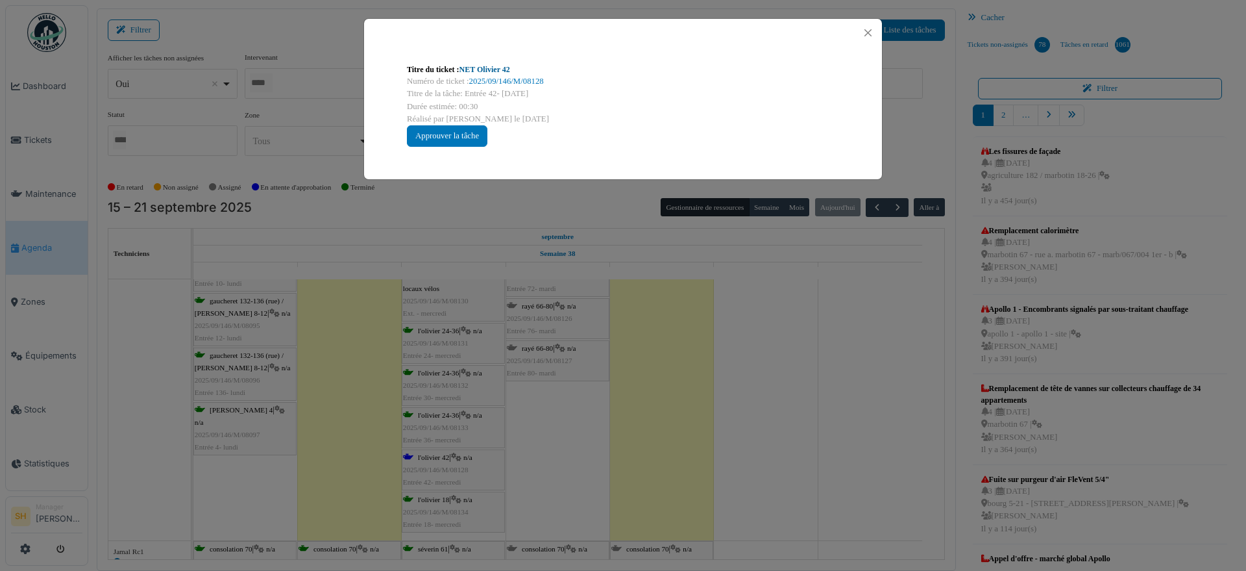
click at [480, 70] on link "NET Olivier 42" at bounding box center [485, 69] width 51 height 9
click at [765, 445] on div "Titre du ticket : NET Olivier 42 Numéro de ticket : 2025/09/146/M/08128 Titre d…" at bounding box center [623, 285] width 1246 height 571
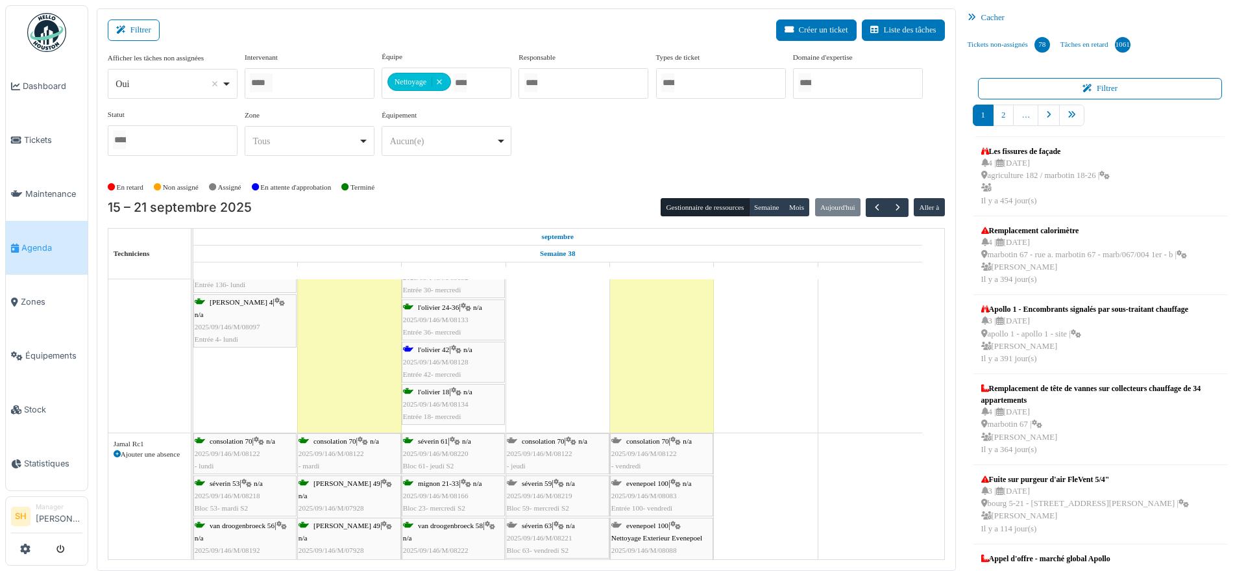
scroll to position [1217, 0]
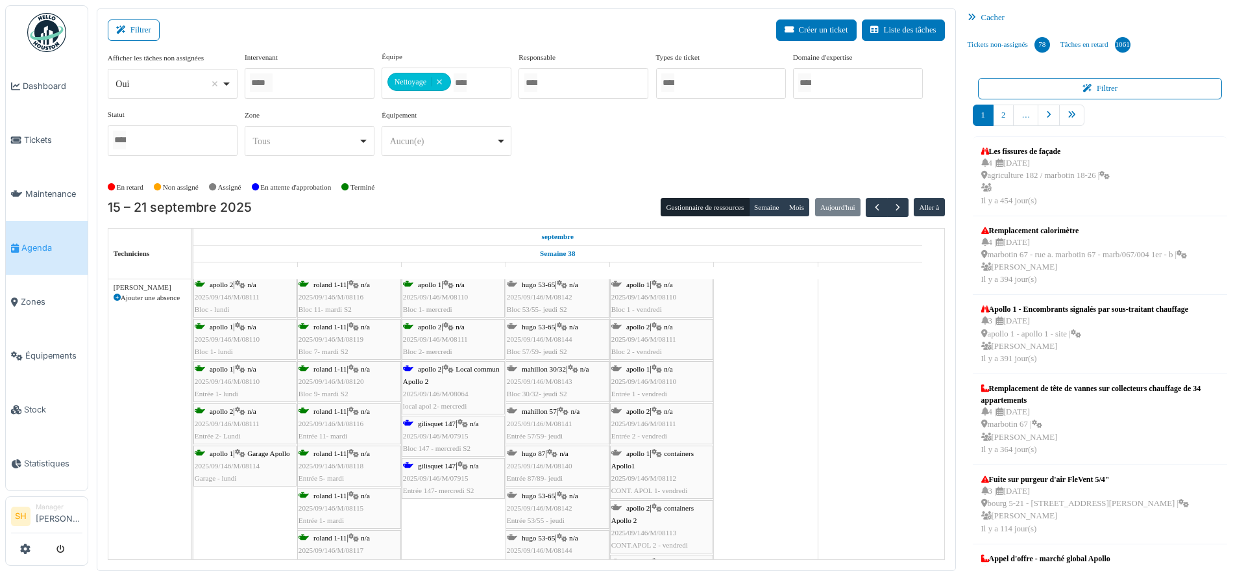
click at [437, 372] on div "apollo 2 | Local commun Apollo 2 2025/09/146/M/08064 local apol 2- mercredi" at bounding box center [453, 388] width 101 height 50
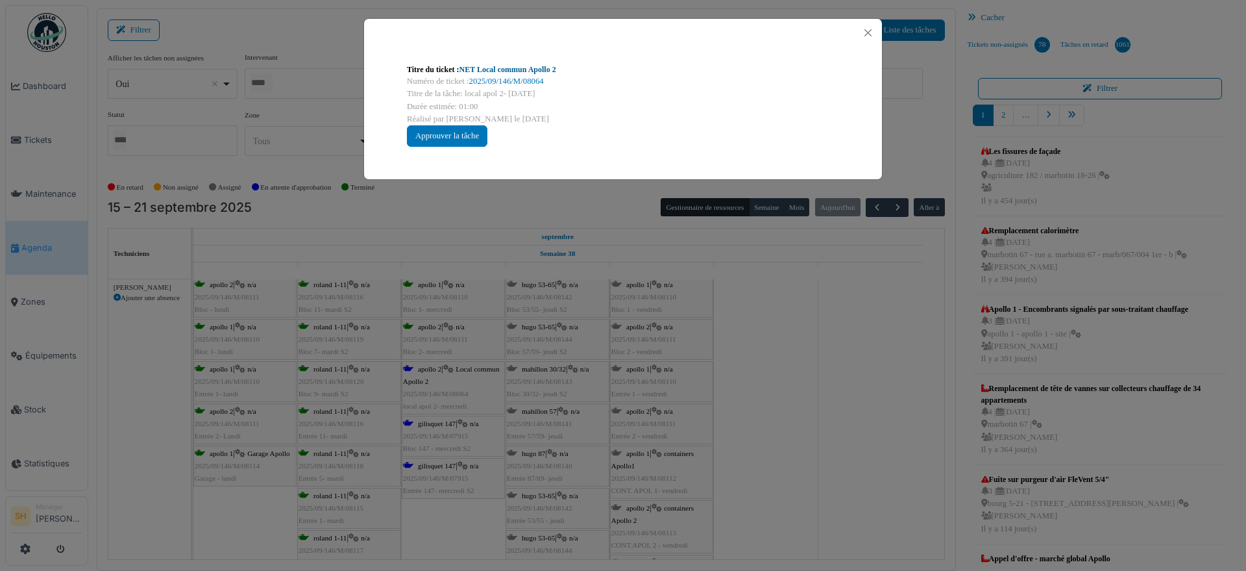
click at [507, 69] on link "NET Local commun Apollo 2" at bounding box center [508, 69] width 97 height 9
click at [768, 395] on div "Titre du ticket : NET Local commun Apollo 2 Numéro de ticket : 2025/09/146/M/08…" at bounding box center [623, 285] width 1246 height 571
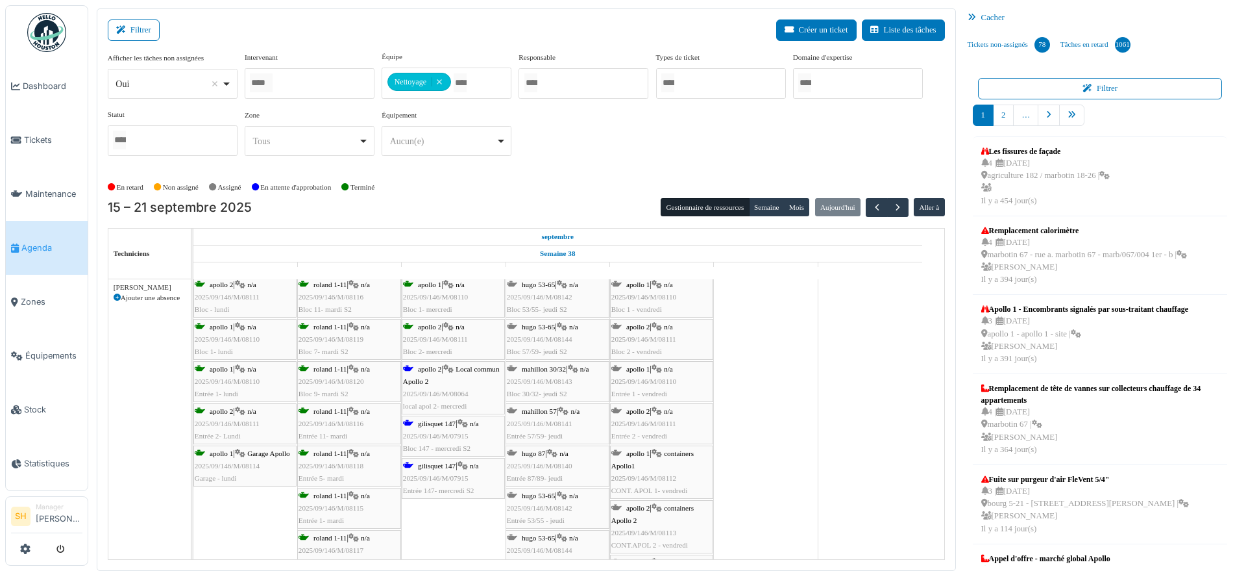
click at [435, 424] on span "gilisquet 147" at bounding box center [437, 423] width 38 height 8
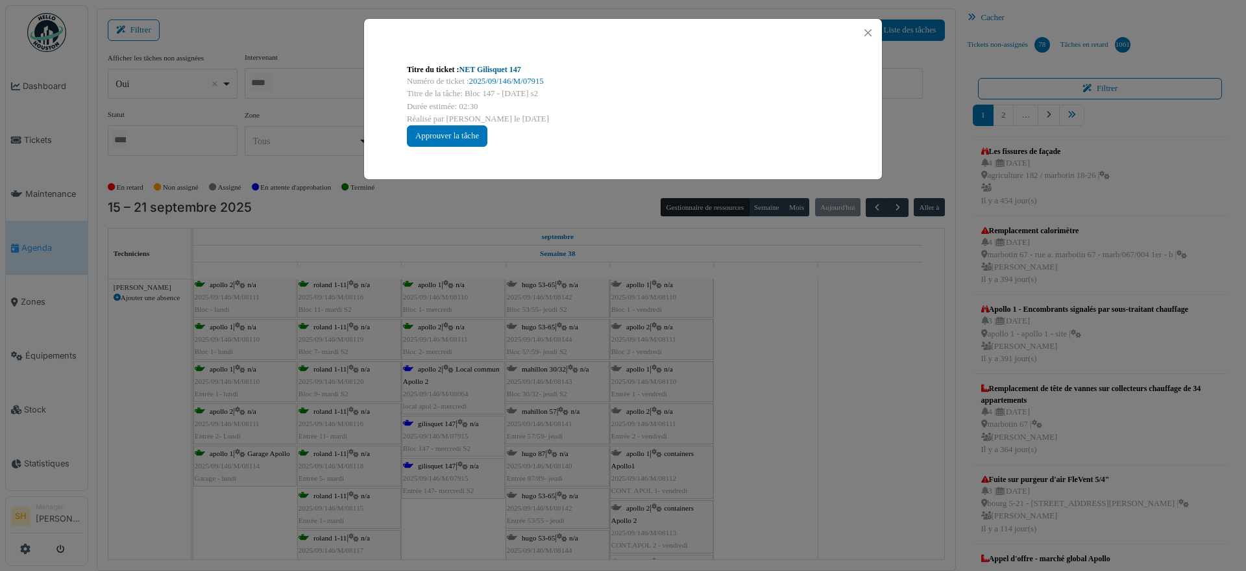
click at [495, 73] on link "NET Gilisquet 147" at bounding box center [491, 69] width 62 height 9
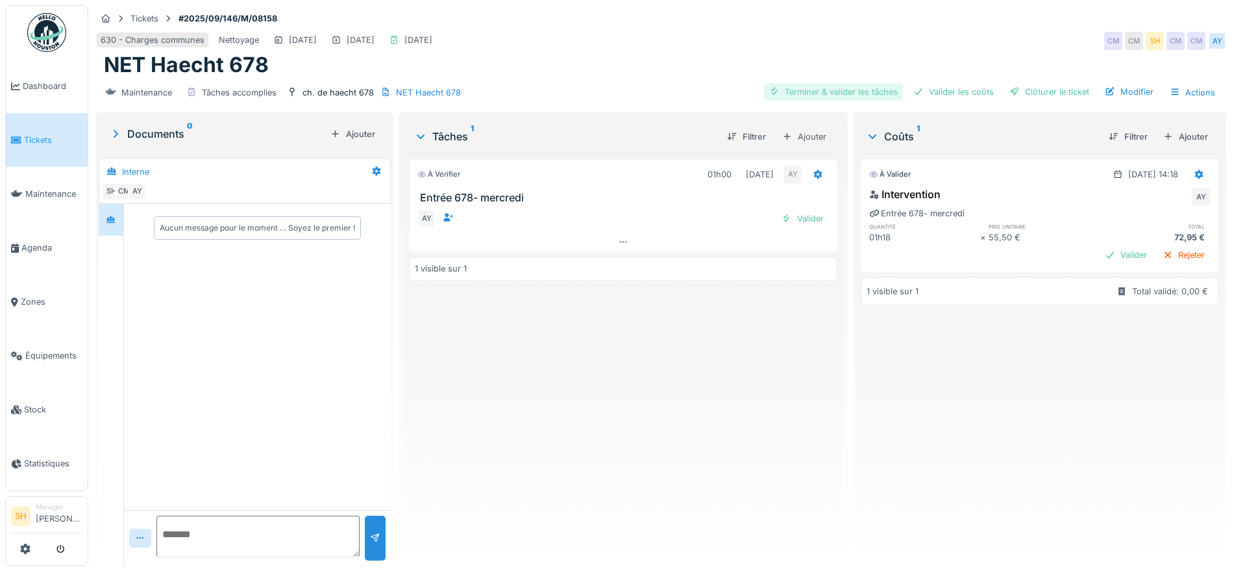
click at [819, 88] on div "Terminer & valider les tâches" at bounding box center [833, 92] width 139 height 18
click at [935, 90] on div "Valider les coûts" at bounding box center [953, 92] width 91 height 18
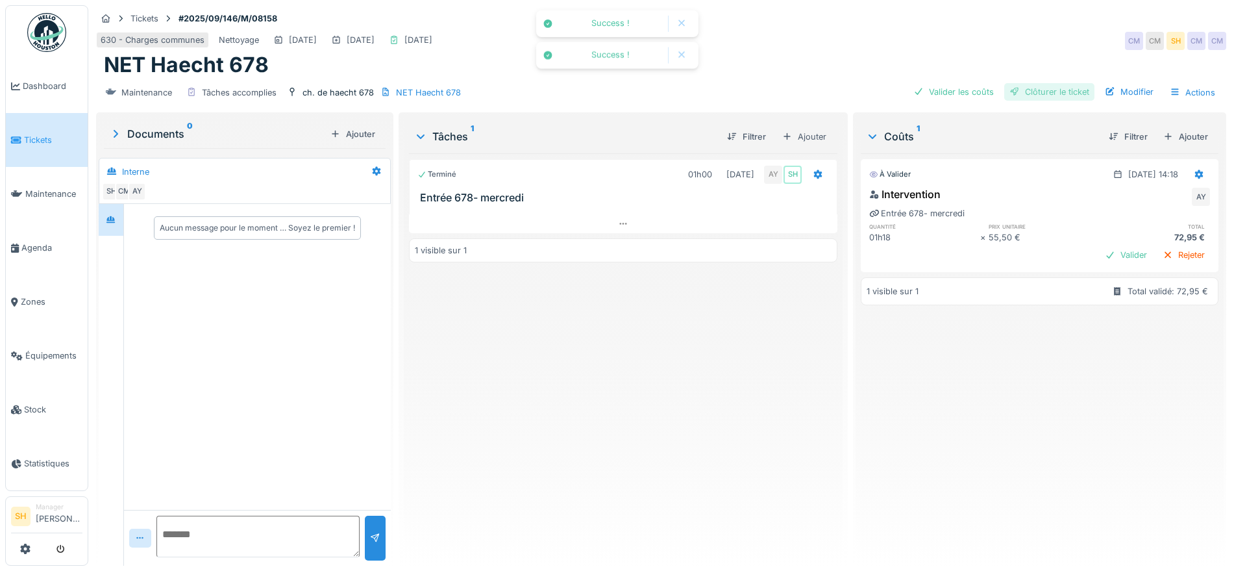
click at [1033, 90] on div "Clôturer le ticket" at bounding box center [1049, 92] width 90 height 18
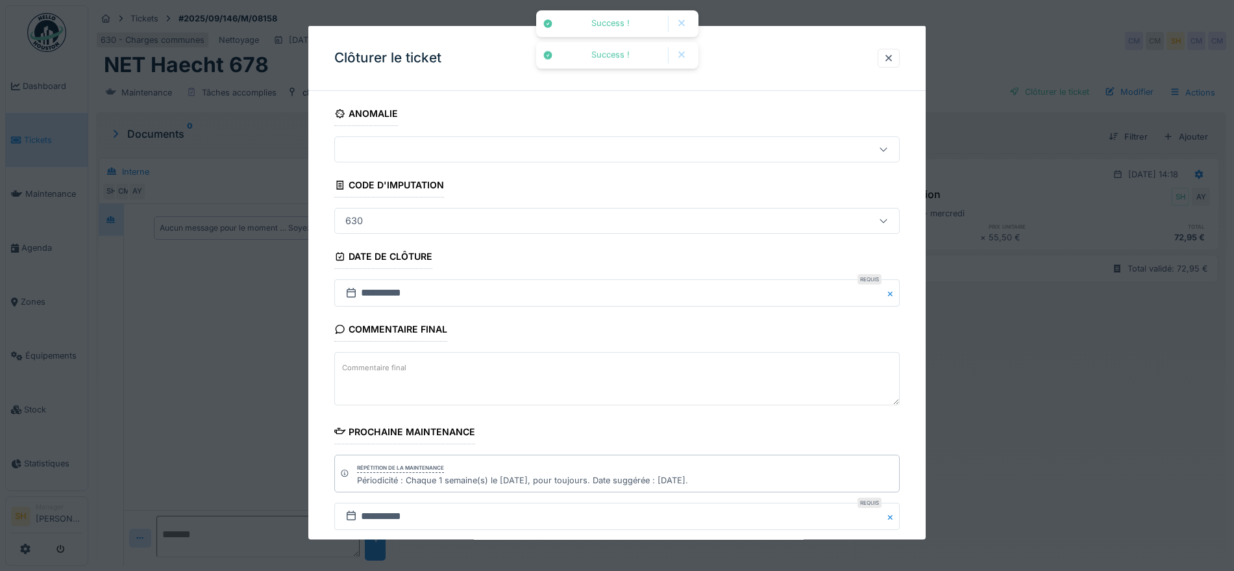
scroll to position [111, 0]
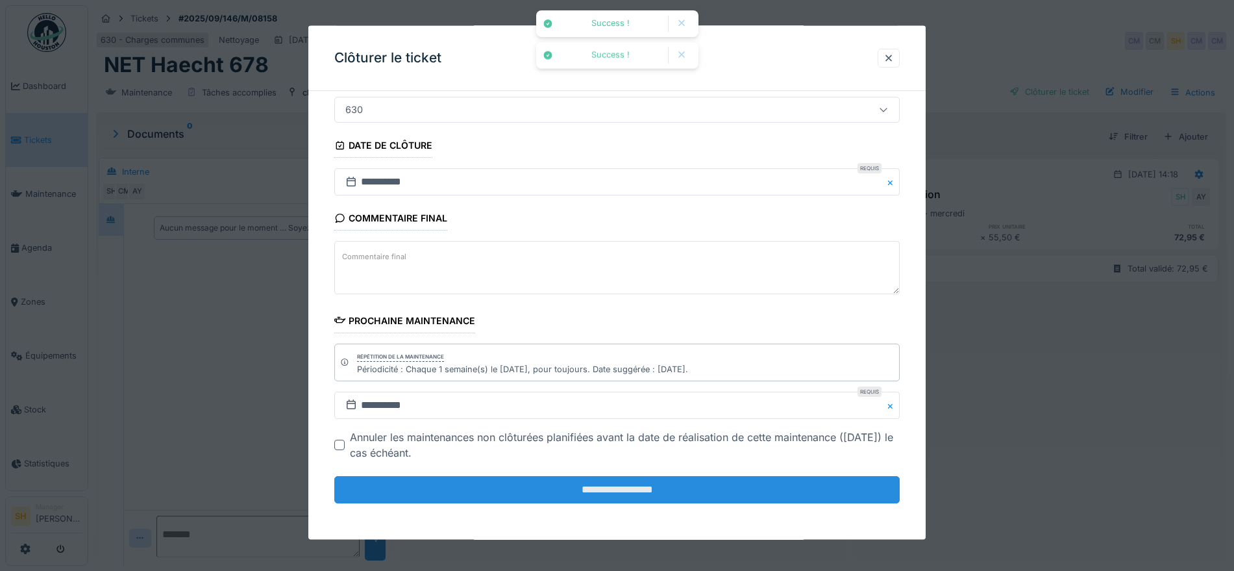
click at [625, 488] on input "**********" at bounding box center [616, 489] width 565 height 27
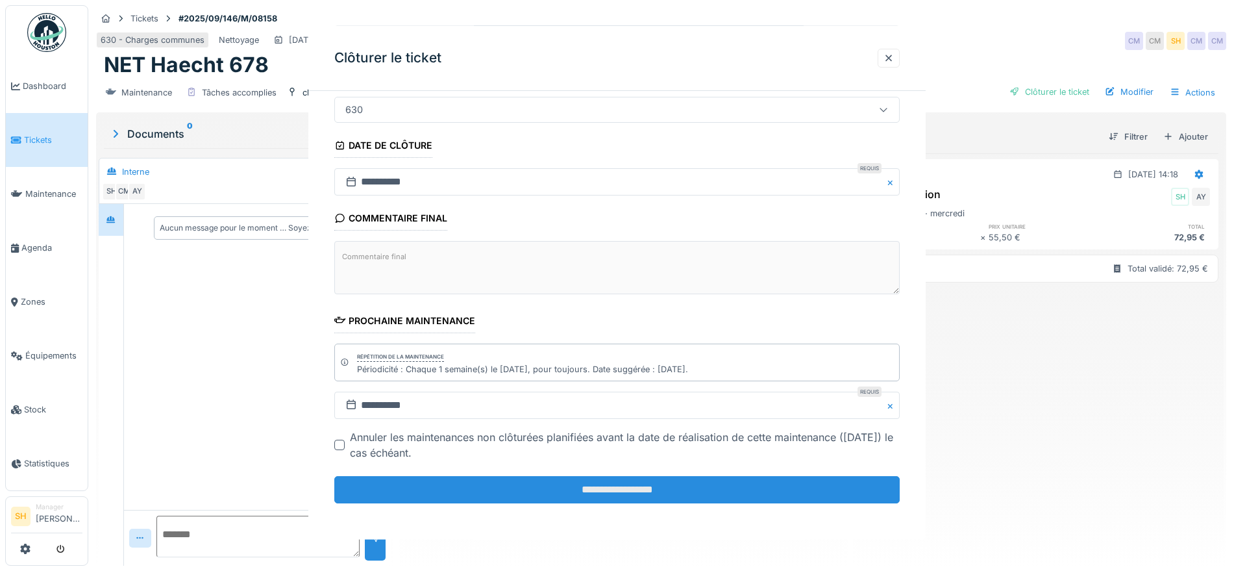
scroll to position [0, 0]
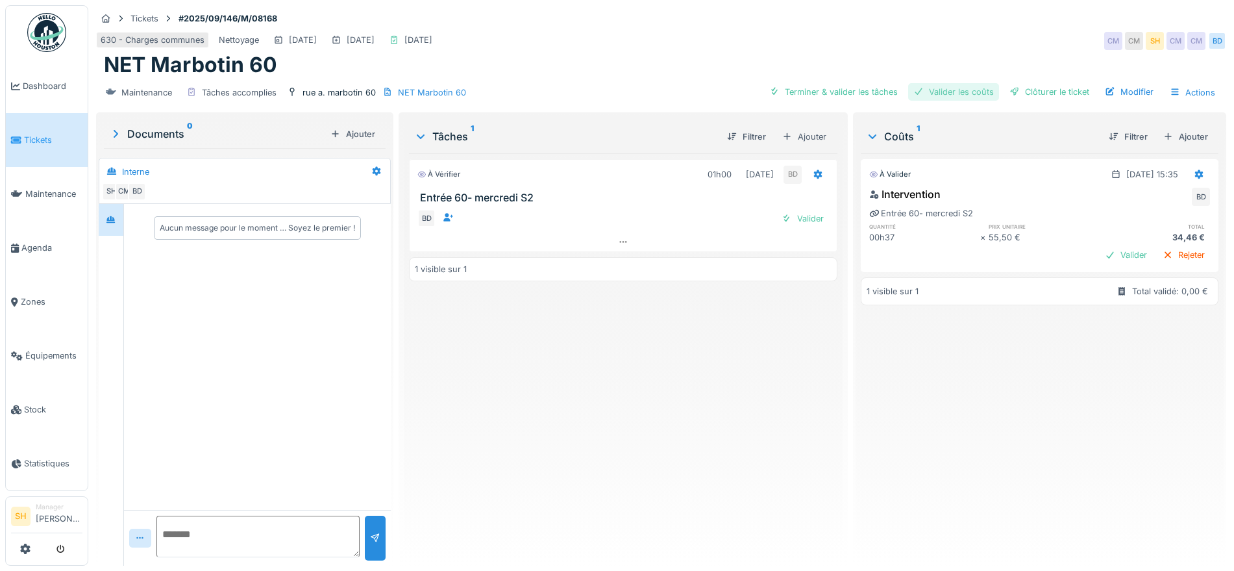
drag, startPoint x: 856, startPoint y: 88, endPoint x: 896, endPoint y: 89, distance: 40.9
click at [857, 88] on div "Terminer & valider les tâches" at bounding box center [833, 92] width 139 height 18
drag, startPoint x: 922, startPoint y: 91, endPoint x: 978, endPoint y: 91, distance: 56.5
click at [923, 91] on div "Valider les coûts" at bounding box center [953, 92] width 91 height 18
click at [1019, 91] on div "Clôturer le ticket" at bounding box center [1049, 92] width 90 height 18
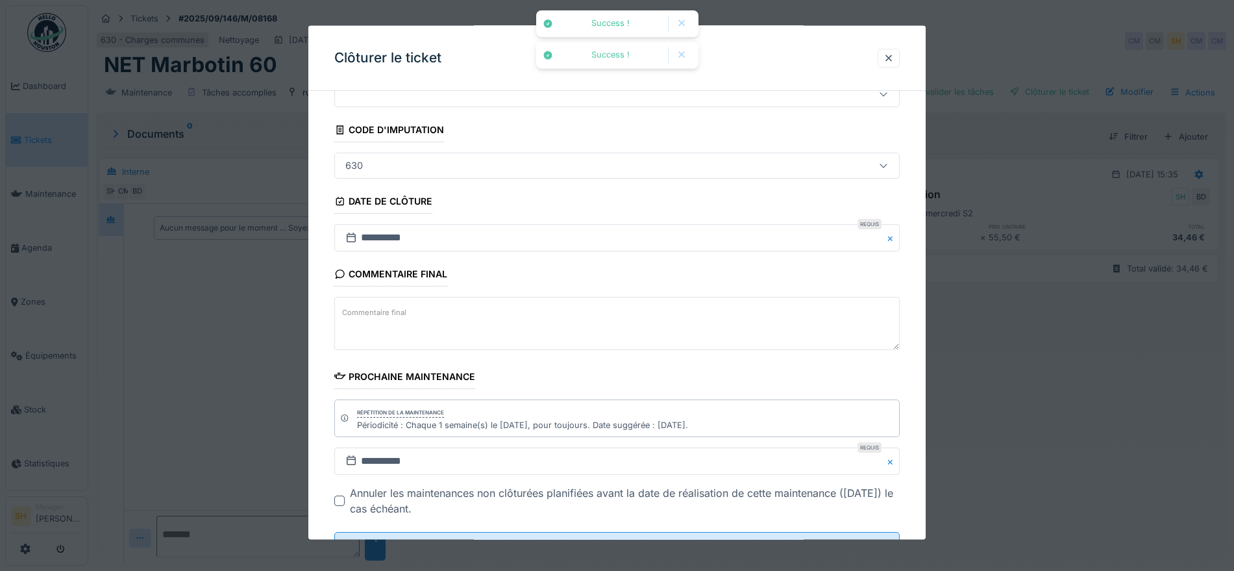
scroll to position [111, 0]
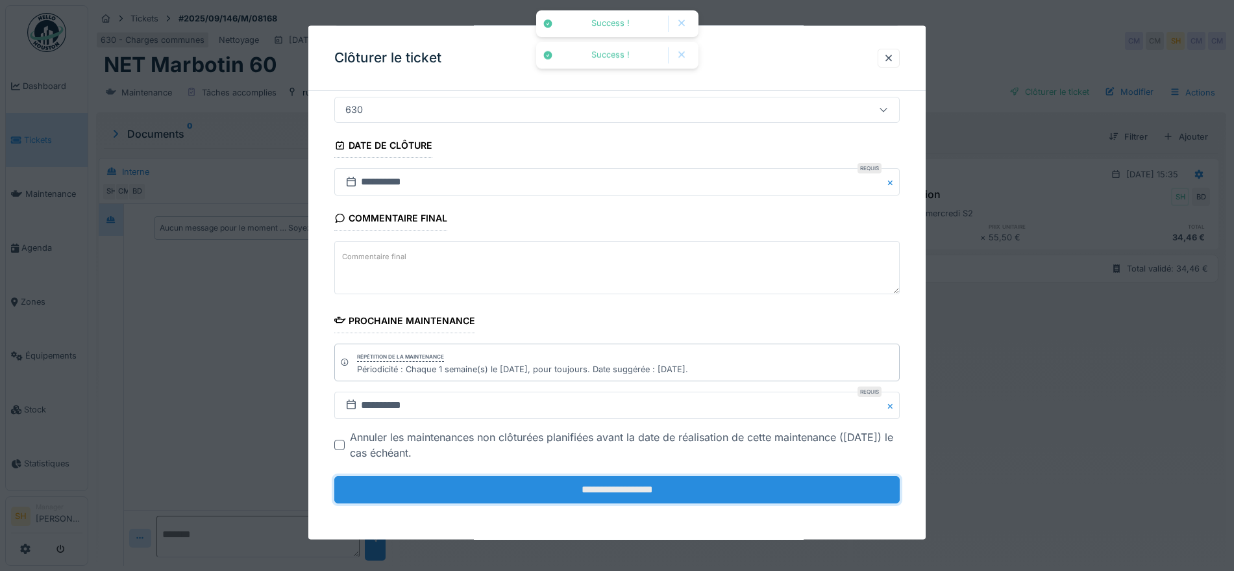
click at [540, 485] on input "**********" at bounding box center [616, 489] width 565 height 27
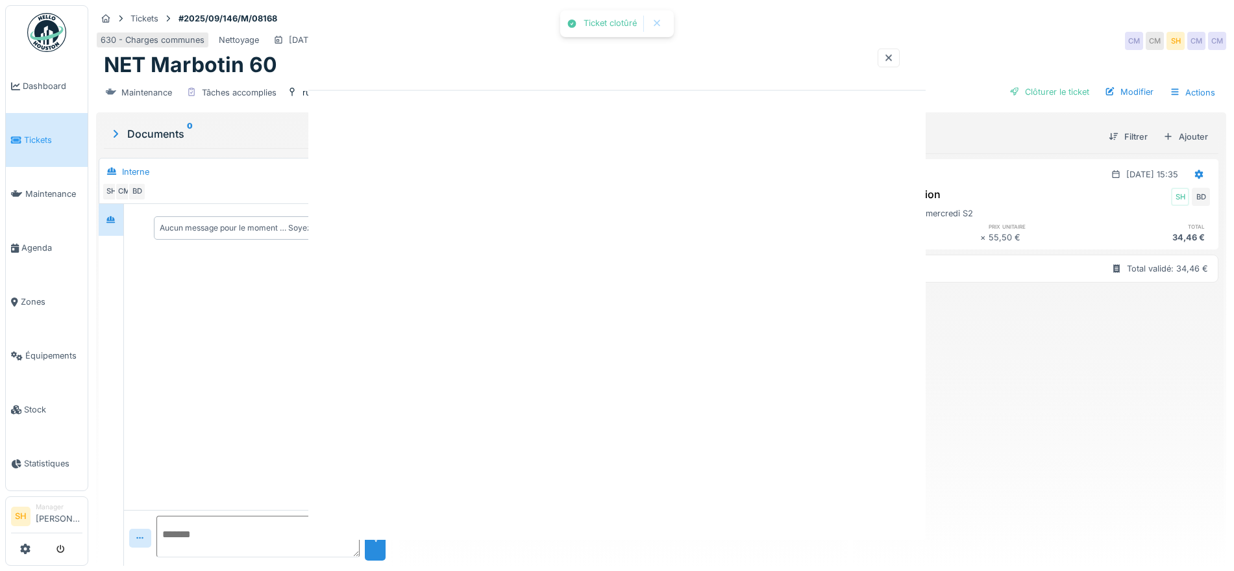
scroll to position [0, 0]
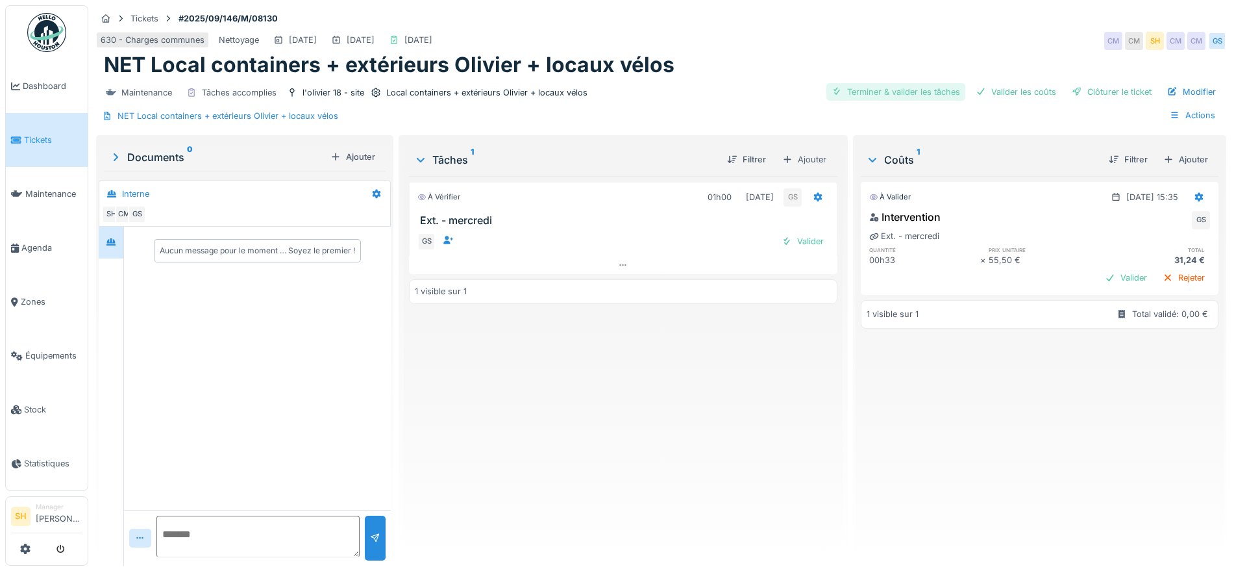
click at [876, 88] on div "Terminer & valider les tâches" at bounding box center [895, 92] width 139 height 18
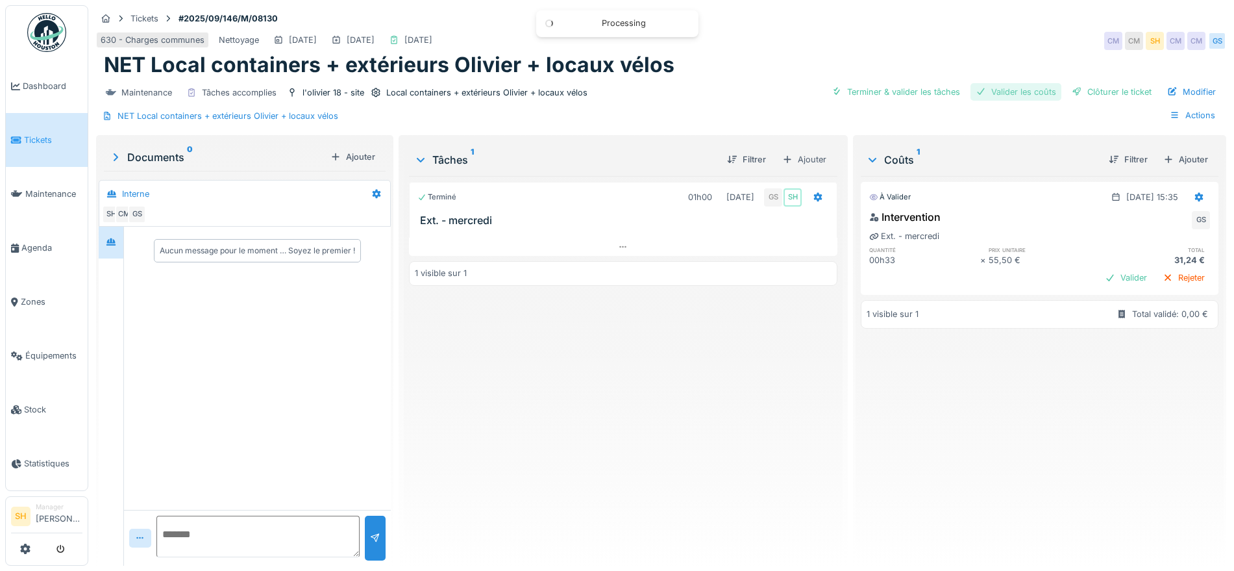
click at [1010, 88] on div "Valider les coûts" at bounding box center [1015, 92] width 91 height 18
click at [1067, 89] on div "Clôturer le ticket" at bounding box center [1112, 92] width 90 height 18
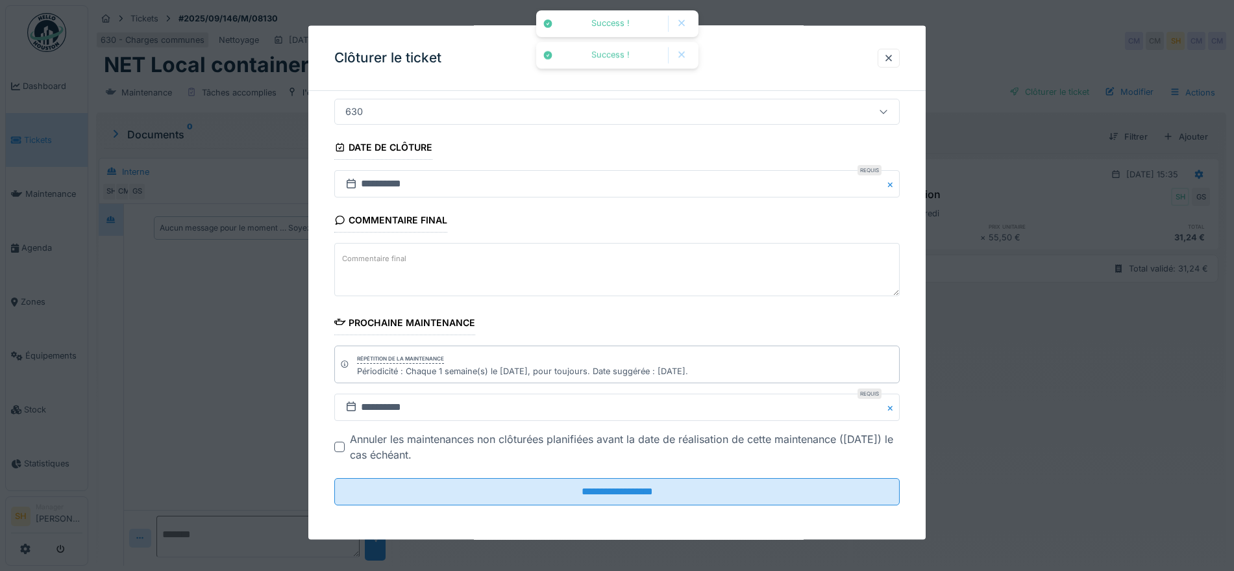
scroll to position [111, 0]
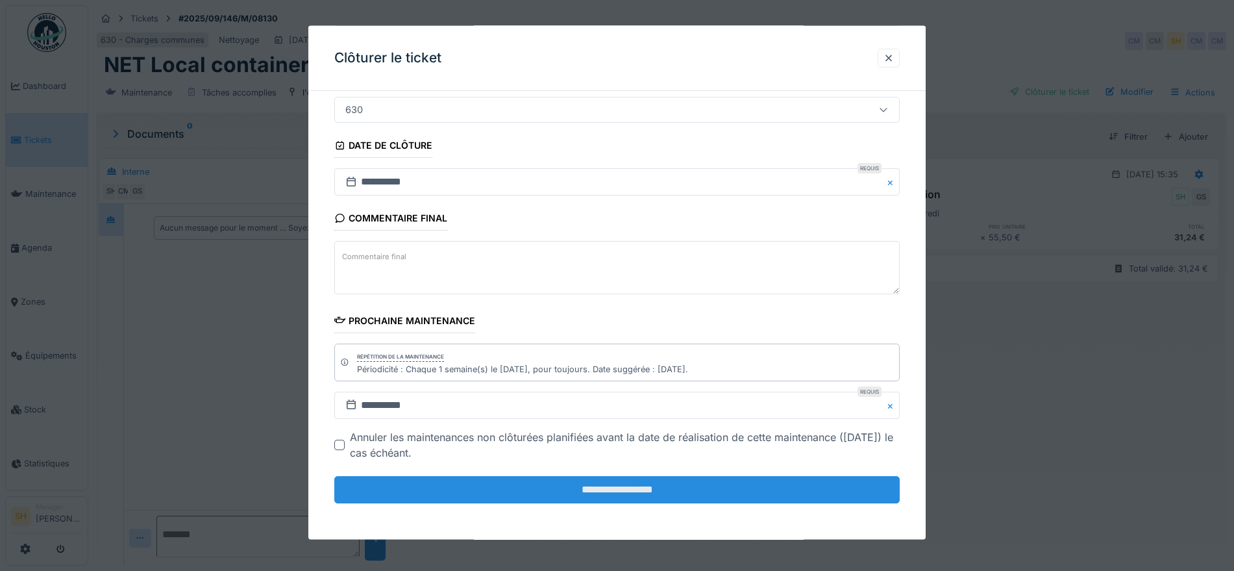
click at [570, 488] on input "**********" at bounding box center [616, 489] width 565 height 27
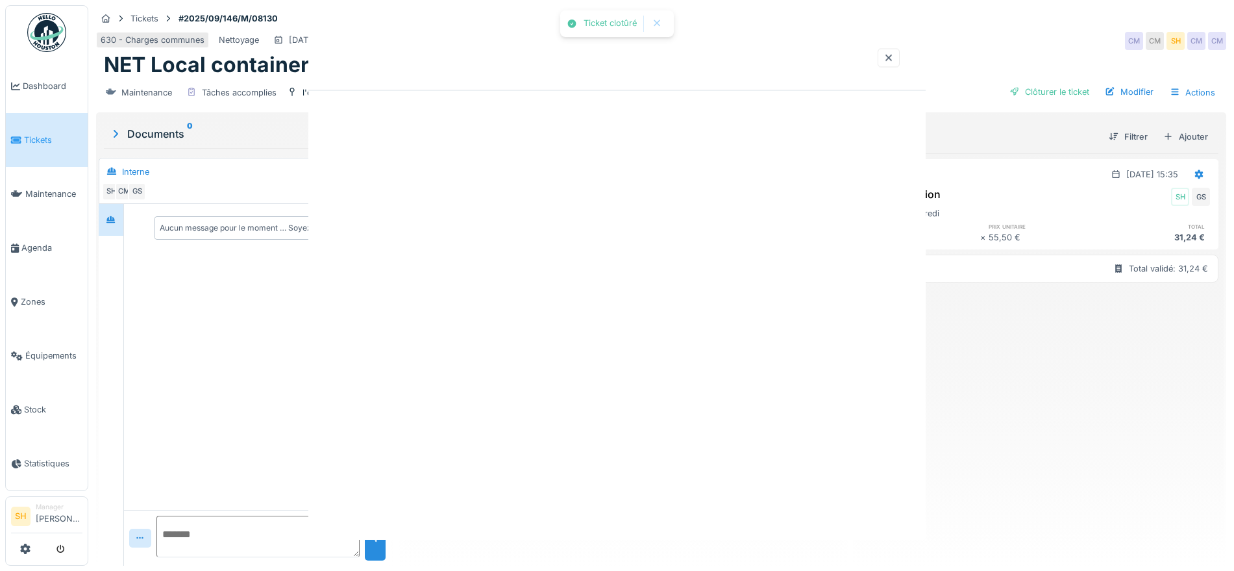
scroll to position [0, 0]
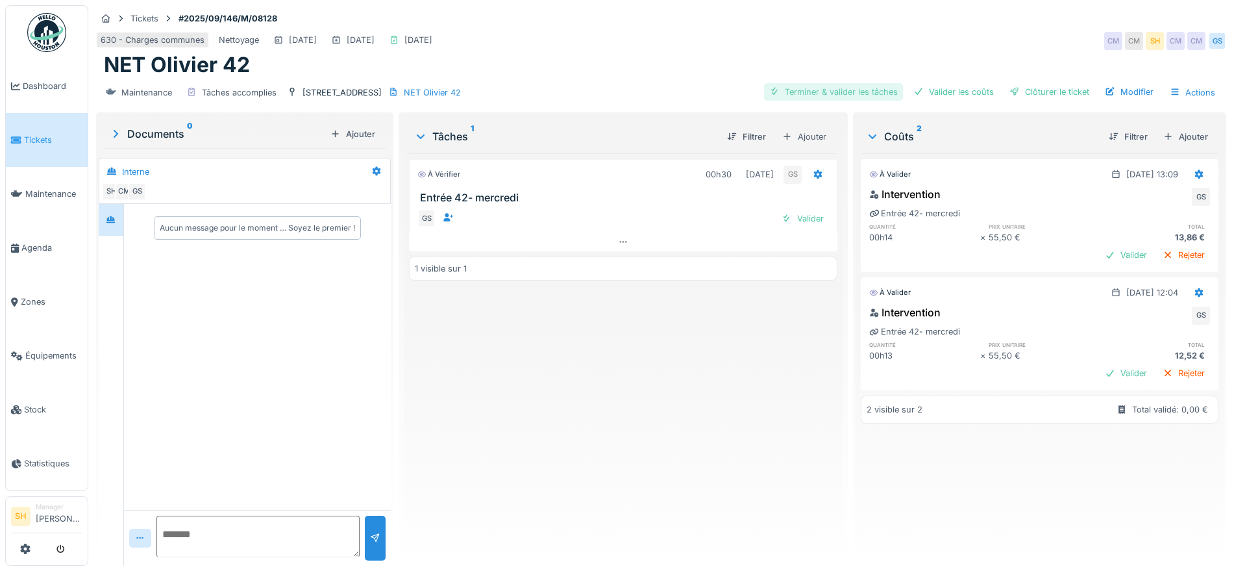
drag, startPoint x: 846, startPoint y: 89, endPoint x: 884, endPoint y: 88, distance: 38.3
click at [850, 90] on div "Terminer & valider les tâches" at bounding box center [833, 92] width 139 height 18
drag, startPoint x: 954, startPoint y: 90, endPoint x: 988, endPoint y: 92, distance: 34.5
click at [955, 90] on div "Valider les coûts" at bounding box center [953, 92] width 91 height 18
drag, startPoint x: 1033, startPoint y: 92, endPoint x: 752, endPoint y: 179, distance: 295.1
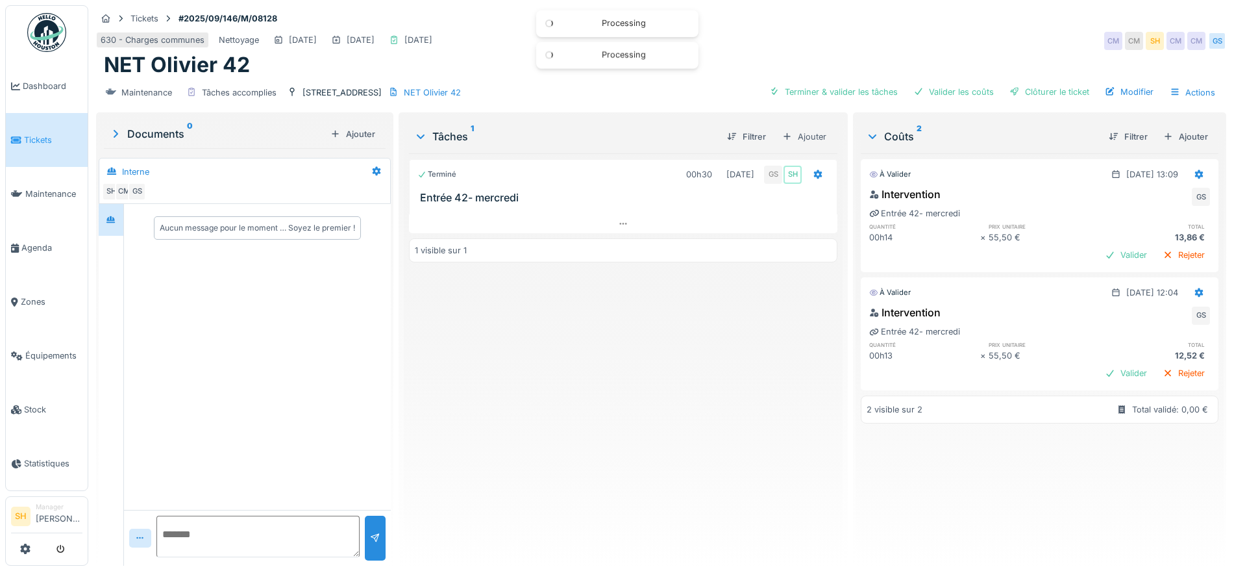
click at [1033, 92] on div "Clôturer le ticket" at bounding box center [1049, 92] width 90 height 18
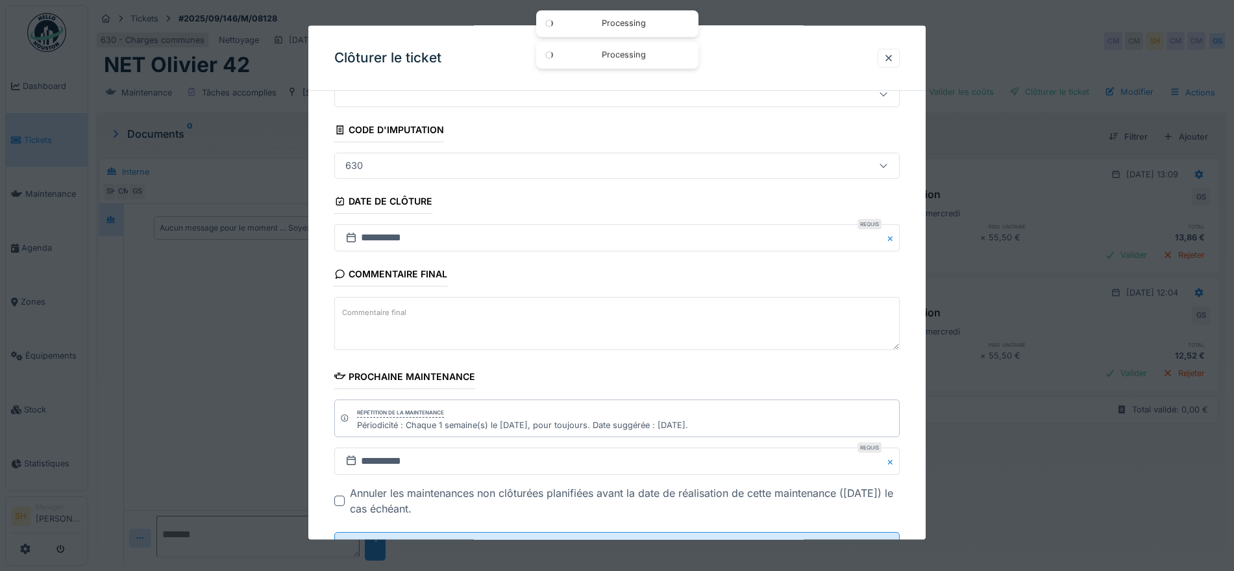
scroll to position [111, 0]
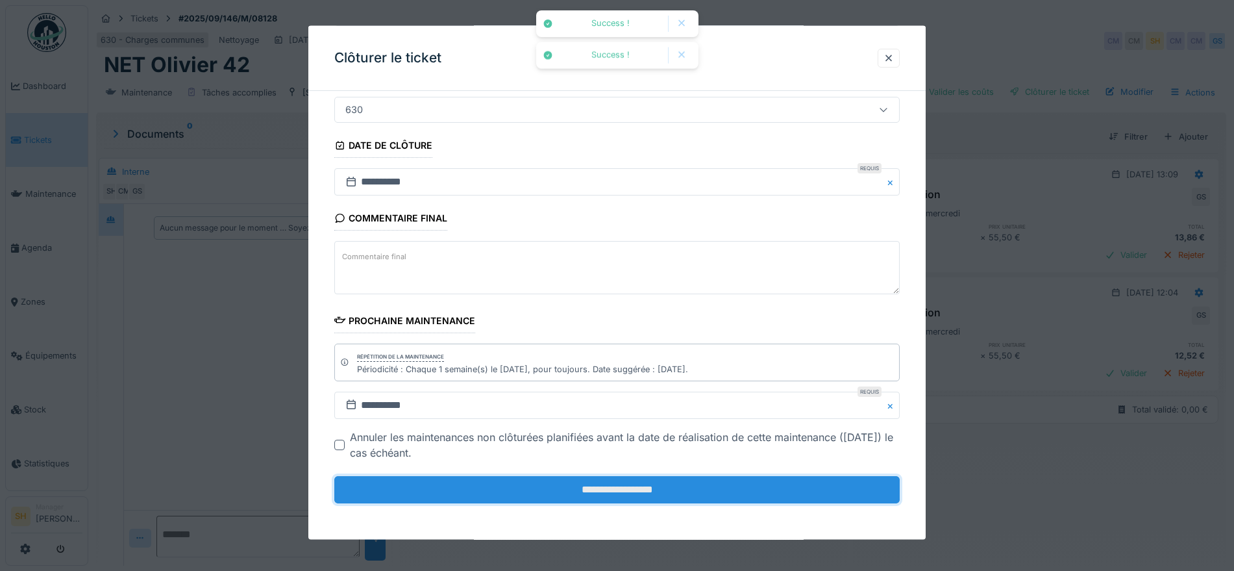
click at [528, 495] on input "**********" at bounding box center [616, 489] width 565 height 27
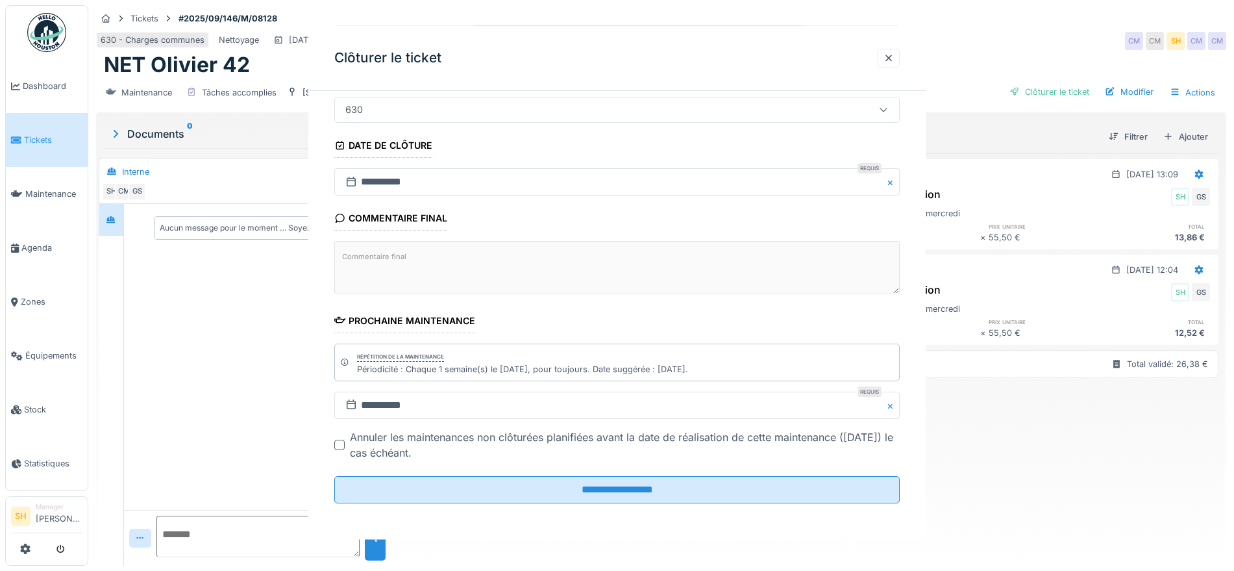
scroll to position [0, 0]
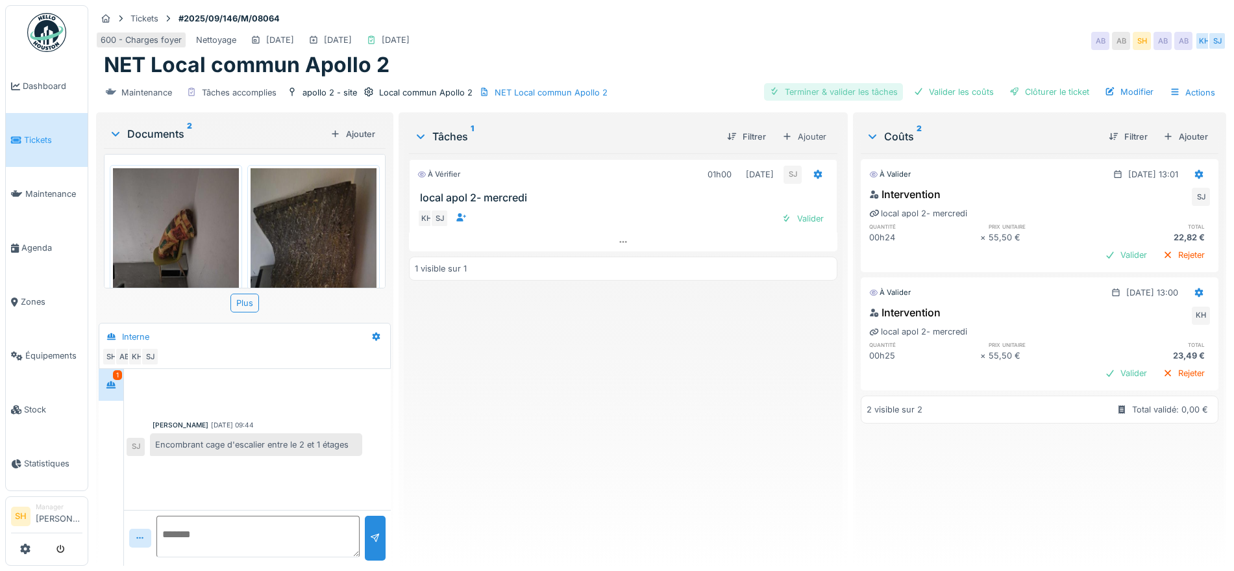
click at [811, 92] on div "Terminer & valider les tâches" at bounding box center [833, 92] width 139 height 18
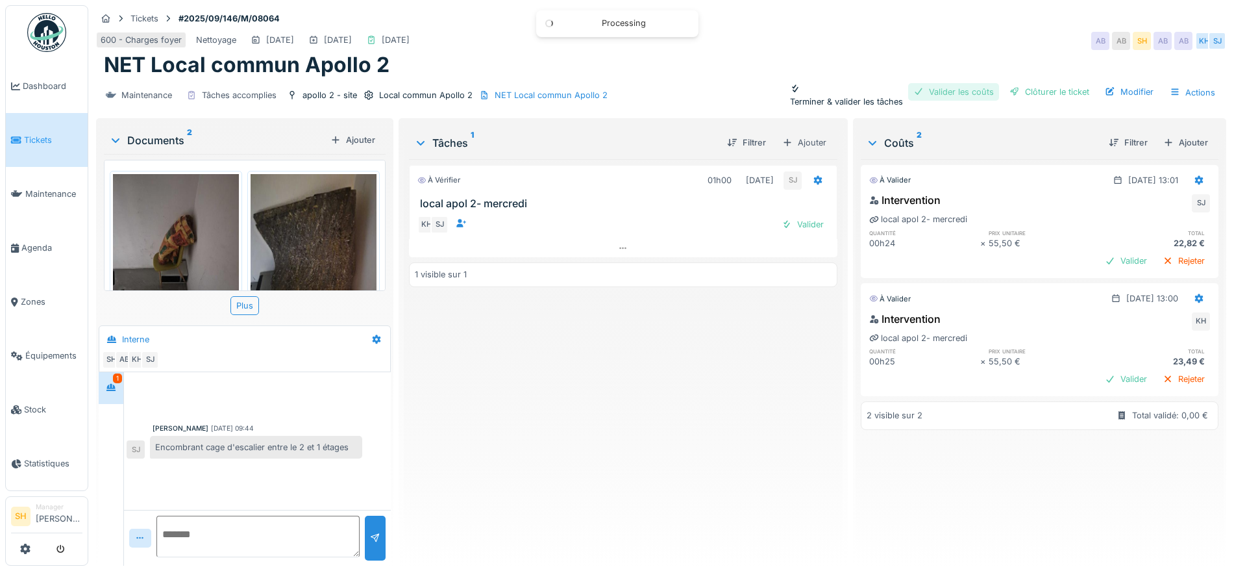
click at [939, 89] on div "Valider les coûts" at bounding box center [953, 92] width 91 height 18
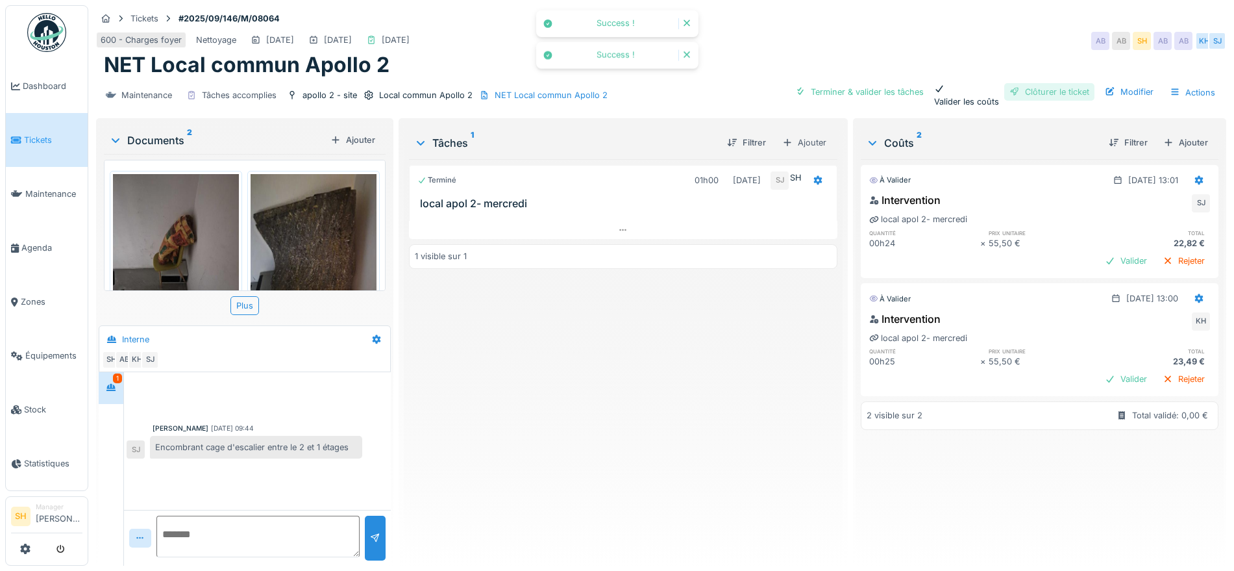
click at [1046, 89] on div "Clôturer le ticket" at bounding box center [1049, 92] width 90 height 18
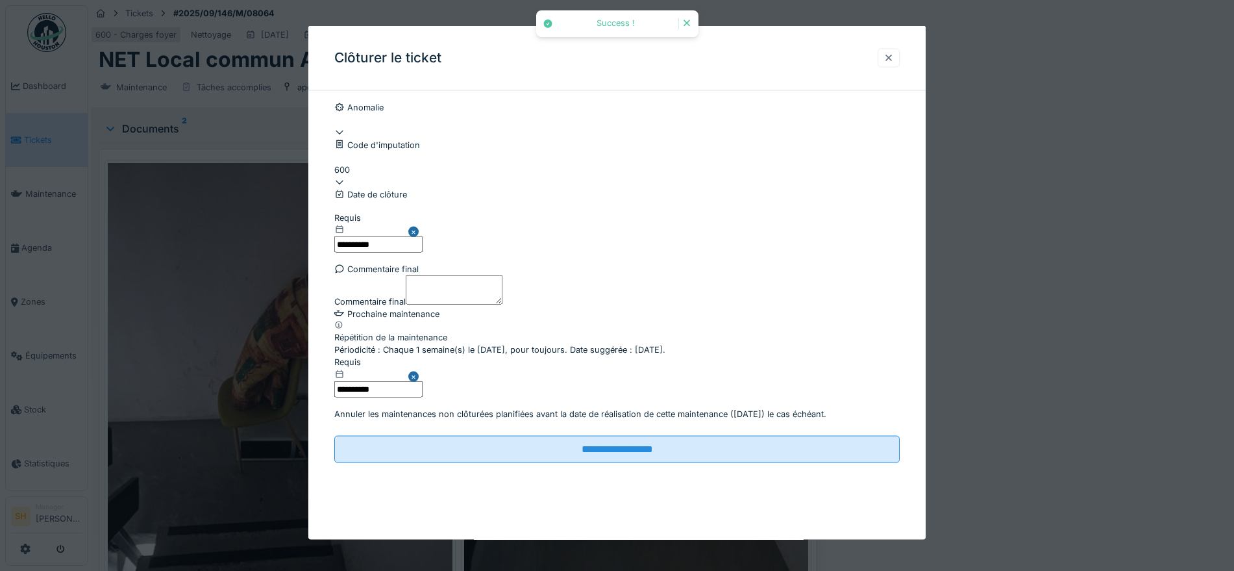
click at [894, 55] on div at bounding box center [889, 57] width 10 height 12
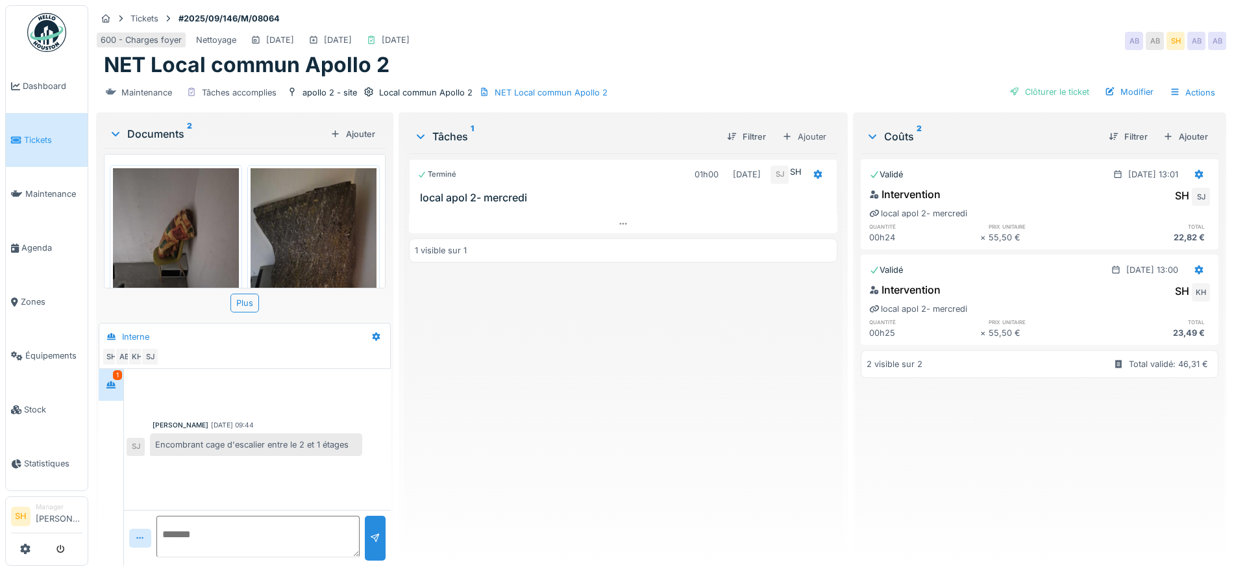
click at [163, 248] on img at bounding box center [176, 252] width 126 height 168
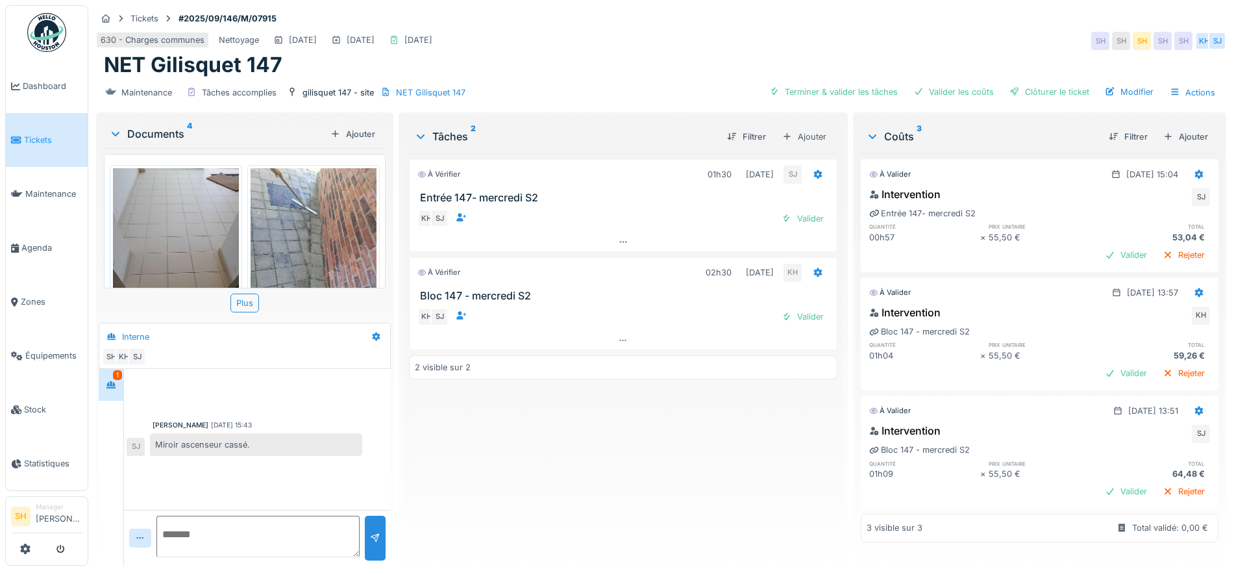
click at [186, 239] on img at bounding box center [176, 252] width 126 height 168
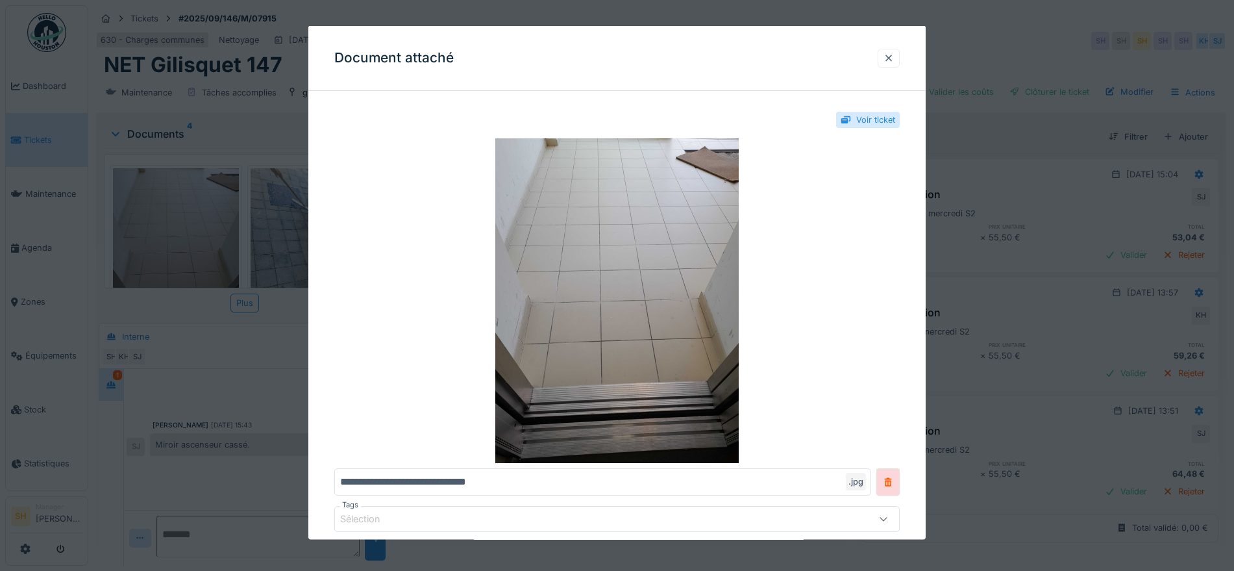
click at [894, 57] on div at bounding box center [889, 57] width 10 height 12
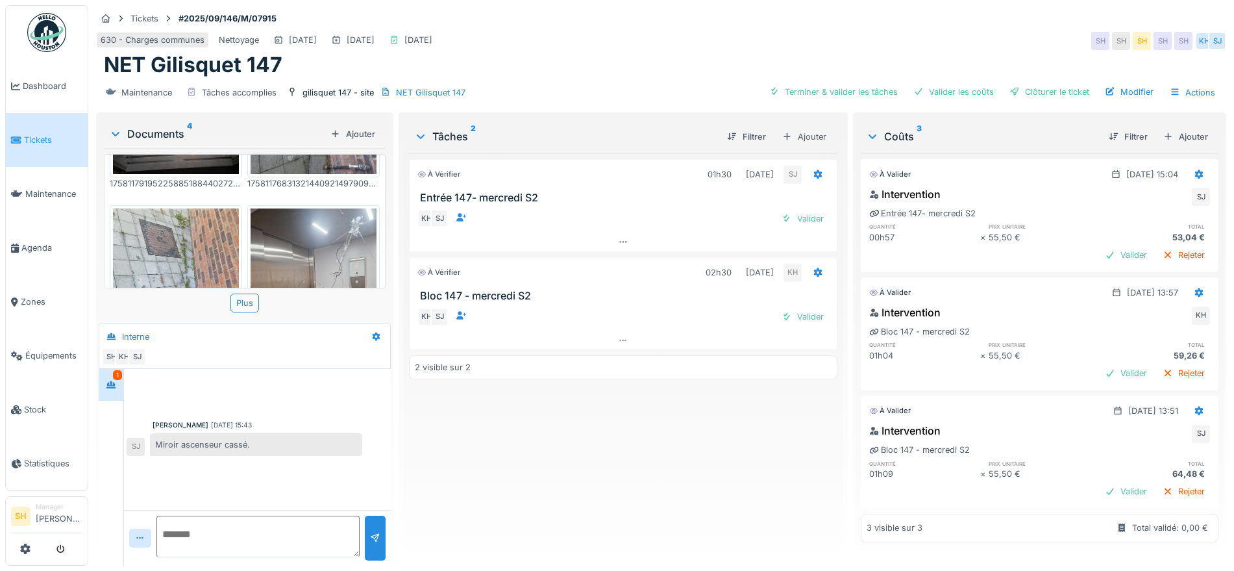
scroll to position [243, 0]
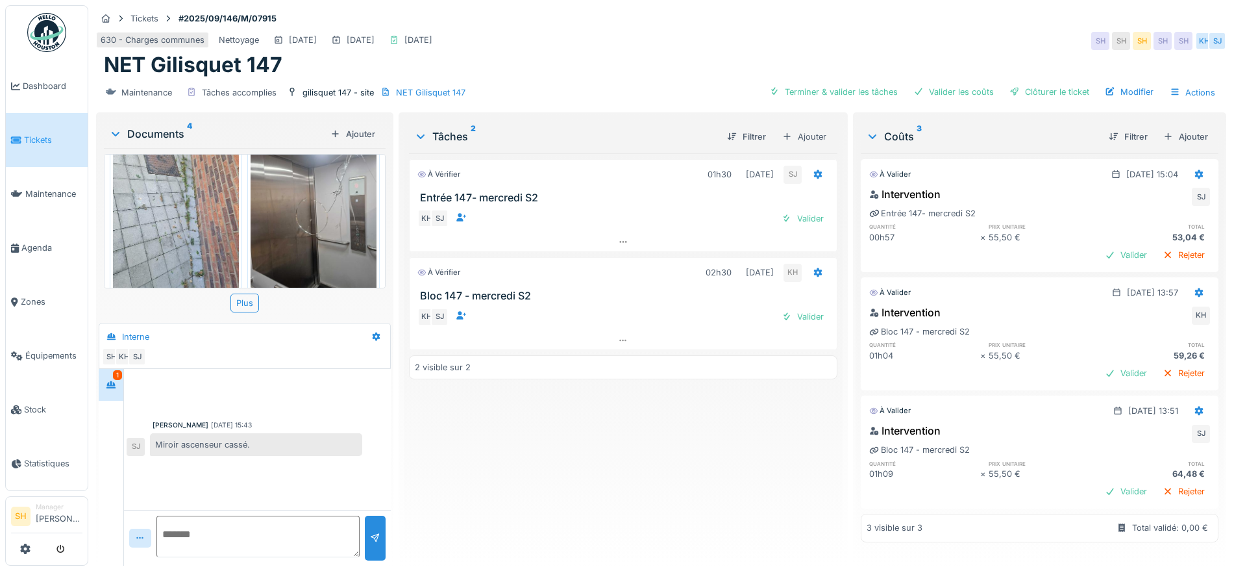
click at [311, 216] on img at bounding box center [314, 211] width 126 height 168
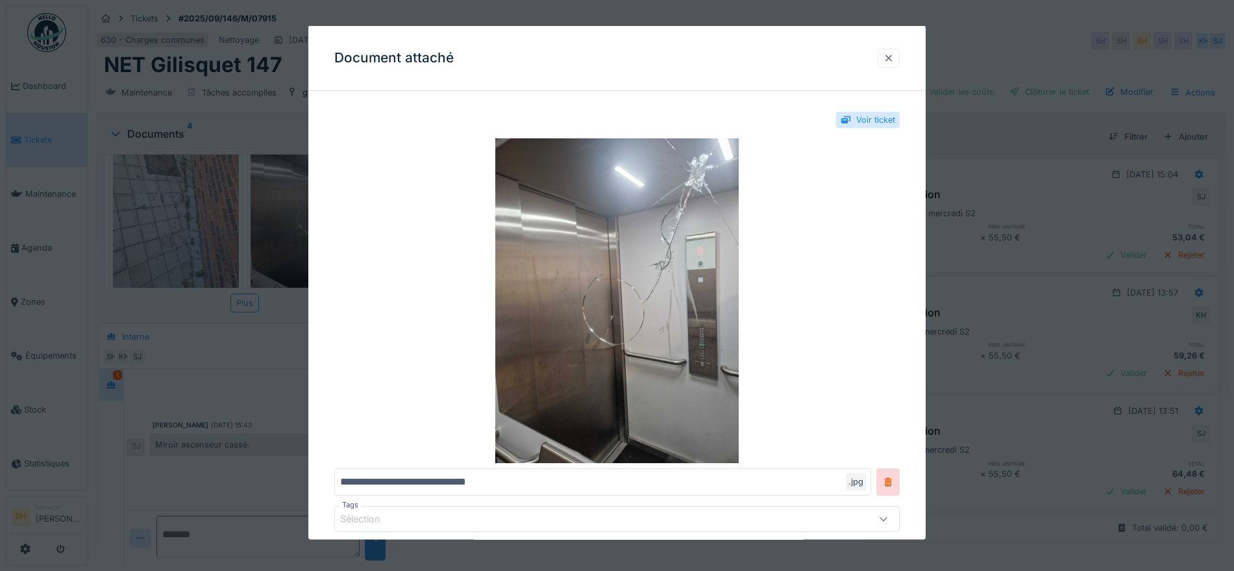
click at [894, 60] on div at bounding box center [889, 57] width 10 height 12
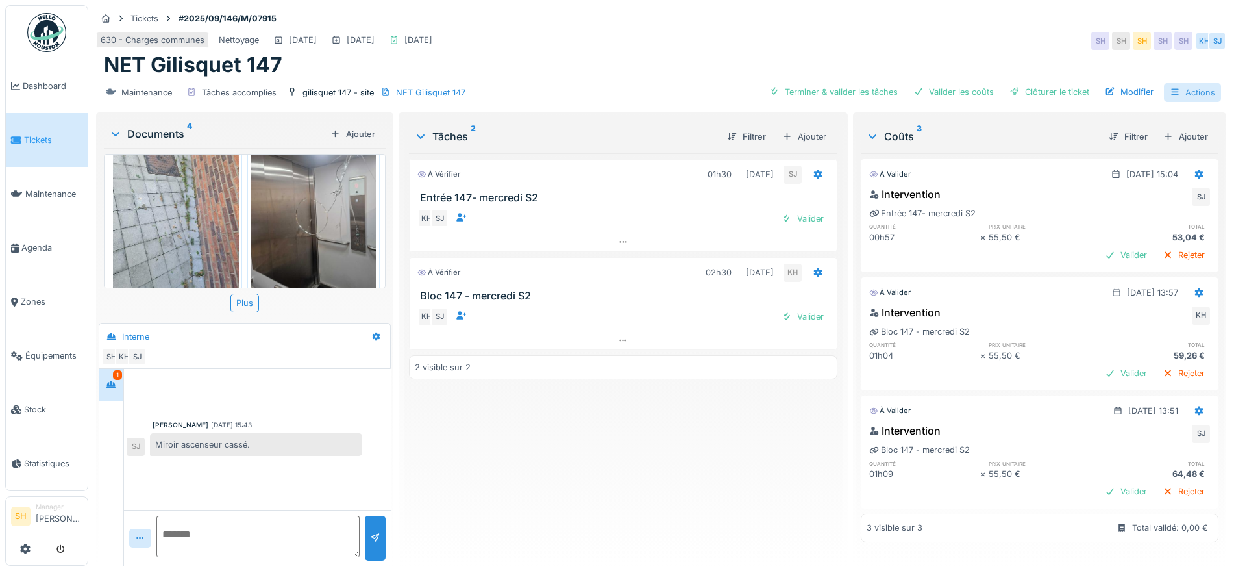
click at [1183, 92] on div "Actions" at bounding box center [1192, 92] width 57 height 19
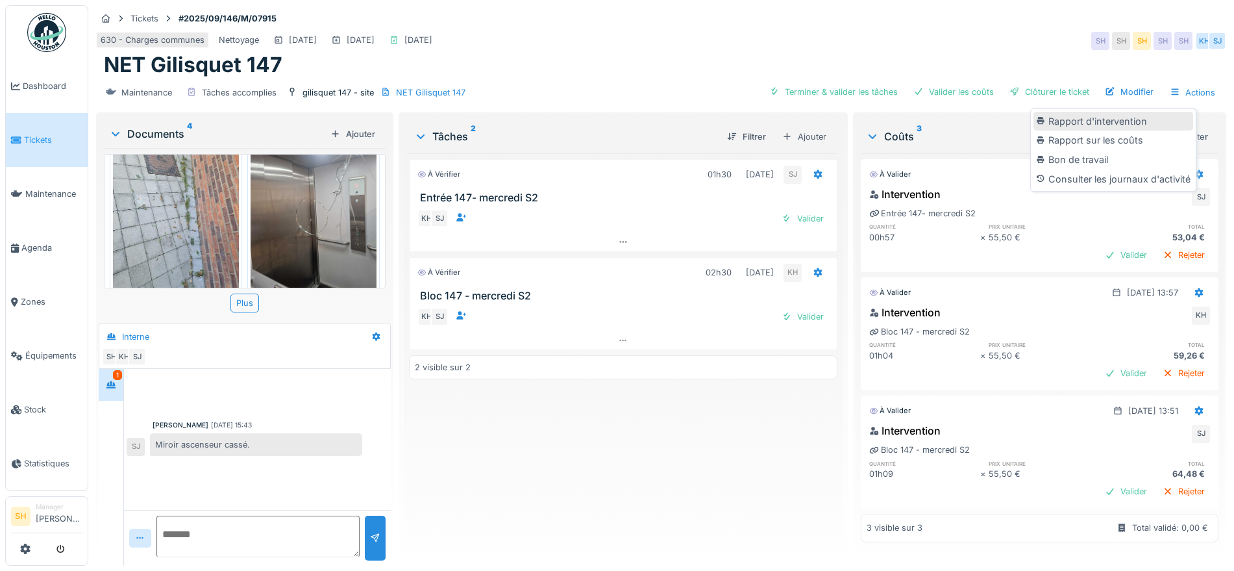
click at [1107, 119] on div "Rapport d'intervention" at bounding box center [1113, 121] width 160 height 19
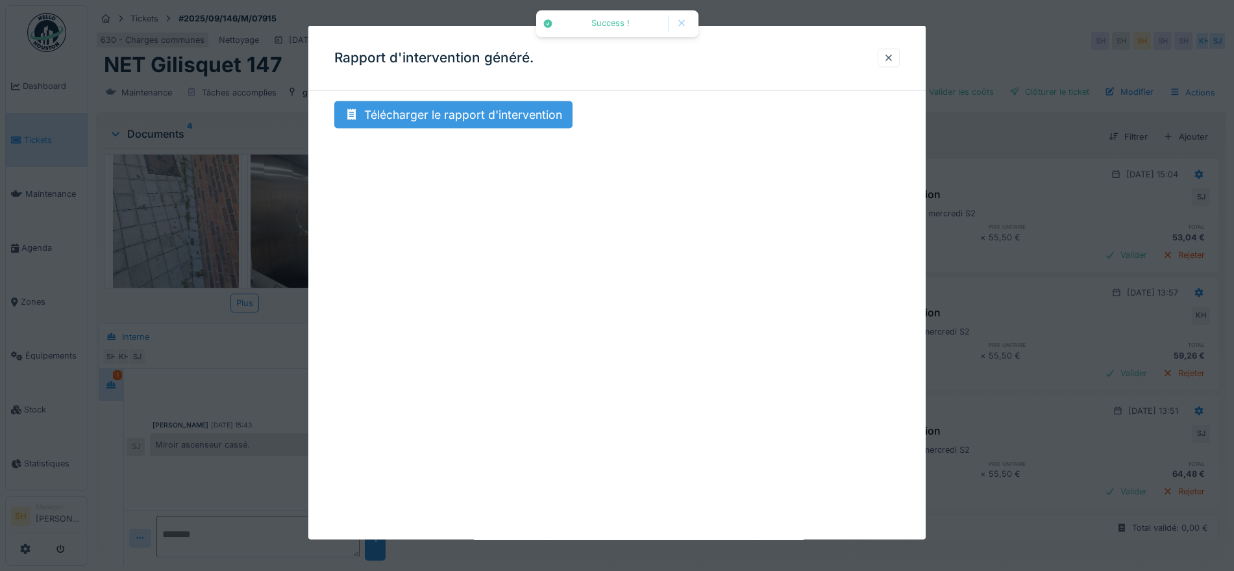
click at [489, 112] on div "Télécharger le rapport d'intervention" at bounding box center [453, 114] width 238 height 27
